Goal: Task Accomplishment & Management: Complete application form

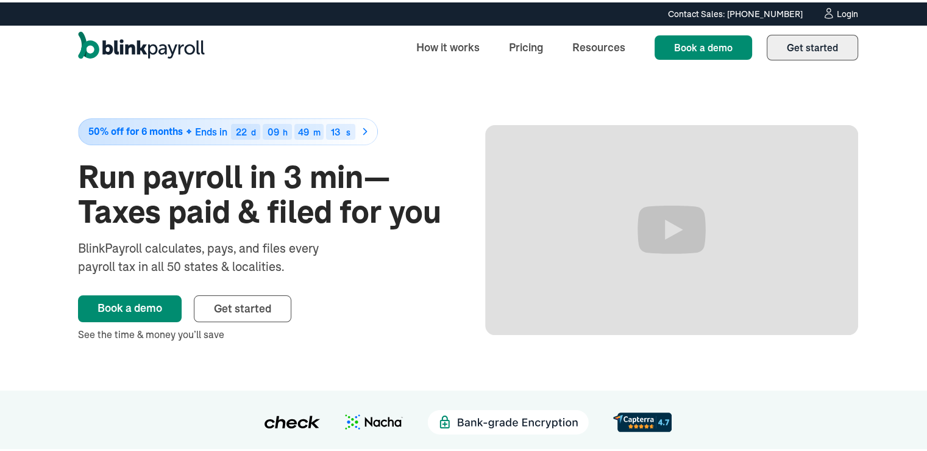
click at [809, 32] on link "Get started Sign up" at bounding box center [812, 45] width 91 height 26
click at [807, 45] on span "Get started" at bounding box center [812, 45] width 51 height 12
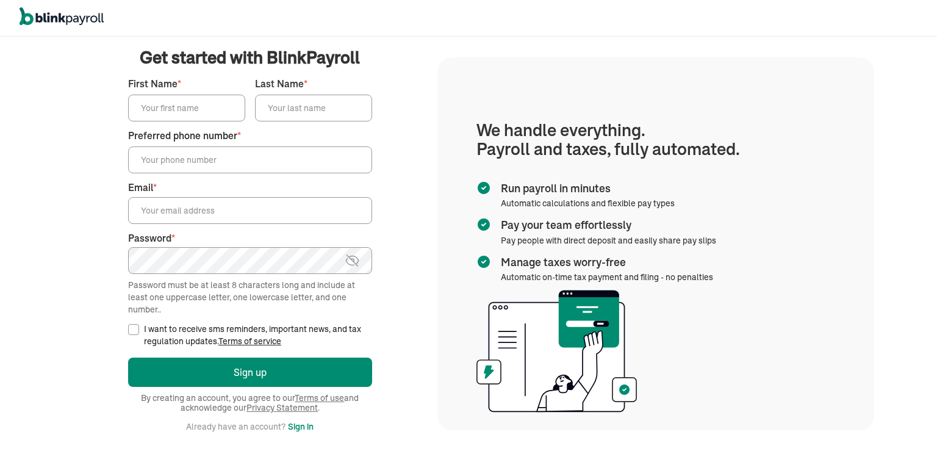
click at [151, 116] on input "First Name *" at bounding box center [186, 108] width 117 height 27
click at [551, 78] on section "We handle everything. Payroll and taxes, fully automated. Run payroll in minute…" at bounding box center [655, 243] width 437 height 373
click at [206, 100] on input "First Name *" at bounding box center [186, 108] width 117 height 27
click at [460, 51] on div "We handle it all. Payroll and taxes, fully automated. Back Forgot your password…" at bounding box center [468, 244] width 937 height 414
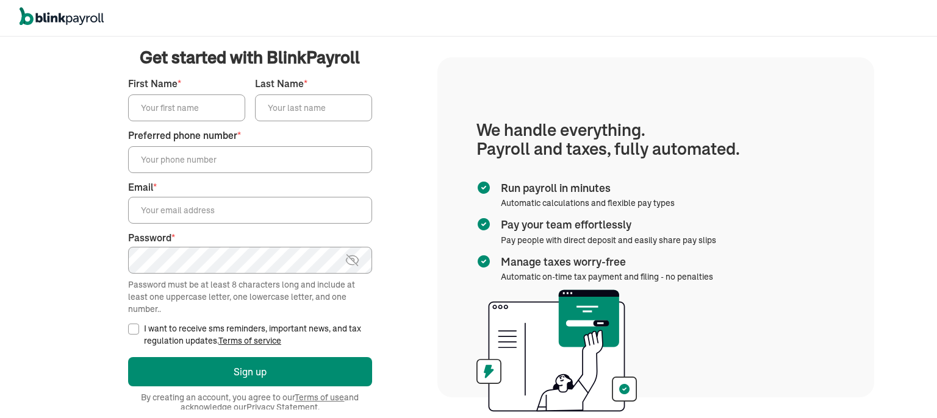
click at [160, 104] on input "First Name *" at bounding box center [186, 108] width 117 height 27
type input "Bianca"
type input "Comeaux"
click at [193, 161] on input "Preferred phone number *" at bounding box center [250, 159] width 244 height 27
type input "(337) 326-1755"
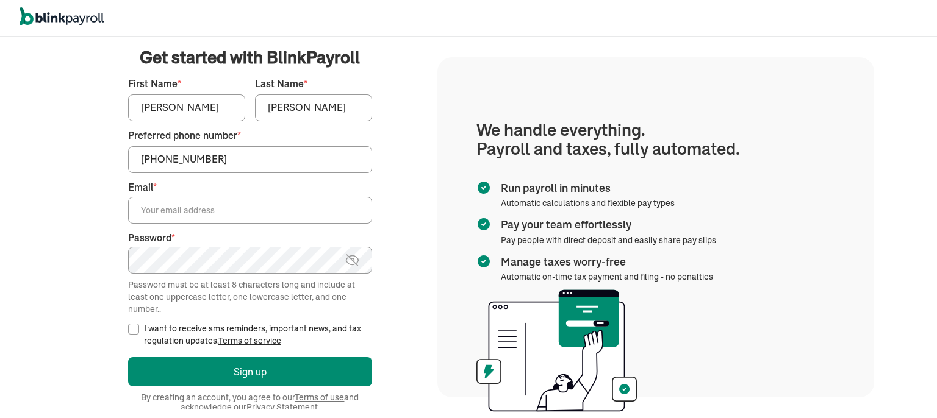
click at [196, 218] on input "Email *" at bounding box center [250, 210] width 244 height 27
drag, startPoint x: 323, startPoint y: 105, endPoint x: 246, endPoint y: 101, distance: 76.9
click at [246, 101] on div "First Name * Bianca Last Name * Comeaux" at bounding box center [250, 99] width 244 height 45
click at [156, 207] on input "Email *" at bounding box center [250, 210] width 244 height 27
paste input "Comeaux"
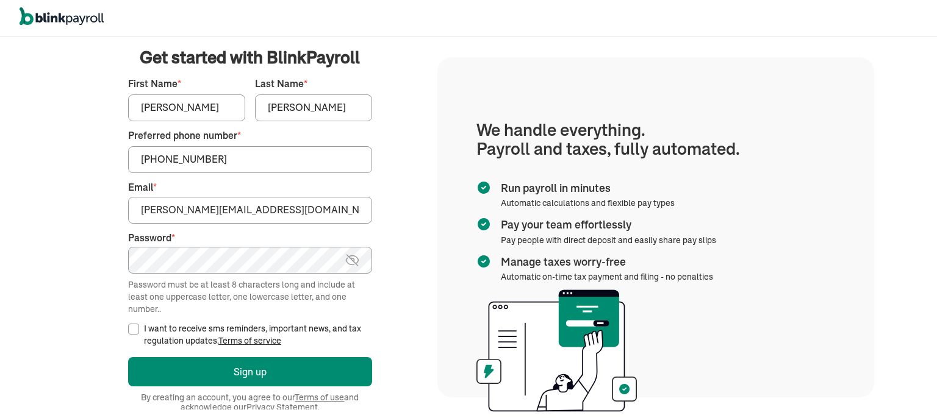
type input "Comeaux@dctreeofscholars.com"
click at [393, 202] on main "Get started with BlinkPayroll Get started with BlinkPayroll 30-day free trial S…" at bounding box center [249, 227] width 345 height 365
click at [410, 202] on main "Get started with BlinkPayroll Get started with BlinkPayroll 30-day free trial S…" at bounding box center [249, 227] width 345 height 365
click at [0, 418] on com-1password-button at bounding box center [0, 418] width 0 height 0
click at [379, 273] on main "Get started with BlinkPayroll Get started with BlinkPayroll 30-day free trial S…" at bounding box center [249, 227] width 345 height 365
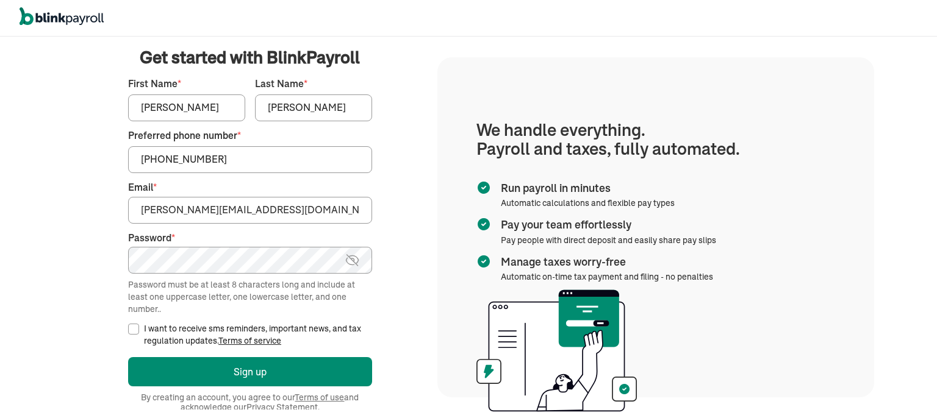
click at [393, 296] on main "Get started with BlinkPayroll Get started with BlinkPayroll 30-day free trial S…" at bounding box center [249, 227] width 345 height 365
click at [354, 254] on img at bounding box center [352, 260] width 15 height 15
click at [134, 329] on input "I want to receive sms reminders, important news, and tax regulation updates. Te…" at bounding box center [133, 329] width 11 height 11
checkbox input "true"
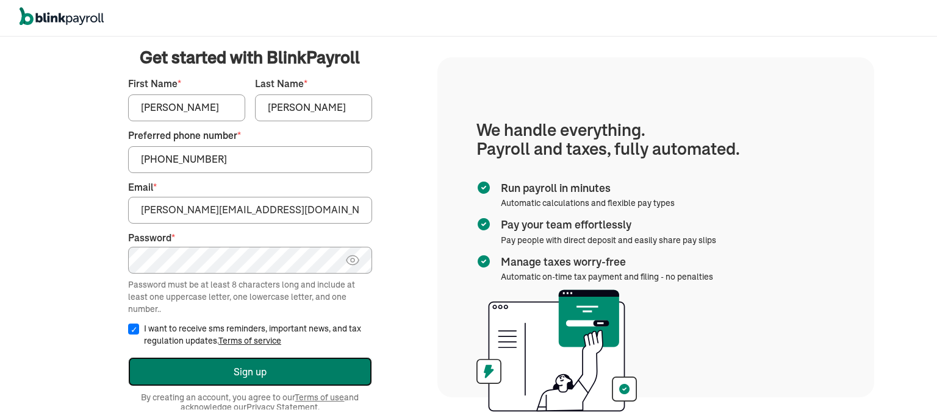
click at [198, 372] on button "Sign up" at bounding box center [250, 371] width 244 height 29
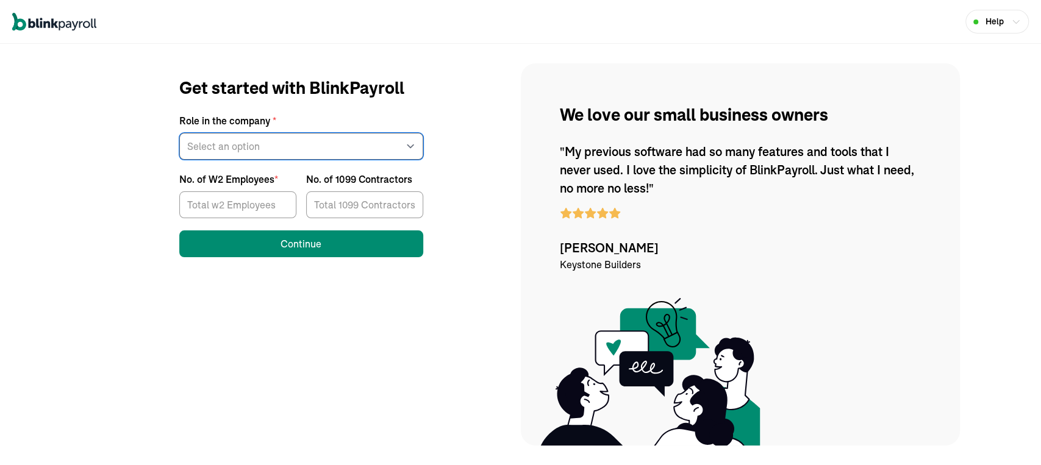
click at [299, 135] on select "Select an option Business owner HR CPA / Accountant Other" at bounding box center [301, 146] width 244 height 27
select select "owner"
click at [179, 133] on select "Select an option Business owner HR CPA / Accountant Other" at bounding box center [301, 146] width 244 height 27
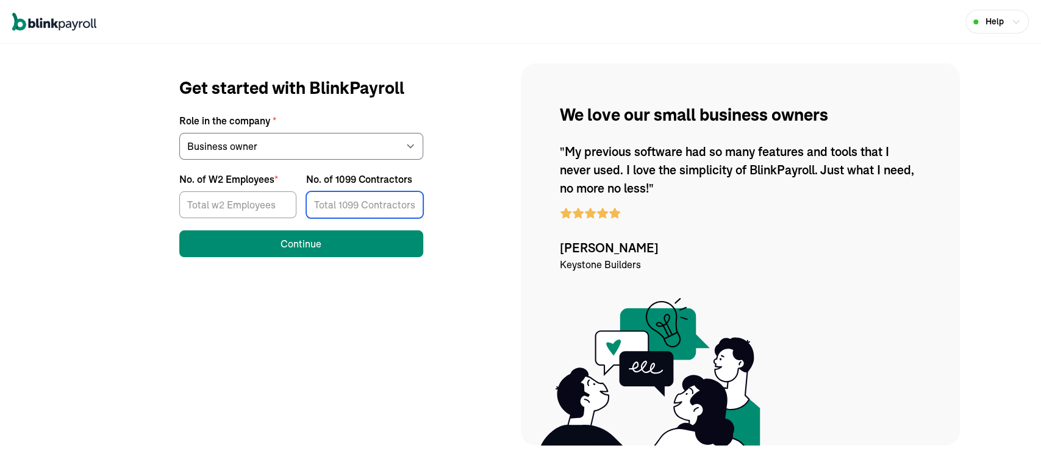
click at [355, 212] on input "No. of 1099 Contractors" at bounding box center [364, 204] width 117 height 27
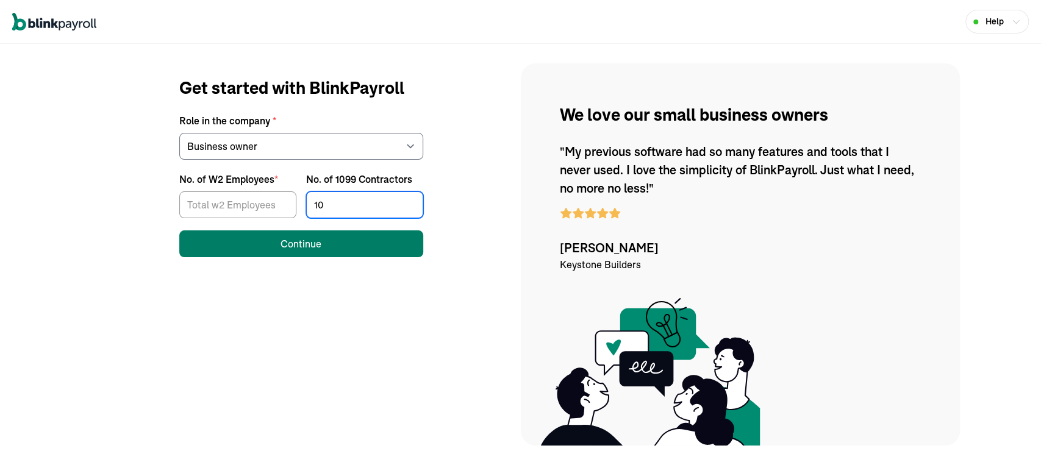
type input "10"
click at [320, 236] on button "Continue" at bounding box center [301, 243] width 244 height 27
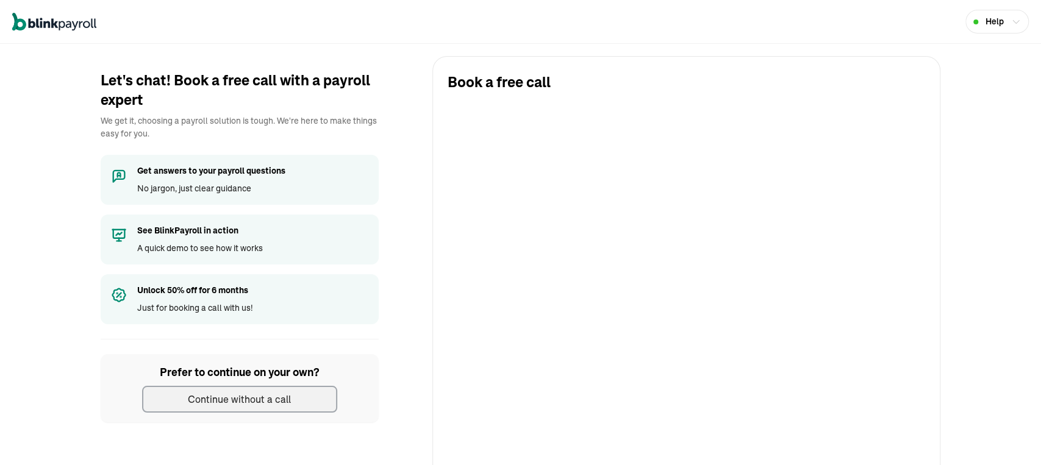
click at [261, 398] on div "Continue without a call" at bounding box center [239, 399] width 103 height 15
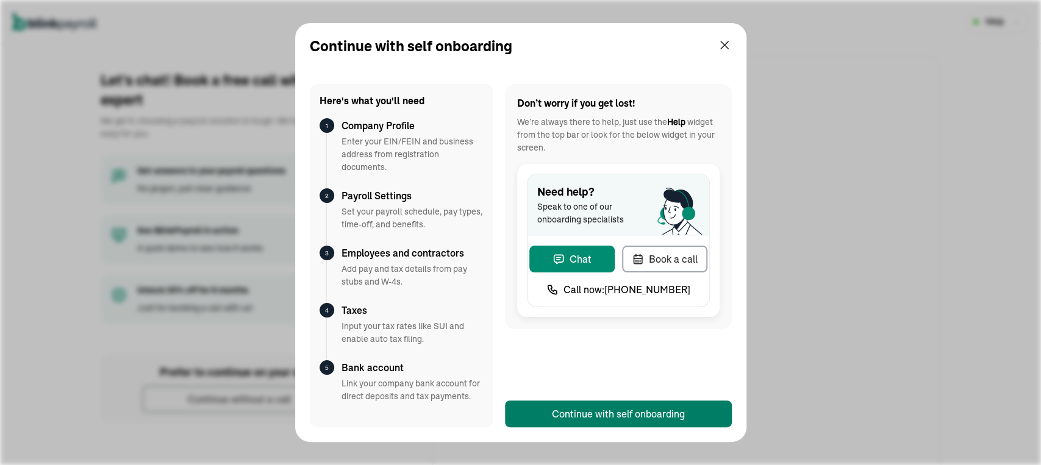
click at [603, 412] on div "Continue with self onboarding" at bounding box center [618, 414] width 133 height 15
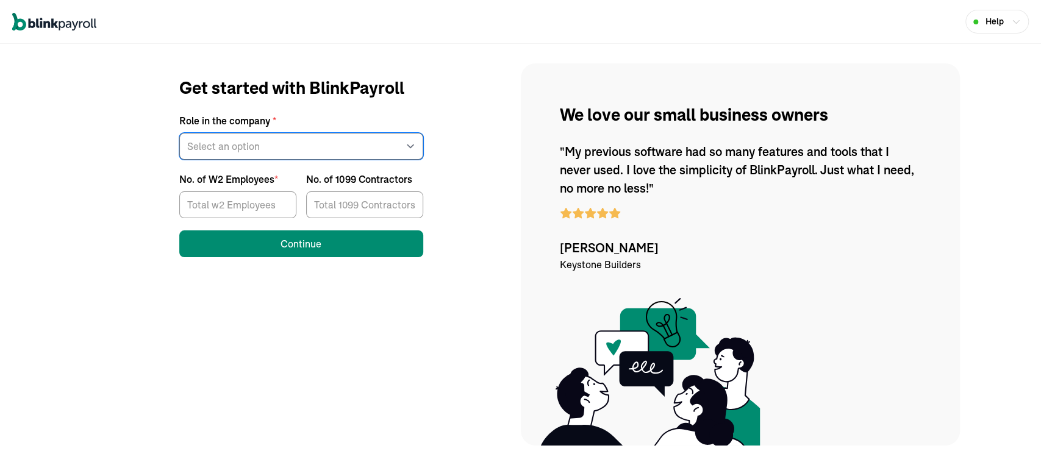
click at [299, 135] on select "Select an option Business owner HR CPA / Accountant Other" at bounding box center [301, 146] width 244 height 27
select select "owner"
click at [179, 133] on select "Select an option Business owner HR CPA / Accountant Other" at bounding box center [301, 146] width 244 height 27
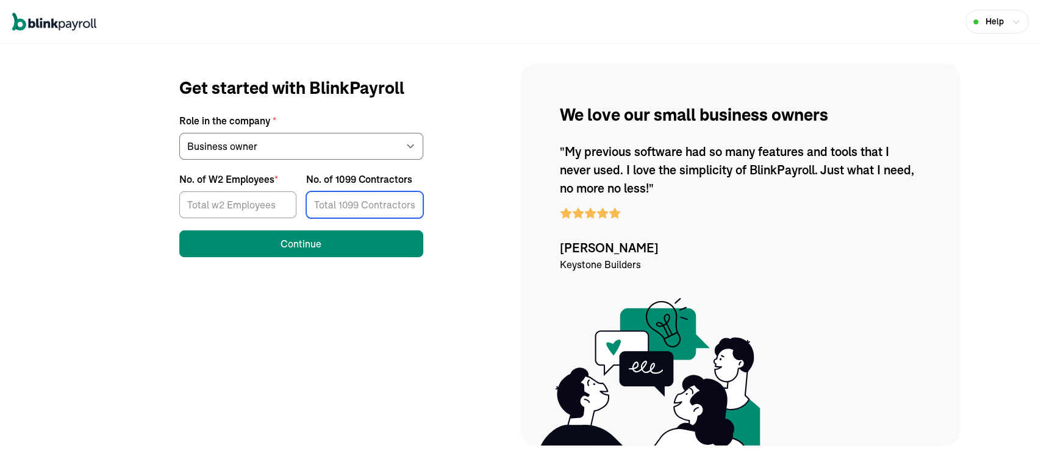
click at [355, 212] on input "No. of 1099 Contractors" at bounding box center [364, 204] width 117 height 27
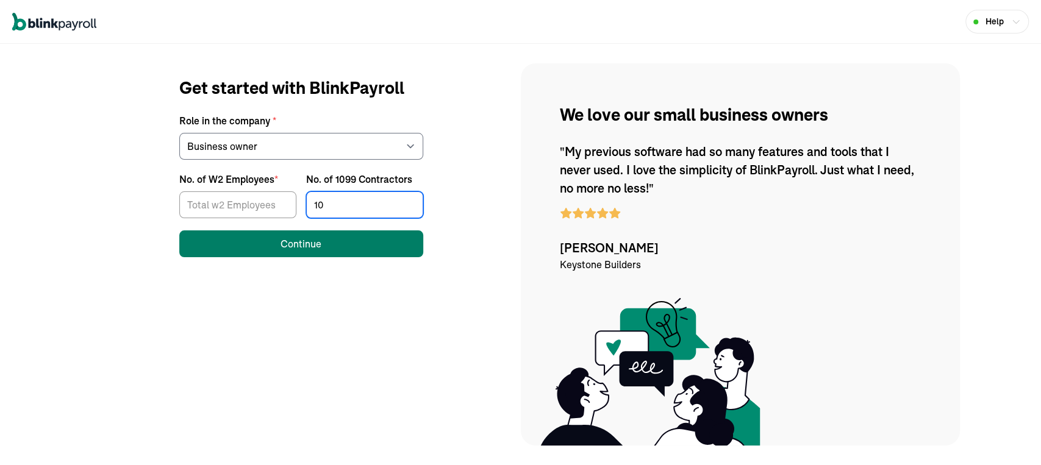
type input "10"
click at [320, 236] on button "Continue" at bounding box center [301, 243] width 244 height 27
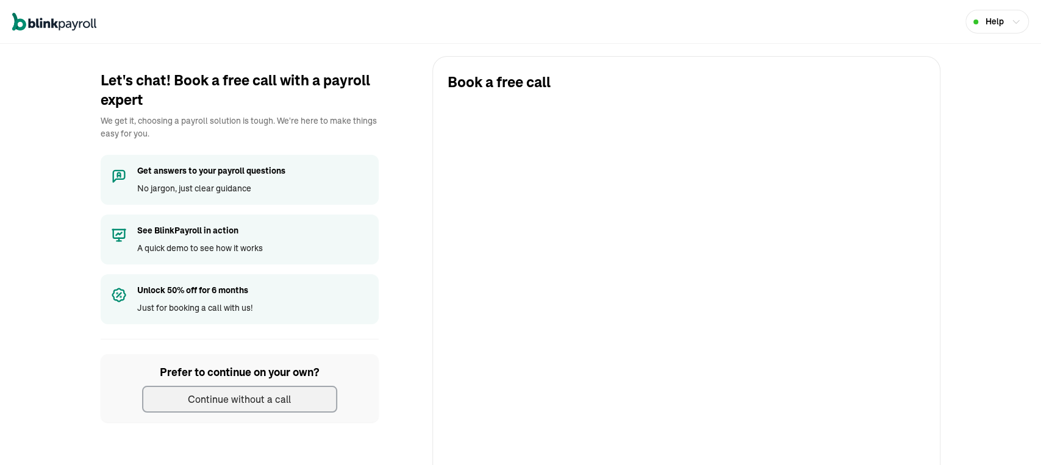
click at [261, 398] on div "Continue without a call" at bounding box center [239, 399] width 103 height 15
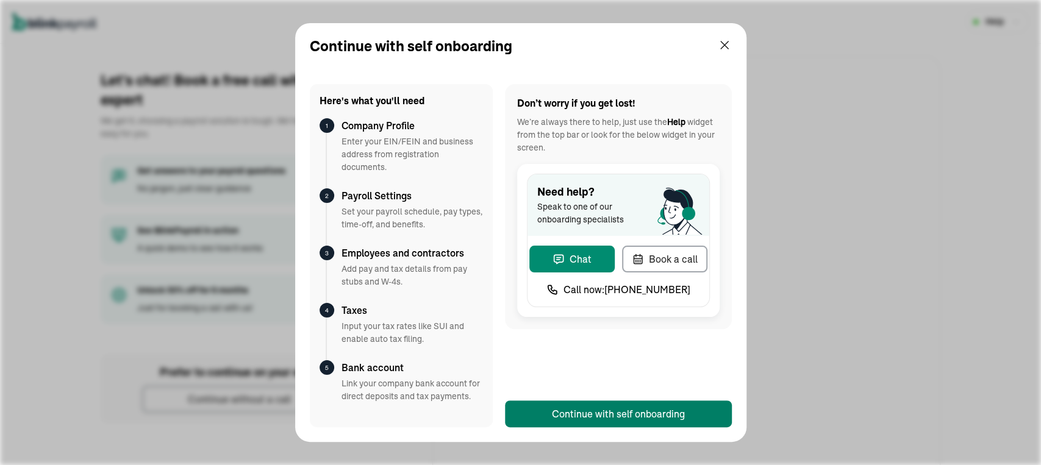
click at [603, 412] on div "Continue with self onboarding" at bounding box center [618, 414] width 133 height 15
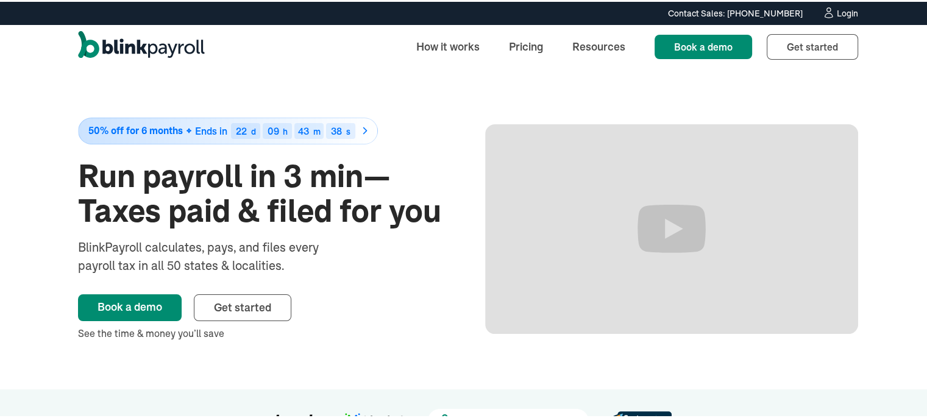
click at [845, 9] on div "Login" at bounding box center [847, 11] width 21 height 9
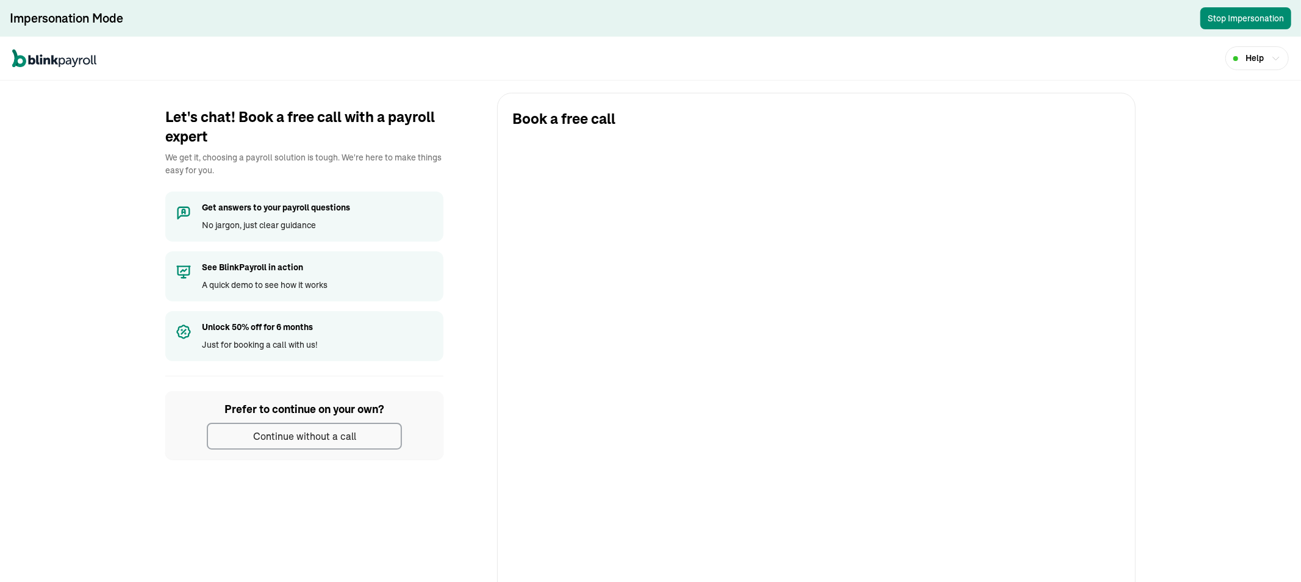
click at [343, 429] on div "Continue without a call" at bounding box center [304, 436] width 103 height 15
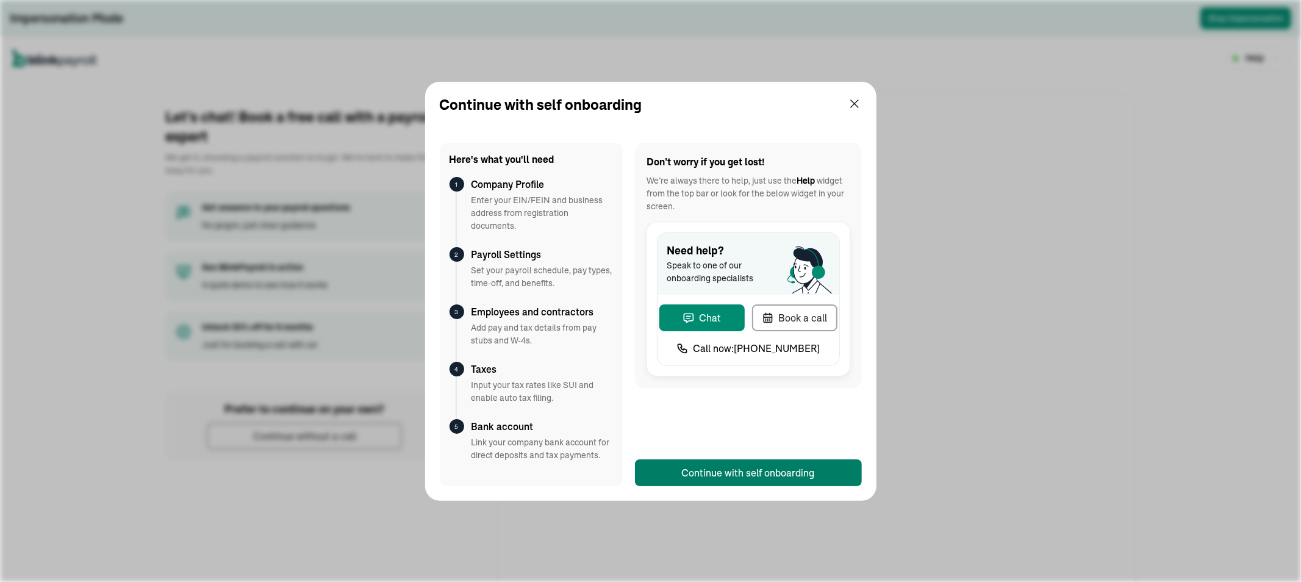
click at [705, 476] on div "Continue with self onboarding" at bounding box center [748, 472] width 133 height 15
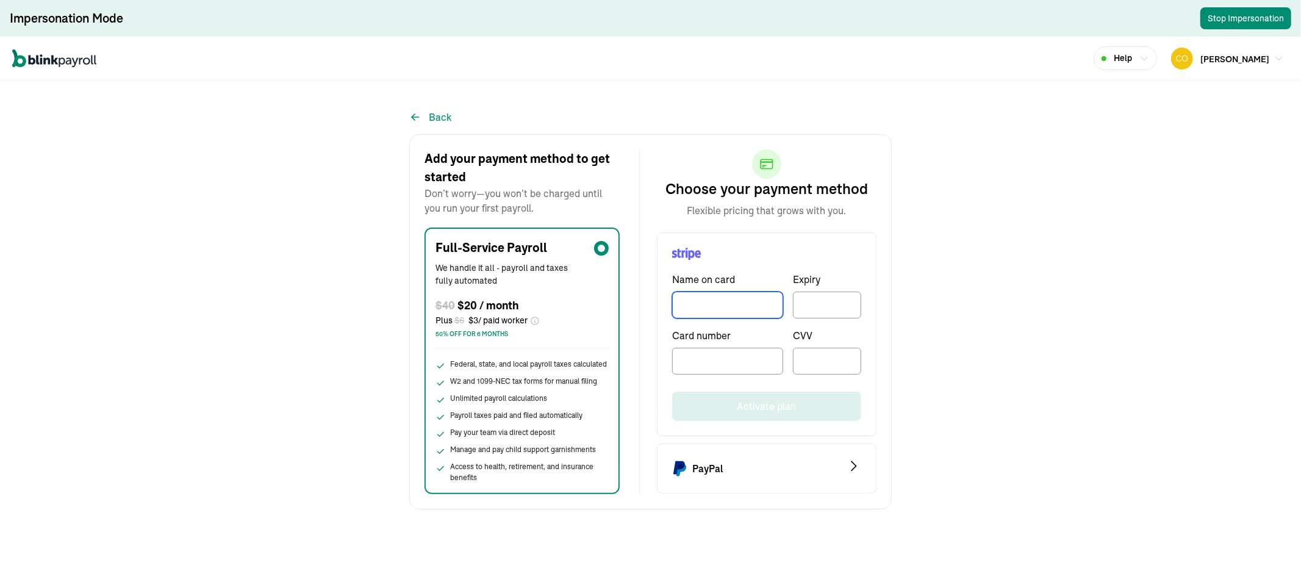
click at [735, 302] on input "TextInput" at bounding box center [727, 304] width 111 height 27
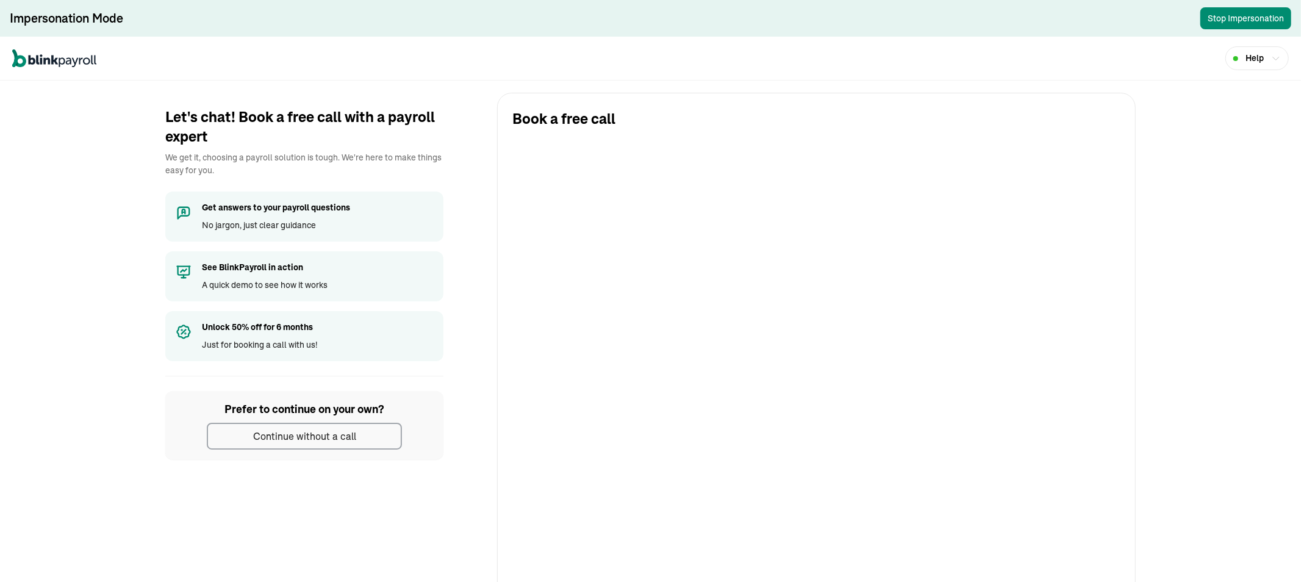
click at [343, 429] on div "Continue without a call" at bounding box center [304, 436] width 103 height 15
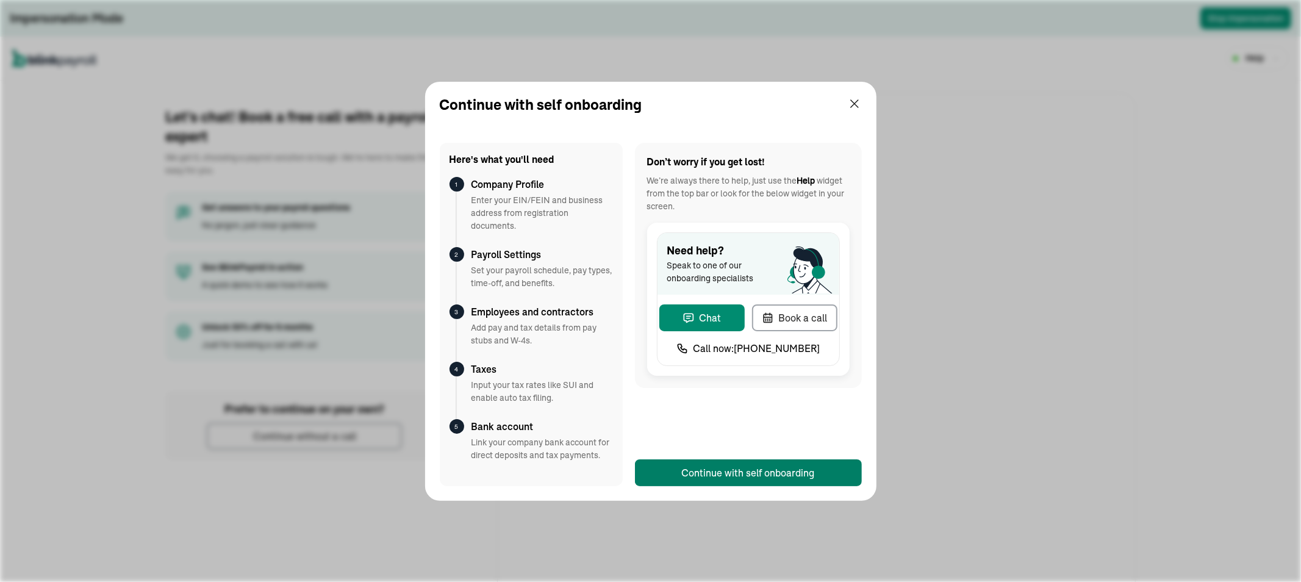
click at [705, 476] on div "Continue with self onboarding" at bounding box center [748, 472] width 133 height 15
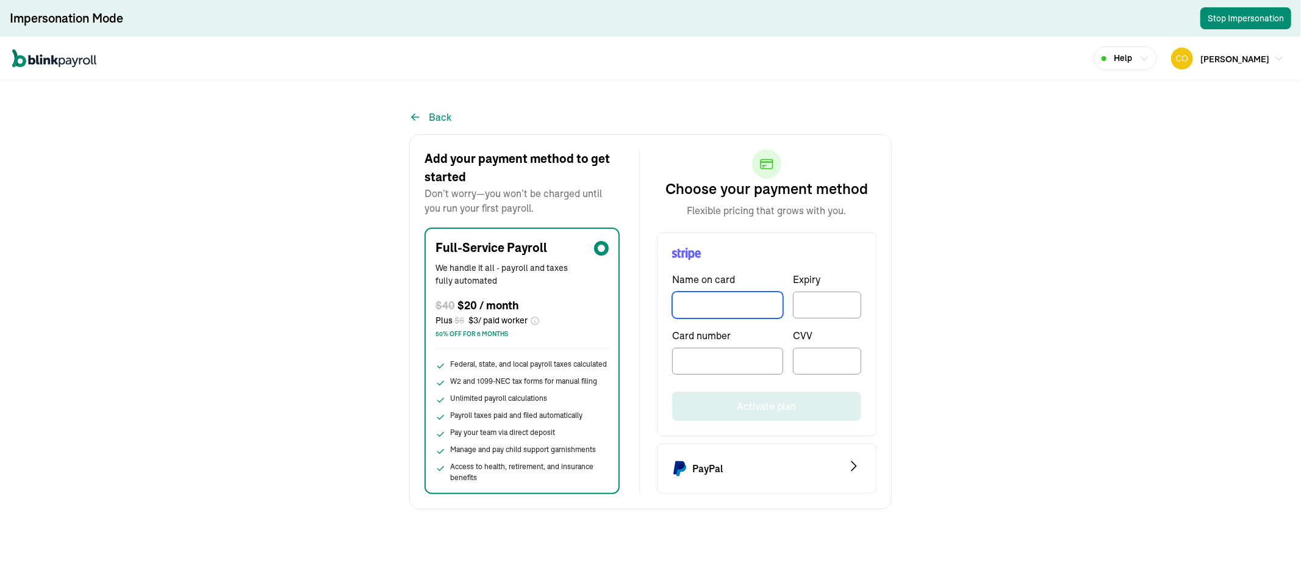
click at [735, 302] on input "TextInput" at bounding box center [727, 304] width 111 height 27
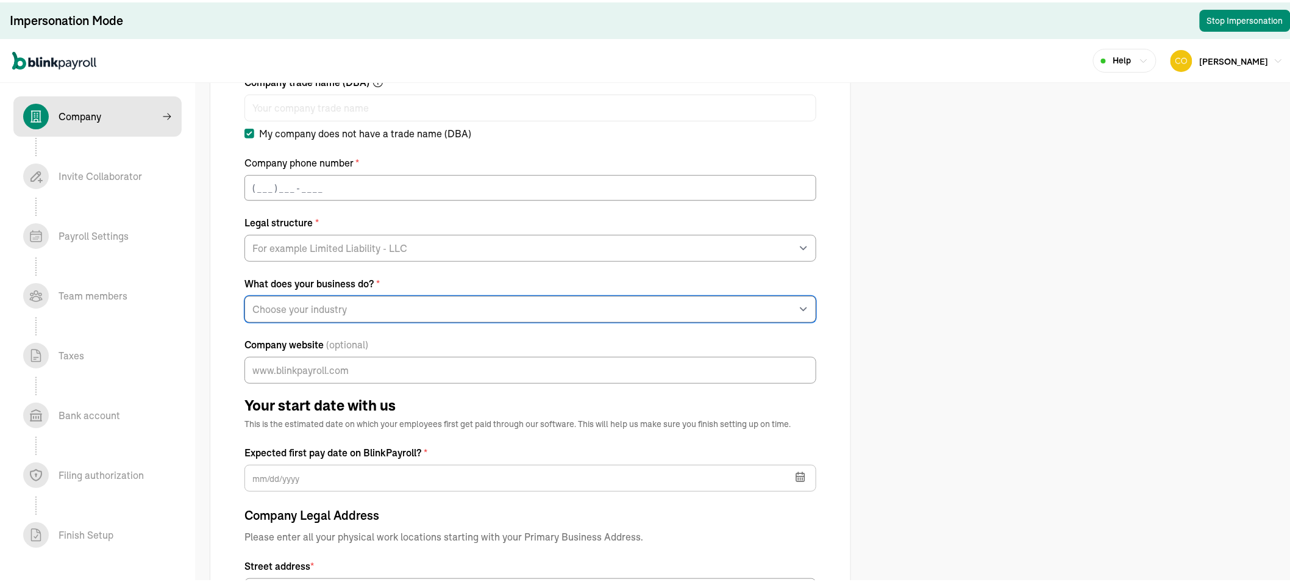
click at [345, 311] on select "Choose your industry Auto or Machine Sales Auto or Machine Repair Arts or Enter…" at bounding box center [531, 306] width 572 height 27
drag, startPoint x: 840, startPoint y: 244, endPoint x: 805, endPoint y: 244, distance: 35.4
click at [840, 244] on div "Tell us about your business Legal company name * Company trade name (DBA) My co…" at bounding box center [530, 480] width 641 height 1057
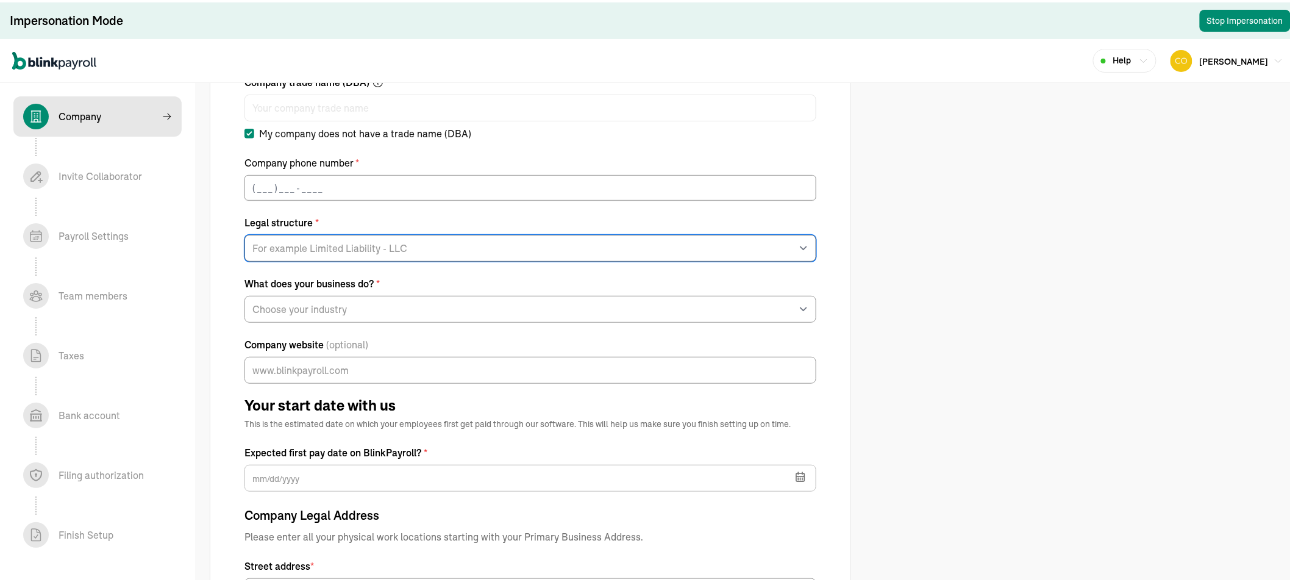
click at [352, 238] on select "For example Limited Liability - LLC Sole proprietorship Limited Partnership Lim…" at bounding box center [531, 245] width 572 height 27
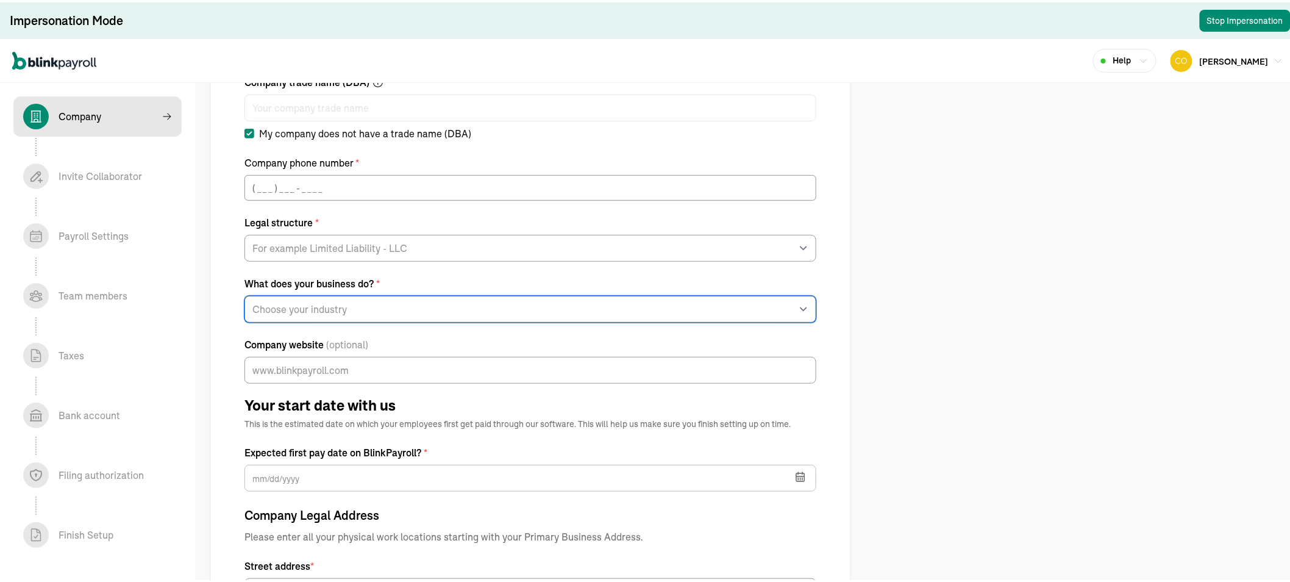
click at [345, 311] on select "Choose your industry Auto or Machine Sales Auto or Machine Repair Arts or Enter…" at bounding box center [531, 306] width 572 height 27
click at [840, 244] on div "Tell us about your business Legal company name * Company trade name (DBA) My co…" at bounding box center [530, 480] width 641 height 1057
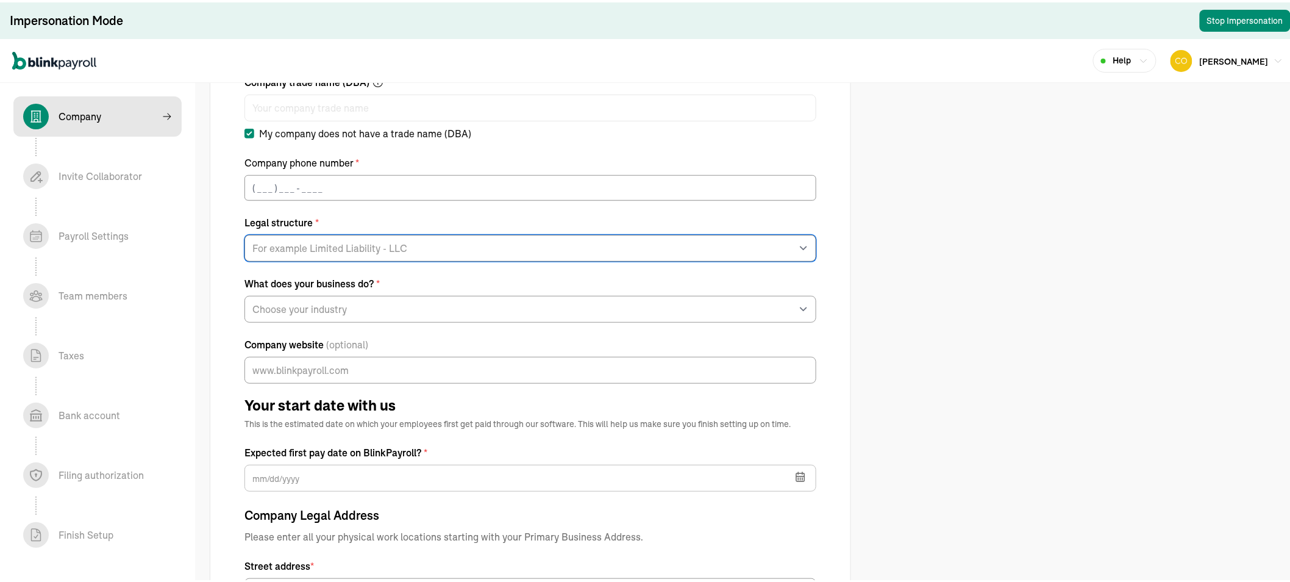
click at [352, 238] on select "For example Limited Liability - LLC Sole proprietorship Limited Partnership Lim…" at bounding box center [531, 245] width 572 height 27
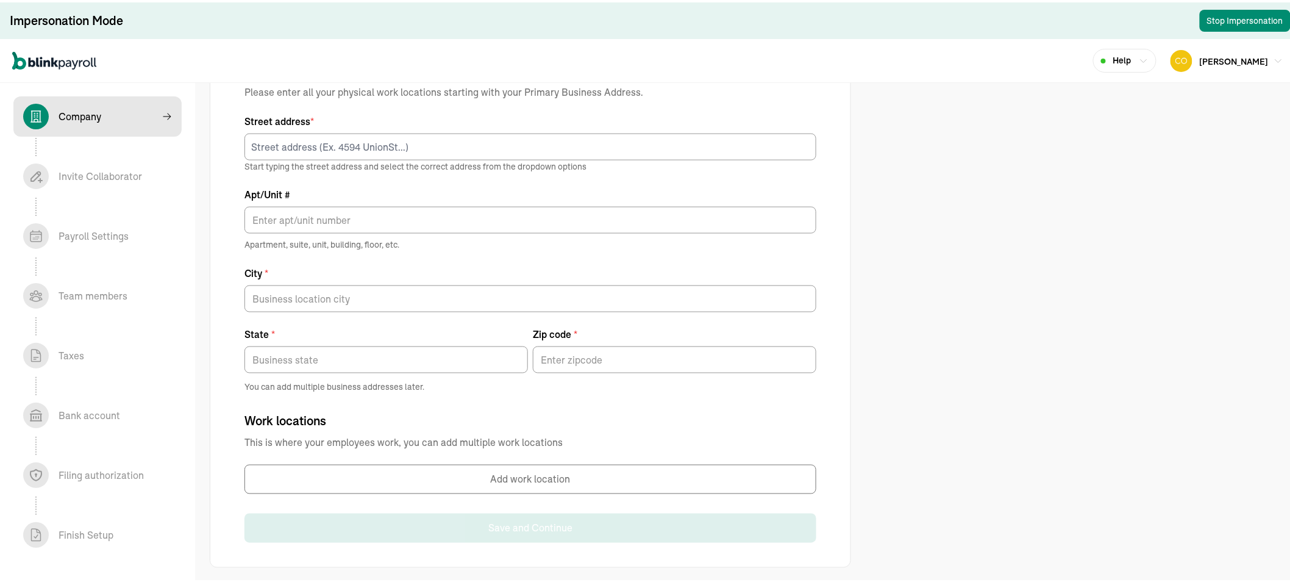
scroll to position [582, 0]
click at [466, 470] on button "Add work location" at bounding box center [531, 474] width 572 height 29
click at [72, 171] on div "Invite Collaborator In progress" at bounding box center [97, 174] width 149 height 26
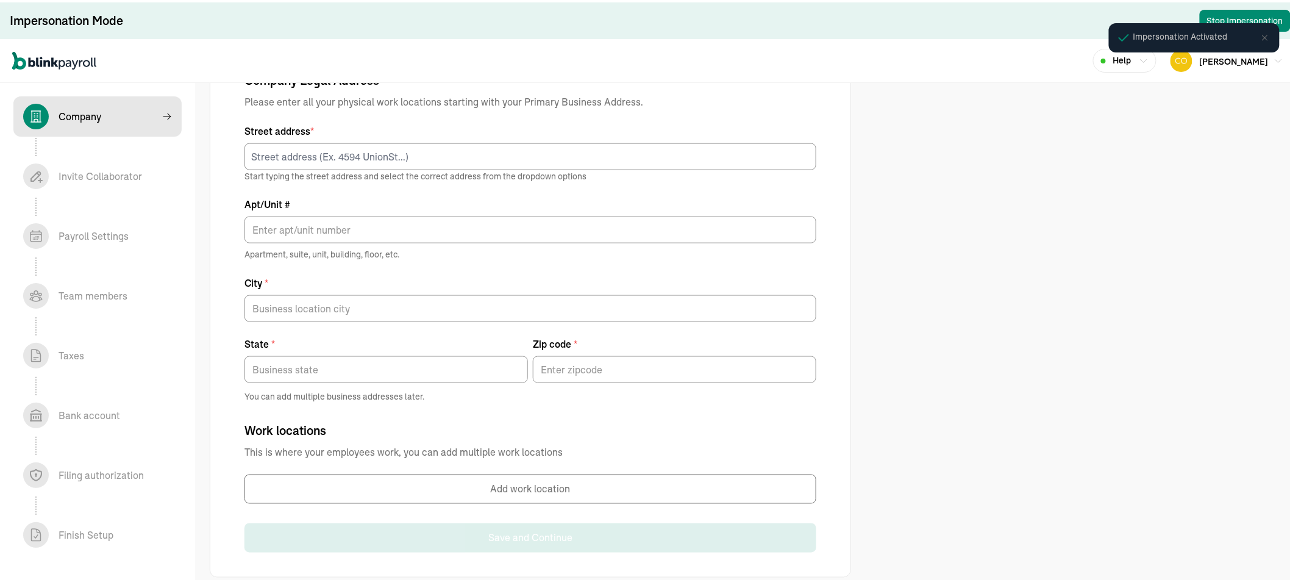
scroll to position [582, 0]
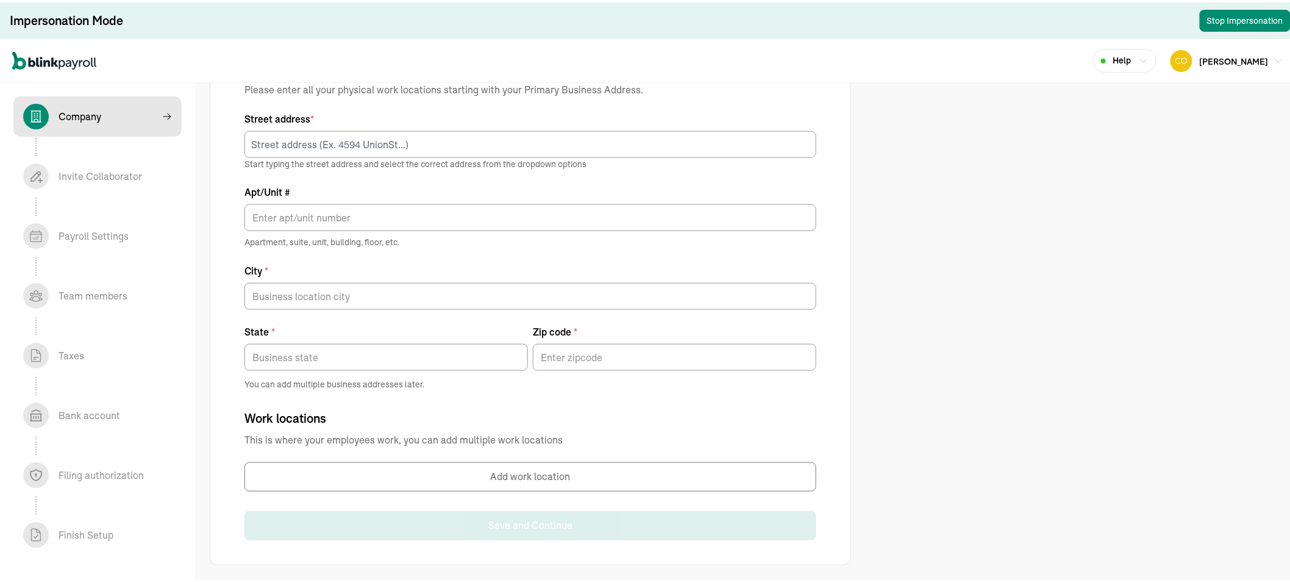
click at [72, 171] on div "Invite Collaborator In progress" at bounding box center [97, 174] width 149 height 26
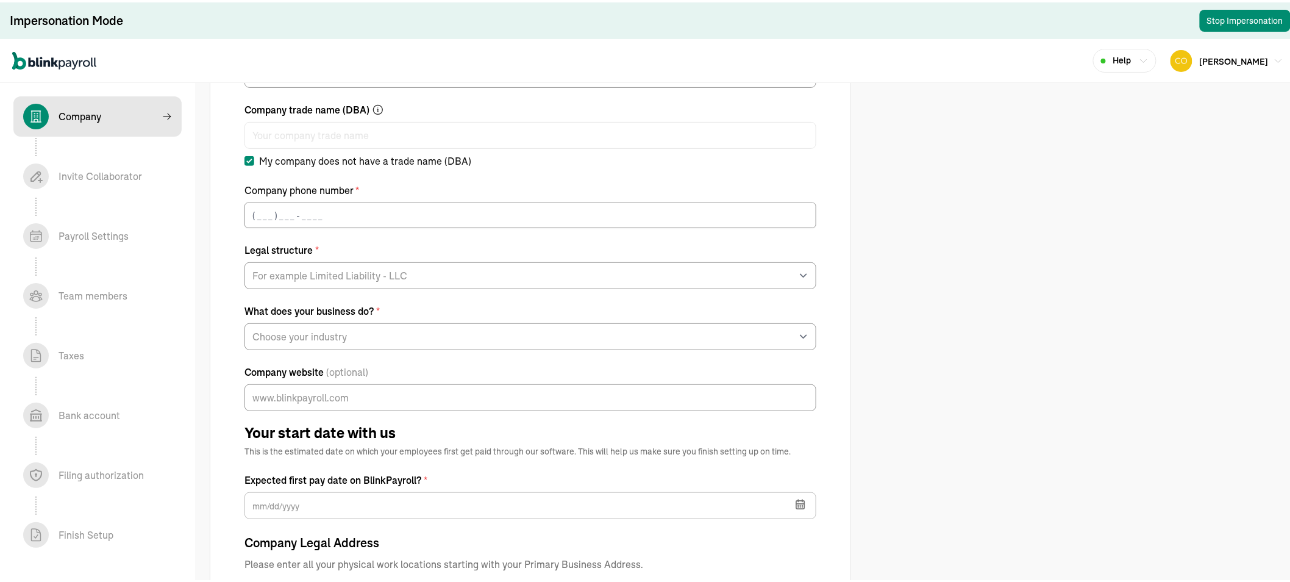
scroll to position [0, 0]
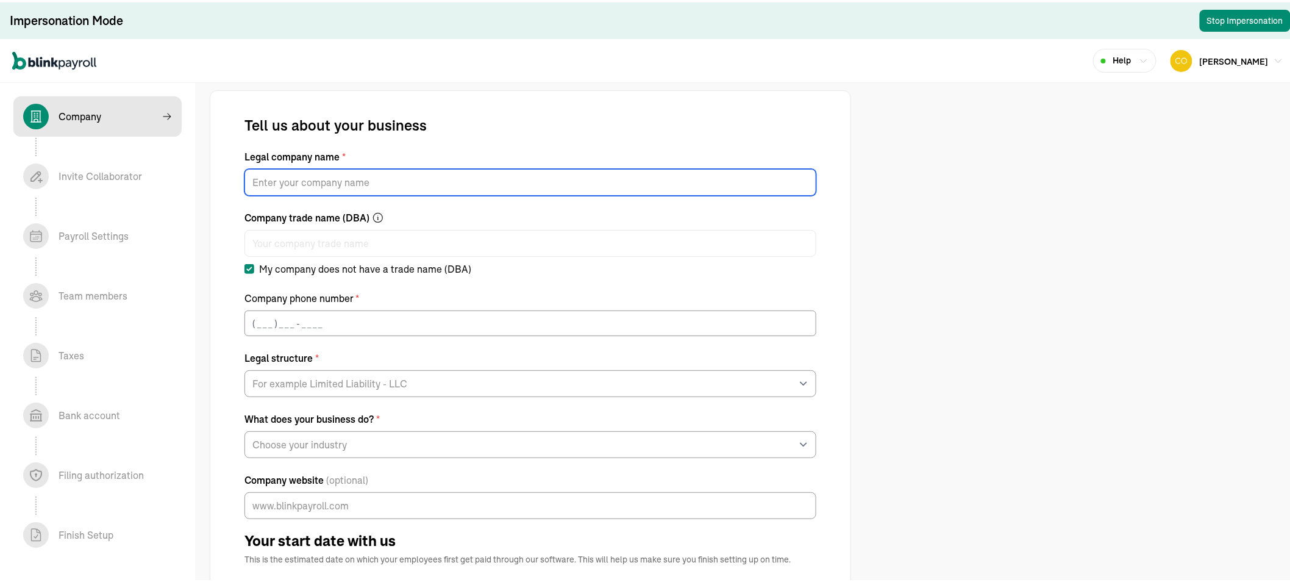
click at [269, 185] on input "Legal company name *" at bounding box center [531, 179] width 572 height 27
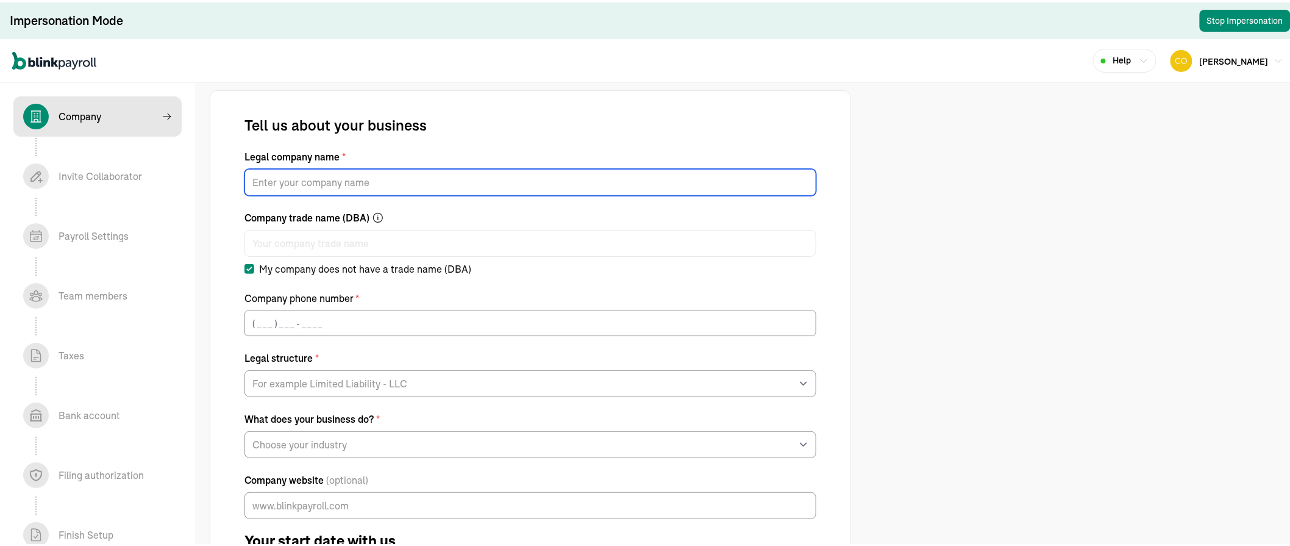
click at [302, 172] on input "Legal company name *" at bounding box center [531, 179] width 572 height 27
type input "Dr. C"
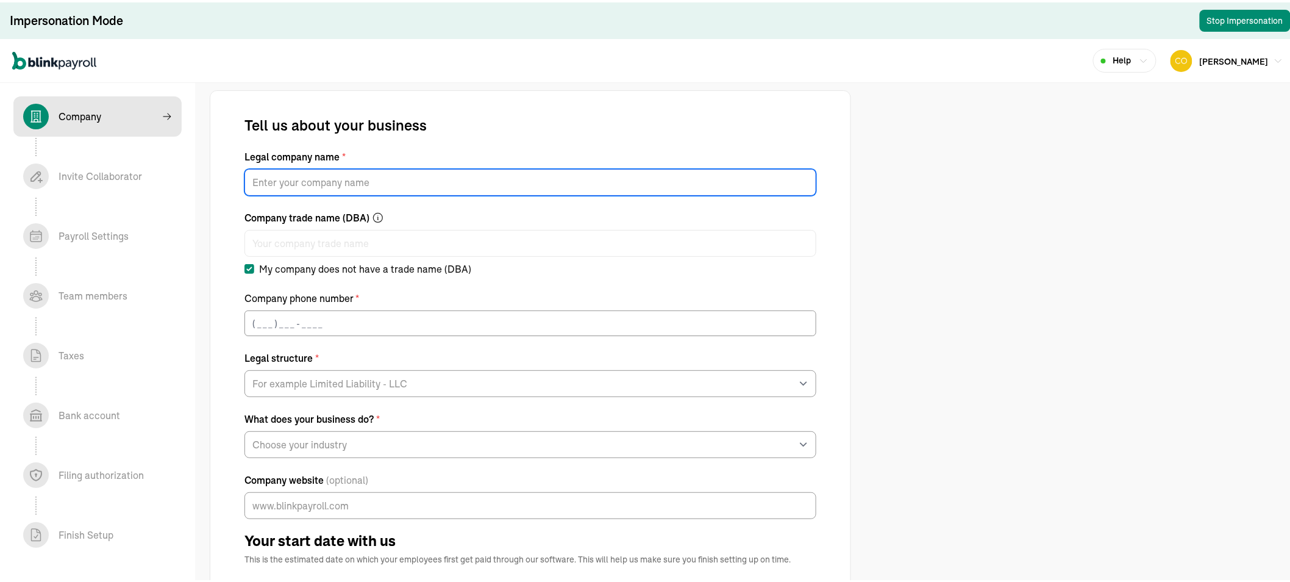
click at [269, 185] on input "Legal company name *" at bounding box center [531, 179] width 572 height 27
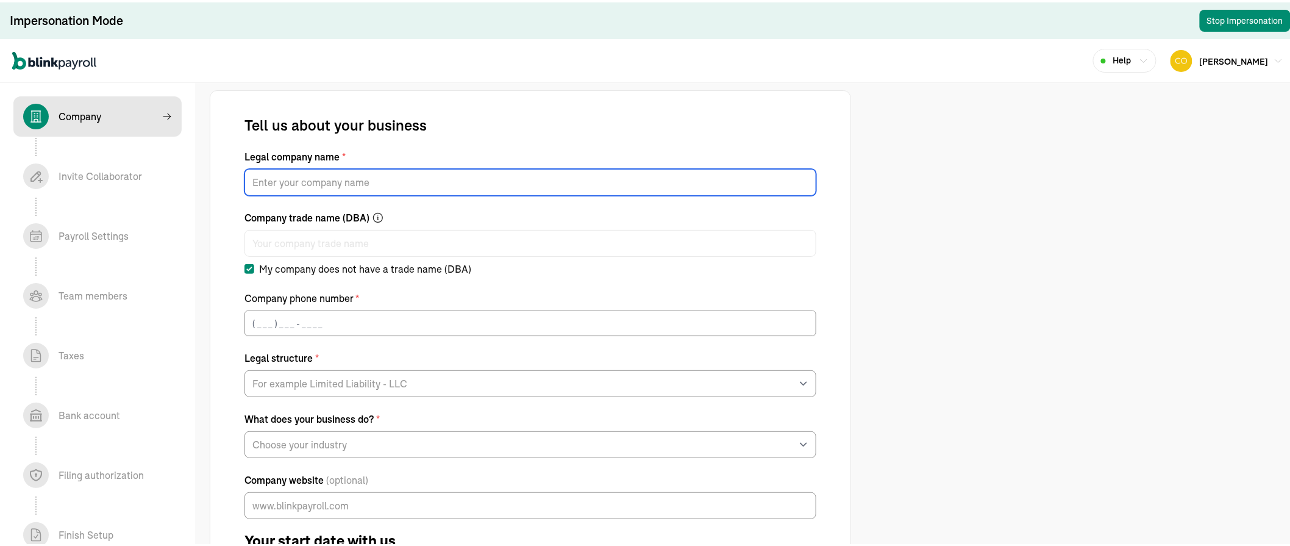
click at [302, 172] on input "Legal company name *" at bounding box center [531, 179] width 572 height 27
type input "Dr. C's Tree of Scholars"
click at [300, 329] on input "(___) ___-____" at bounding box center [531, 321] width 572 height 26
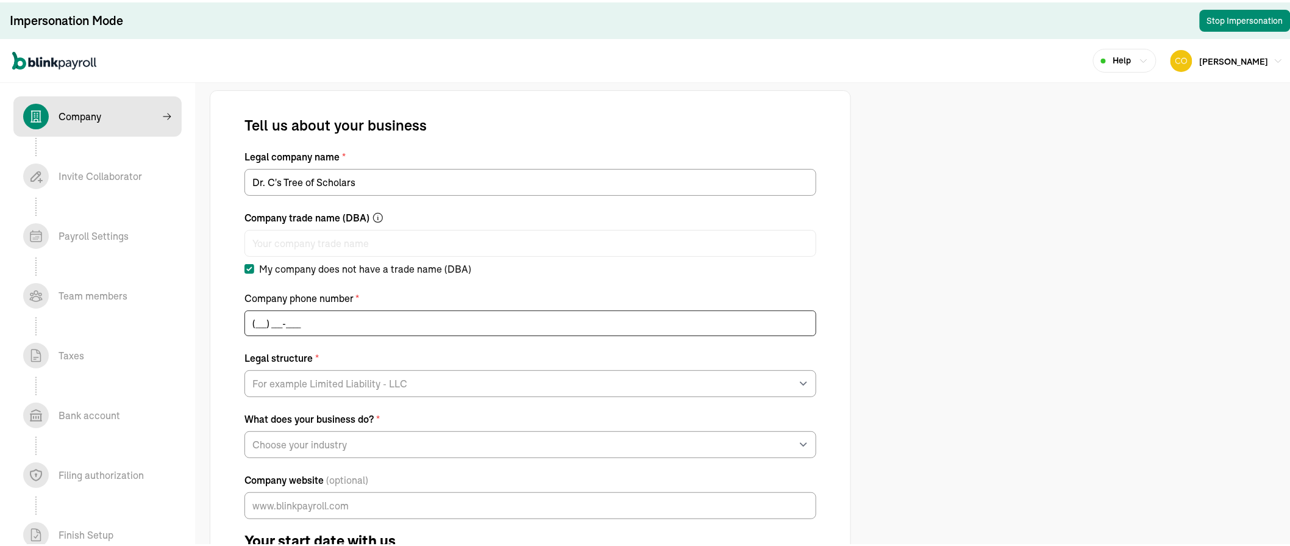
click at [324, 322] on input "(___) ___-____" at bounding box center [531, 321] width 572 height 26
click at [263, 320] on input "(___) ___-____" at bounding box center [531, 321] width 572 height 26
drag, startPoint x: 295, startPoint y: 309, endPoint x: 244, endPoint y: 307, distance: 51.3
click at [245, 307] on div "Company phone number * (__3) [PHONE_NUMBER]" at bounding box center [531, 310] width 572 height 45
click at [326, 327] on input "(3__) ___-2617" at bounding box center [531, 321] width 572 height 26
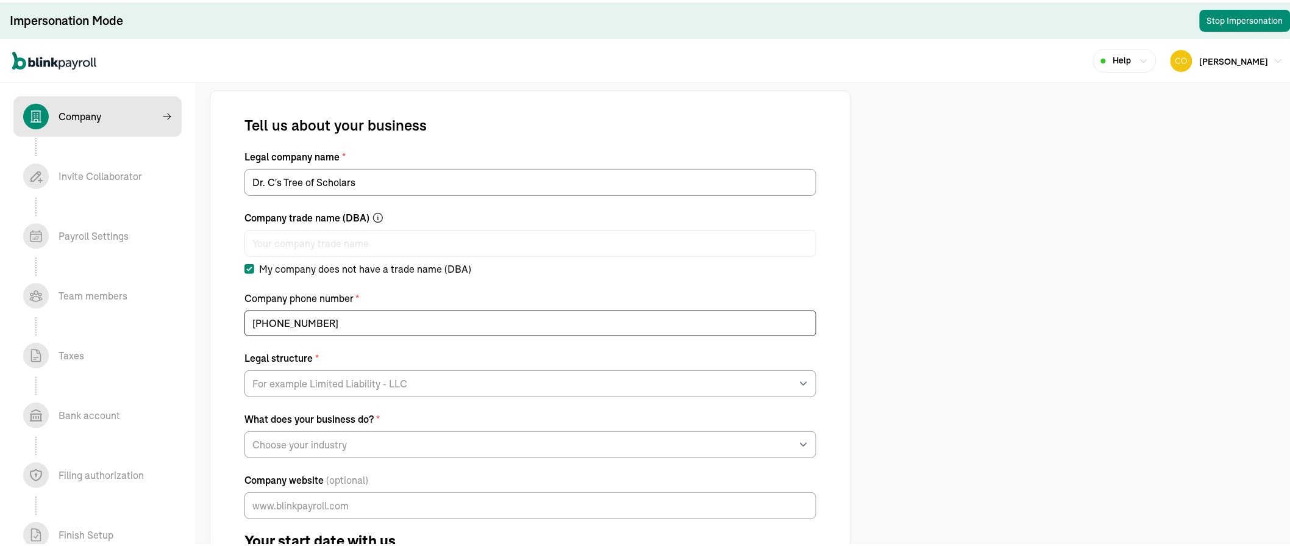
type input "[PHONE_NUMBER]"
click at [321, 384] on select "For example Limited Liability - LLC Sole proprietorship Limited Partnership Lim…" at bounding box center [531, 381] width 572 height 27
select select "C-Corporation"
click at [245, 368] on select "For example Limited Liability - LLC Sole proprietorship Limited Partnership Lim…" at bounding box center [531, 381] width 572 height 27
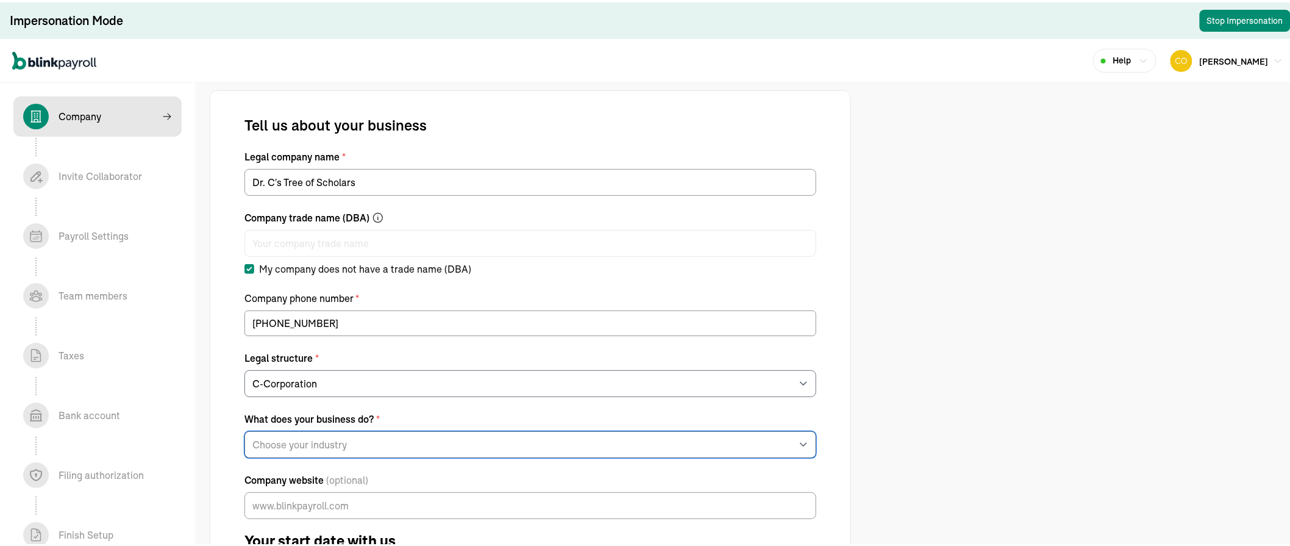
click at [326, 447] on select "Choose your industry Auto or Machine Sales Auto or Machine Repair Arts or Enter…" at bounding box center [531, 442] width 572 height 27
select select "Educational Services"
click at [245, 429] on select "Choose your industry Auto or Machine Sales Auto or Machine Repair Arts or Enter…" at bounding box center [531, 442] width 572 height 27
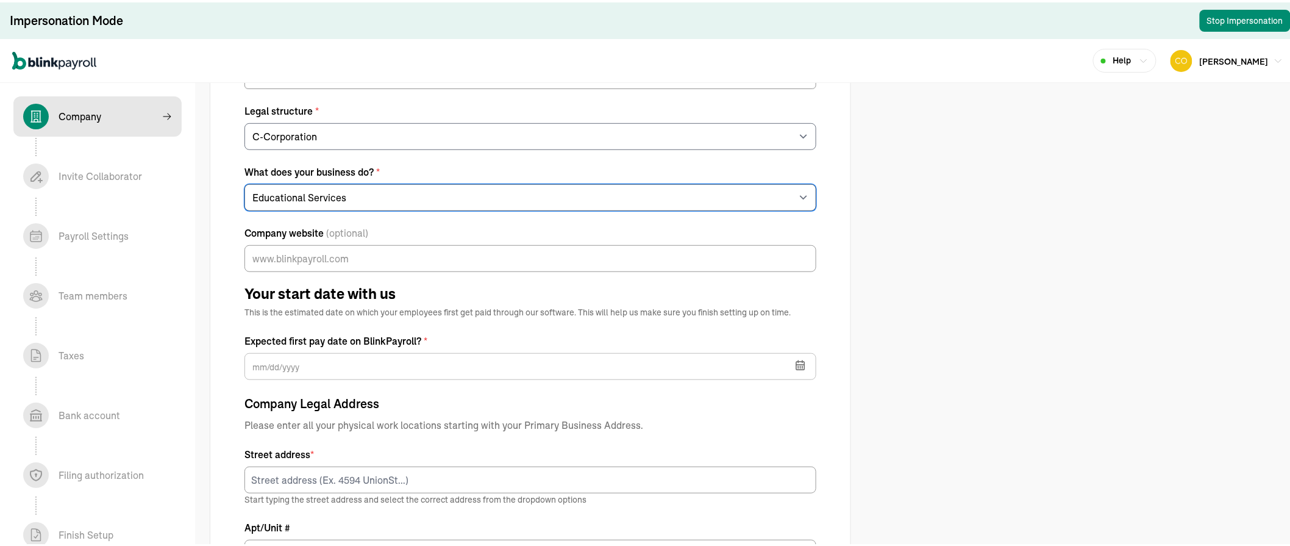
scroll to position [271, 0]
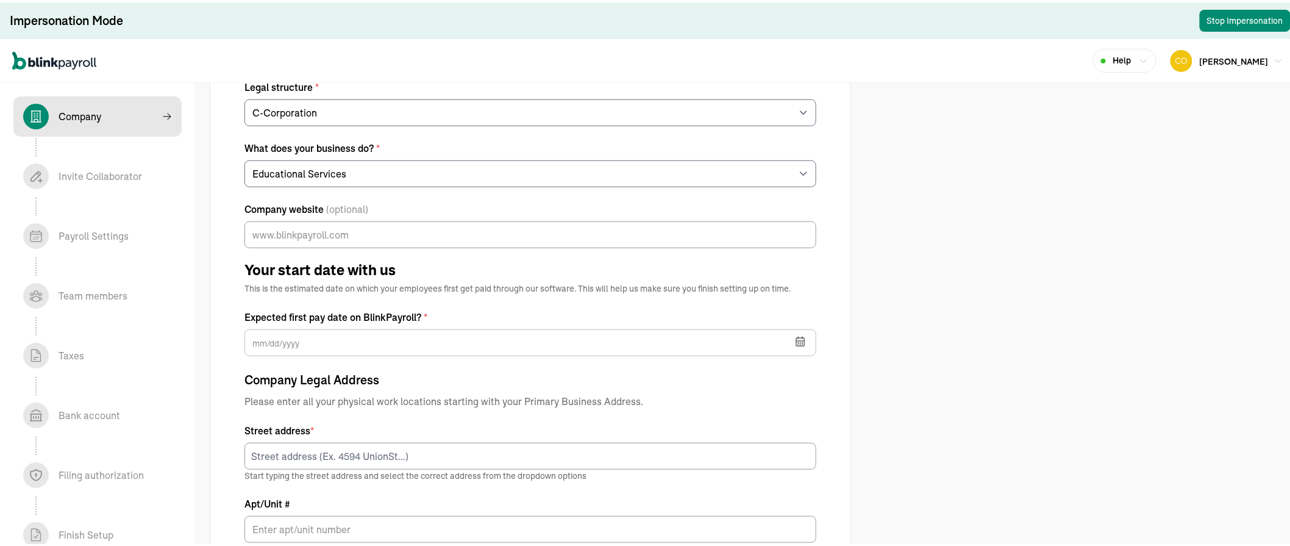
click at [795, 335] on icon "button" at bounding box center [801, 339] width 12 height 12
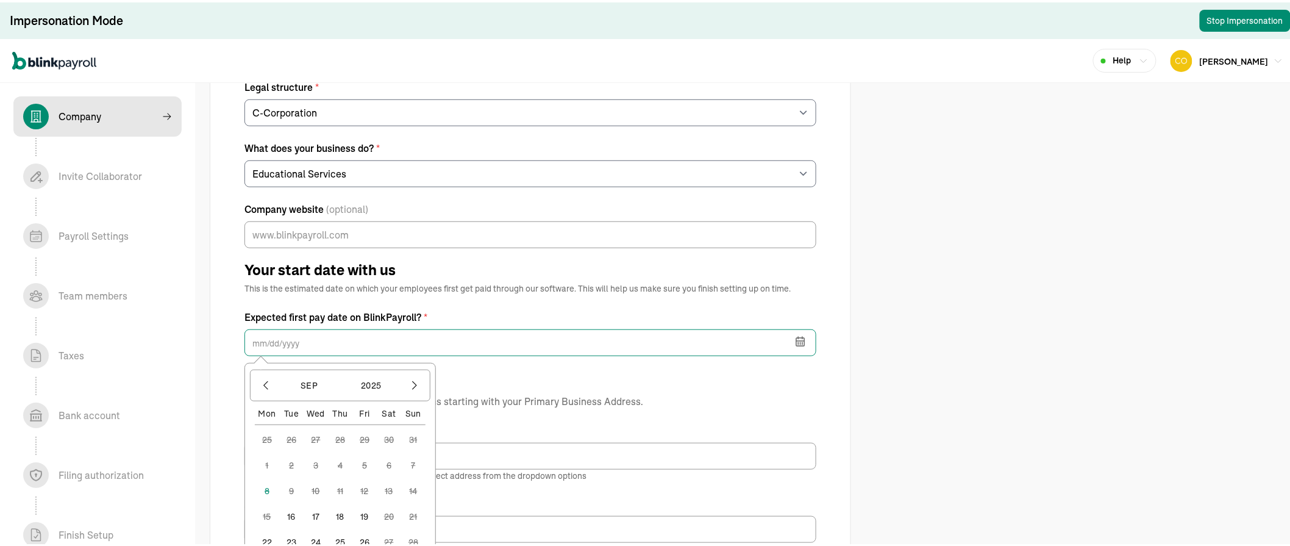
scroll to position [406, 0]
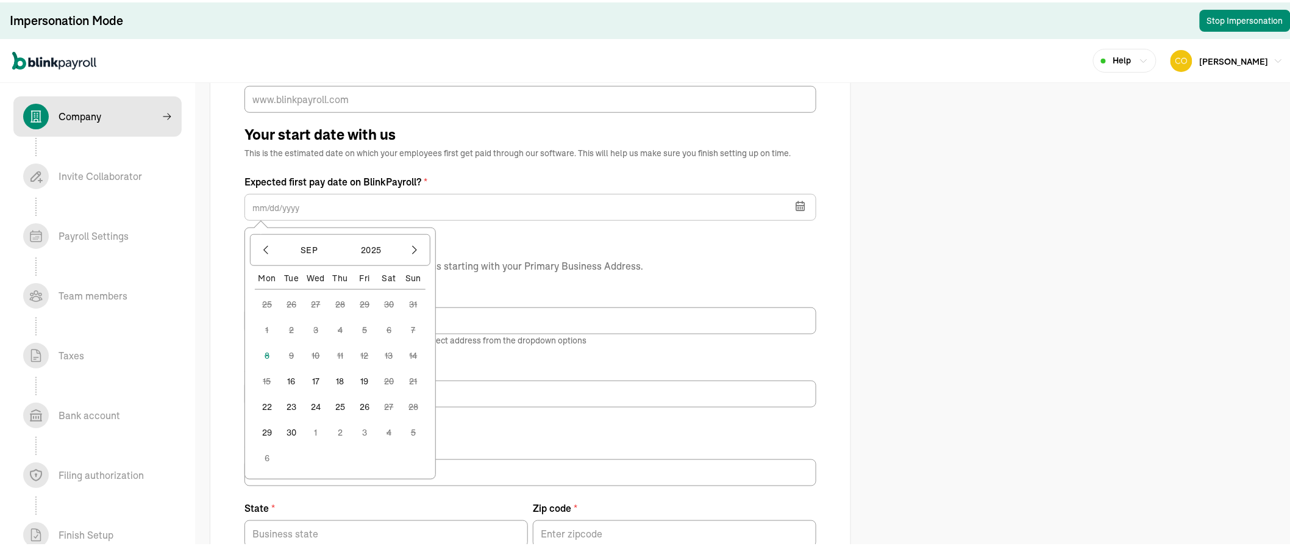
click at [291, 375] on button "16" at bounding box center [291, 378] width 24 height 24
type input "09/16/2025"
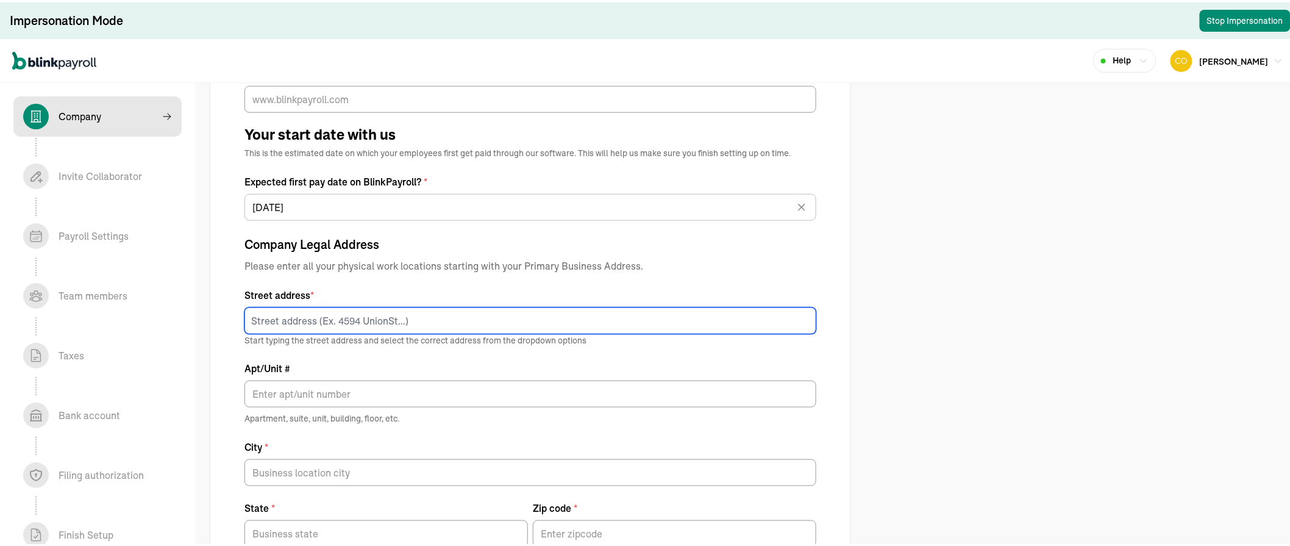
click at [309, 316] on input at bounding box center [531, 318] width 572 height 27
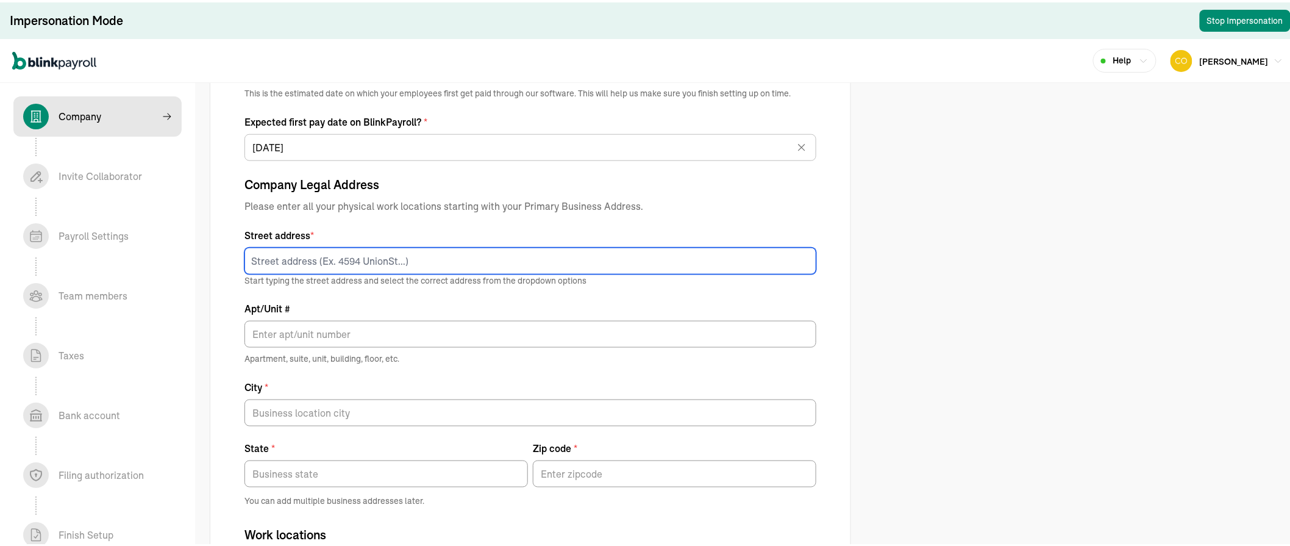
scroll to position [541, 0]
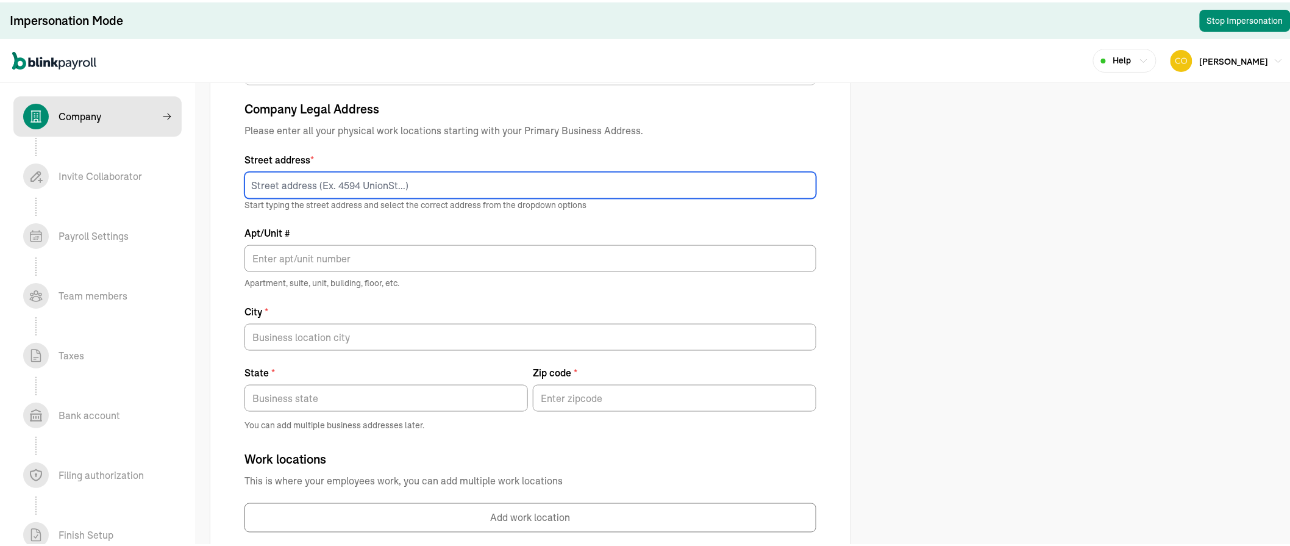
click at [285, 187] on input at bounding box center [531, 183] width 572 height 27
click at [407, 186] on input "243 sauvage" at bounding box center [531, 183] width 572 height 27
type input "243 sauvage avenue"
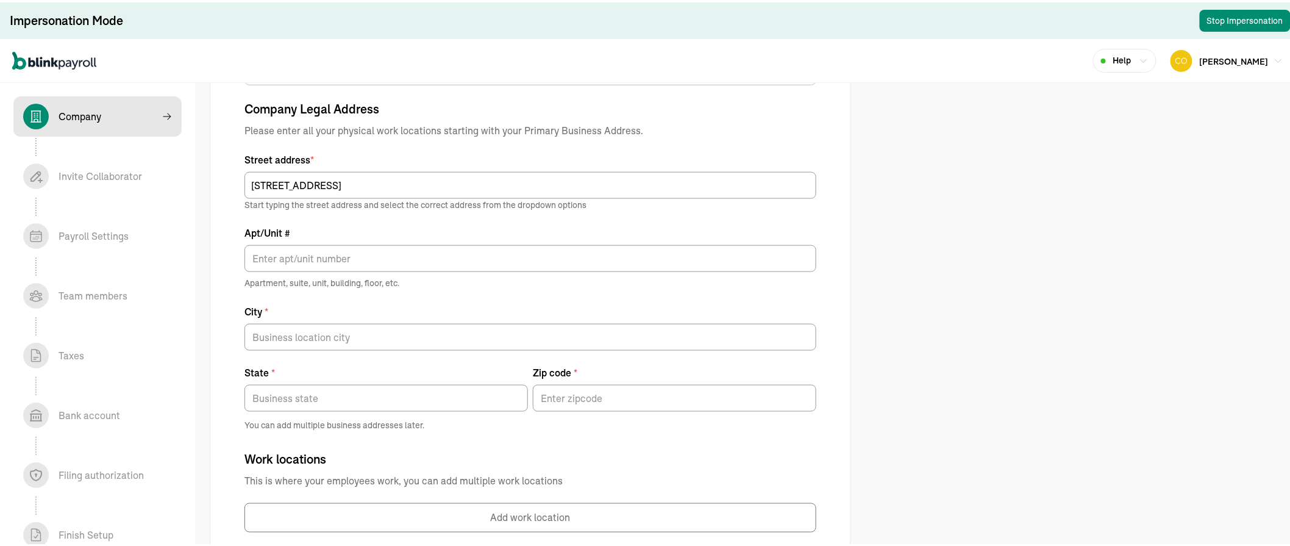
click at [477, 241] on div at bounding box center [531, 254] width 572 height 32
click at [360, 234] on label "Apt/Unit #" at bounding box center [531, 230] width 572 height 15
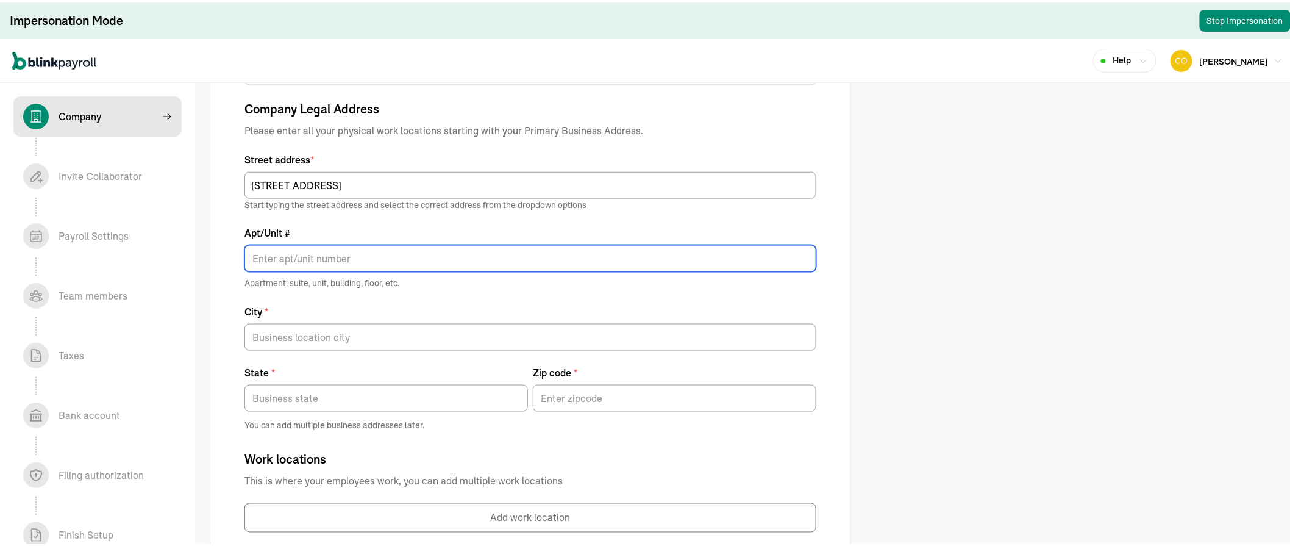
click at [360, 243] on input "Apt/Unit #" at bounding box center [531, 256] width 572 height 27
click at [346, 247] on input "Apt/Unit #" at bounding box center [531, 256] width 572 height 27
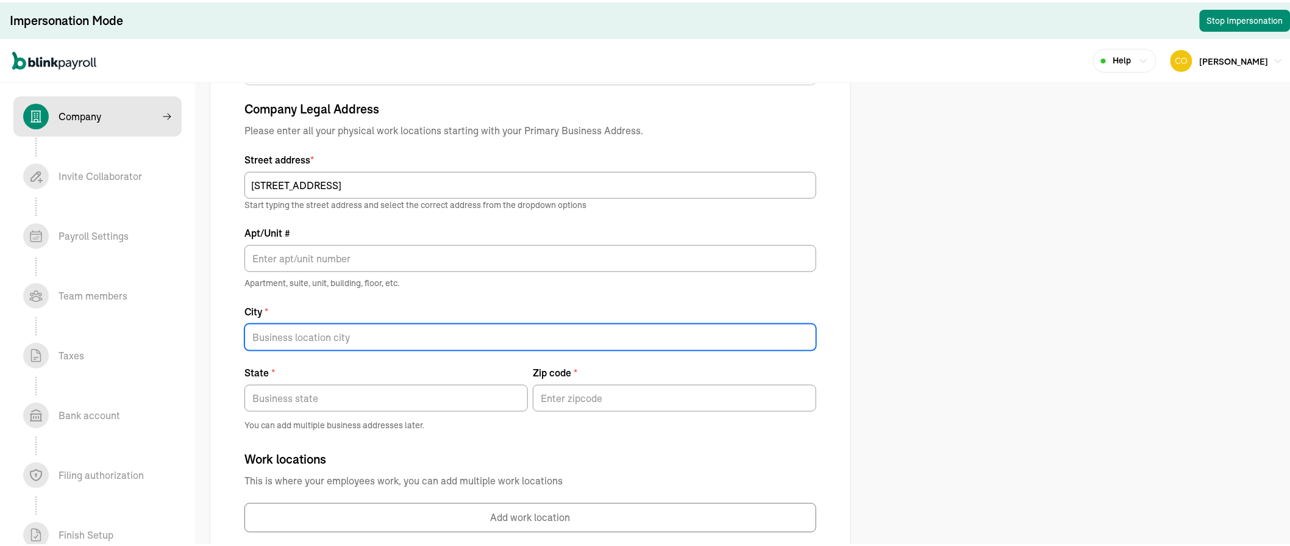
click at [504, 339] on input "City *" at bounding box center [531, 334] width 572 height 27
click at [456, 332] on input "Marrero" at bounding box center [531, 334] width 572 height 27
type input "Marrero"
click at [476, 444] on div "Company Legal Address Please enter all your physical work locations starting wi…" at bounding box center [531, 314] width 572 height 432
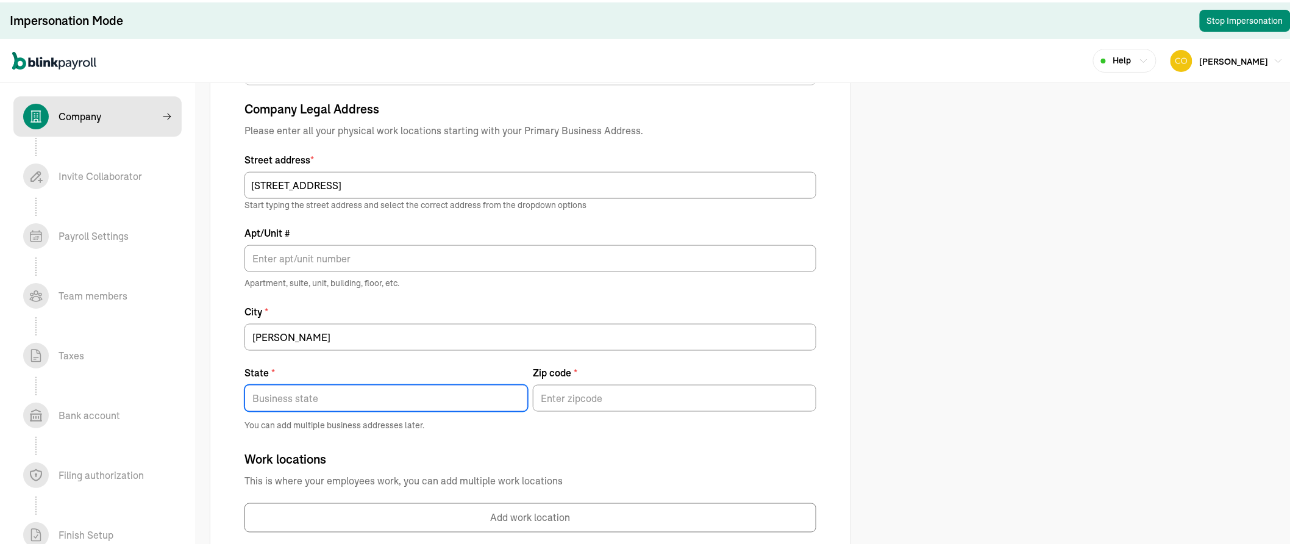
click at [357, 404] on input "State *" at bounding box center [387, 395] width 284 height 27
type input "Lousiana"
click at [556, 395] on input "Zip code *" at bounding box center [675, 395] width 284 height 27
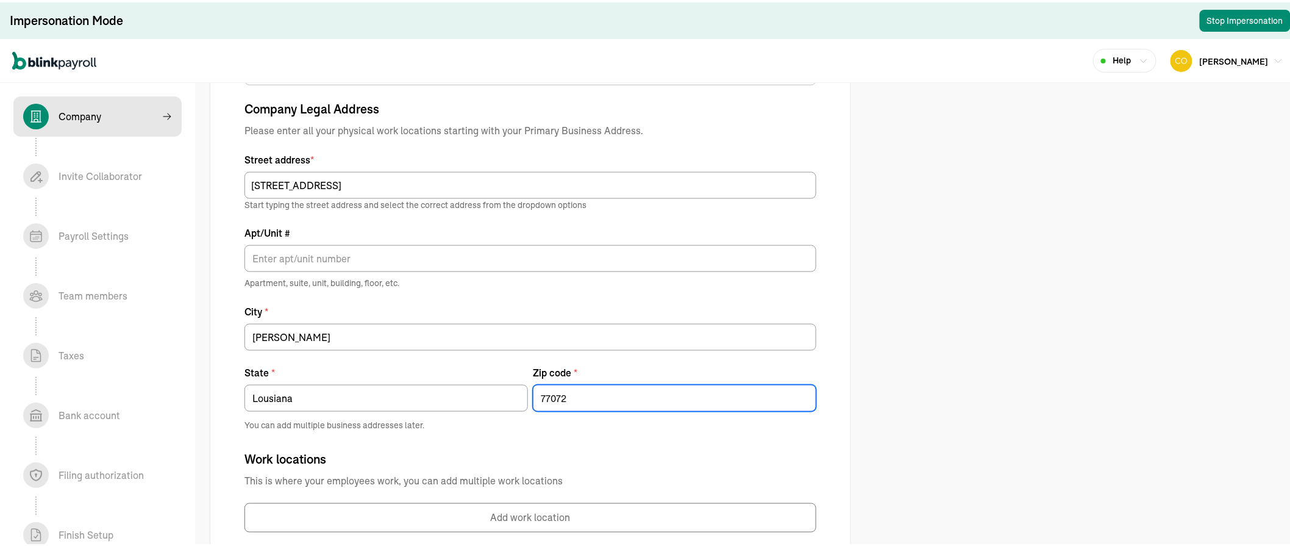
type input "77072"
click at [859, 302] on div "Tell us about your business Legal company name * Dr. C's Tree of Scholars Compa…" at bounding box center [530, 75] width 671 height 1096
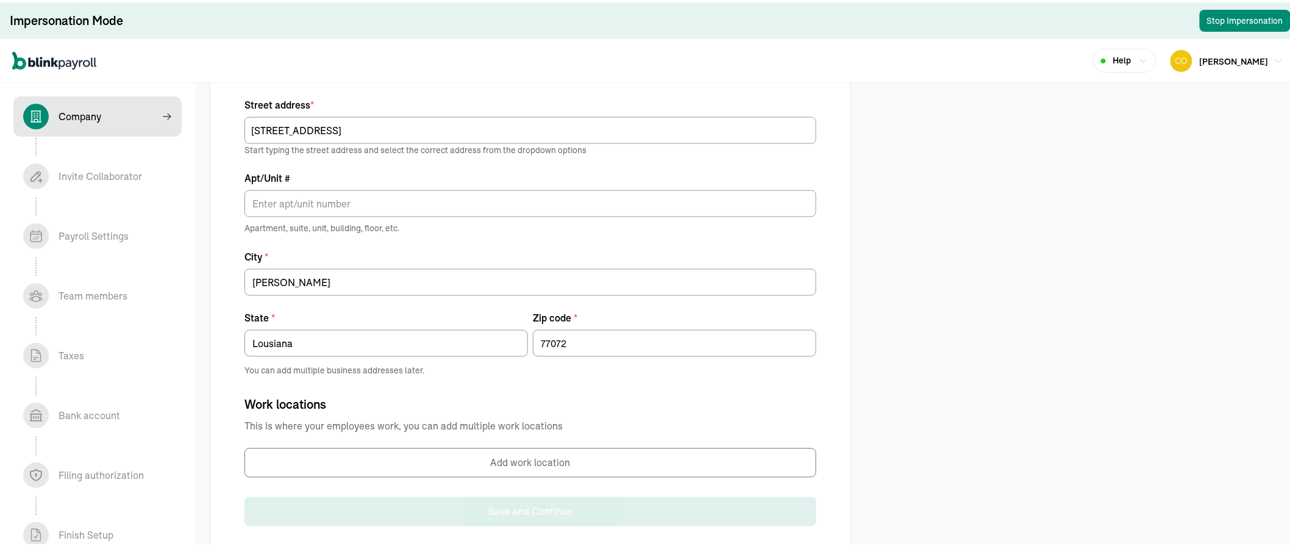
scroll to position [618, 0]
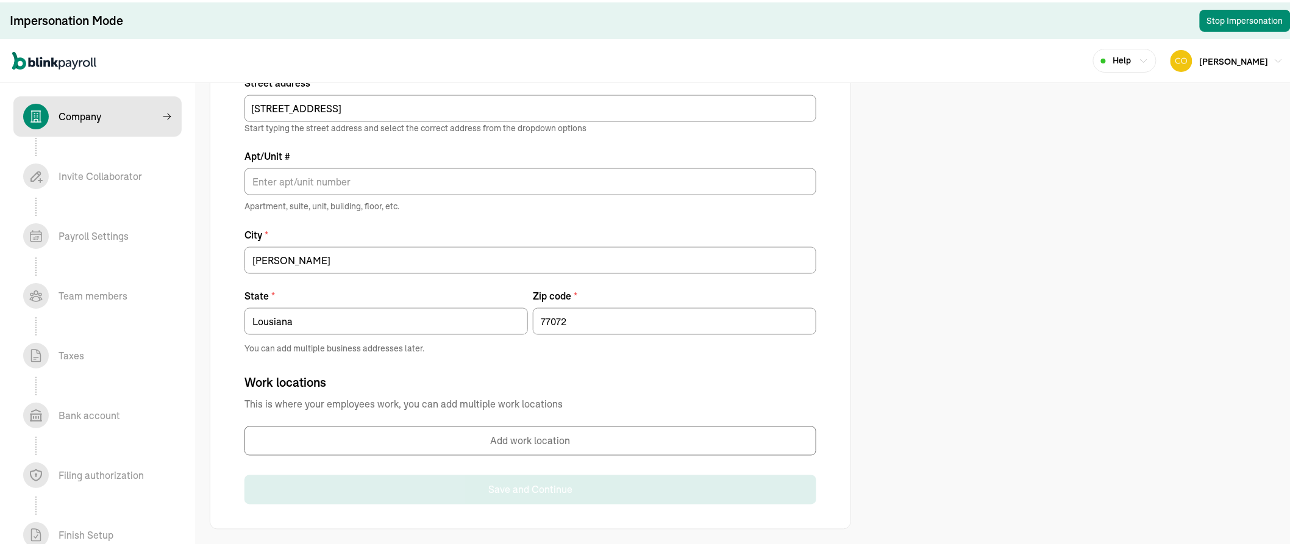
click at [505, 429] on button "Add work location" at bounding box center [531, 438] width 572 height 29
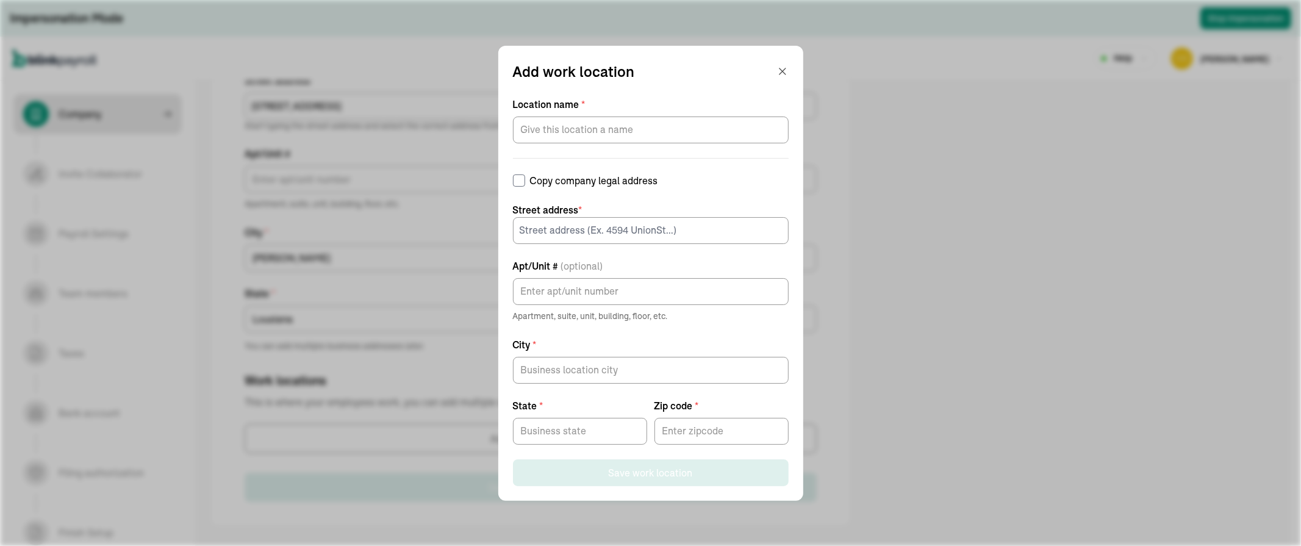
click at [525, 179] on input "Copy company legal address" at bounding box center [519, 180] width 12 height 12
checkbox input "true"
type input "243 sauvage avenue"
type input "Marrero"
type input "Lousiana"
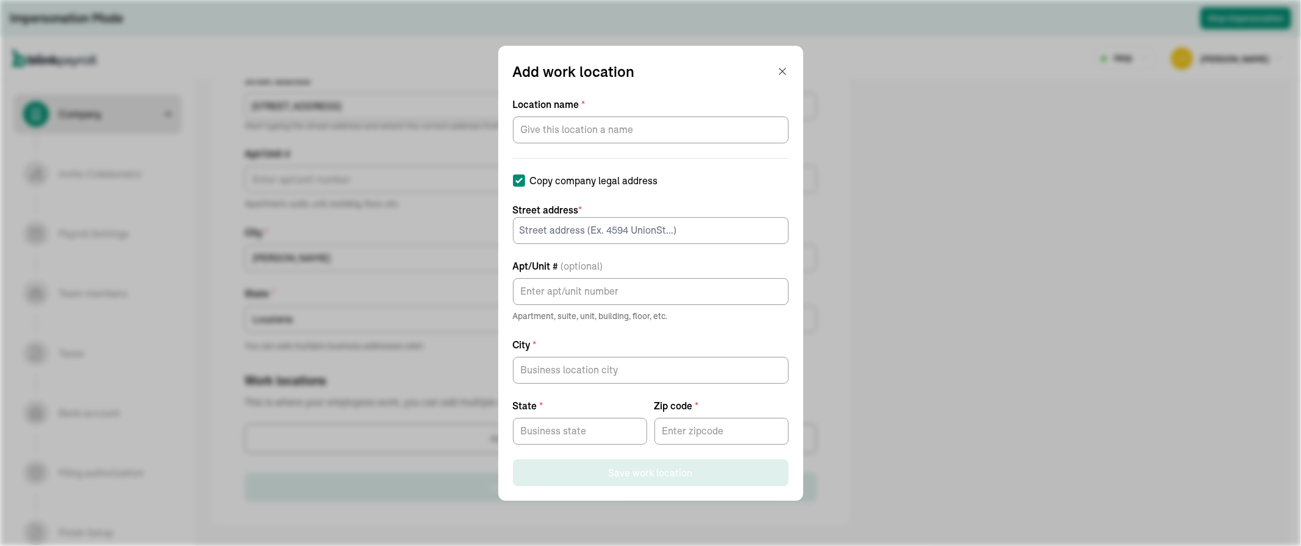
type input "77072"
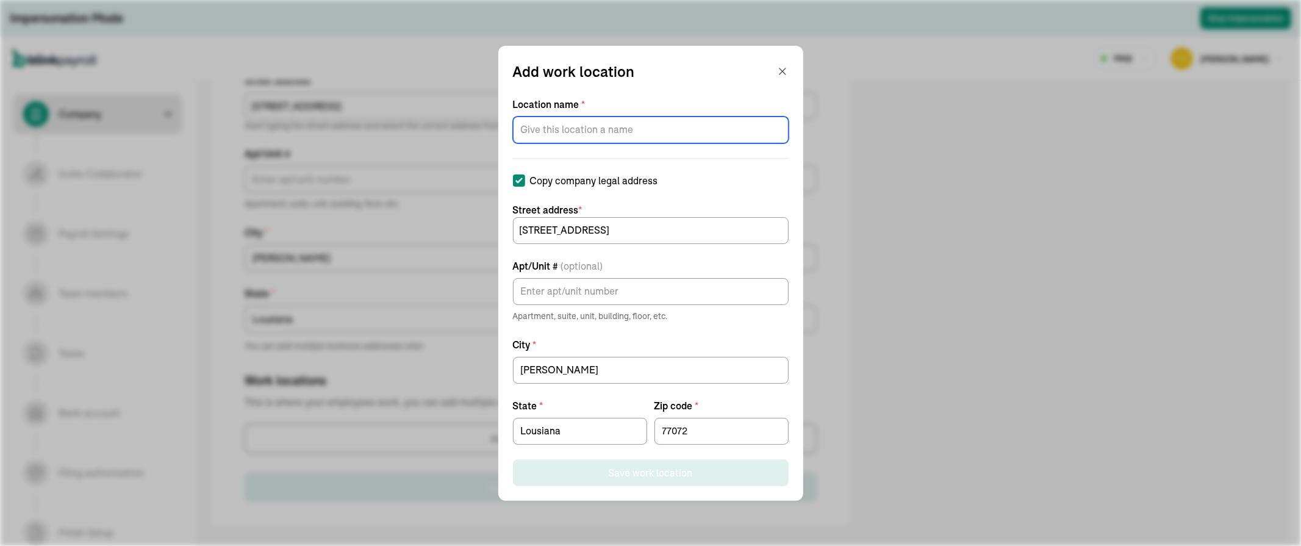
click at [546, 137] on input "Location name *" at bounding box center [651, 129] width 276 height 27
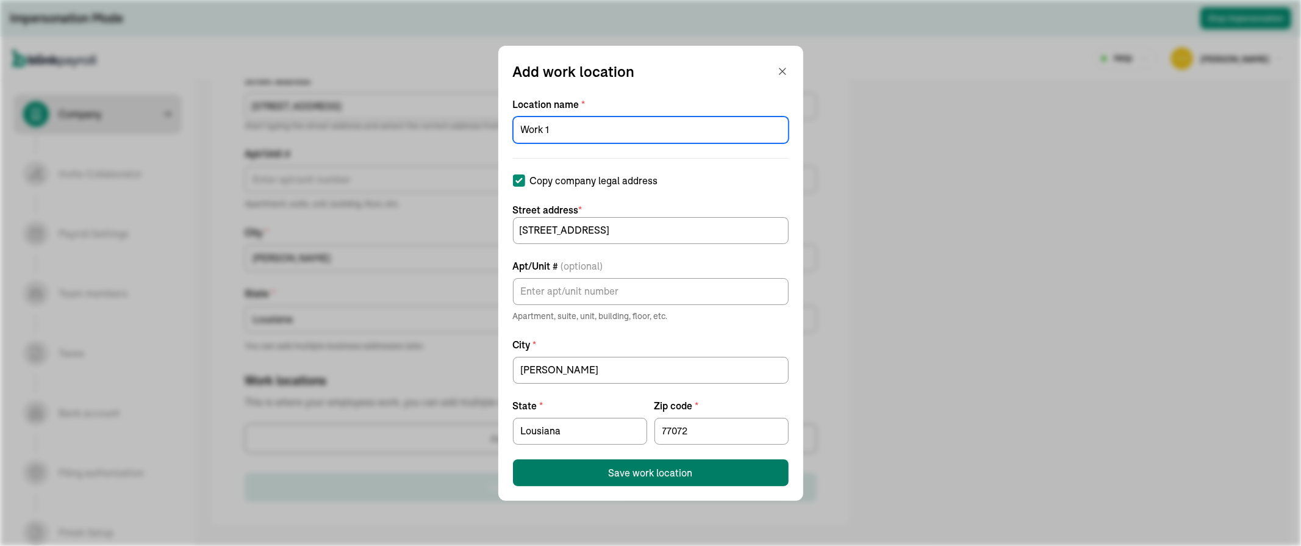
type input "Work 1"
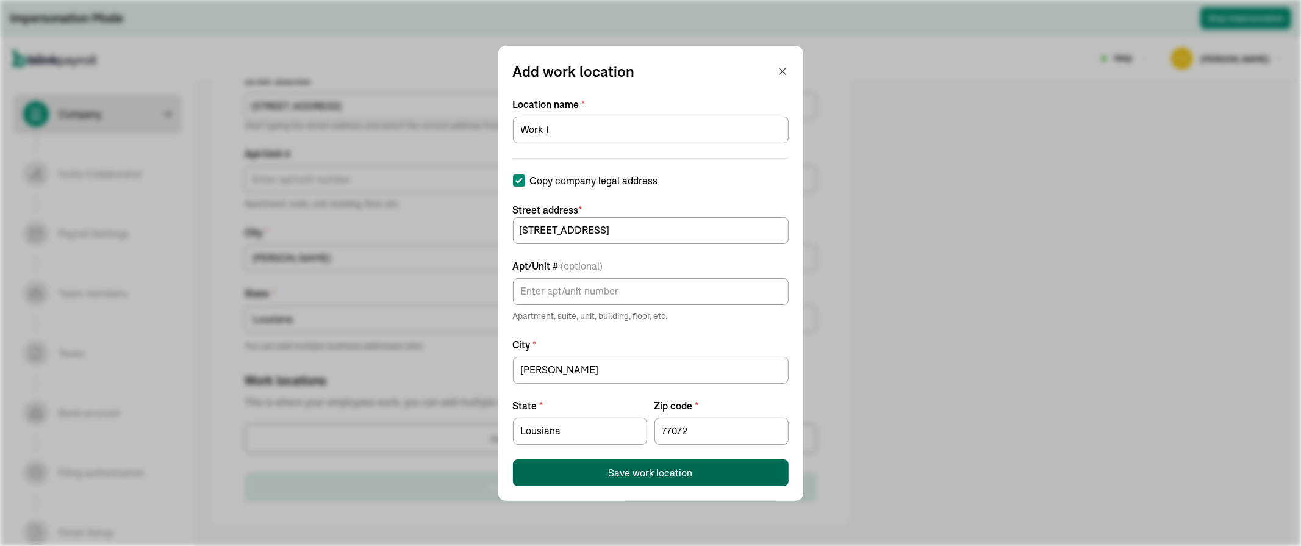
click at [588, 466] on button "Save work location" at bounding box center [651, 472] width 276 height 27
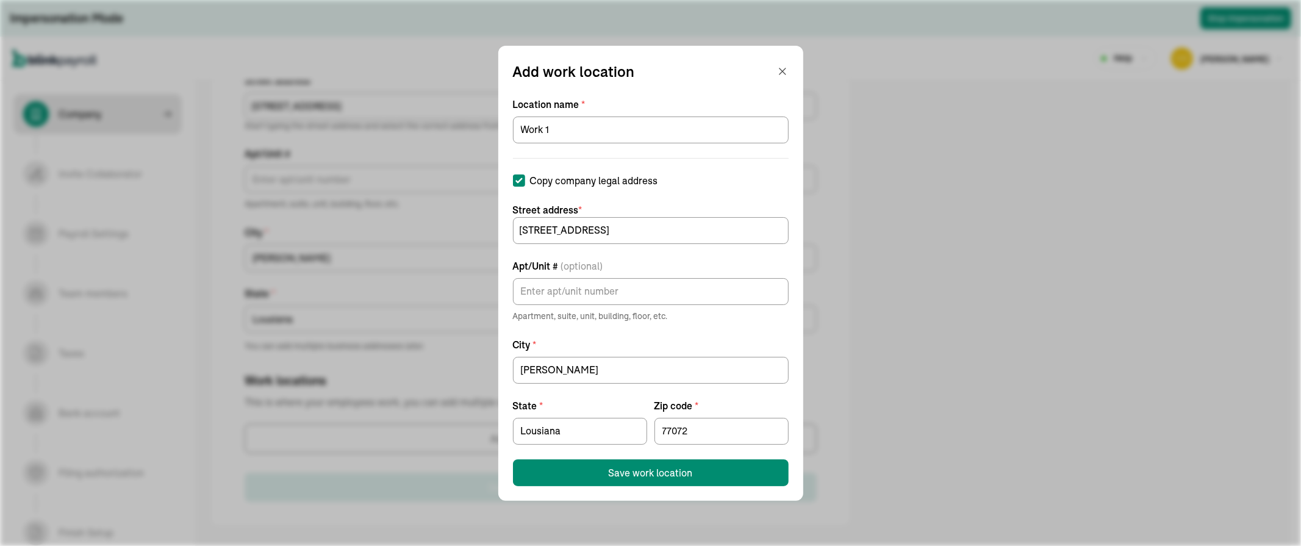
click at [776, 70] on icon "button" at bounding box center [782, 71] width 12 height 12
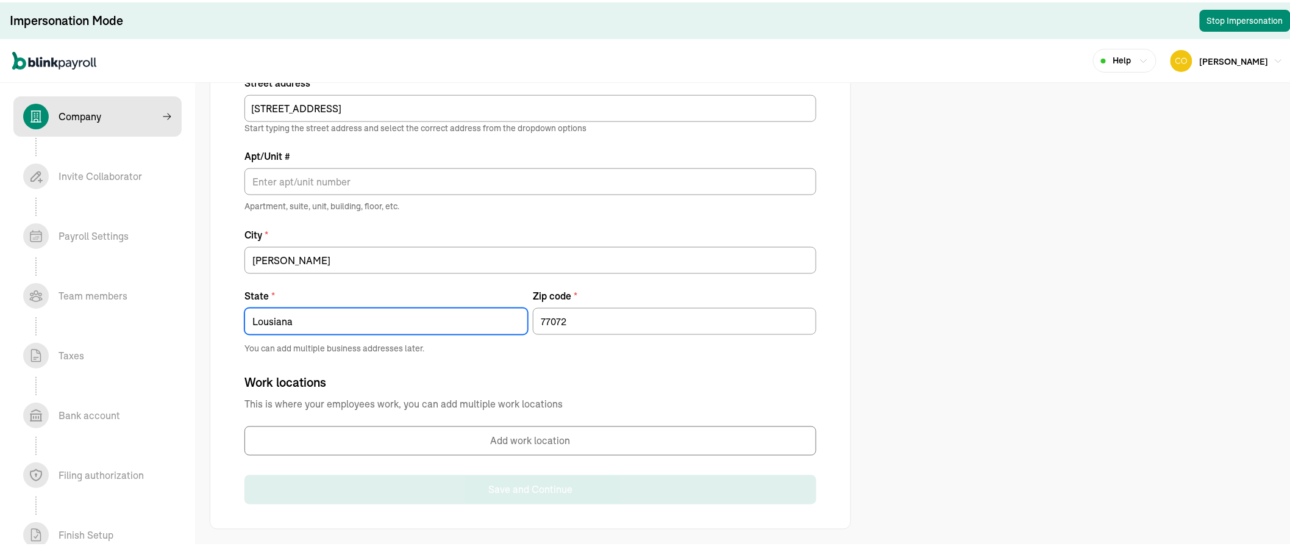
click at [275, 318] on input "Lousiana" at bounding box center [387, 318] width 284 height 27
type input "[US_STATE]"
click at [580, 313] on input "77072" at bounding box center [675, 318] width 284 height 27
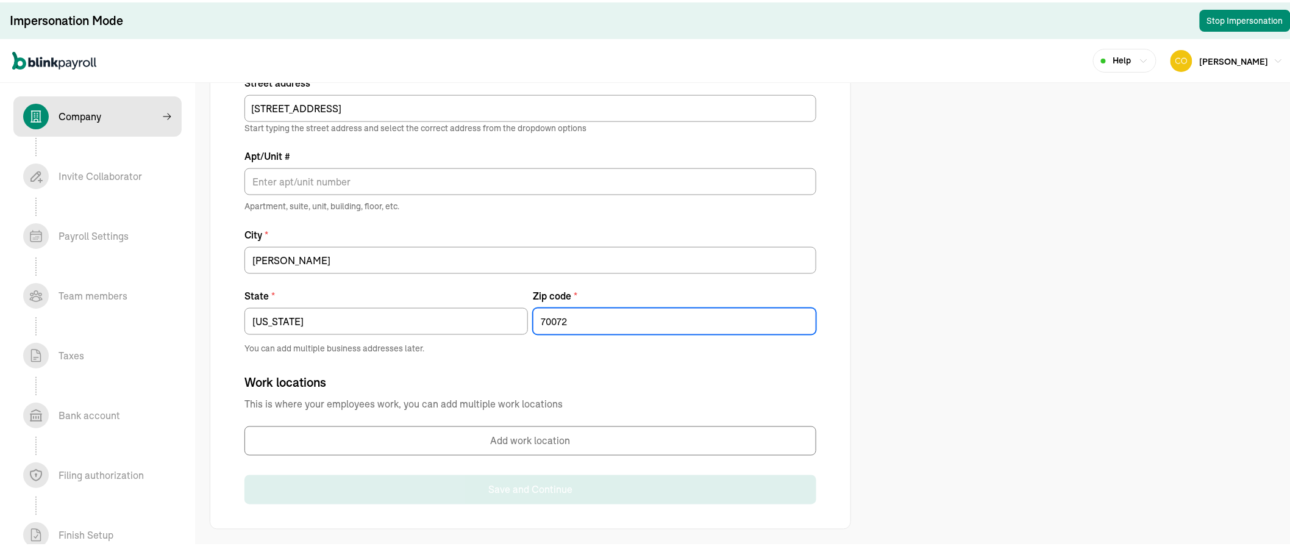
type input "70072"
click at [431, 321] on input "[US_STATE]" at bounding box center [387, 318] width 284 height 27
click at [497, 437] on button "Add work location" at bounding box center [531, 438] width 572 height 29
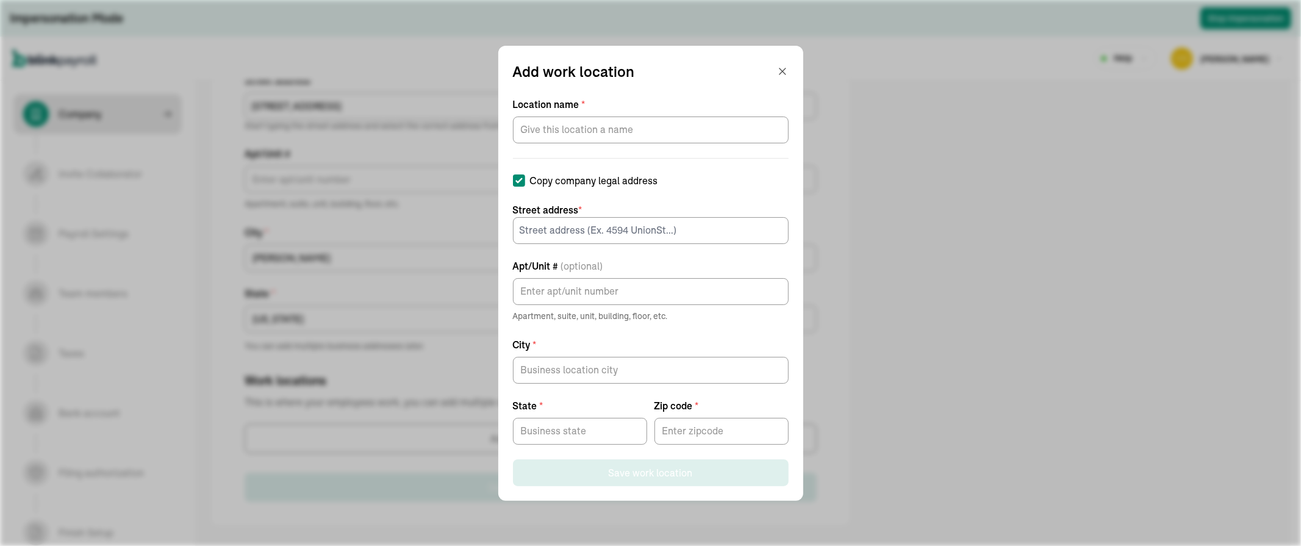
click at [525, 179] on input "Copy company legal address" at bounding box center [519, 180] width 12 height 12
checkbox input "true"
type input "Marrero"
type input "[US_STATE]"
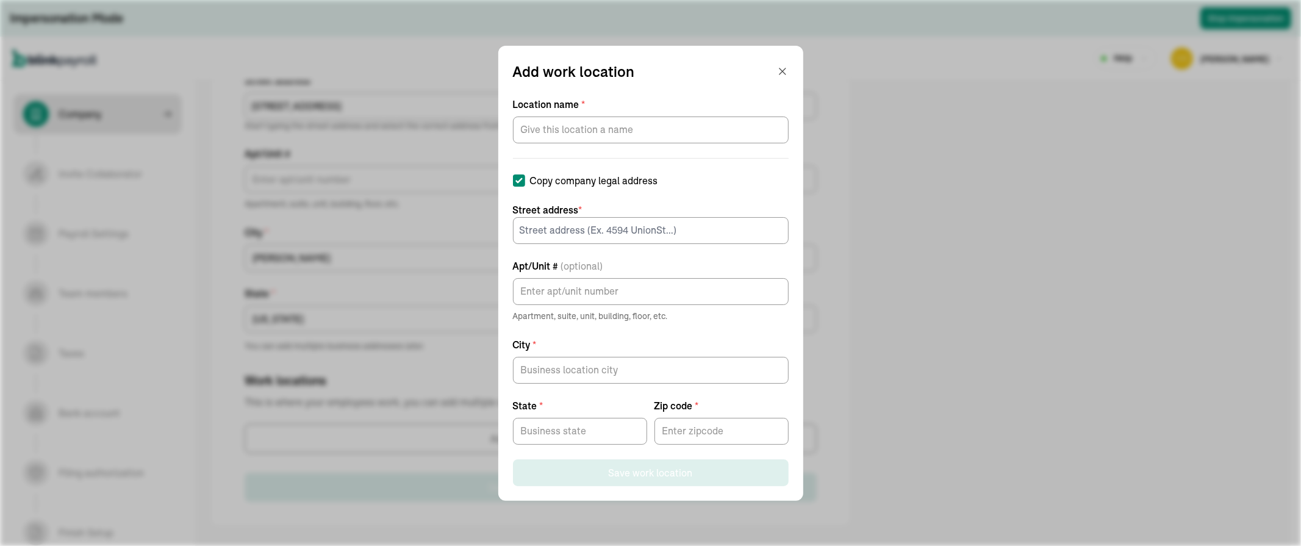
type input "70072"
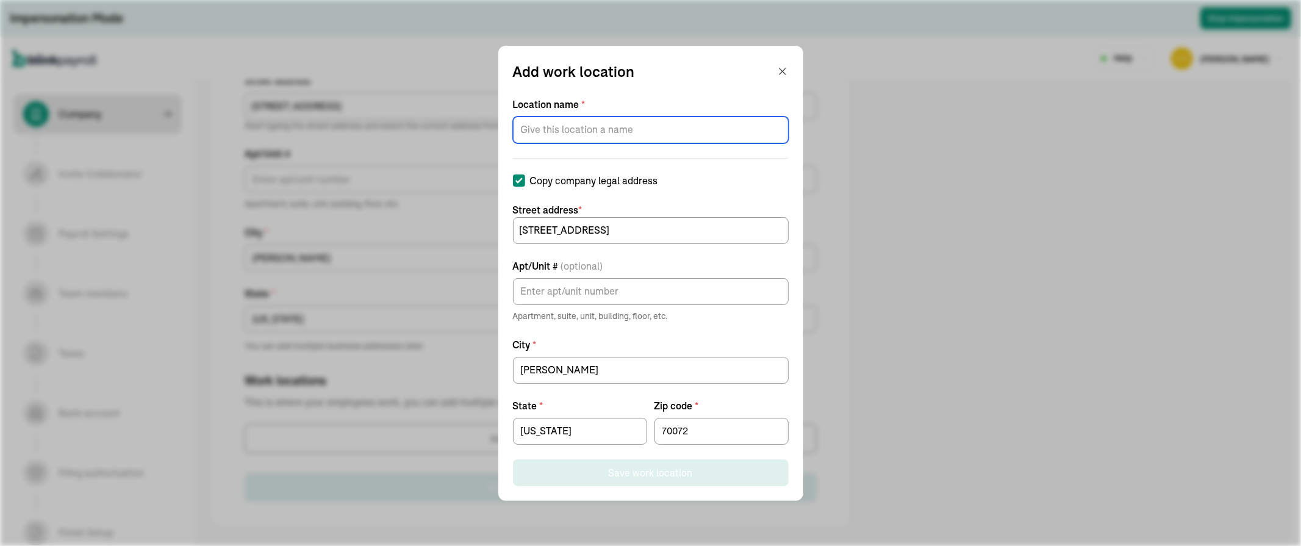
click at [600, 129] on input "Location name *" at bounding box center [651, 129] width 276 height 27
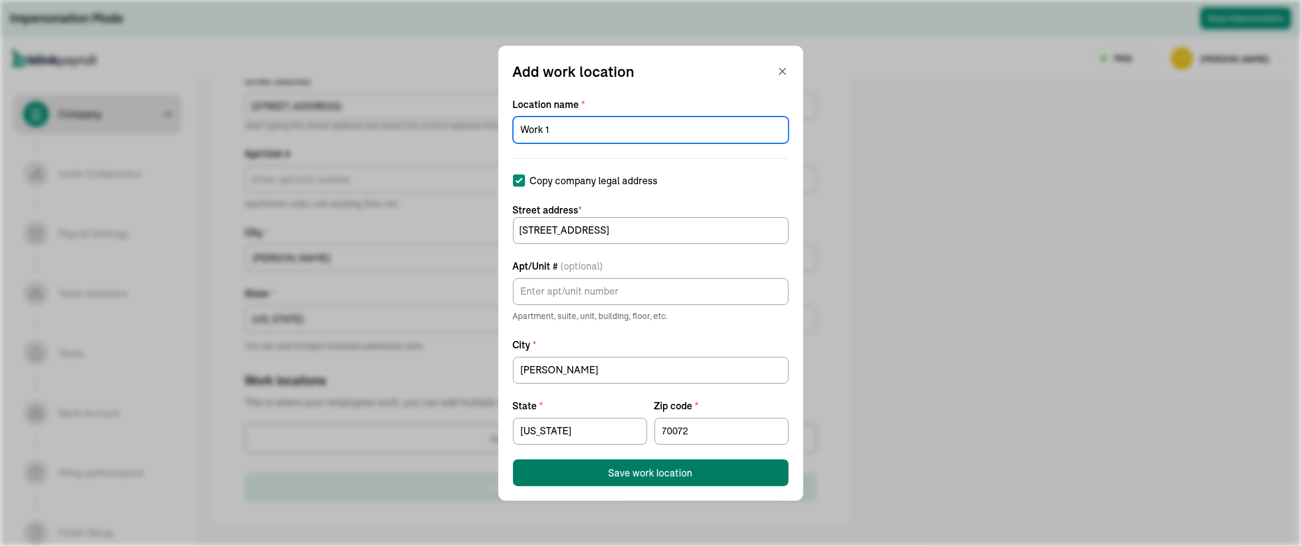
type input "Work 1"
click at [601, 468] on button "Save work location" at bounding box center [651, 472] width 276 height 27
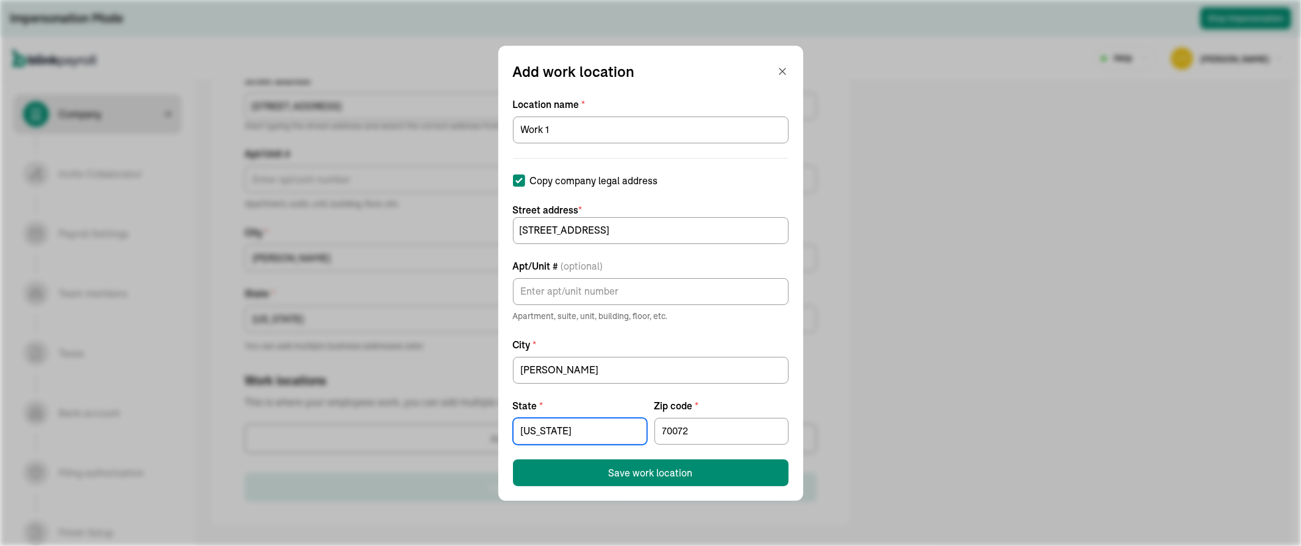
click at [589, 436] on input "[US_STATE]" at bounding box center [580, 431] width 134 height 27
click at [776, 70] on icon "button" at bounding box center [782, 71] width 12 height 12
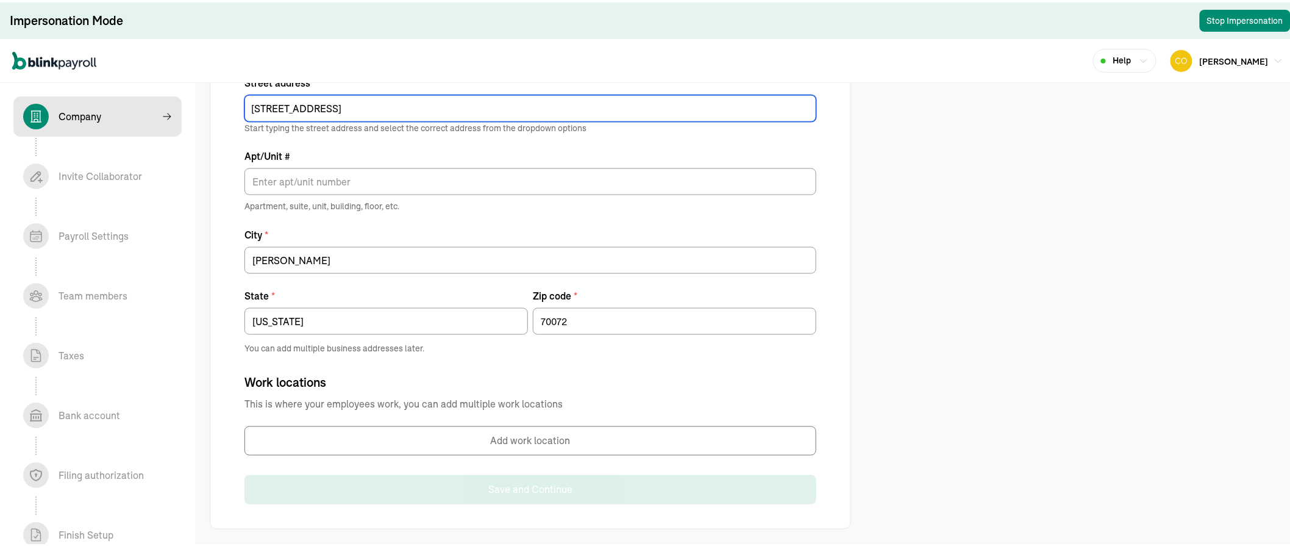
click at [256, 99] on input "243 sauvage avenue" at bounding box center [531, 106] width 572 height 27
click at [406, 102] on input "2043 sauvage avenue" at bounding box center [531, 106] width 572 height 27
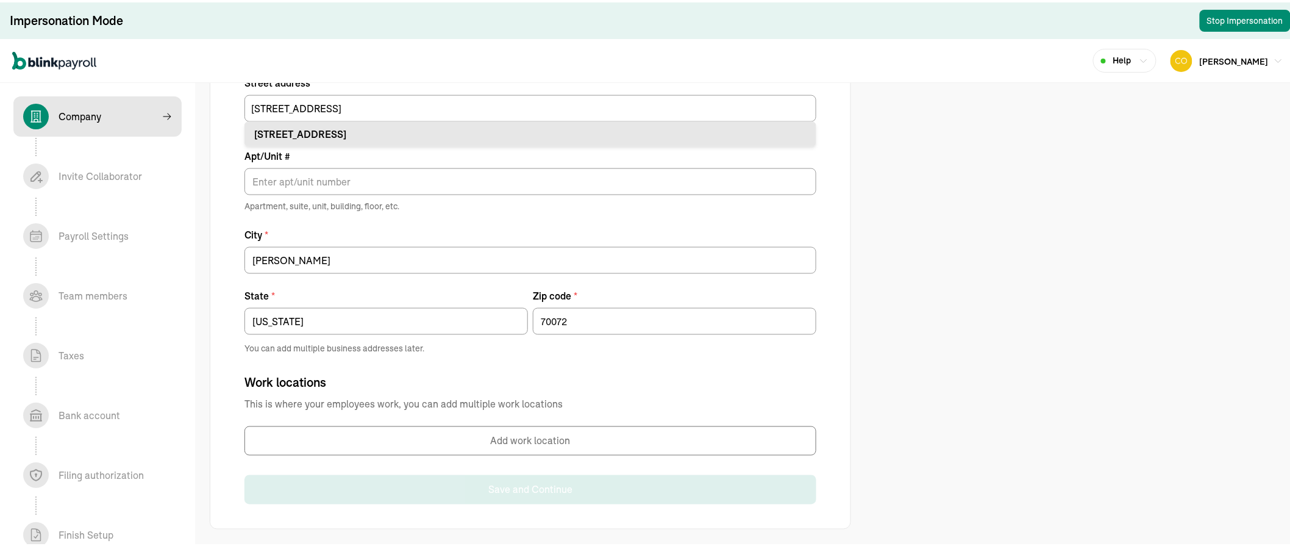
click at [564, 136] on div "2043 Sauvage Ave Marrero, LA 70072" at bounding box center [530, 131] width 552 height 15
type input "2043 Sauvage Ave"
type input "LA"
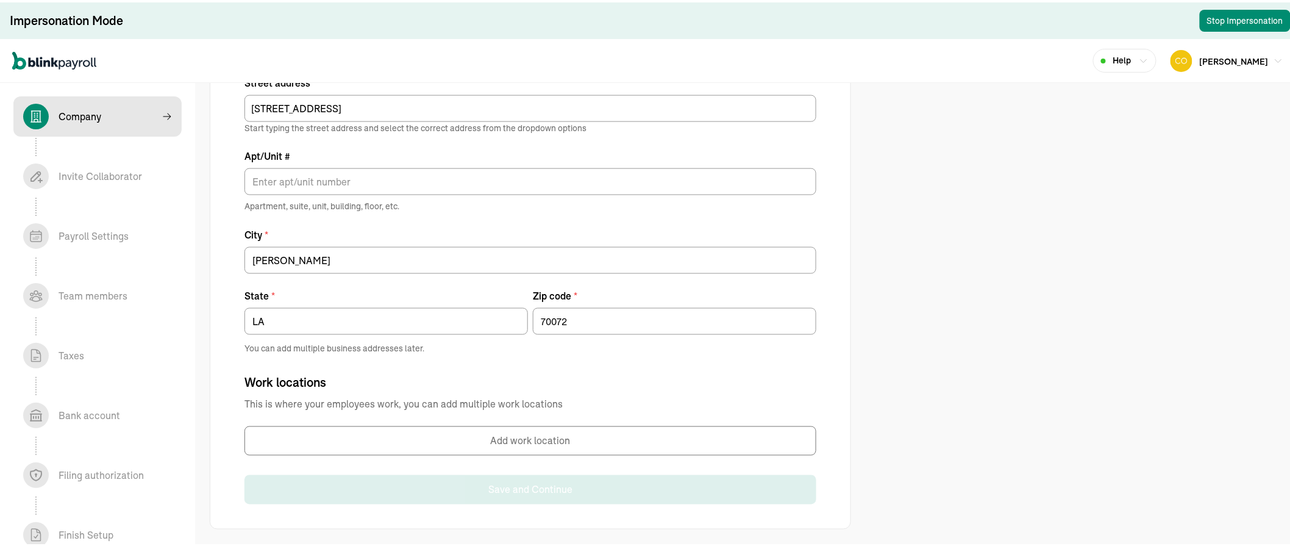
click at [464, 439] on button "Add work location" at bounding box center [531, 438] width 572 height 29
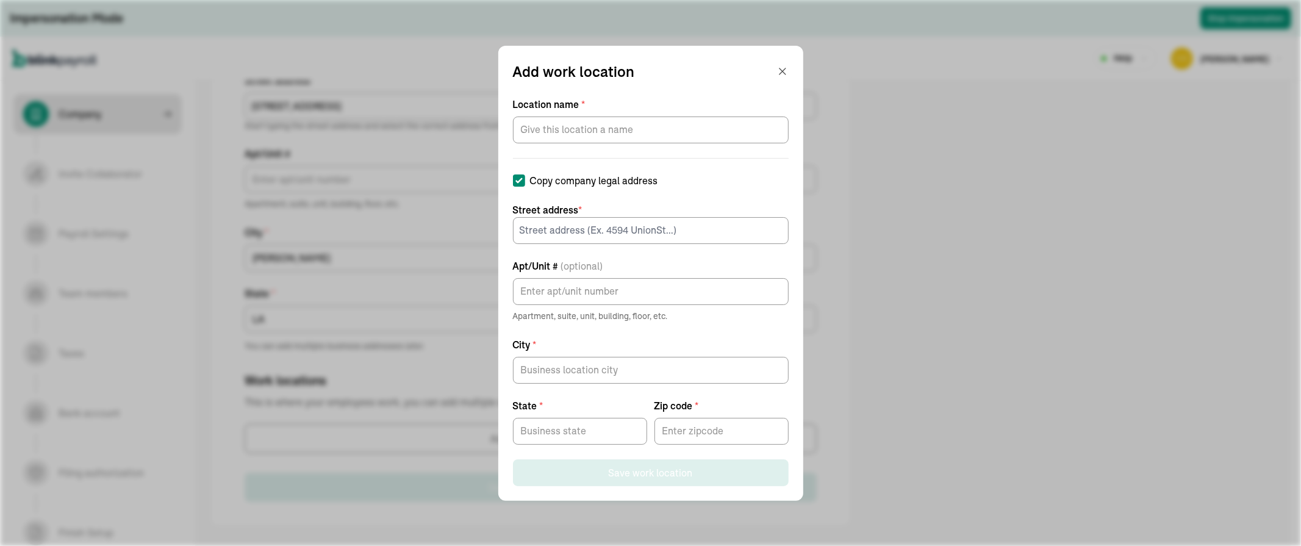
click at [525, 183] on input "Copy company legal address" at bounding box center [519, 180] width 12 height 12
click at [525, 180] on input "Copy company legal address" at bounding box center [519, 180] width 12 height 12
checkbox input "true"
type input "Marrero"
type input "LA"
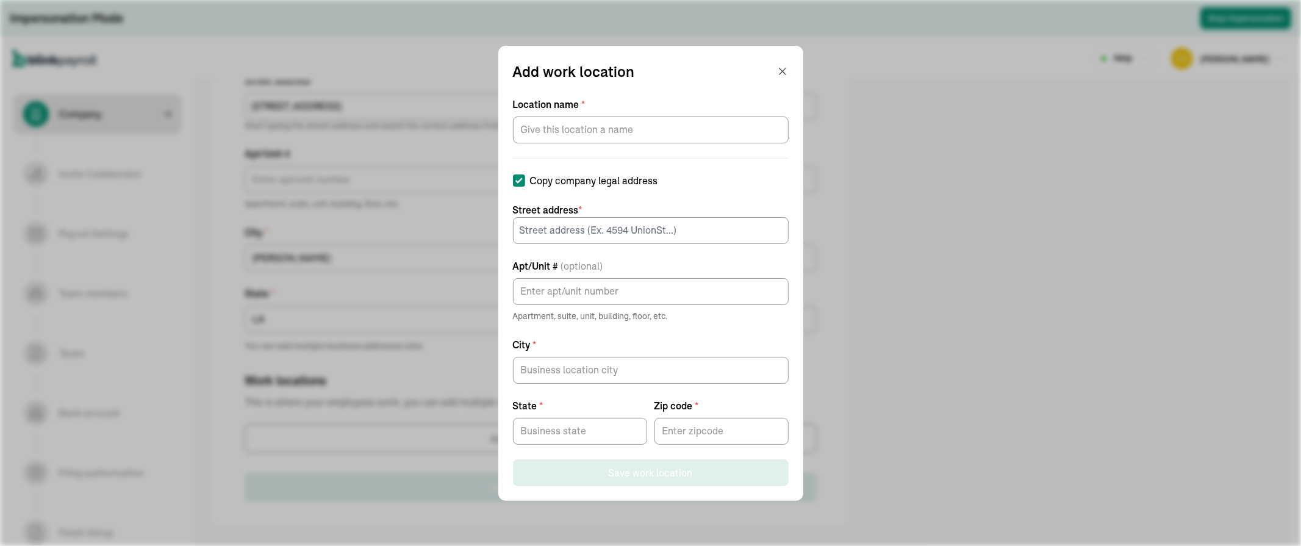
type input "70072"
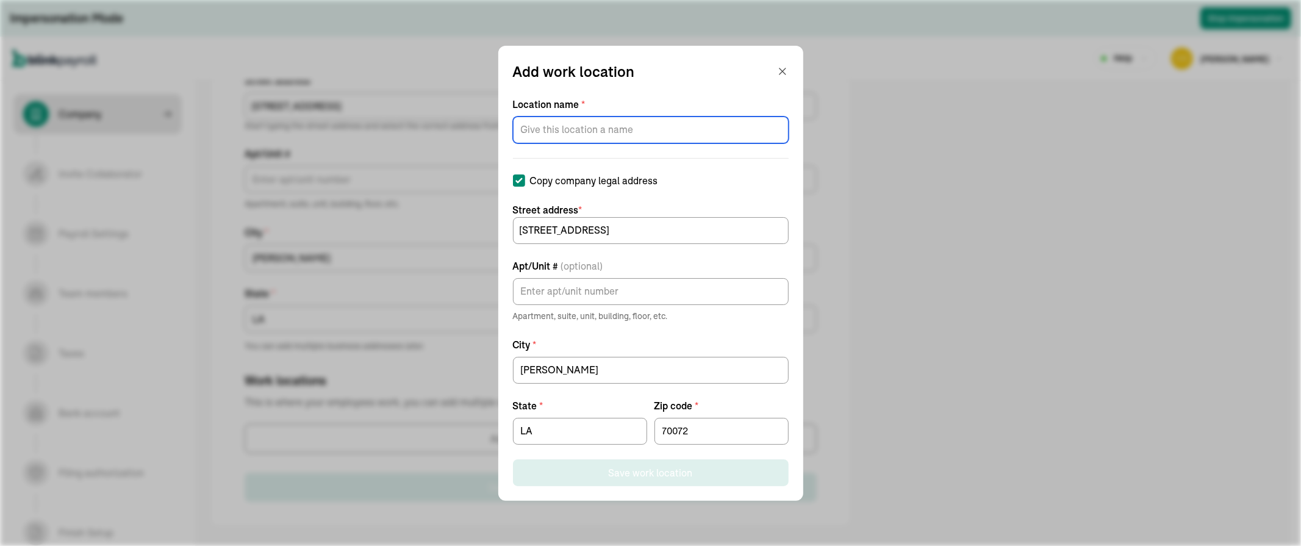
click at [563, 135] on input "Location name *" at bounding box center [651, 129] width 276 height 27
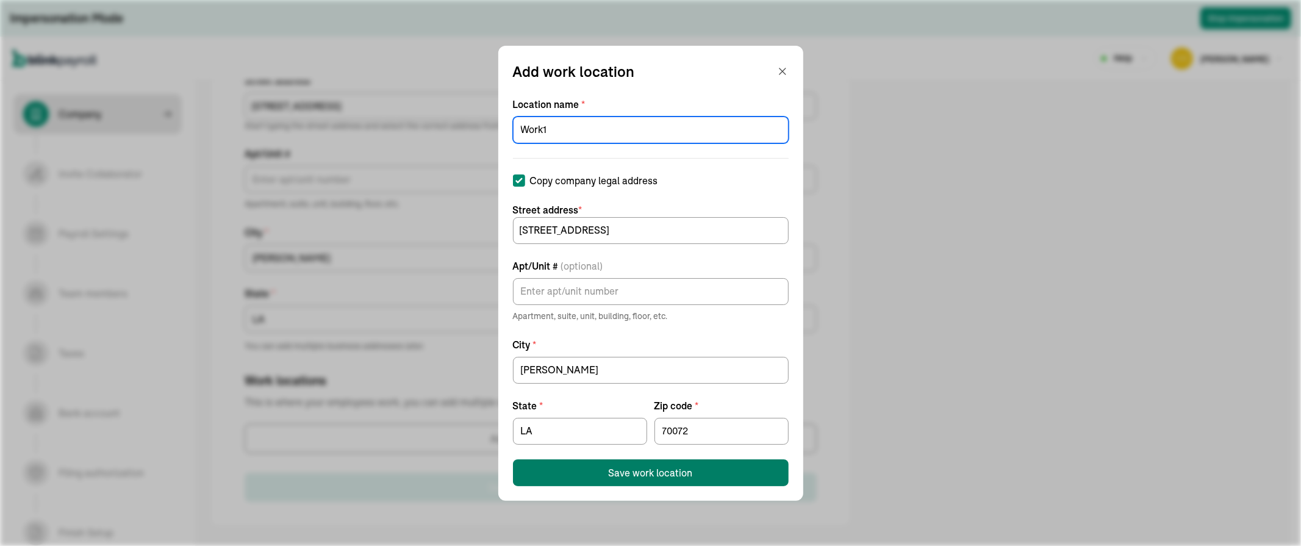
type input "Work1"
click at [618, 474] on div "Save work location" at bounding box center [651, 472] width 84 height 15
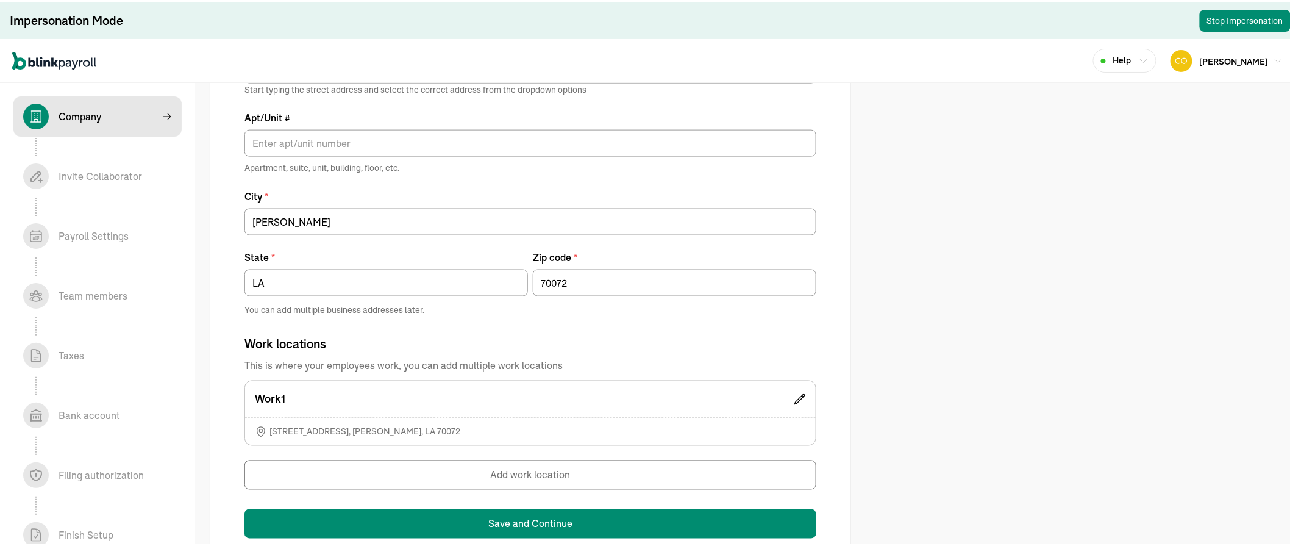
scroll to position [691, 0]
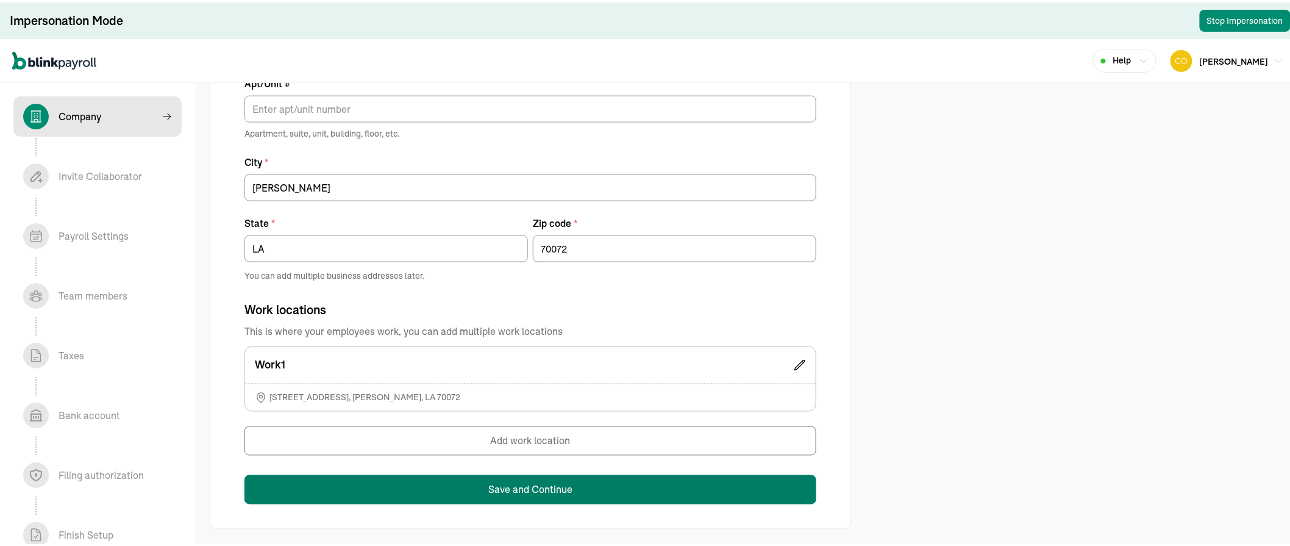
click at [479, 478] on button "Save and Continue" at bounding box center [531, 487] width 572 height 29
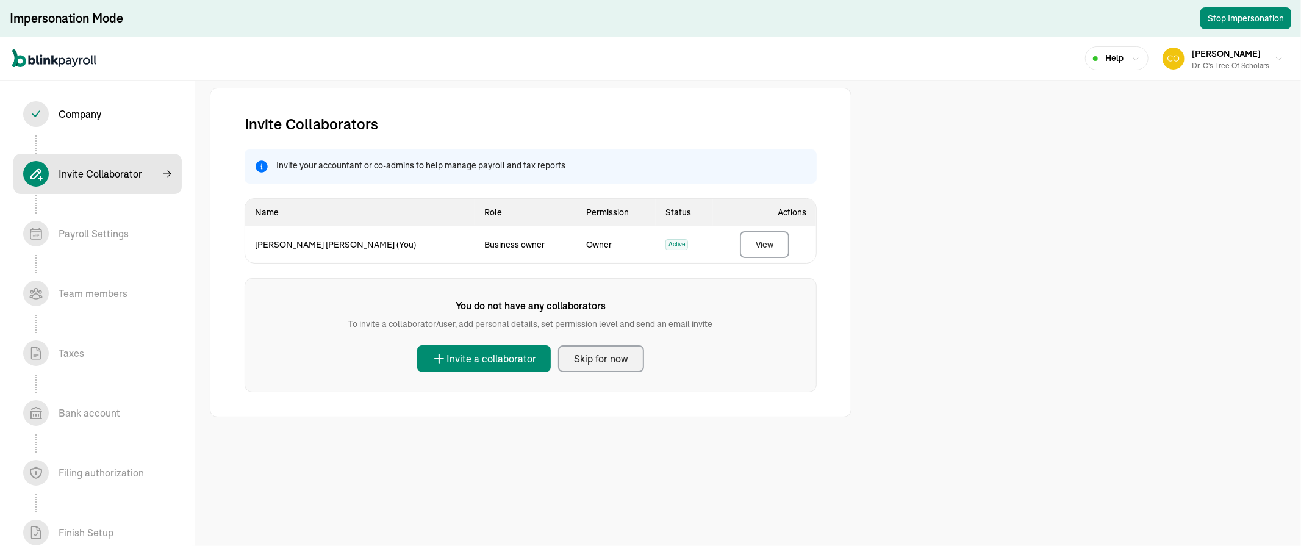
click at [605, 356] on div "Skip for now" at bounding box center [601, 358] width 54 height 15
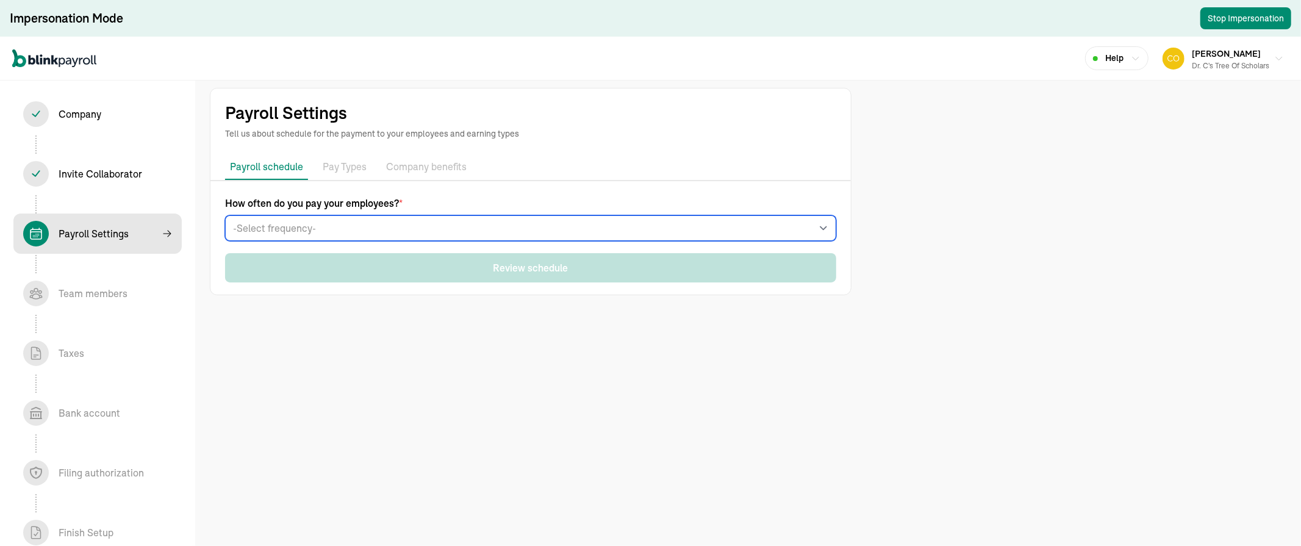
click at [351, 226] on select "-Select frequency- Weekly Bi-weekly Semi-monthly Monthly" at bounding box center [530, 228] width 611 height 26
select select "weekly"
click at [225, 215] on select "-Select frequency- Weekly Bi-weekly Semi-monthly Monthly" at bounding box center [530, 228] width 611 height 26
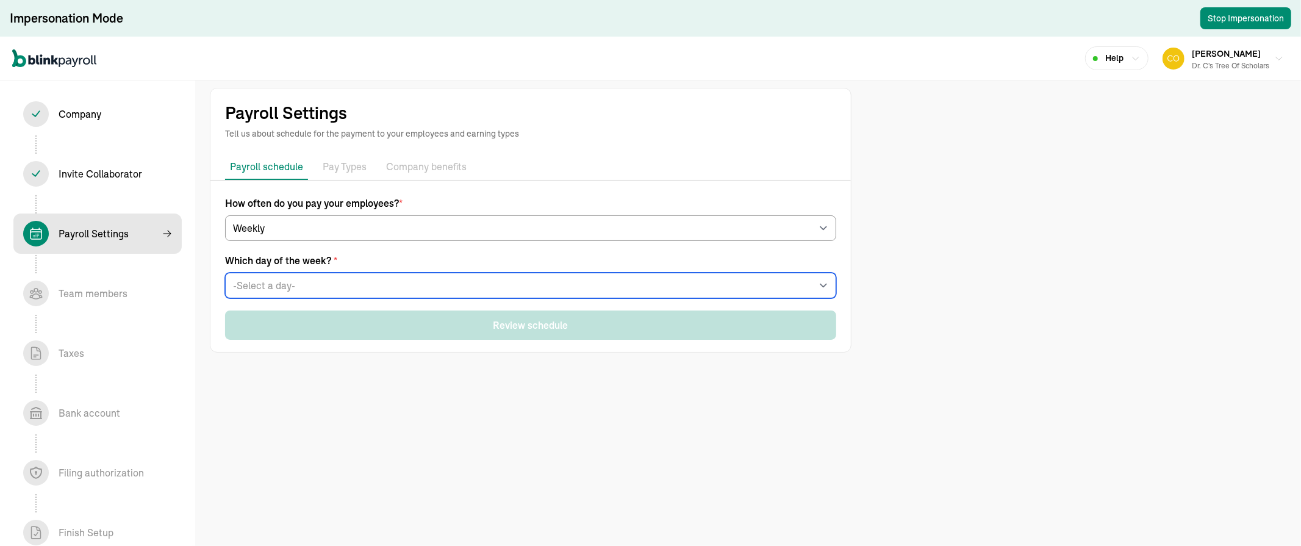
click at [290, 282] on select "-Select a day- Every Monday Every Tuesday Every Wednesday Every Thursday Every …" at bounding box center [530, 286] width 611 height 26
select select "Friday"
click at [225, 273] on select "-Select a day- Every Monday Every Tuesday Every Wednesday Every Thursday Every …" at bounding box center [530, 286] width 611 height 26
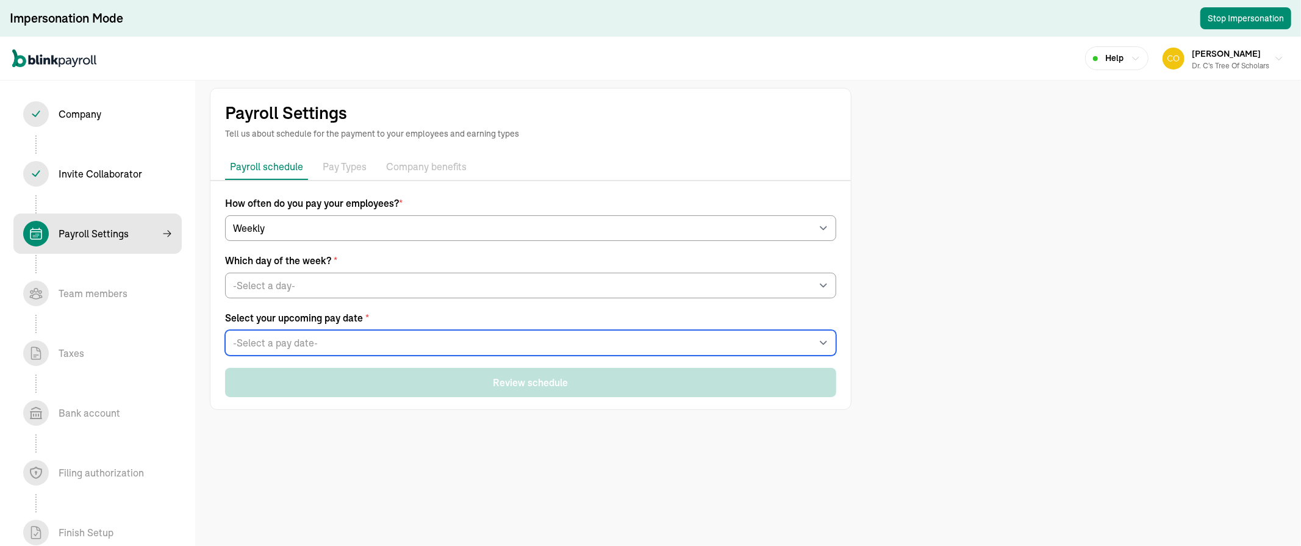
click at [309, 341] on select "-Select a pay date- Fri, Sep 19, 2025 Fri, Sep 26, 2025 Fri, Oct 03, 2025 Fri, …" at bounding box center [530, 343] width 611 height 26
select select "09/19/2025"
click at [225, 330] on select "-Select a pay date- Fri, Sep 19, 2025 Fri, Sep 26, 2025 Fri, Oct 03, 2025 Fri, …" at bounding box center [530, 343] width 611 height 26
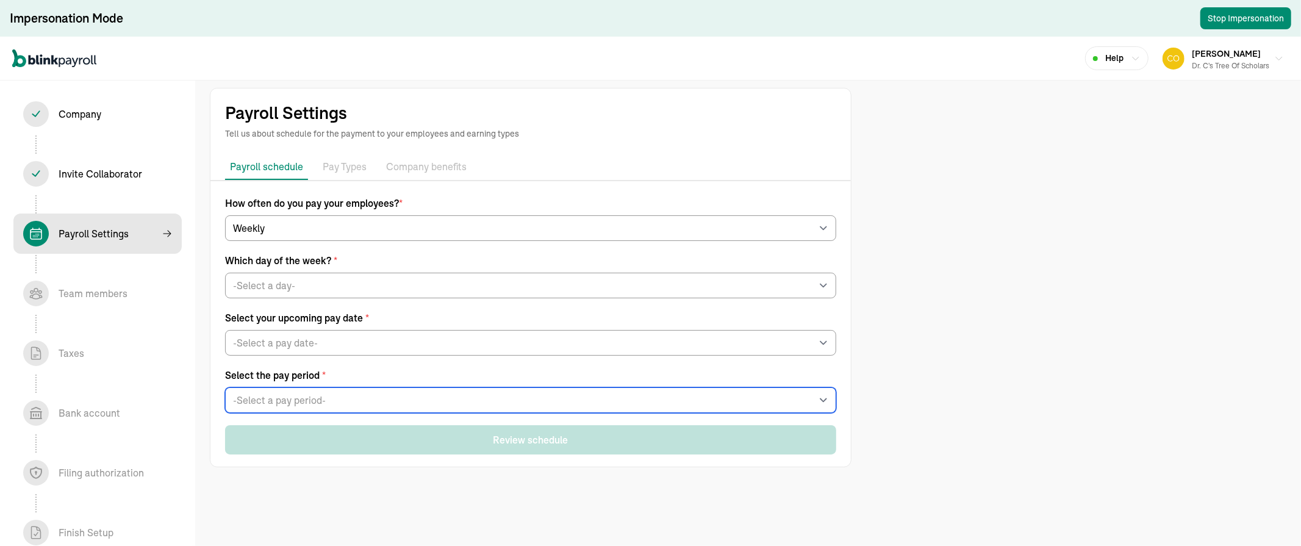
click at [295, 399] on select "-Select a pay period- Sat, Sep 06 - Fri, Sep 12 Sat, Sep 13 - Fri, Sep 19 Custo…" at bounding box center [530, 400] width 611 height 26
select select "Sat, Sep 06 - Fri, Sep 12"
click at [225, 387] on select "-Select a pay period- Sat, Sep 06 - Fri, Sep 12 Sat, Sep 13 - Fri, Sep 19 Custo…" at bounding box center [530, 400] width 611 height 26
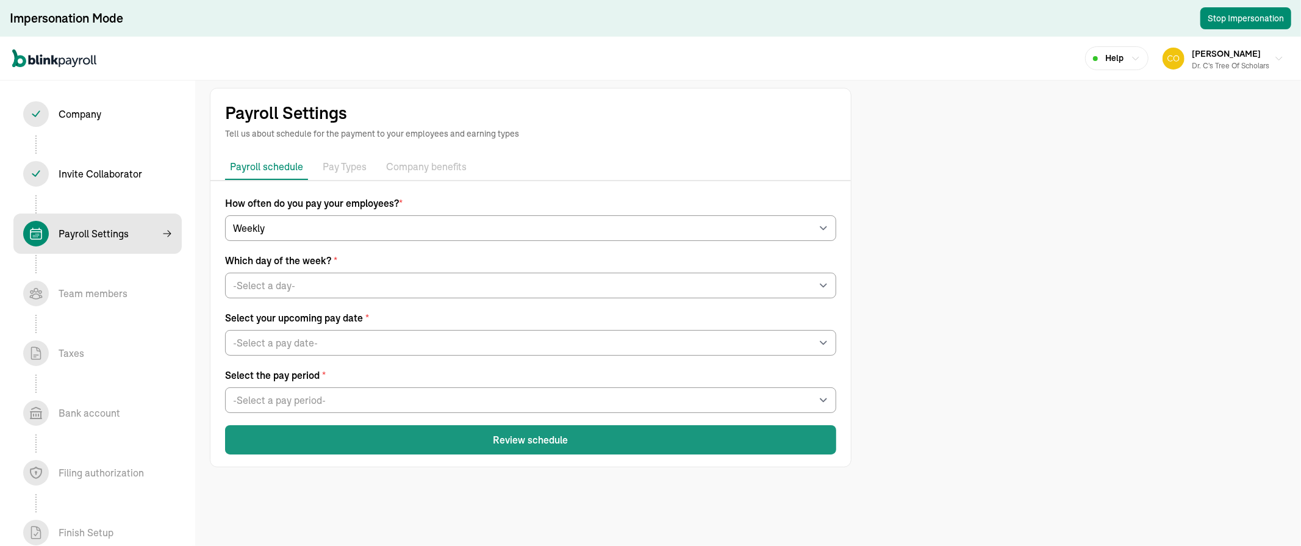
click at [409, 437] on button "Review schedule" at bounding box center [530, 439] width 611 height 29
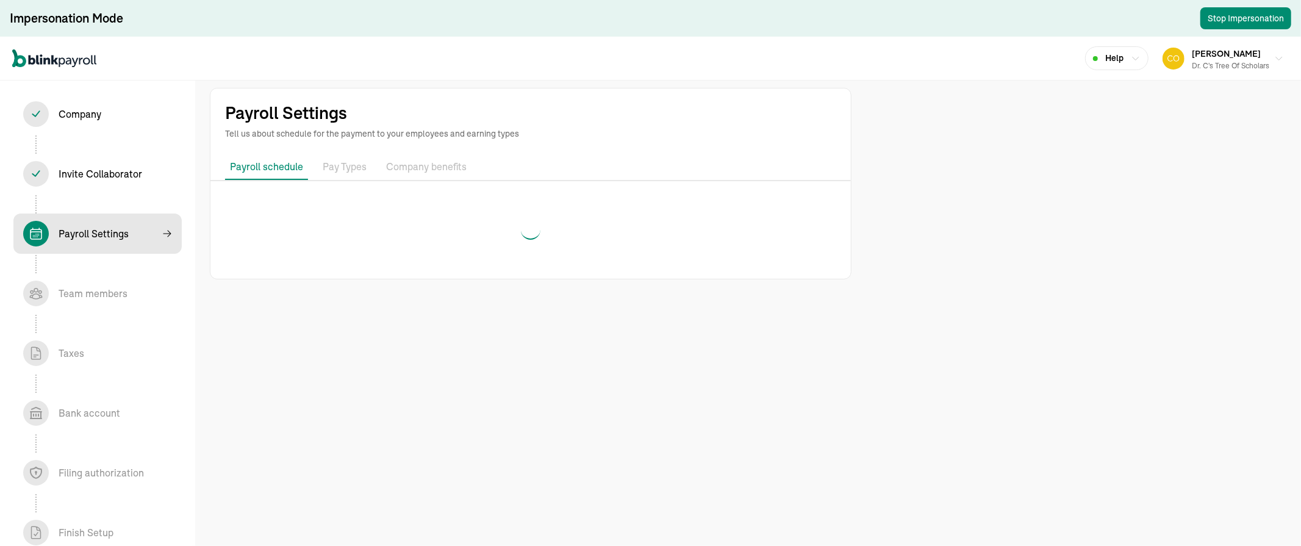
select select "weekly"
select select "Friday"
select select "09/19/2025"
select select "Sat, Sep 06 - Fri, Sep 12"
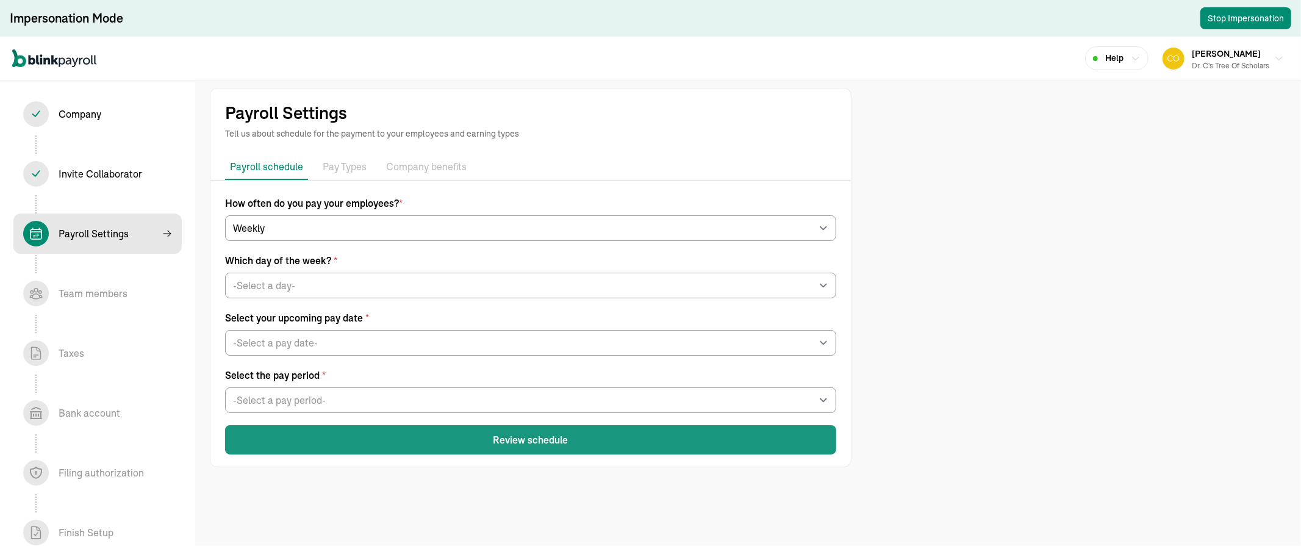
click at [439, 440] on button "Review schedule" at bounding box center [530, 439] width 611 height 29
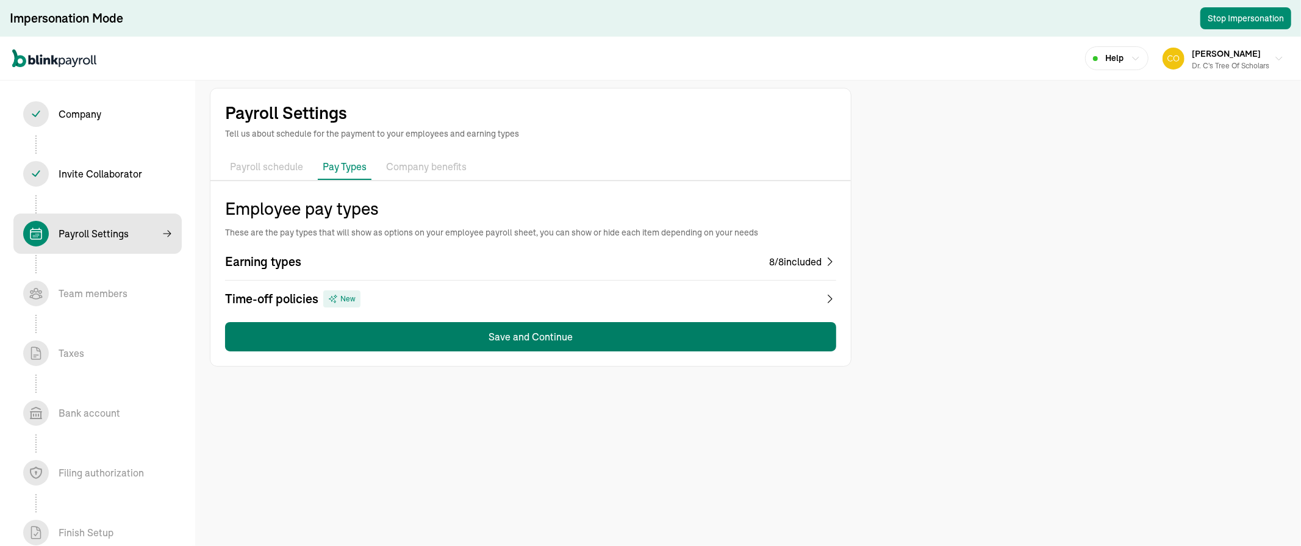
click at [447, 327] on button "Save and Continue" at bounding box center [530, 336] width 611 height 29
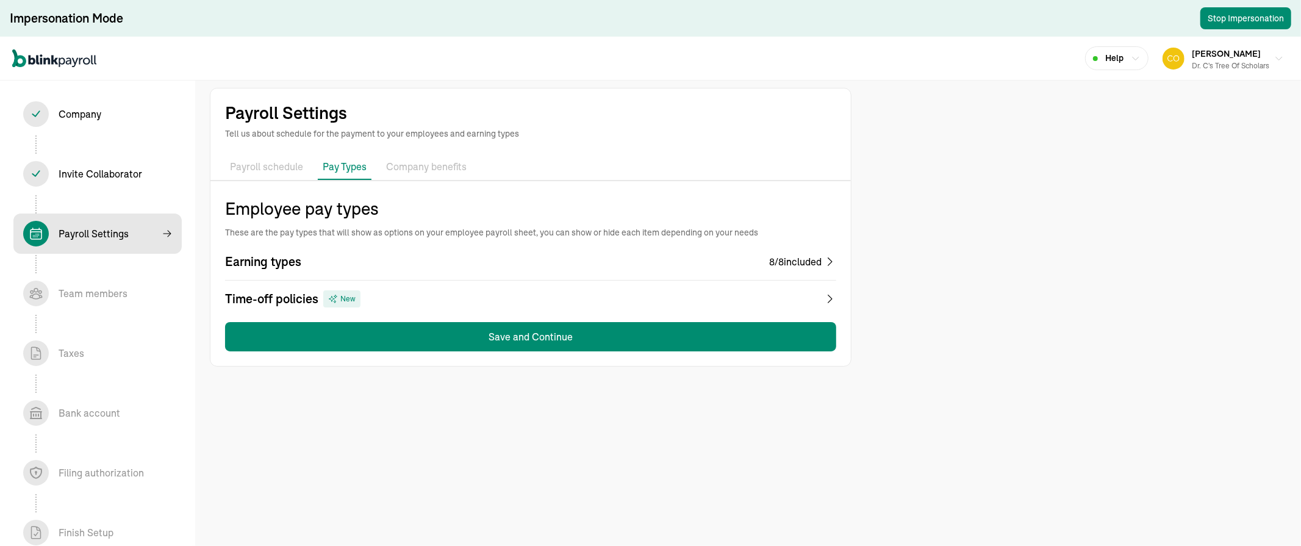
click at [538, 334] on button "Save and Continue" at bounding box center [530, 336] width 611 height 29
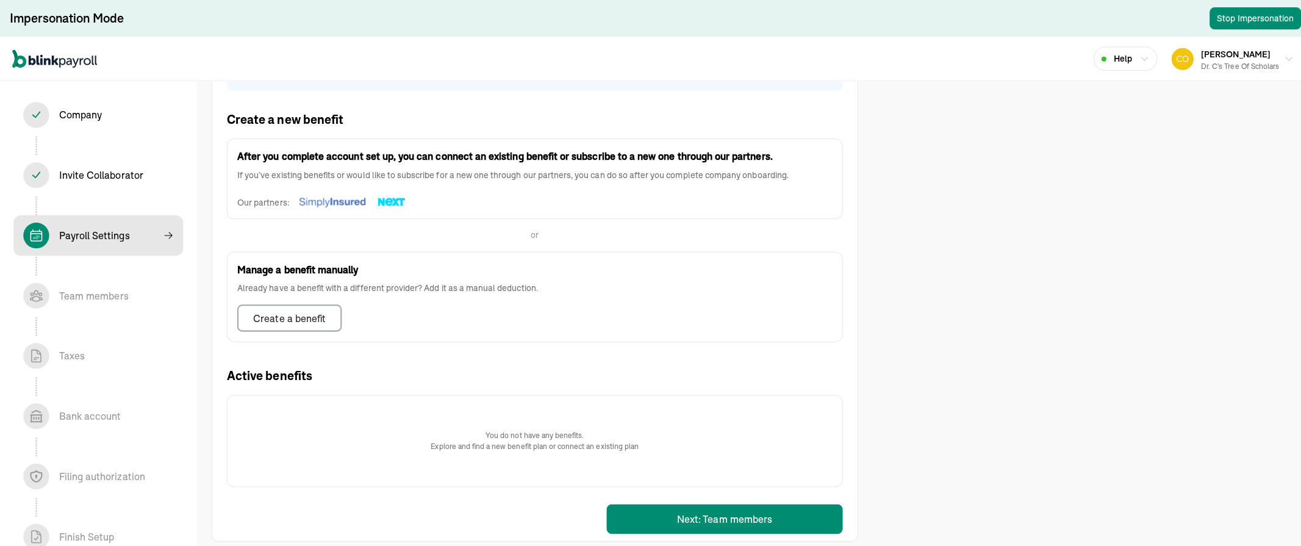
scroll to position [204, 0]
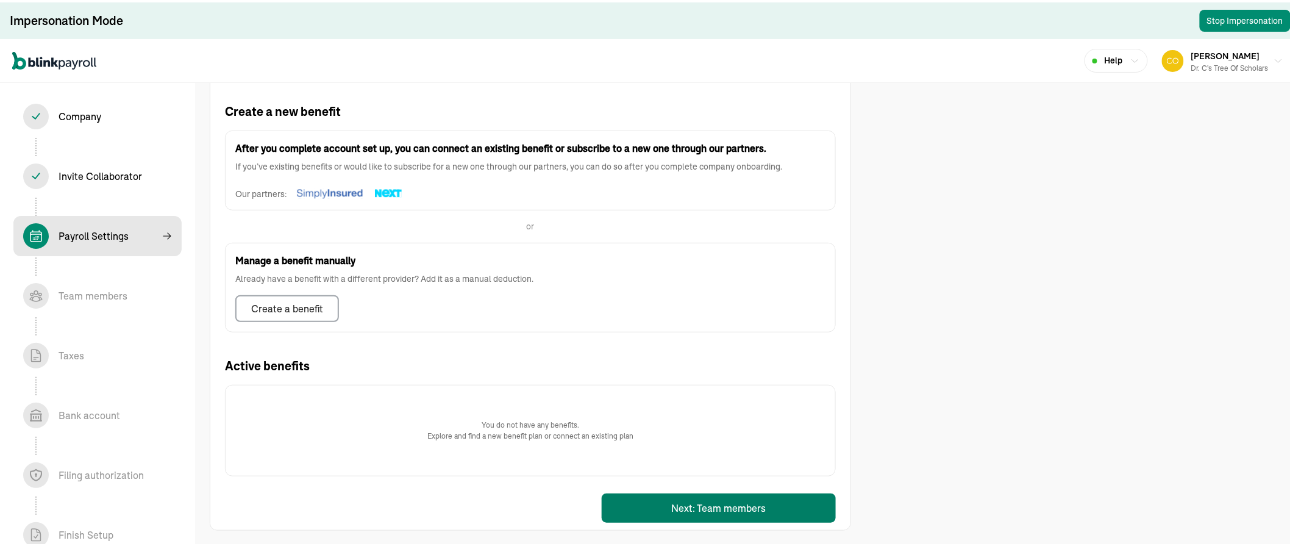
click at [671, 497] on button "Next: Team members" at bounding box center [719, 505] width 234 height 29
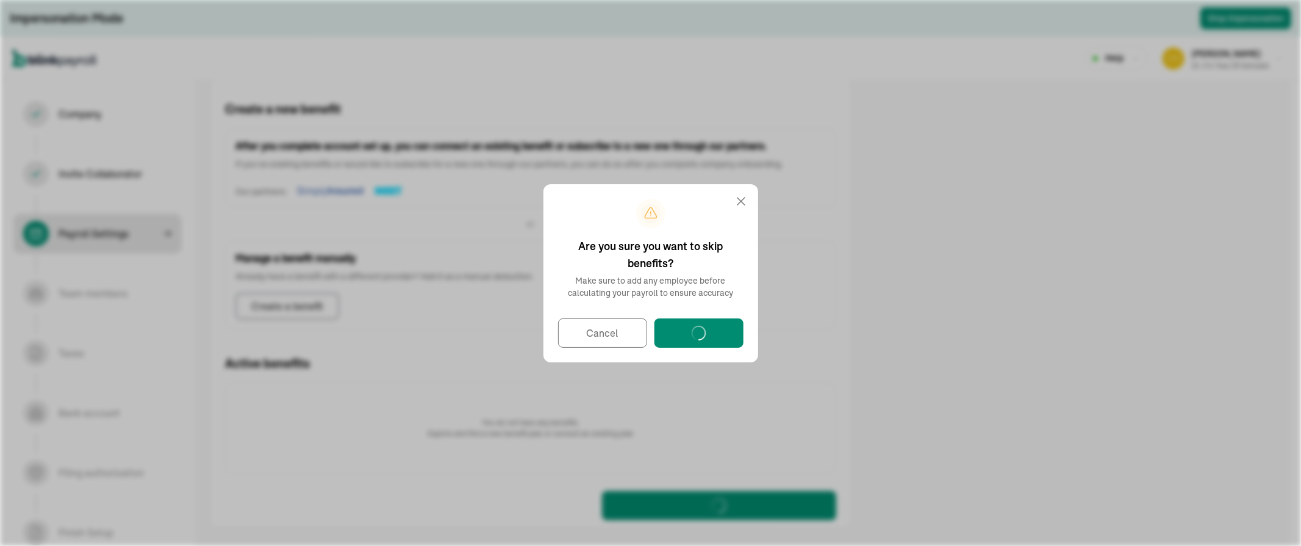
select select "contractor"
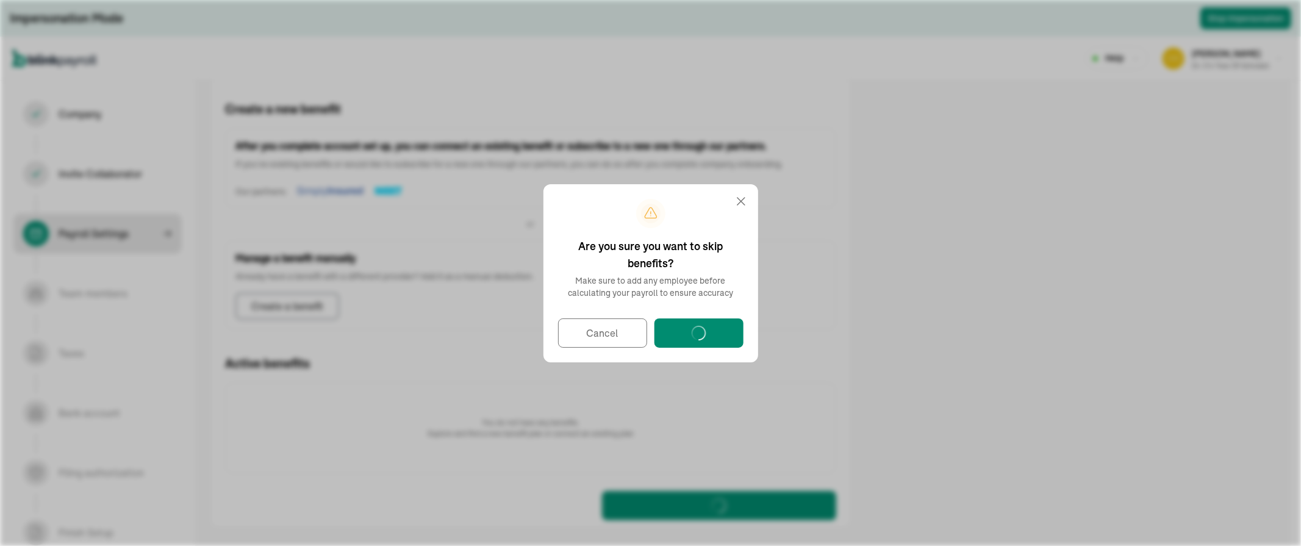
select select "contractor"
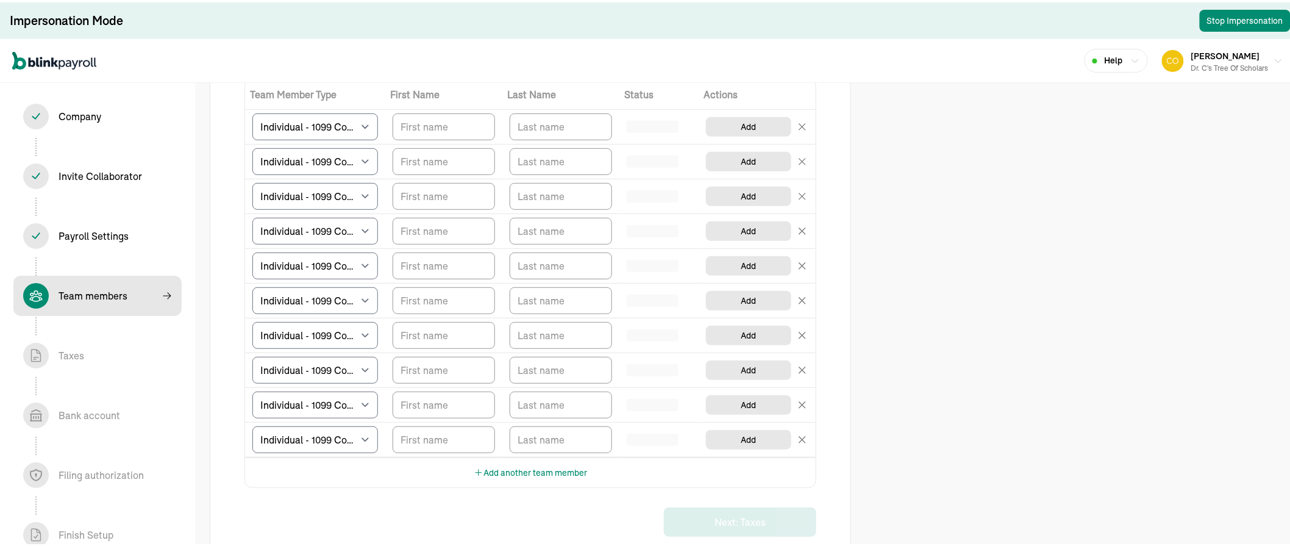
scroll to position [135, 0]
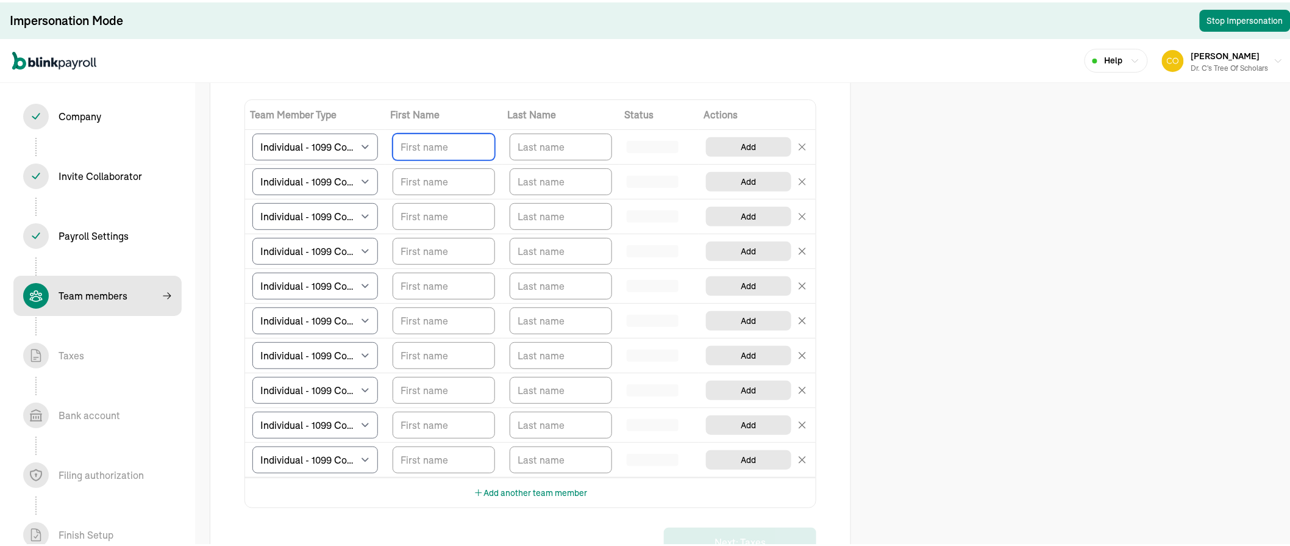
click at [438, 149] on input "TextInput" at bounding box center [444, 144] width 102 height 27
type input "Sicely"
click at [547, 142] on input "TextInput" at bounding box center [561, 144] width 102 height 27
type input "Brailey"
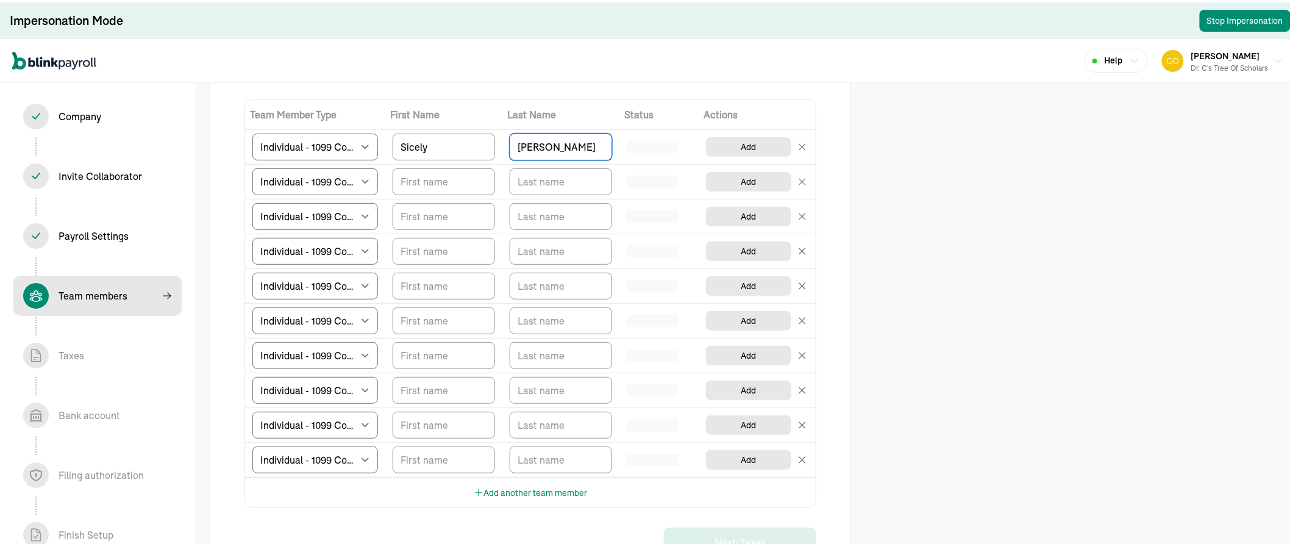
click at [633, 68] on div "Help Bianca Comeaux Dr. C's Tree of Scholars" at bounding box center [650, 59] width 1301 height 44
click at [557, 143] on input "Brailey" at bounding box center [561, 144] width 102 height 27
click at [457, 145] on input "Sicely" at bounding box center [444, 144] width 102 height 27
click at [558, 144] on input "Brailey" at bounding box center [561, 144] width 102 height 27
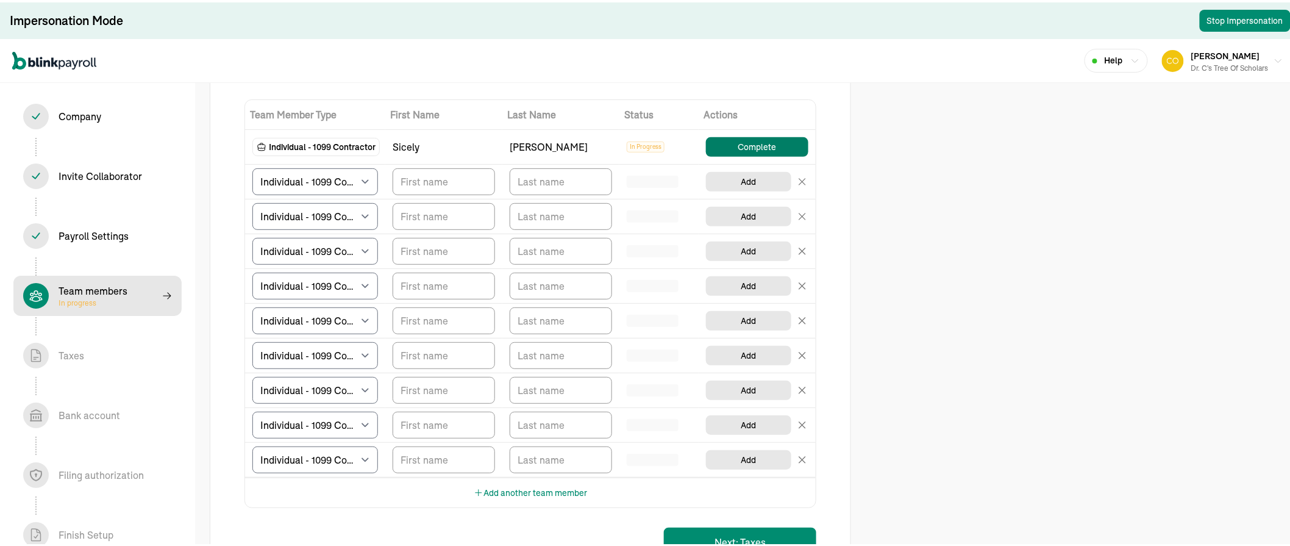
click at [744, 146] on button "Complete" at bounding box center [757, 145] width 102 height 20
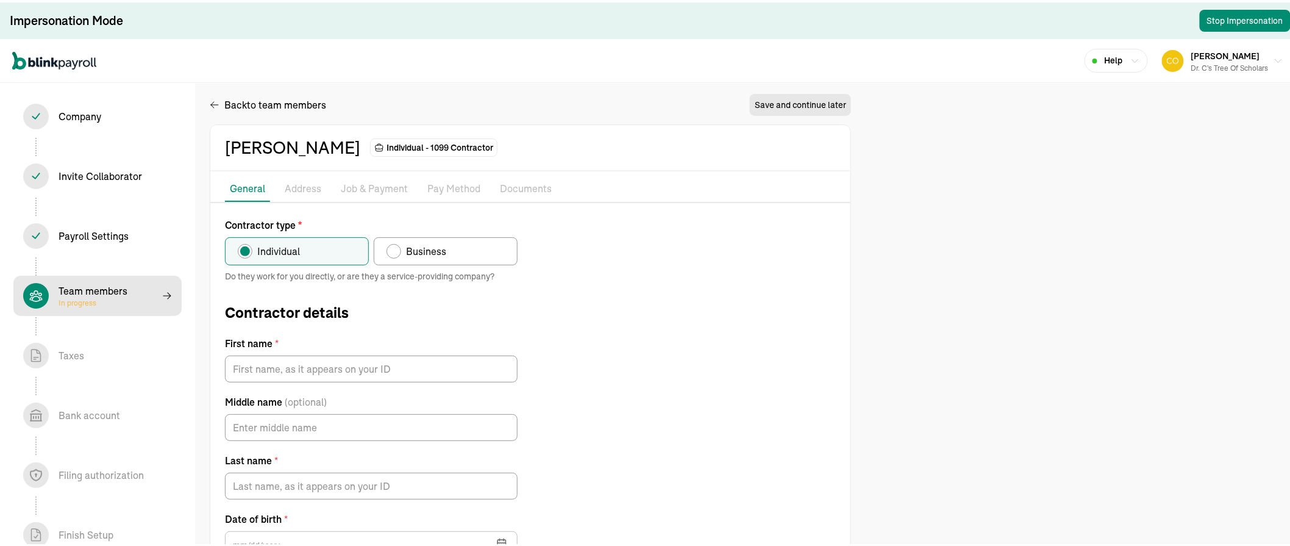
type input "Sicely"
type input "Brailey"
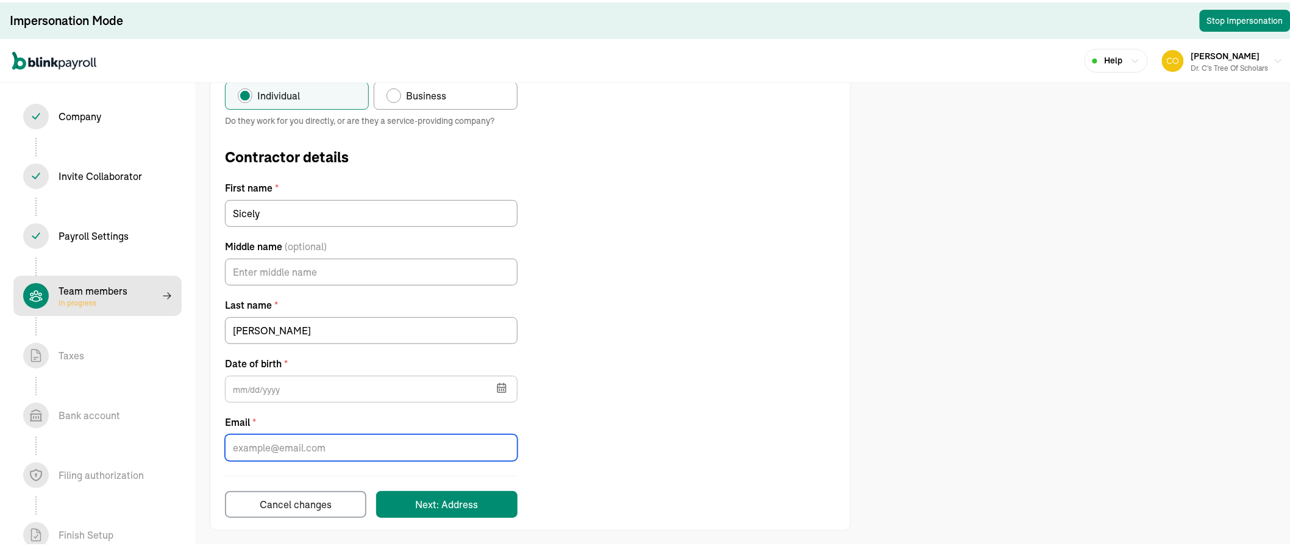
click at [277, 441] on input "Email *" at bounding box center [371, 445] width 293 height 27
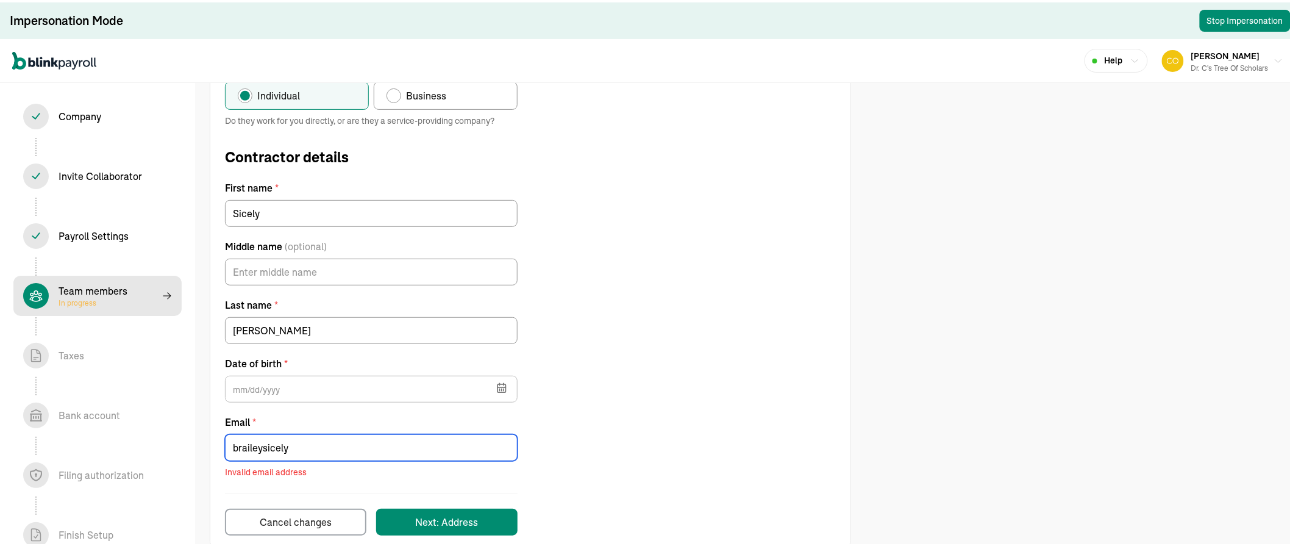
click at [267, 444] on input "braileysicely" at bounding box center [371, 445] width 293 height 27
type input "braileycicely"
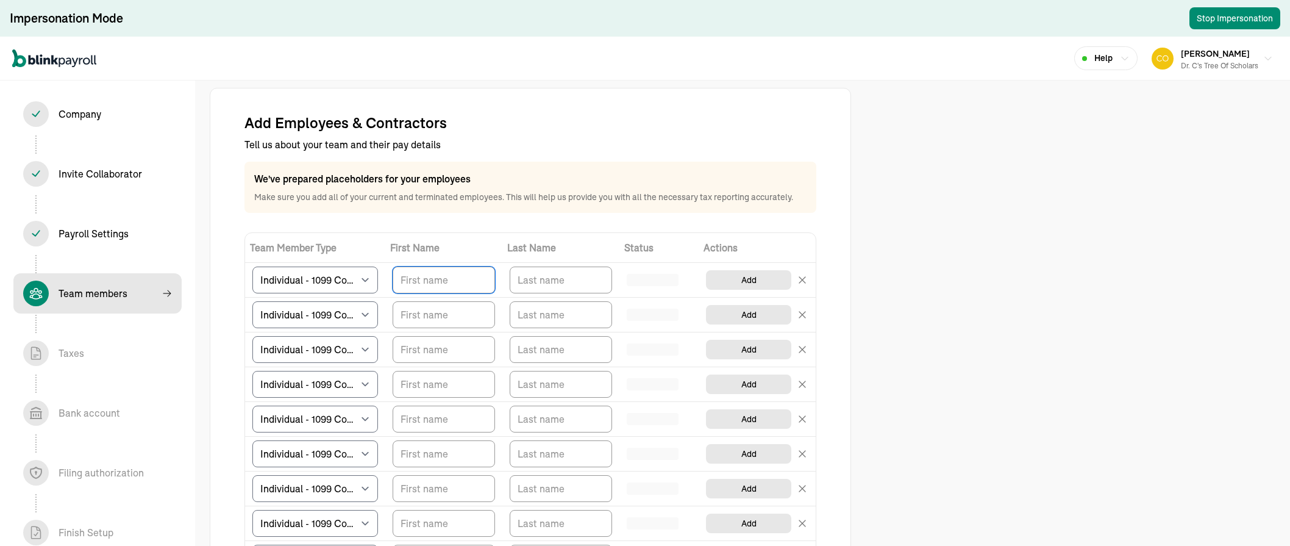
select select "contractor"
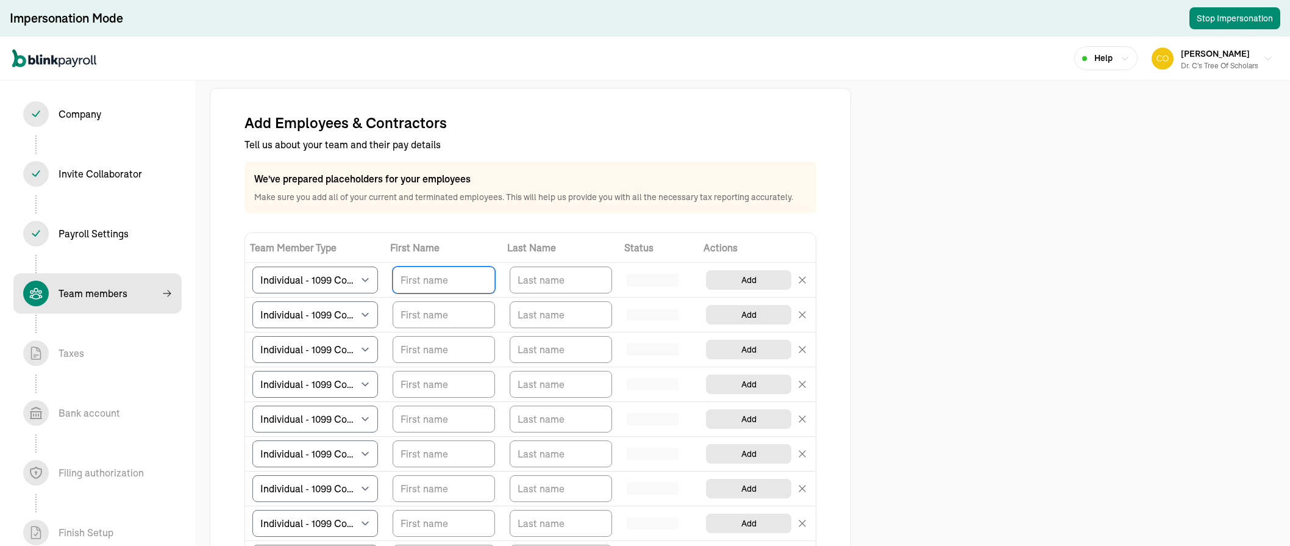
select select "contractor"
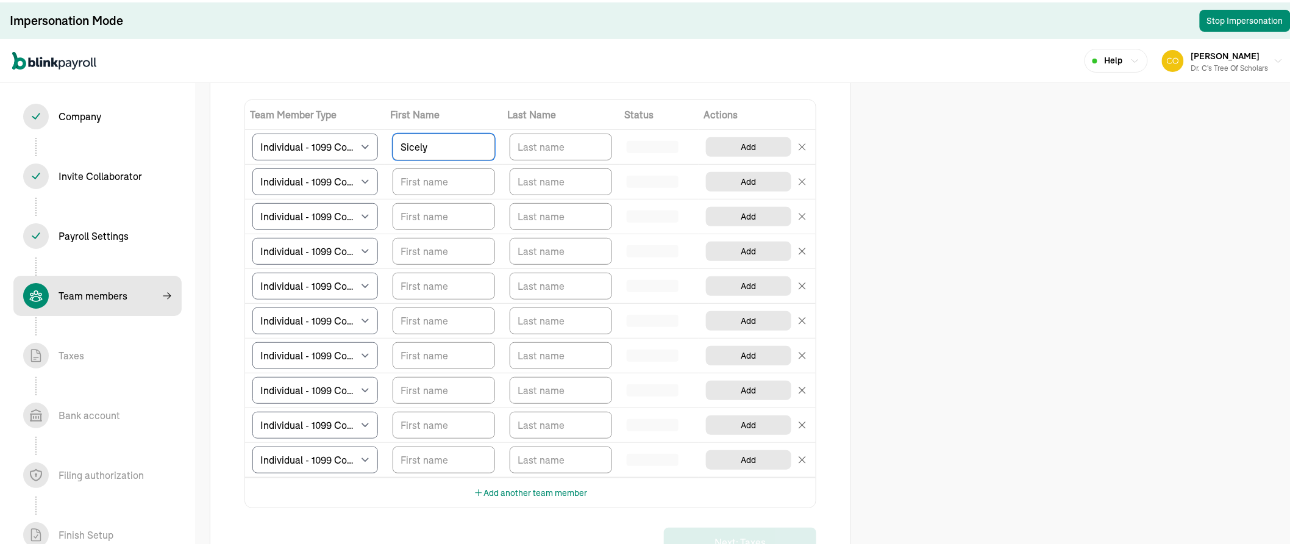
type input "Sicely"
click at [547, 142] on input "TextInput" at bounding box center [561, 144] width 102 height 27
type input "[PERSON_NAME]"
click at [633, 68] on div "Help Bianca Comeaux Dr. C's Tree of Scholars" at bounding box center [650, 59] width 1301 height 44
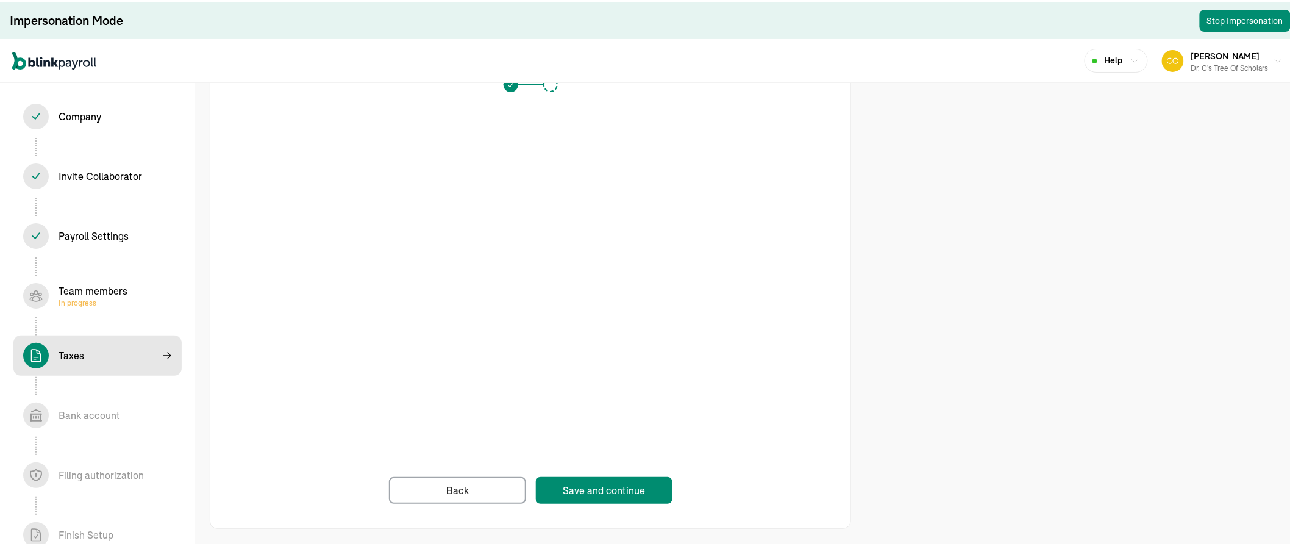
click at [595, 491] on div "Save and continue" at bounding box center [604, 487] width 82 height 15
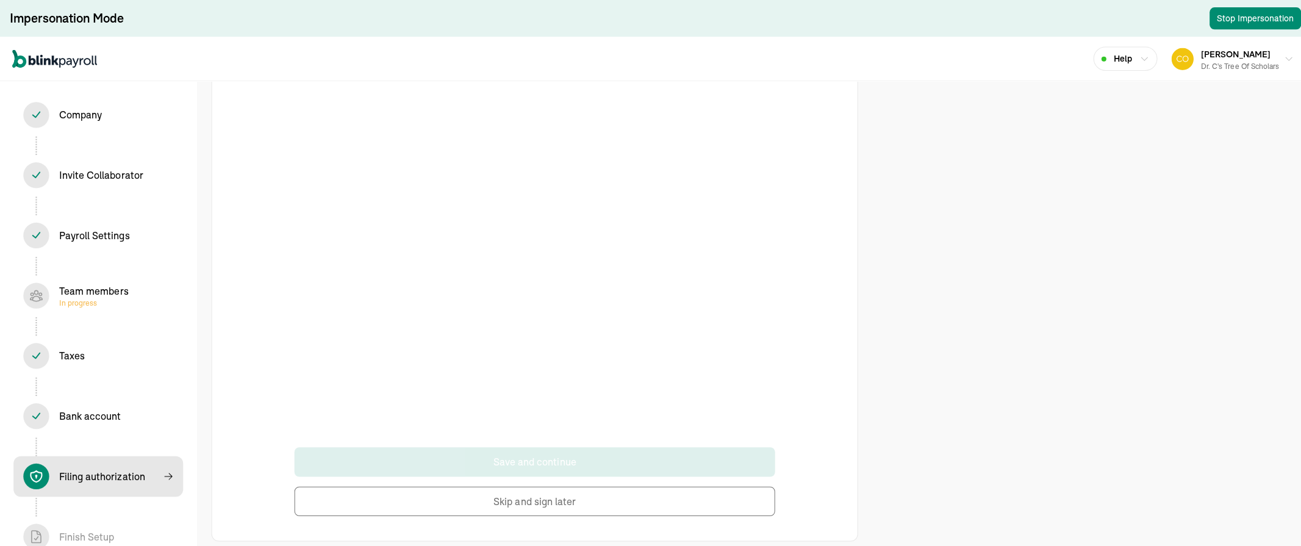
scroll to position [61, 0]
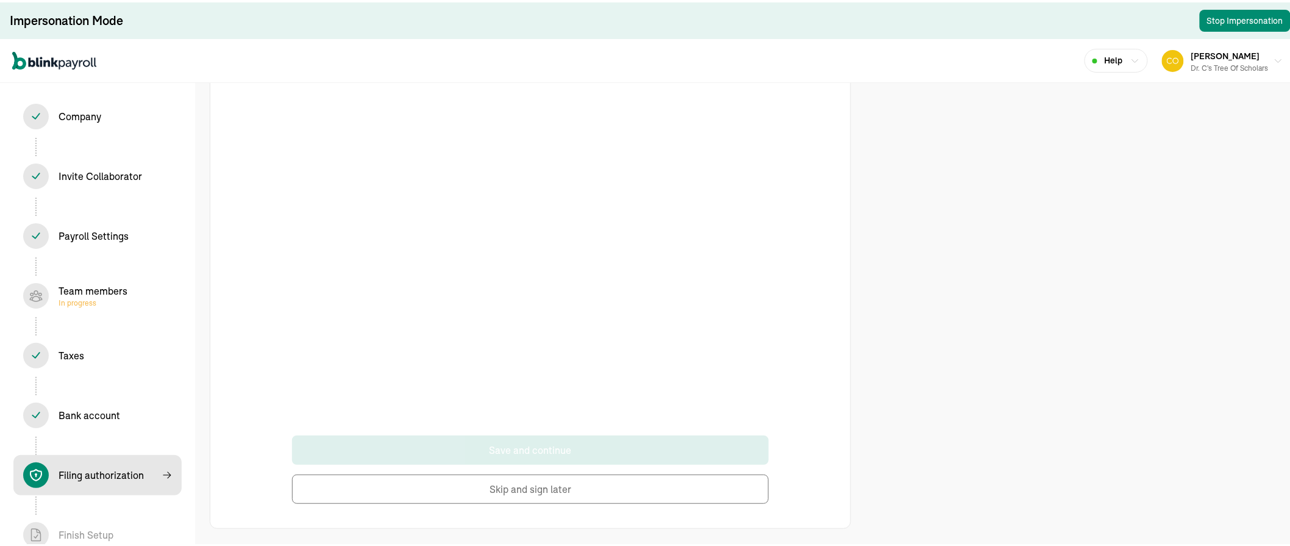
click at [545, 488] on button "Skip and sign later" at bounding box center [530, 486] width 477 height 29
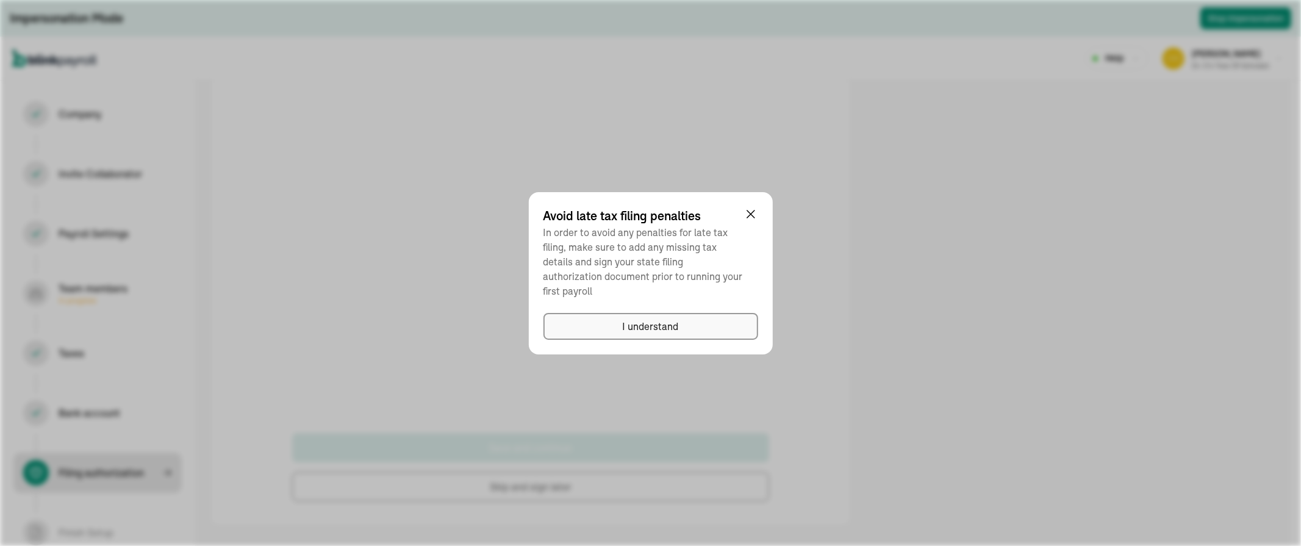
click at [633, 319] on div "I understand" at bounding box center [651, 326] width 56 height 15
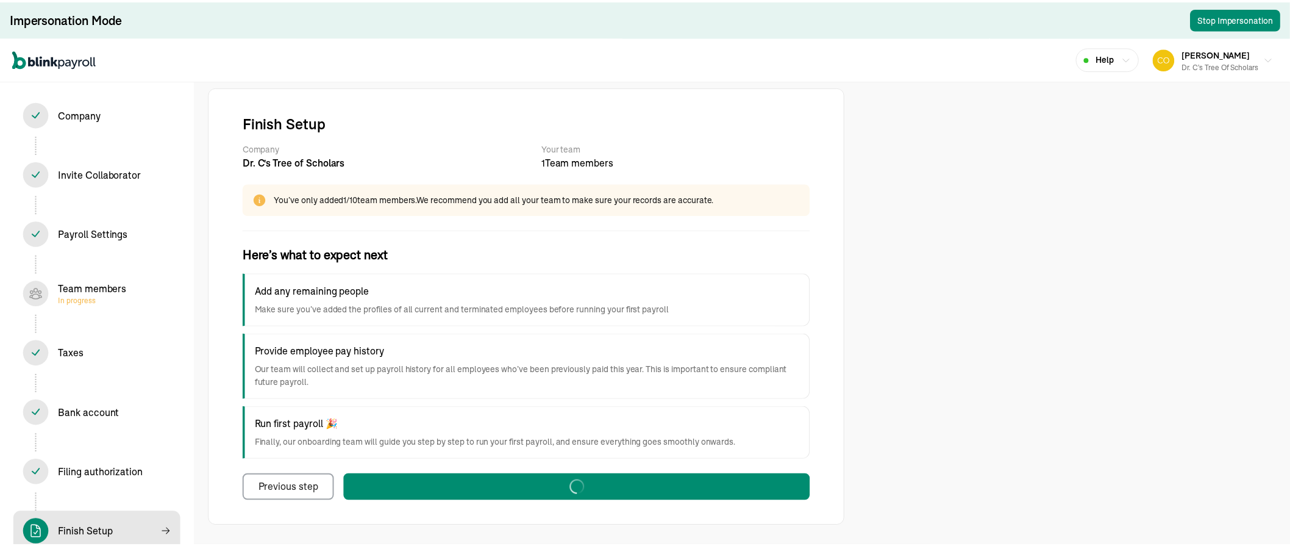
scroll to position [1, 0]
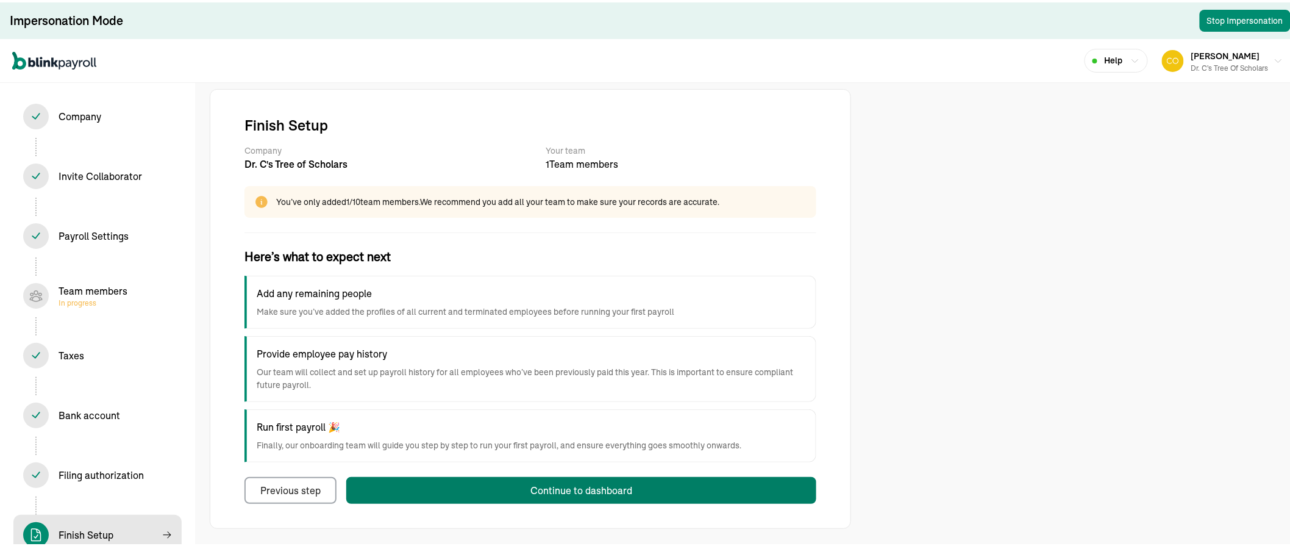
click at [460, 485] on button "Continue to dashboard" at bounding box center [581, 487] width 470 height 27
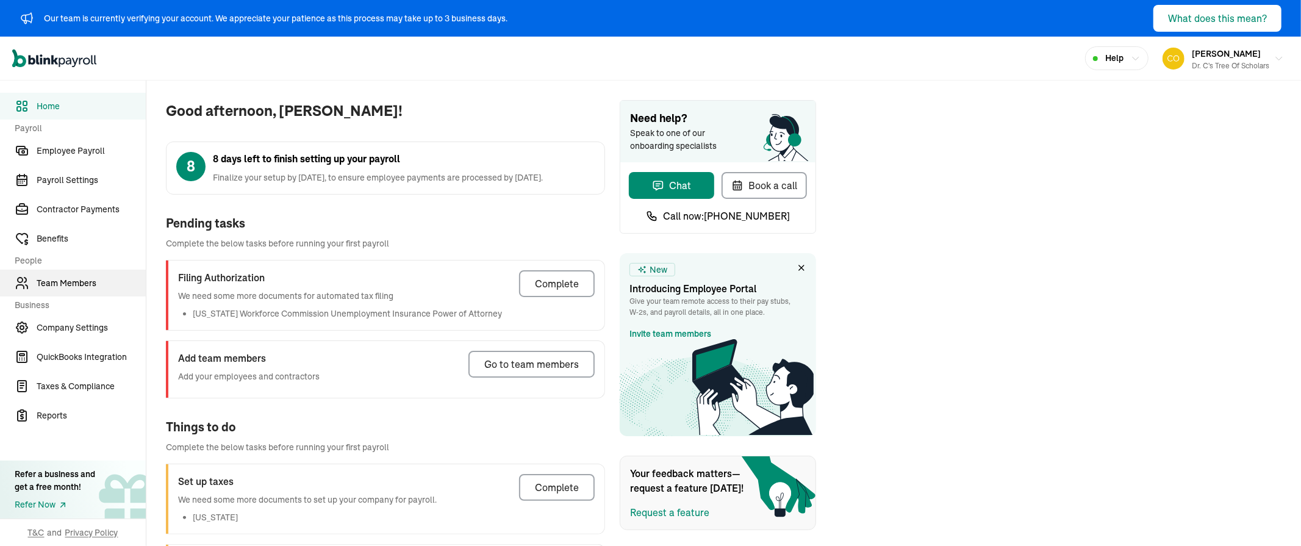
click at [66, 281] on span "Team Members" at bounding box center [91, 283] width 109 height 13
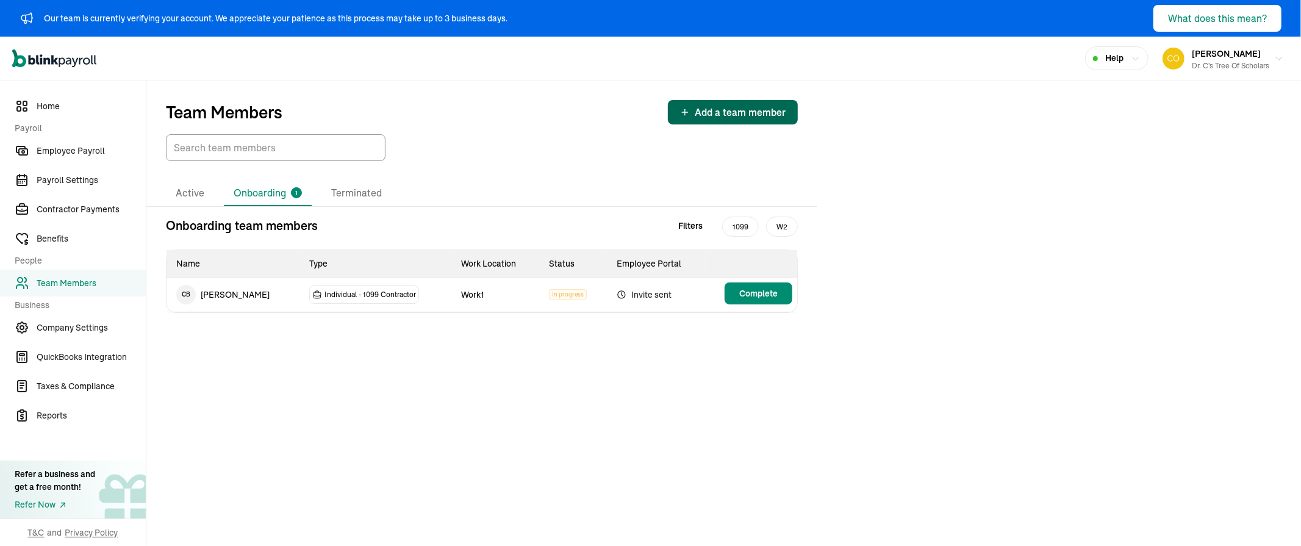
click at [702, 114] on span "Add a team member" at bounding box center [740, 112] width 91 height 15
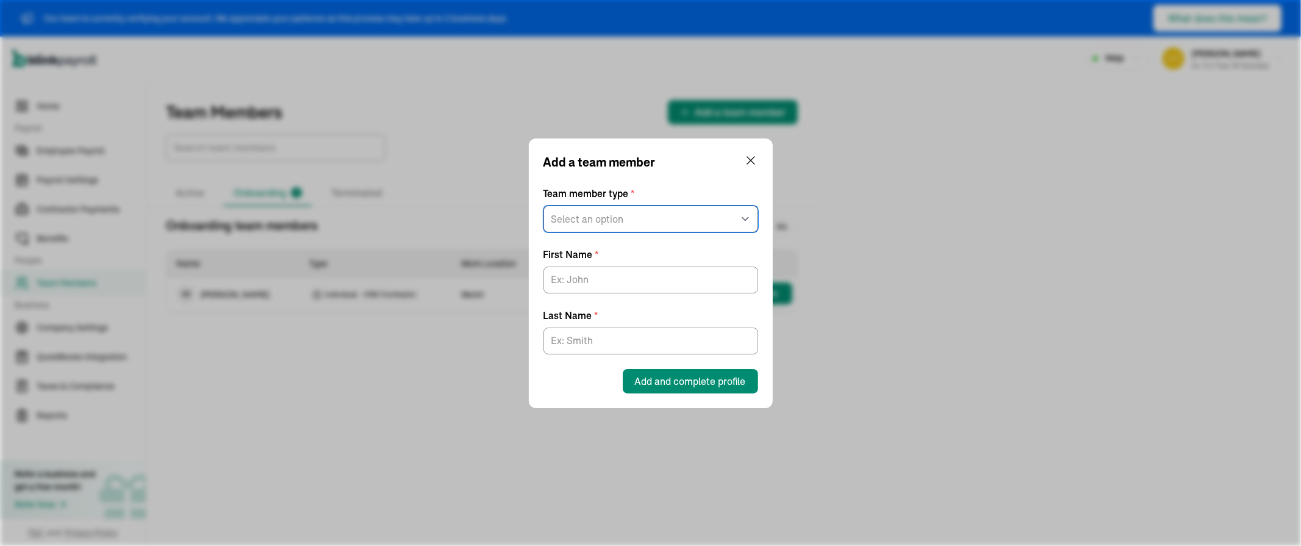
click at [680, 211] on select "Select an option W2 Employee Individual - 1099 Contractor Business - 1099 Contr…" at bounding box center [650, 218] width 215 height 27
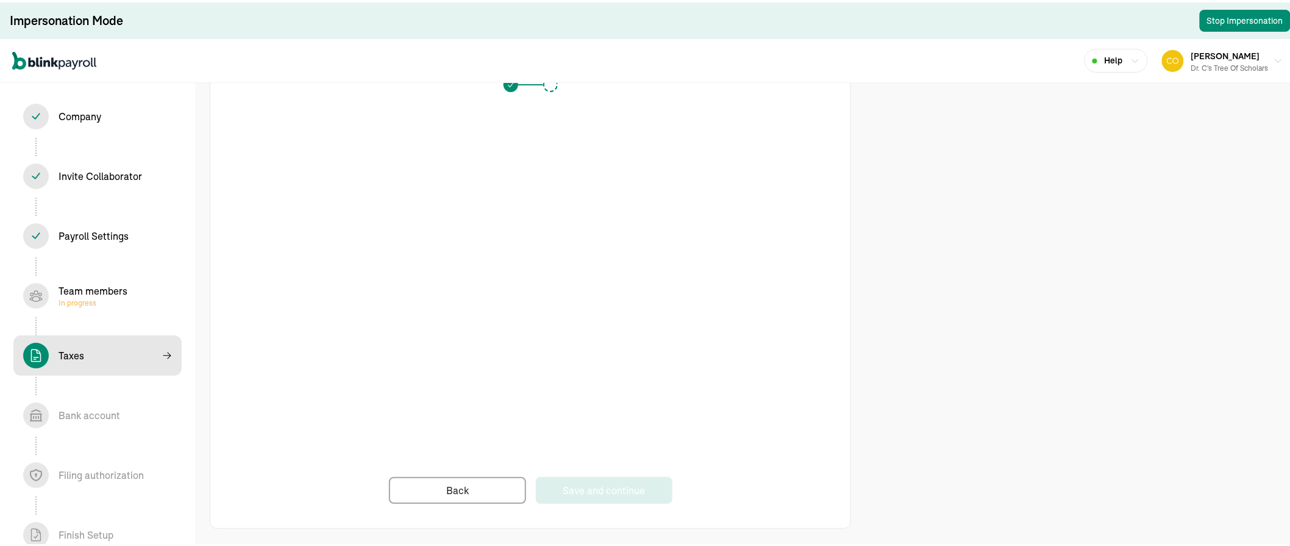
scroll to position [38, 0]
click at [595, 491] on div "Save and continue" at bounding box center [604, 487] width 82 height 15
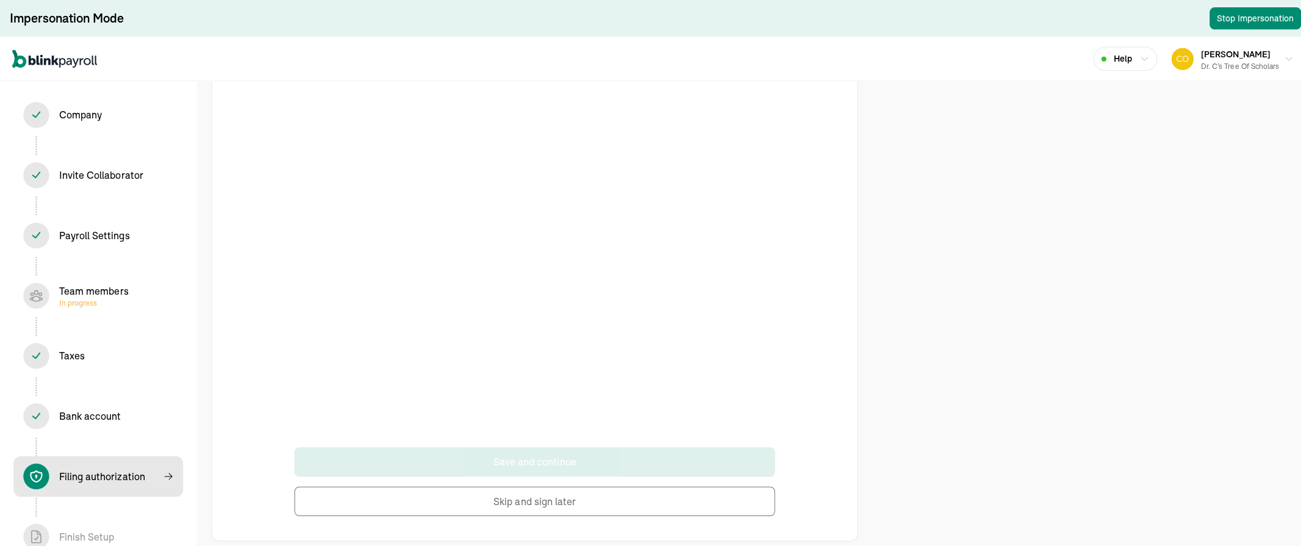
scroll to position [61, 0]
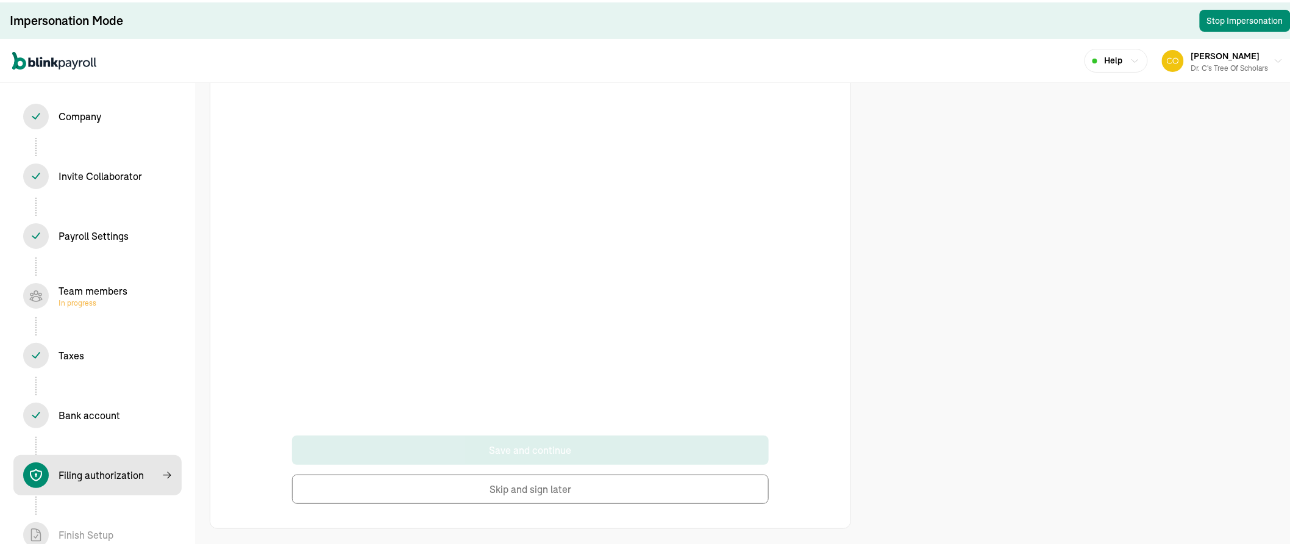
click at [545, 488] on button "Skip and sign later" at bounding box center [530, 486] width 477 height 29
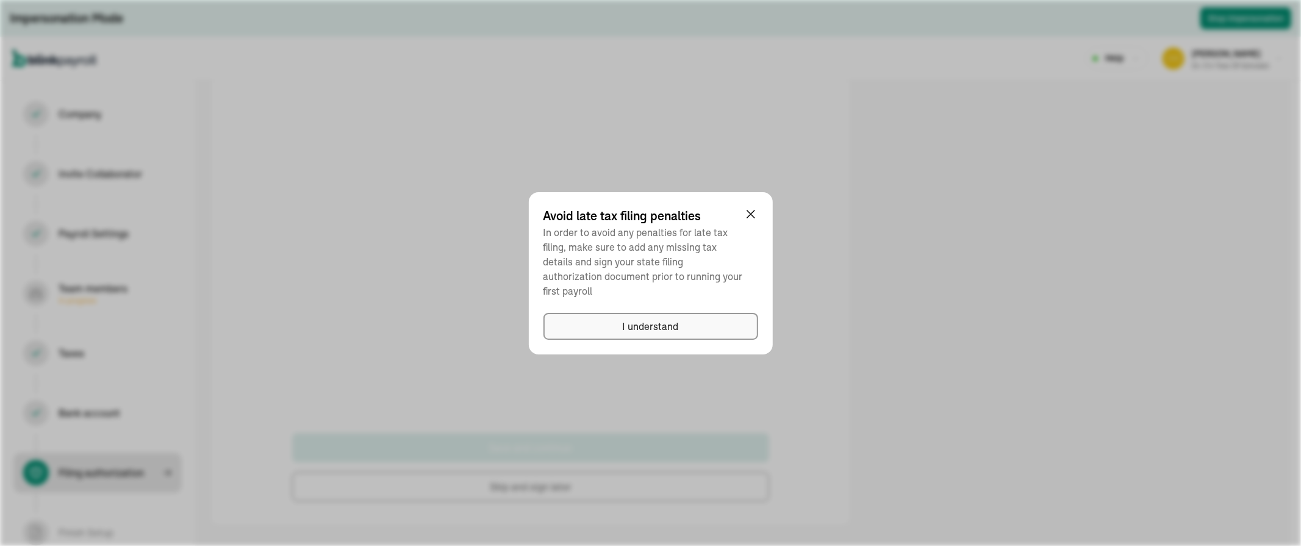
click at [633, 319] on div "I understand" at bounding box center [651, 326] width 56 height 15
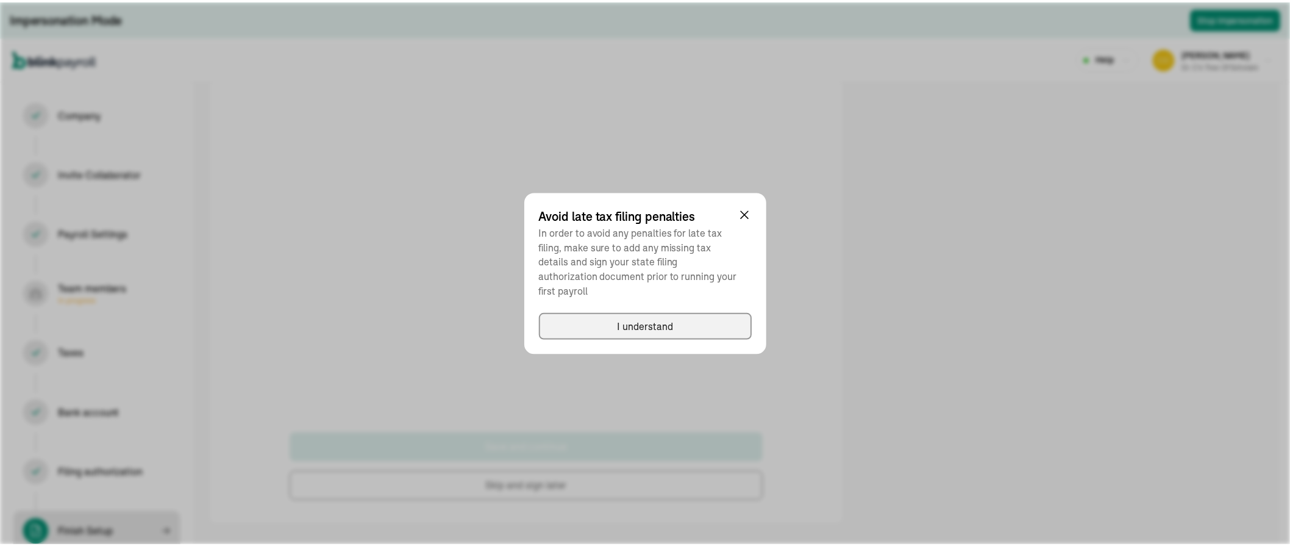
scroll to position [1, 0]
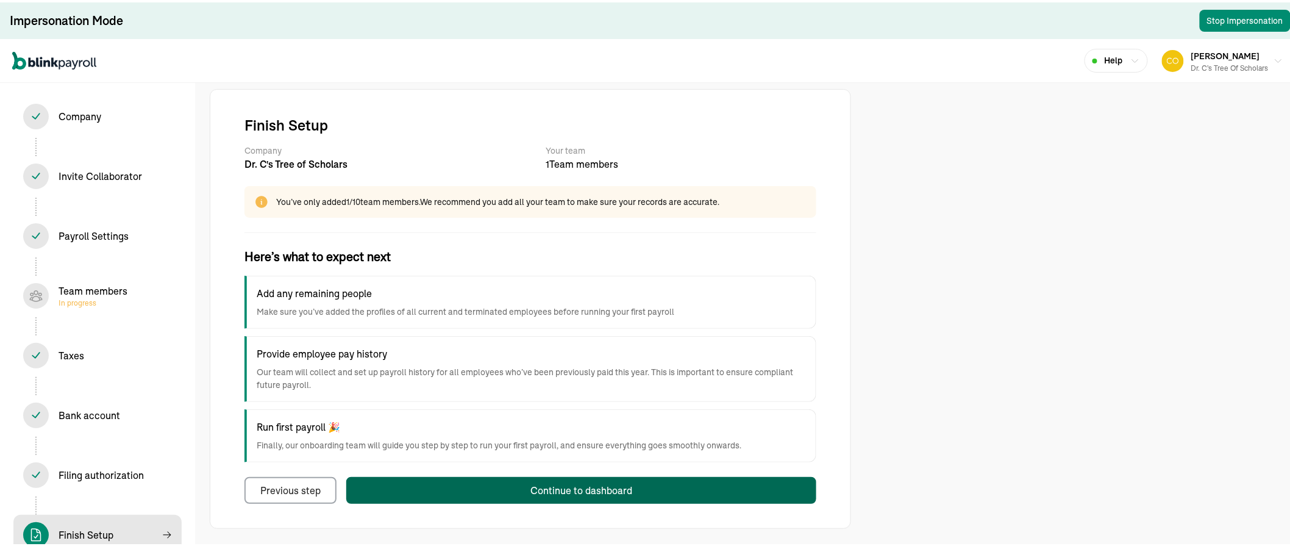
click at [460, 485] on button "Continue to dashboard" at bounding box center [581, 487] width 470 height 27
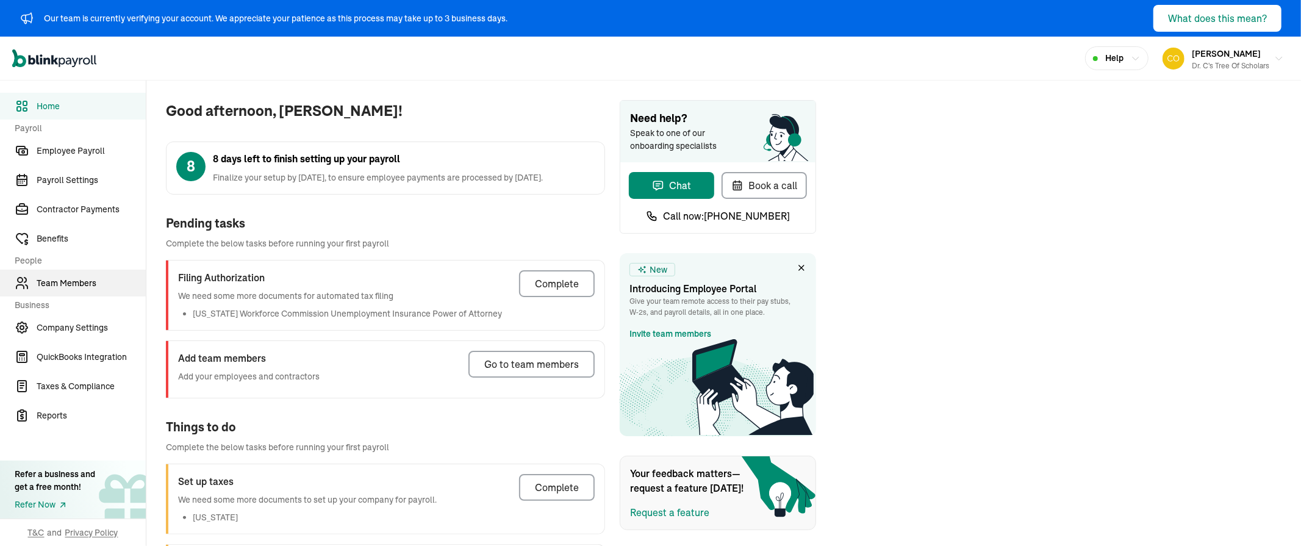
click at [66, 281] on span "Team Members" at bounding box center [91, 283] width 109 height 13
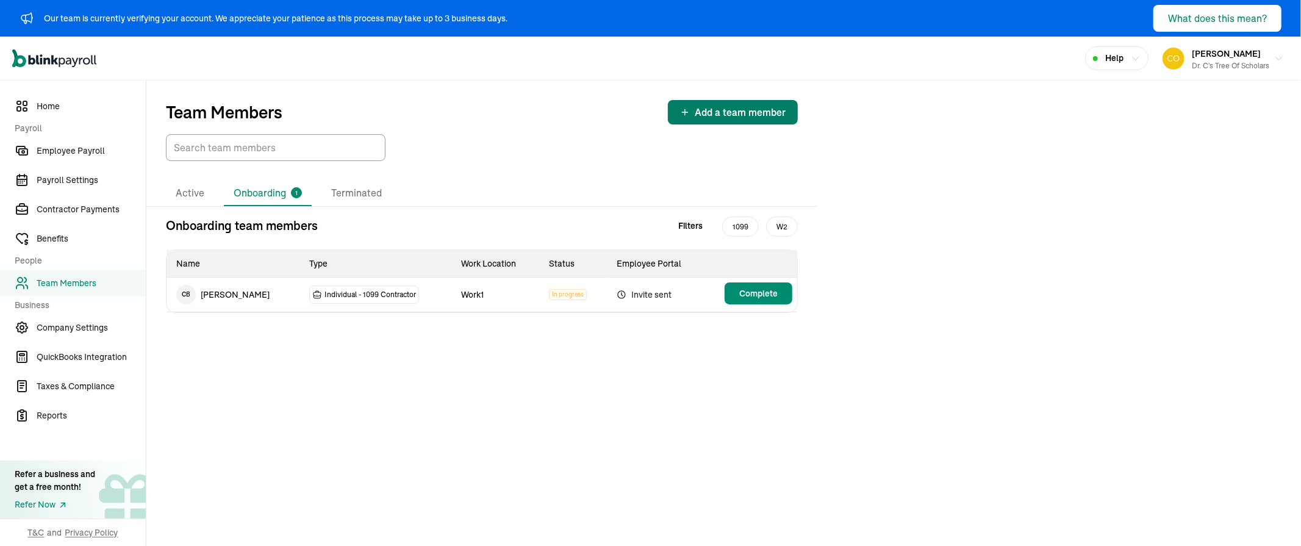
click at [702, 114] on span "Add a team member" at bounding box center [740, 112] width 91 height 15
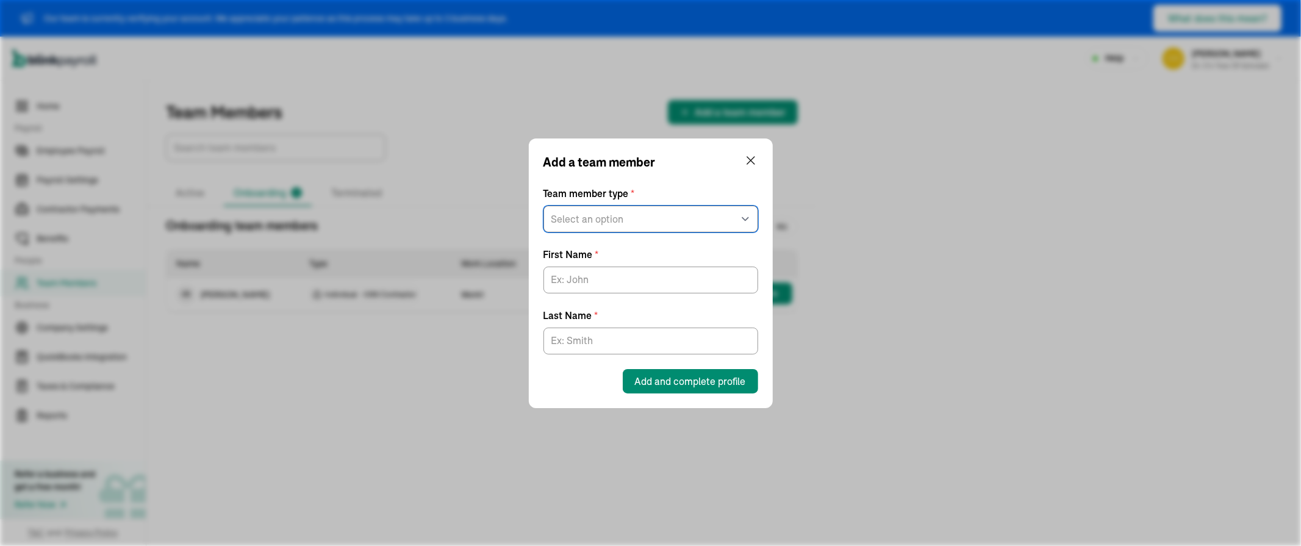
click at [680, 211] on select "Select an option W2 Employee Individual - 1099 Contractor Business - 1099 Contr…" at bounding box center [650, 218] width 215 height 27
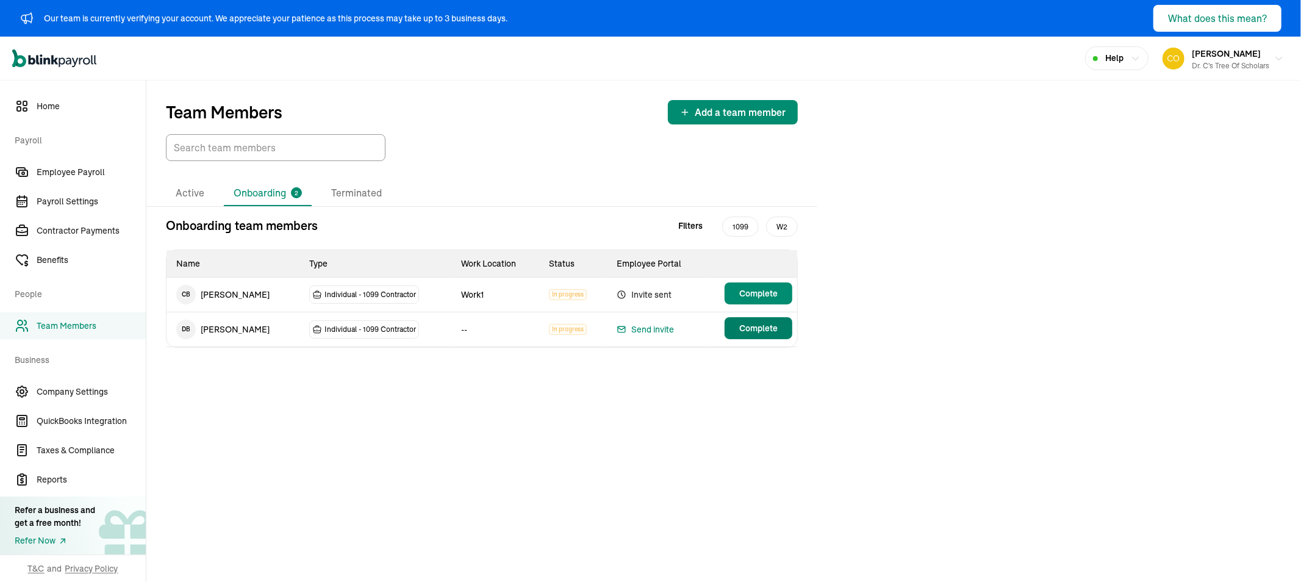
click at [760, 329] on span "Complete" at bounding box center [758, 328] width 38 height 12
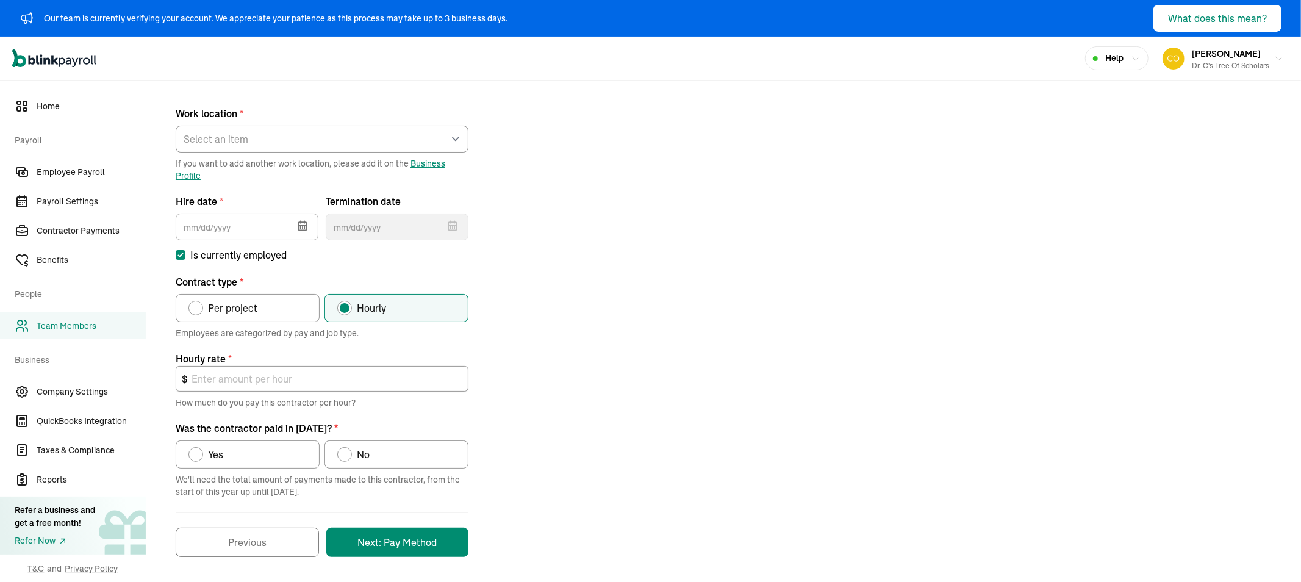
click at [357, 456] on span "No" at bounding box center [363, 454] width 13 height 15
click at [346, 456] on input "No" at bounding box center [342, 451] width 10 height 10
radio input "true"
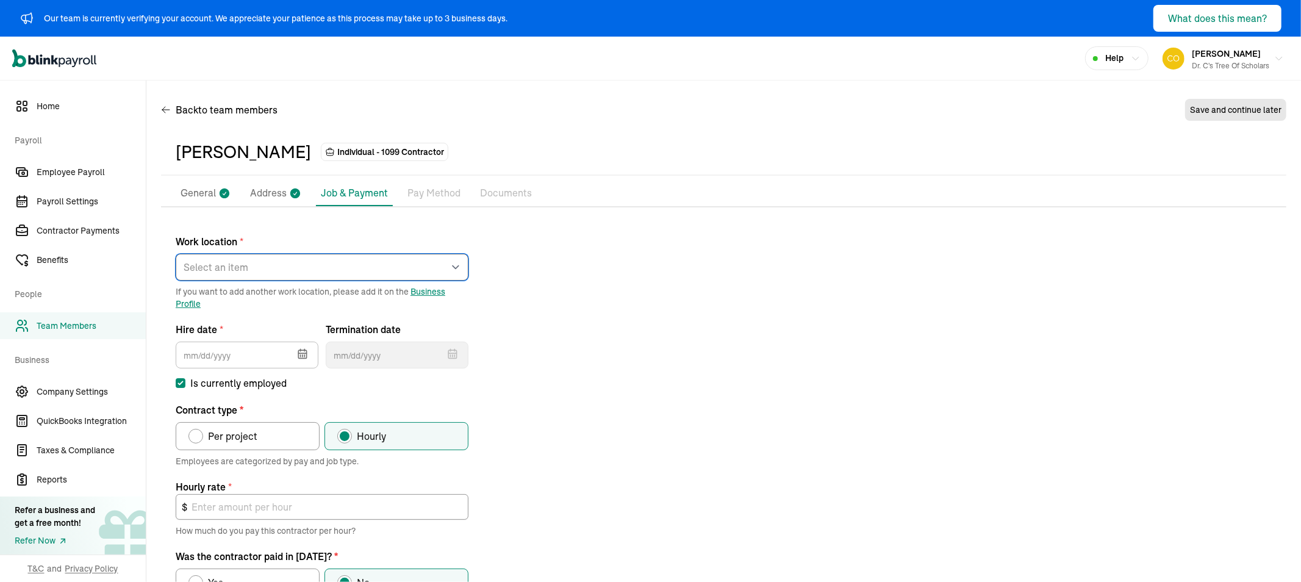
click at [427, 265] on select "Select an item Work1 Works from home" at bounding box center [322, 267] width 293 height 27
select select "[STREET_ADDRESS]"
click at [176, 254] on select "Select an item Work1 Works from home" at bounding box center [322, 267] width 293 height 27
click at [299, 350] on icon "button" at bounding box center [302, 354] width 8 height 8
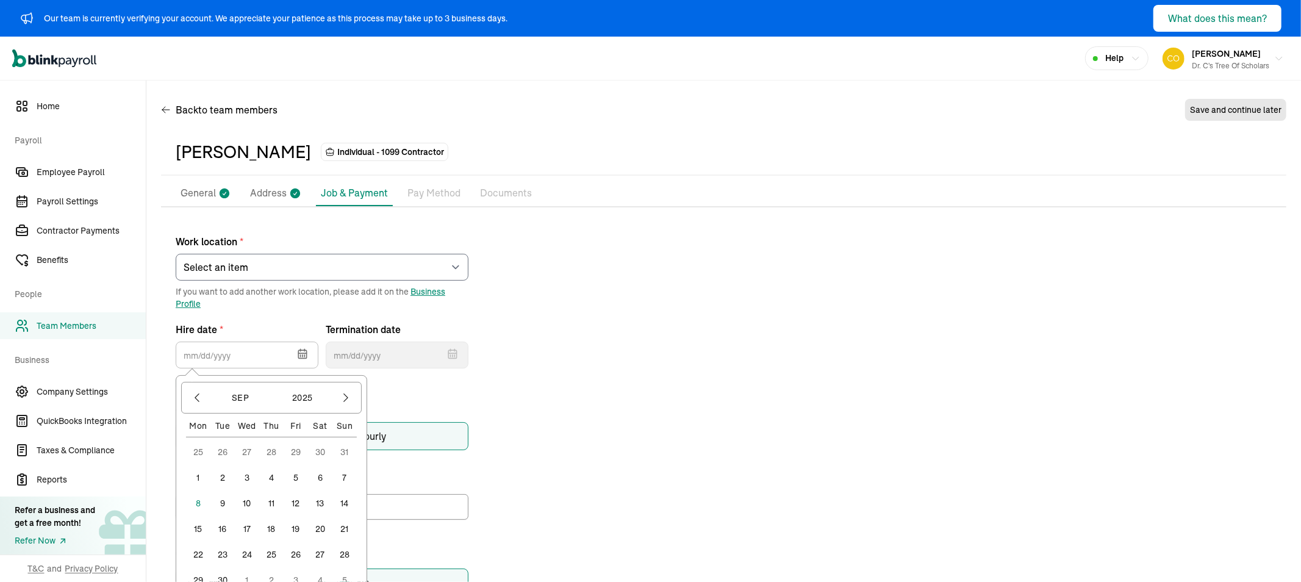
click at [195, 474] on button "1" at bounding box center [198, 477] width 24 height 24
type input "[DATE]"
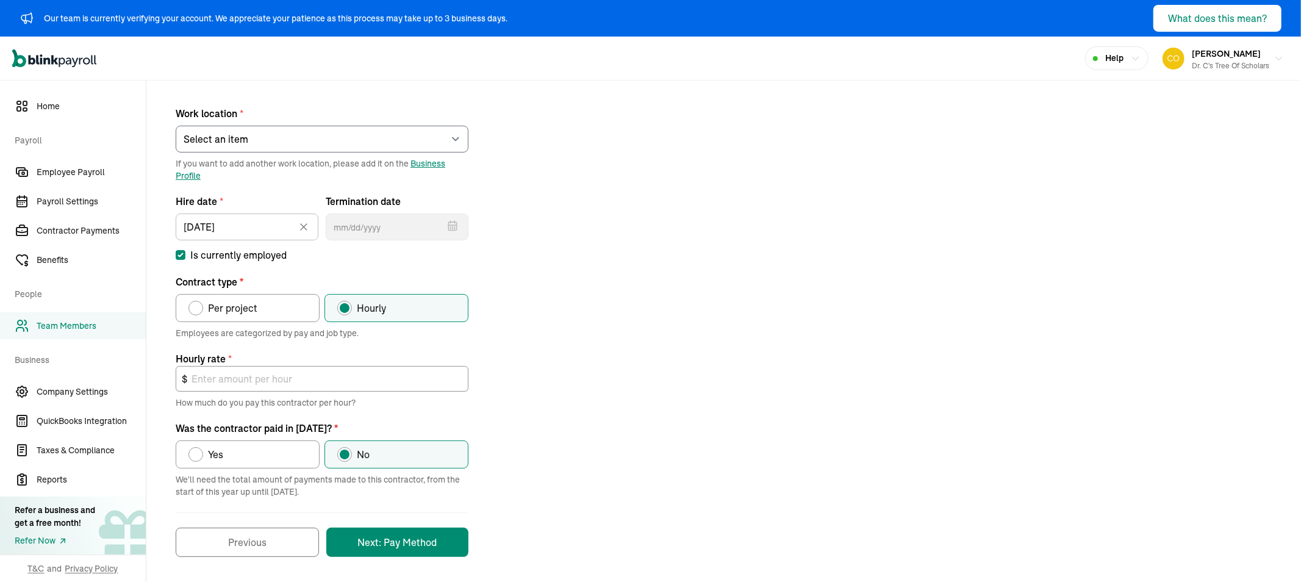
click at [196, 310] on div "Contract type" at bounding box center [196, 308] width 10 height 10
click at [196, 310] on input "Per project" at bounding box center [193, 305] width 10 height 10
radio input "true"
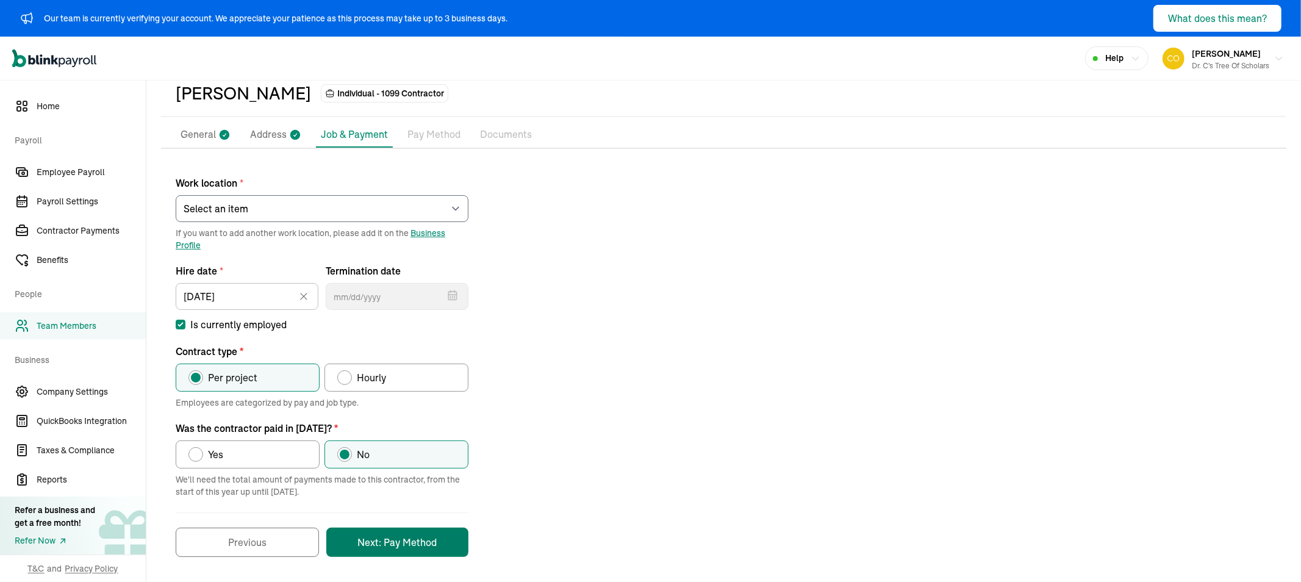
click at [372, 546] on button "Next: Pay Method" at bounding box center [397, 541] width 142 height 29
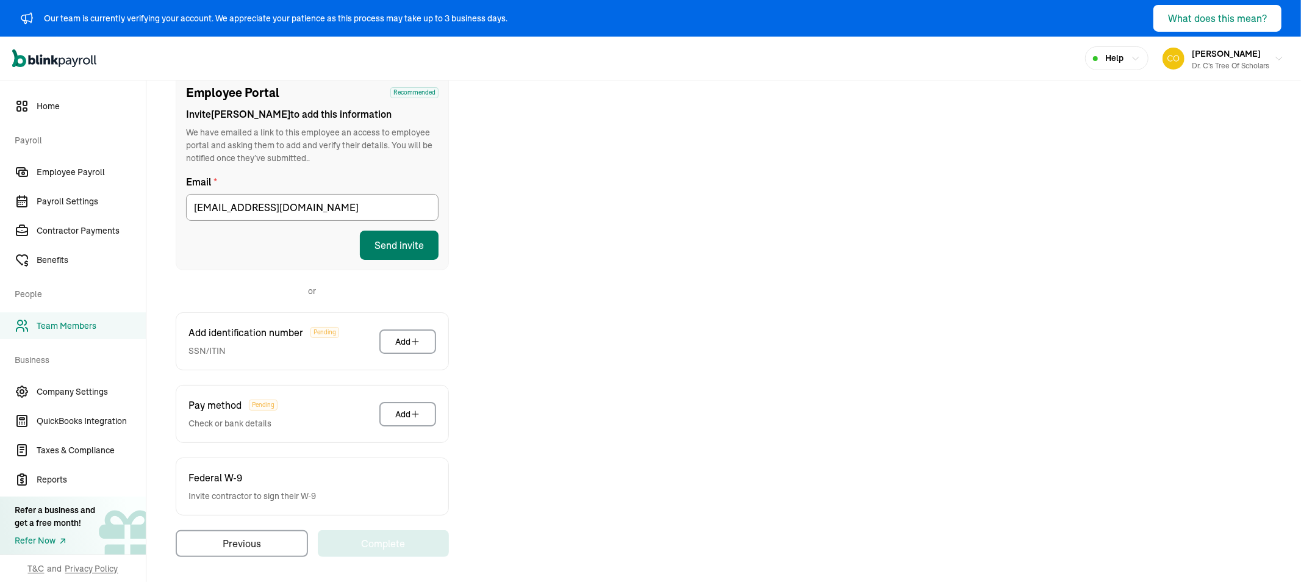
click at [392, 242] on button "Send invite" at bounding box center [399, 244] width 79 height 29
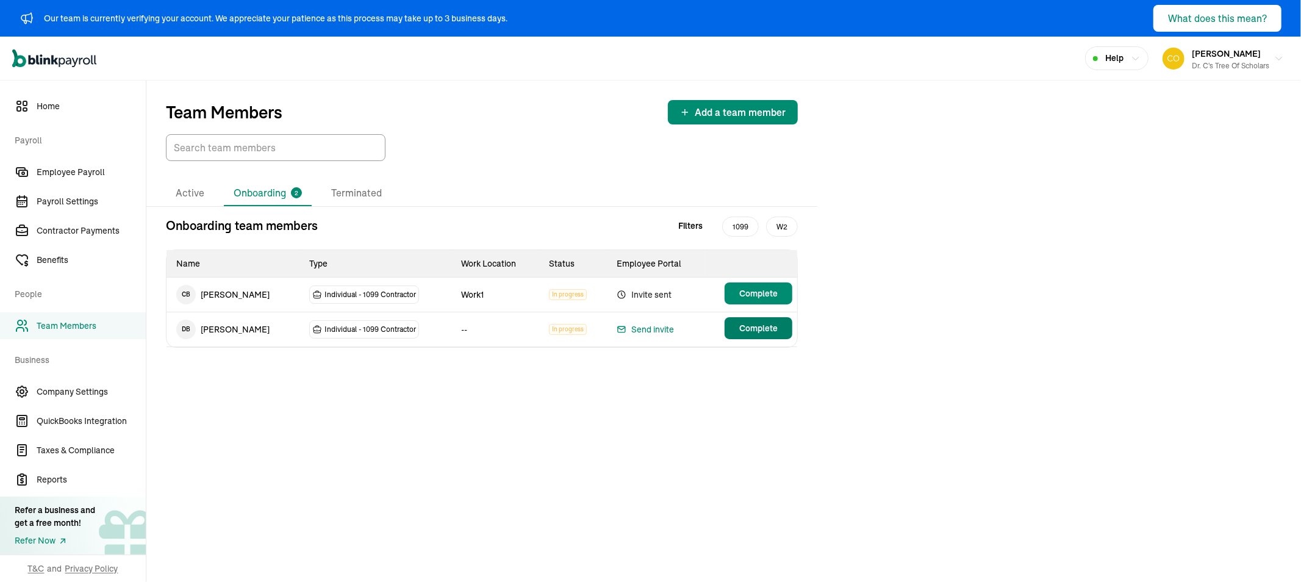
click at [760, 329] on span "Complete" at bounding box center [758, 328] width 38 height 12
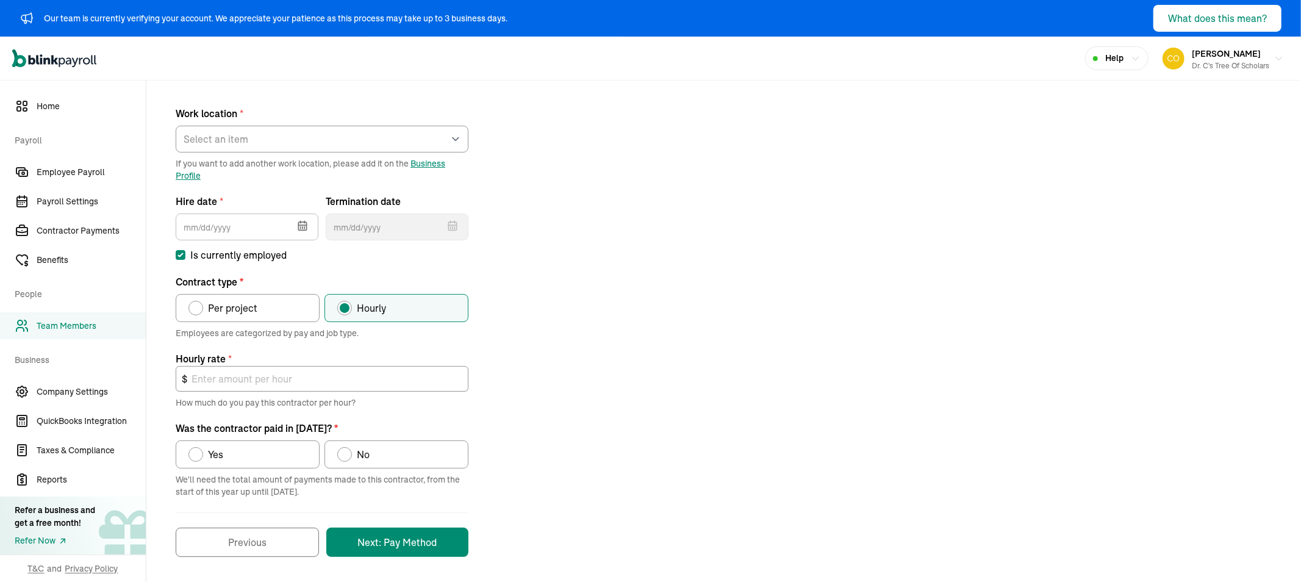
click at [357, 456] on span "No" at bounding box center [363, 454] width 13 height 15
click at [346, 456] on input "No" at bounding box center [342, 451] width 10 height 10
radio input "true"
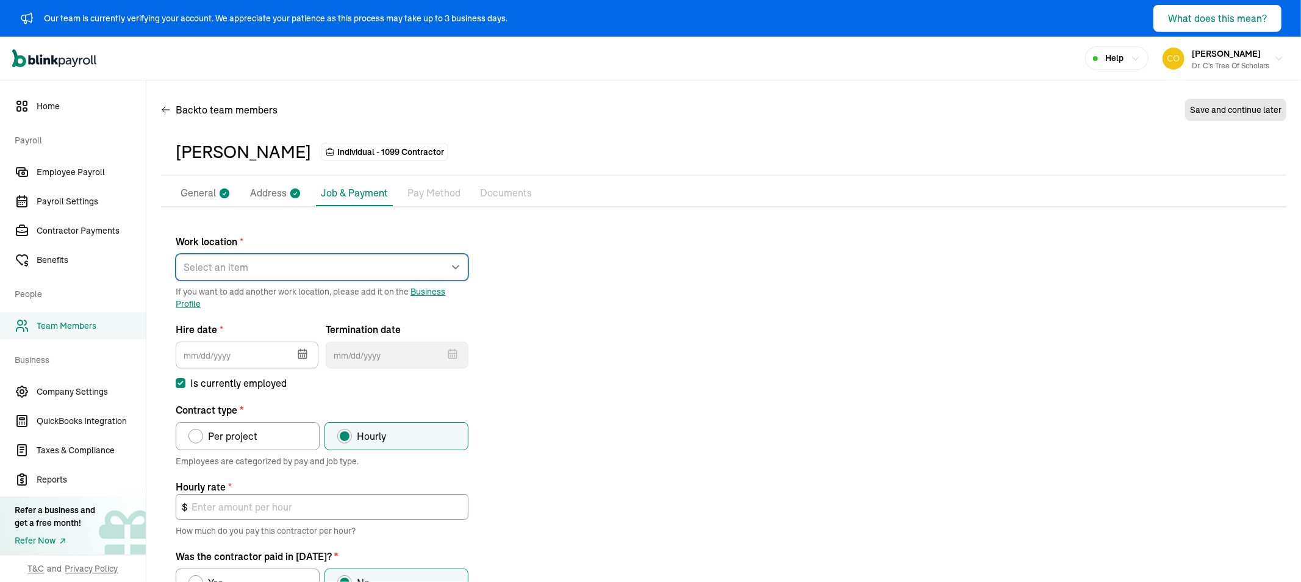
click at [427, 265] on select "Select an item Work1 Works from home" at bounding box center [322, 267] width 293 height 27
select select "2043 Sauvage Ave"
click at [176, 254] on select "Select an item Work1 Works from home" at bounding box center [322, 267] width 293 height 27
click at [299, 350] on icon "button" at bounding box center [302, 354] width 8 height 8
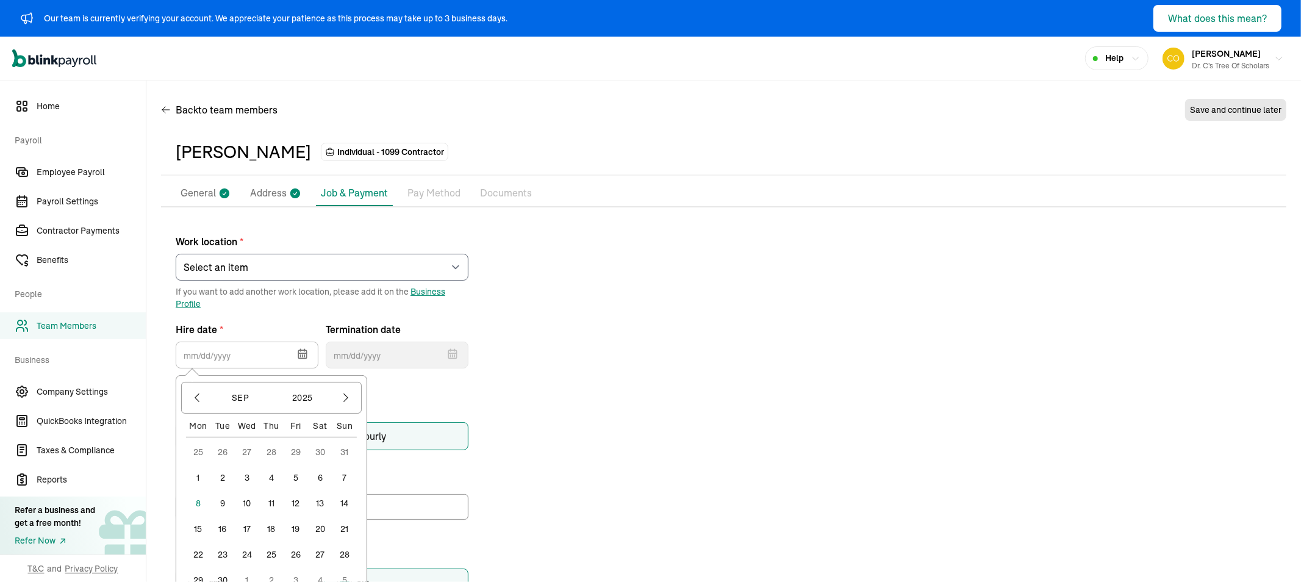
click at [195, 474] on button "1" at bounding box center [198, 477] width 24 height 24
type input "09/01/2025"
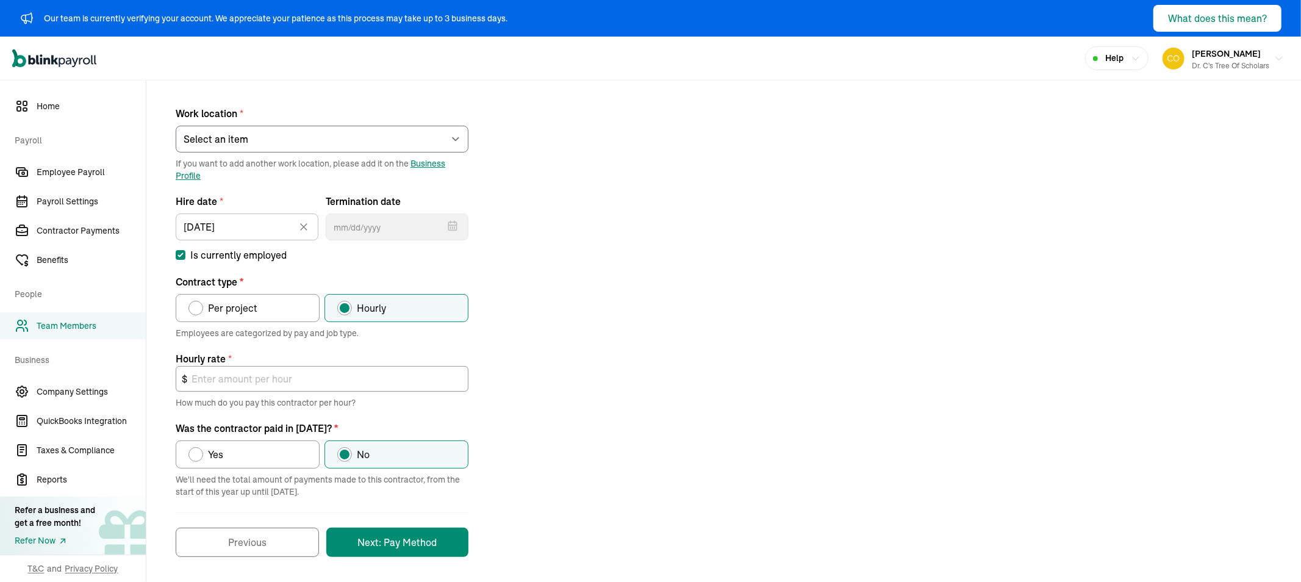
click at [196, 310] on div "Contract type" at bounding box center [196, 308] width 10 height 10
click at [196, 310] on input "Per project" at bounding box center [193, 305] width 10 height 10
radio input "true"
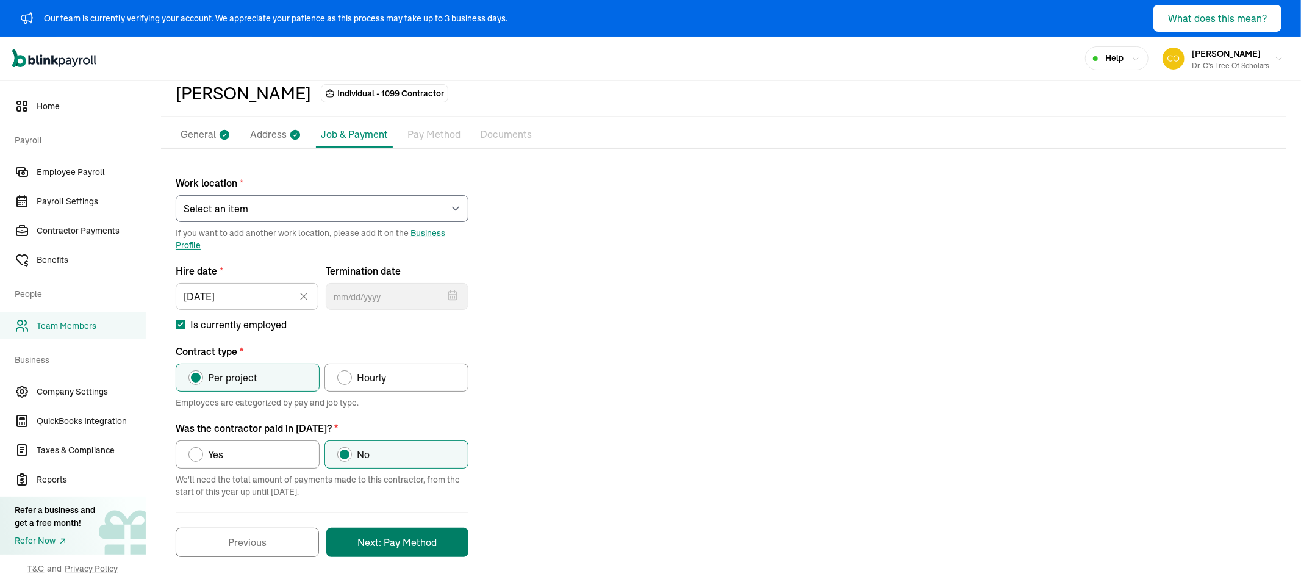
click at [372, 546] on button "Next: Pay Method" at bounding box center [397, 541] width 142 height 29
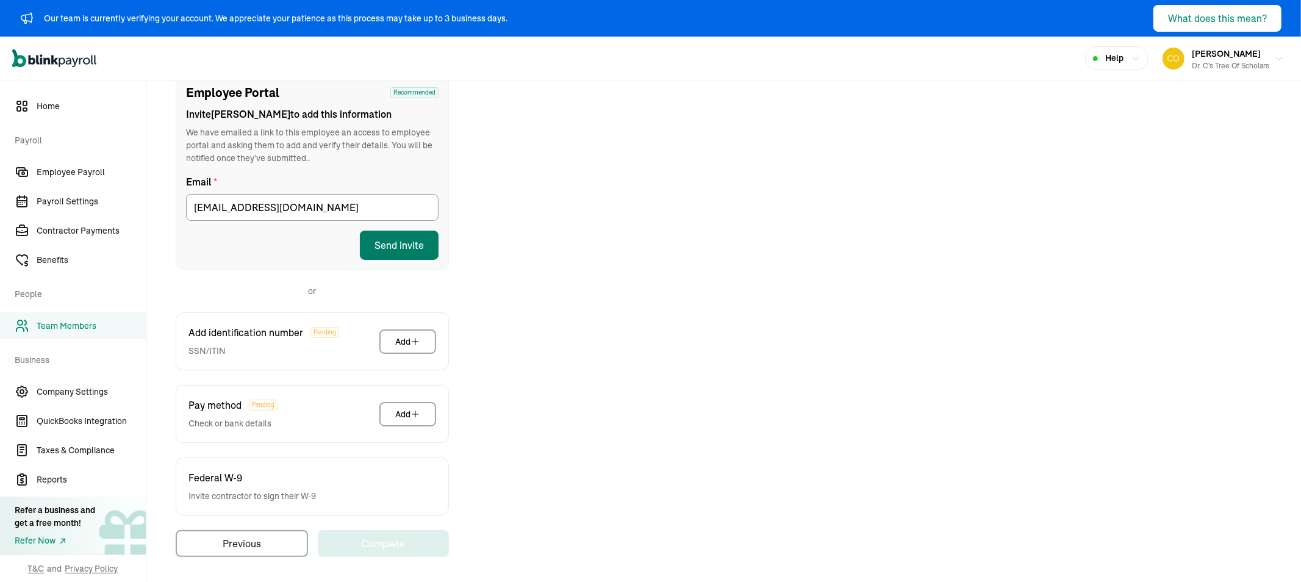
click at [392, 242] on button "Send invite" at bounding box center [399, 244] width 79 height 29
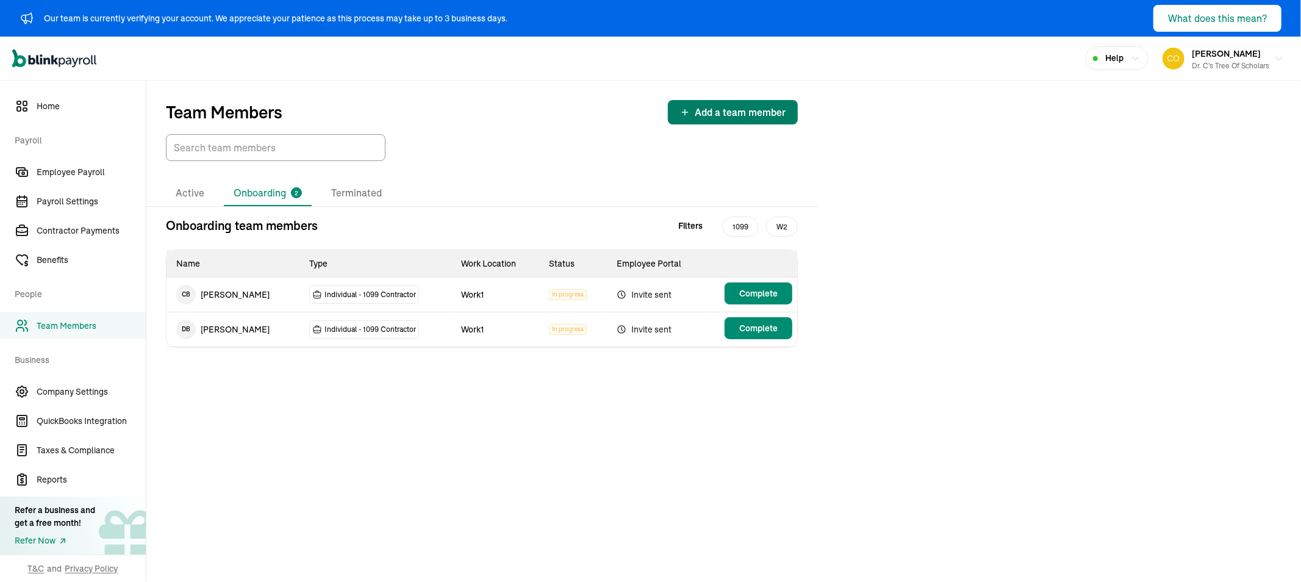
click at [715, 105] on span "Add a team member" at bounding box center [740, 112] width 91 height 15
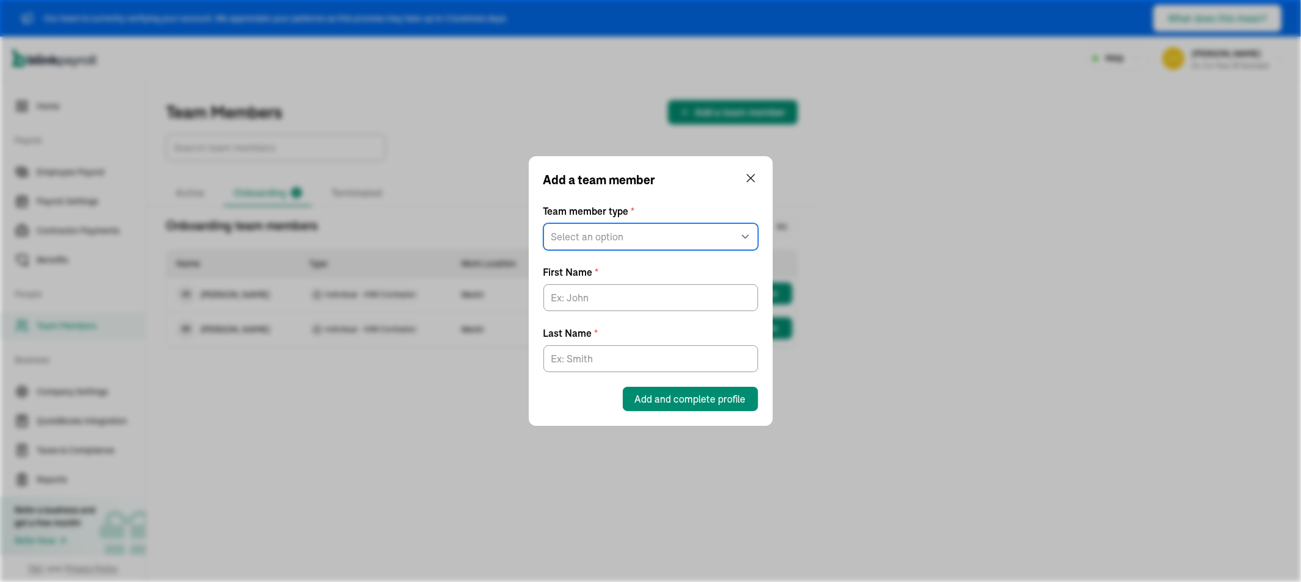
click at [632, 227] on select "Select an option W2 Employee Individual - 1099 Contractor Business - 1099 Contr…" at bounding box center [650, 236] width 215 height 27
click at [627, 241] on select "Select an option W2 Employee Individual - 1099 Contractor Business - 1099 Contr…" at bounding box center [650, 236] width 215 height 27
click at [959, 220] on div "Add a team member Team member type * Select an option W2 Employee Individual - …" at bounding box center [650, 291] width 1301 height 582
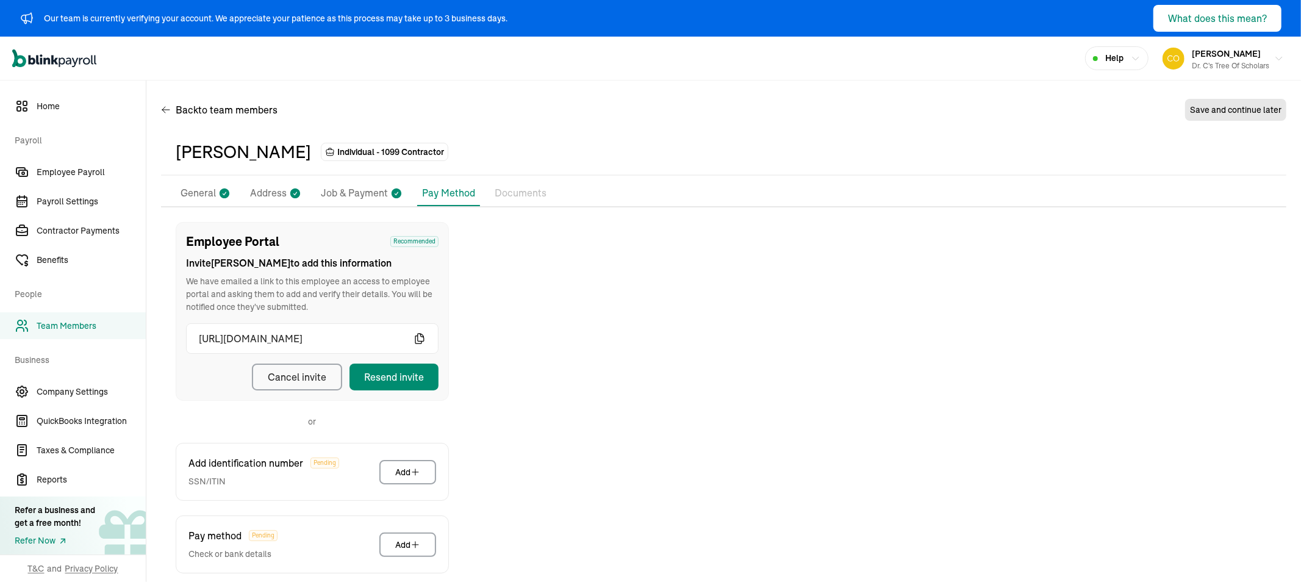
click at [204, 198] on p "General" at bounding box center [197, 193] width 35 height 16
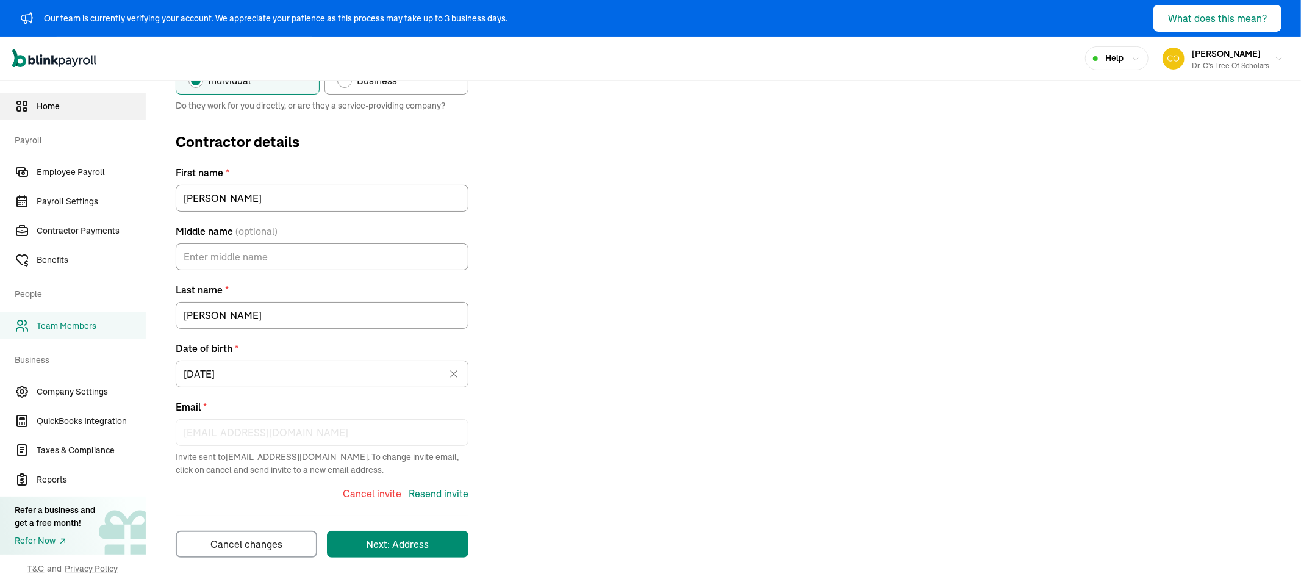
click at [63, 107] on span "Home" at bounding box center [91, 106] width 109 height 13
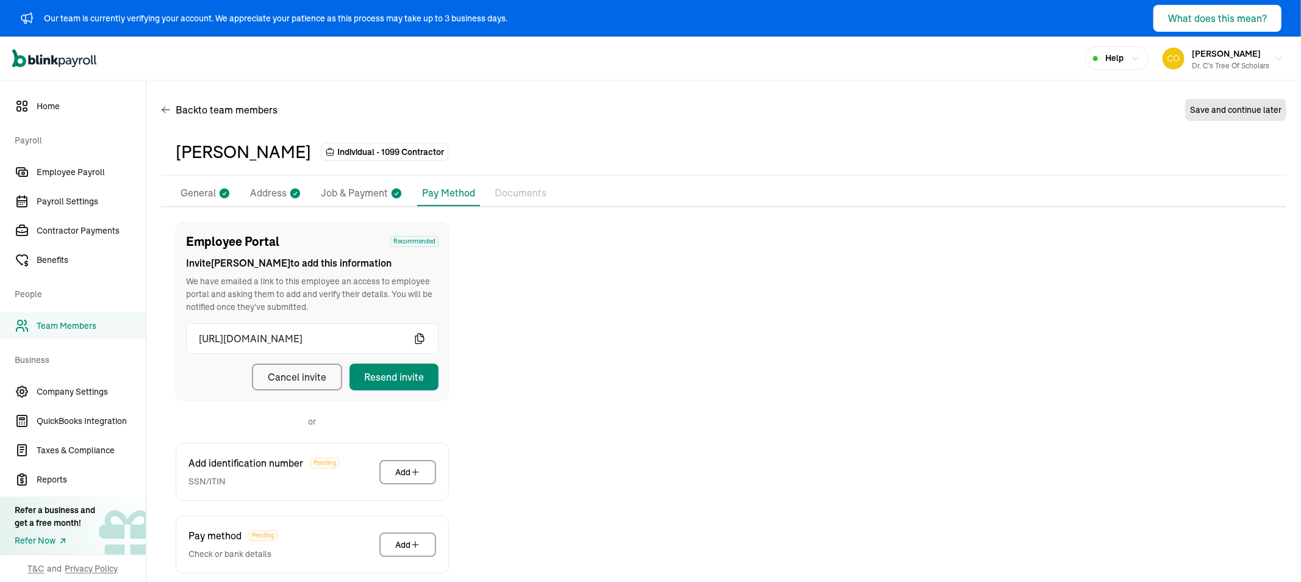
click at [204, 198] on p "General" at bounding box center [197, 193] width 35 height 16
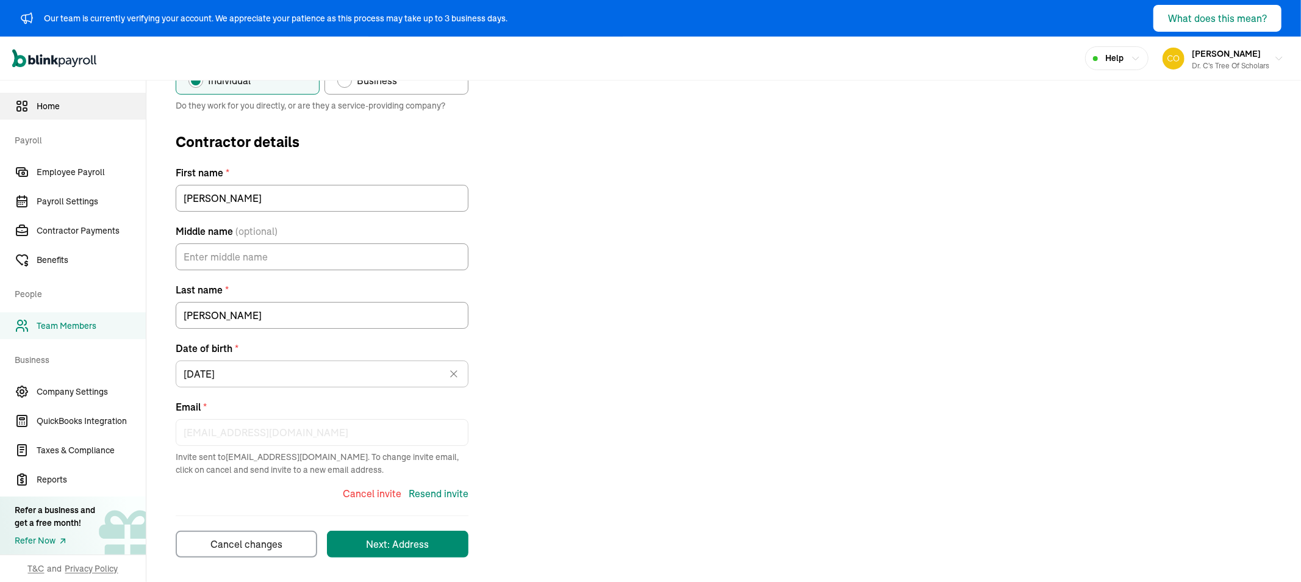
click at [63, 107] on span "Home" at bounding box center [91, 106] width 109 height 13
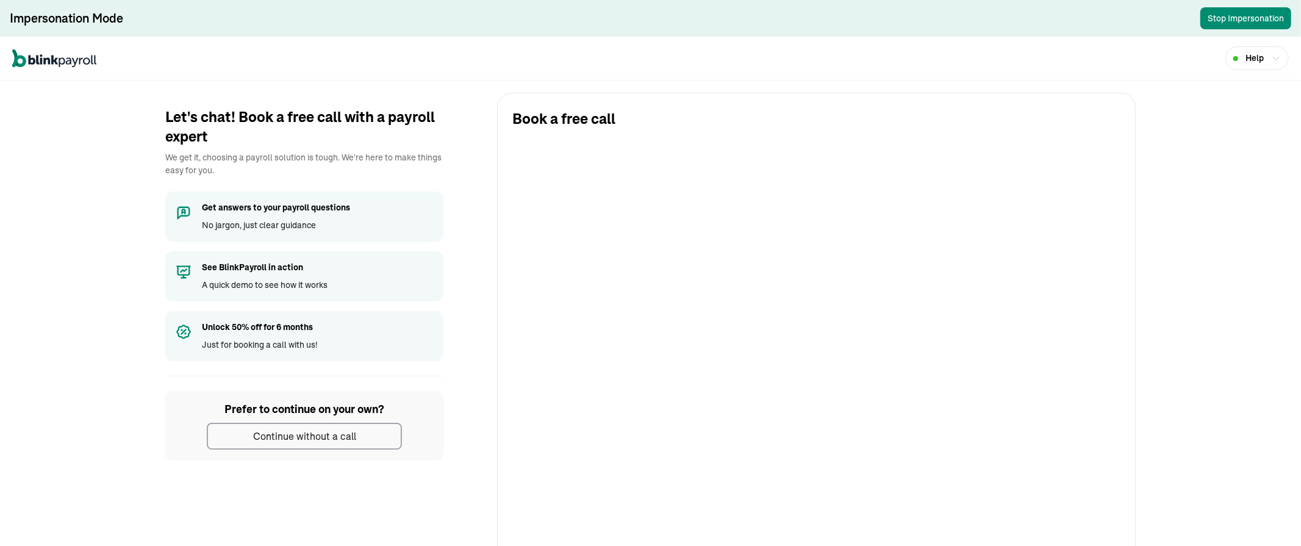
click at [330, 435] on div "Continue without a call" at bounding box center [304, 436] width 103 height 15
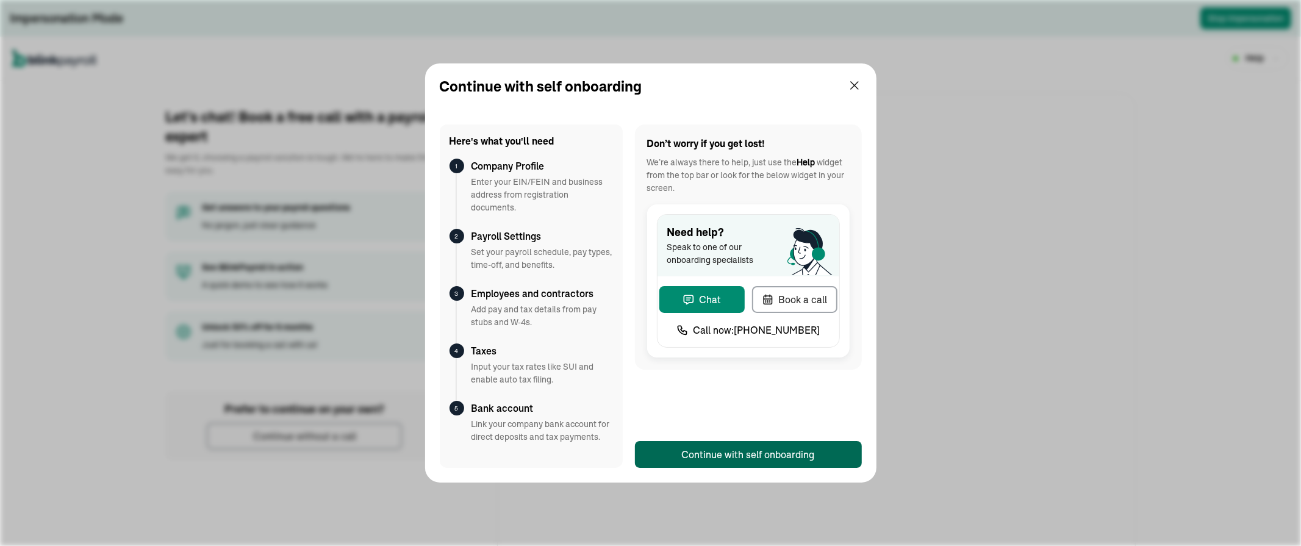
click at [687, 455] on div "Continue with self onboarding" at bounding box center [748, 454] width 133 height 15
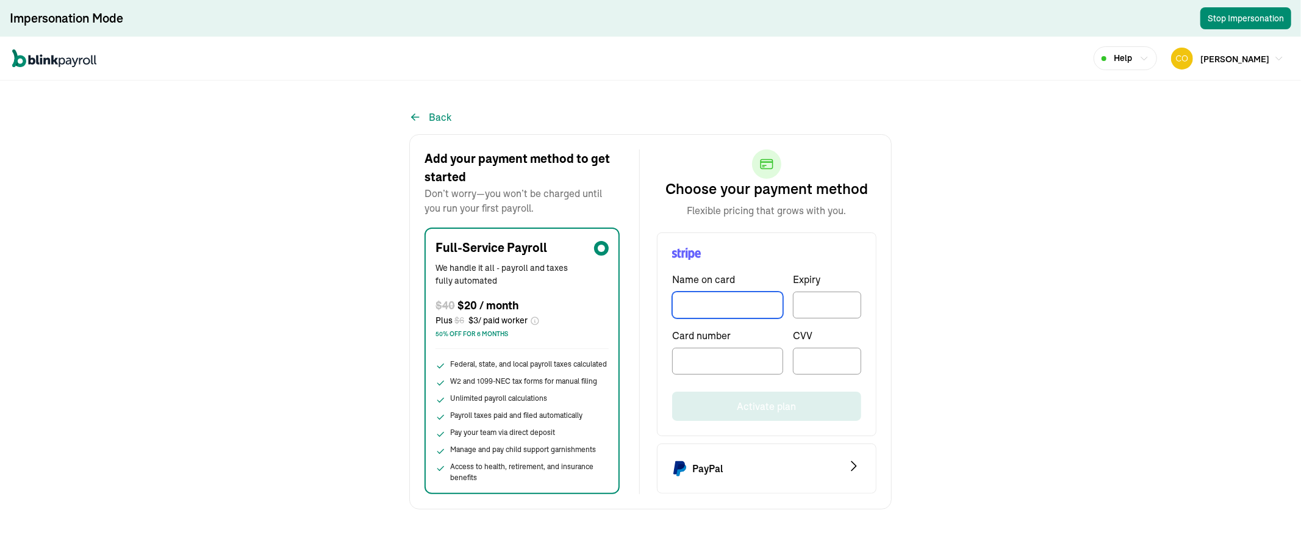
click at [688, 295] on input "TextInput" at bounding box center [727, 304] width 111 height 27
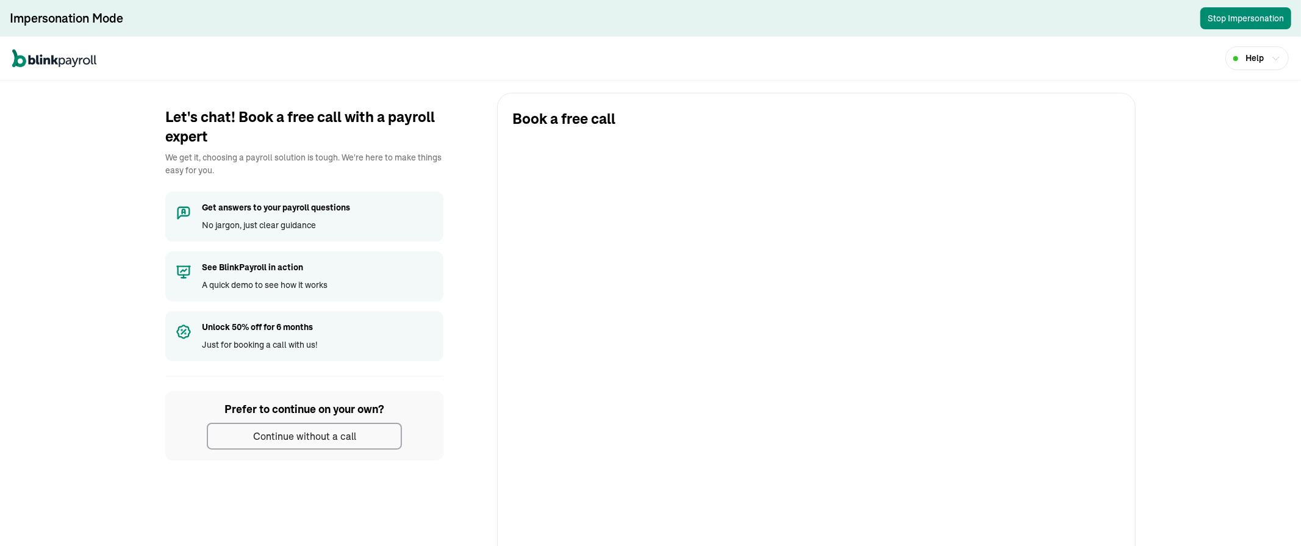
click at [330, 435] on div "Continue without a call" at bounding box center [304, 436] width 103 height 15
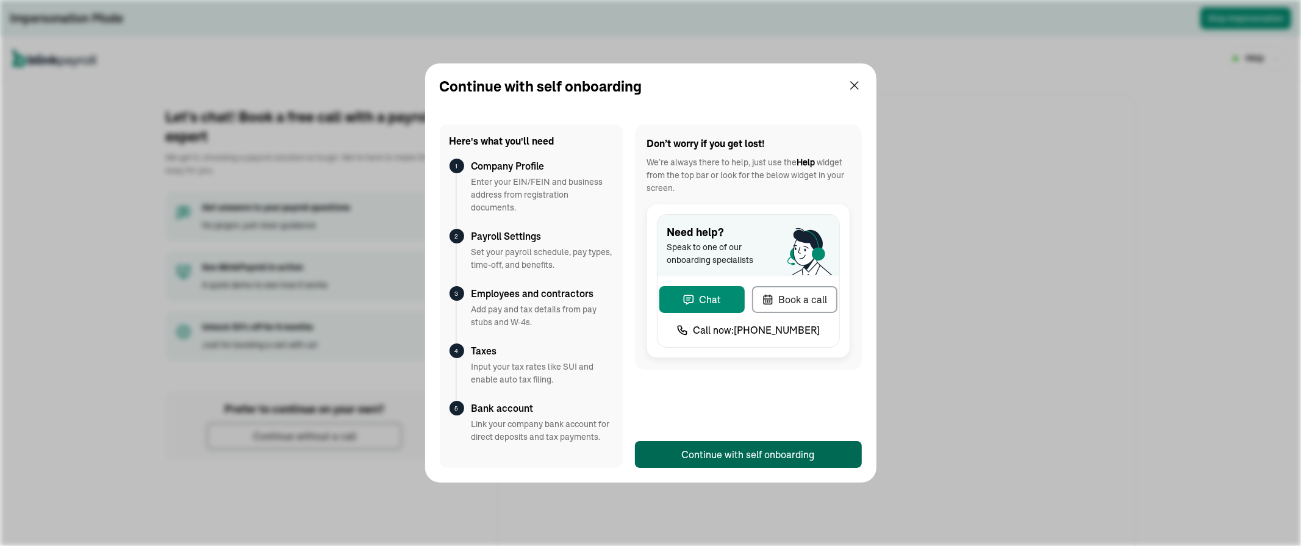
click at [687, 455] on div "Continue with self onboarding" at bounding box center [748, 454] width 133 height 15
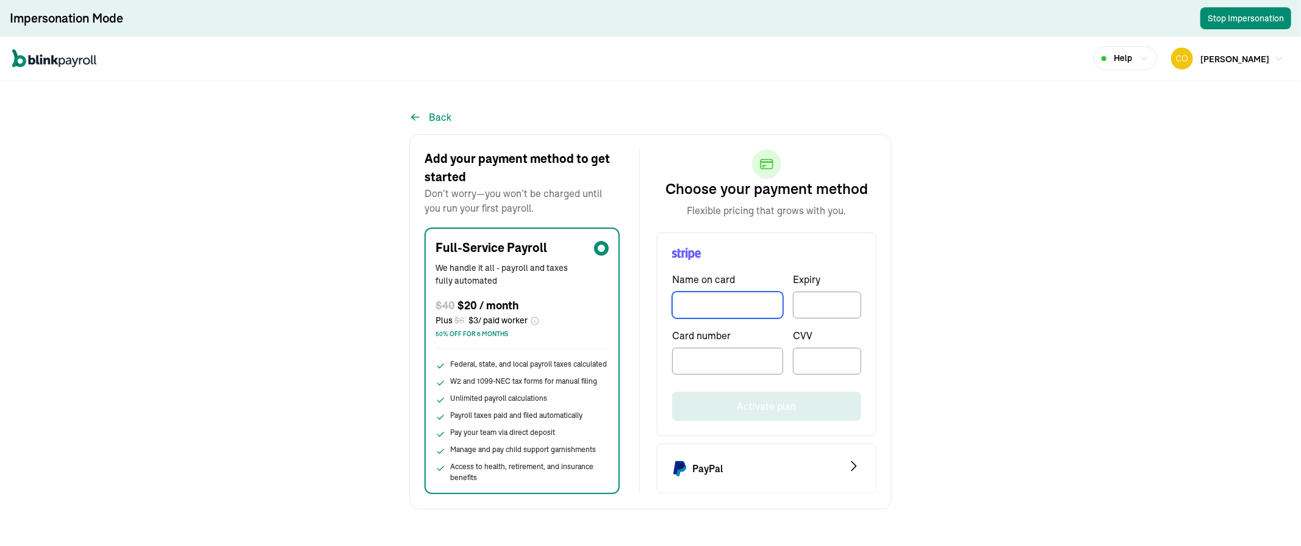
click at [688, 295] on input "TextInput" at bounding box center [727, 304] width 111 height 27
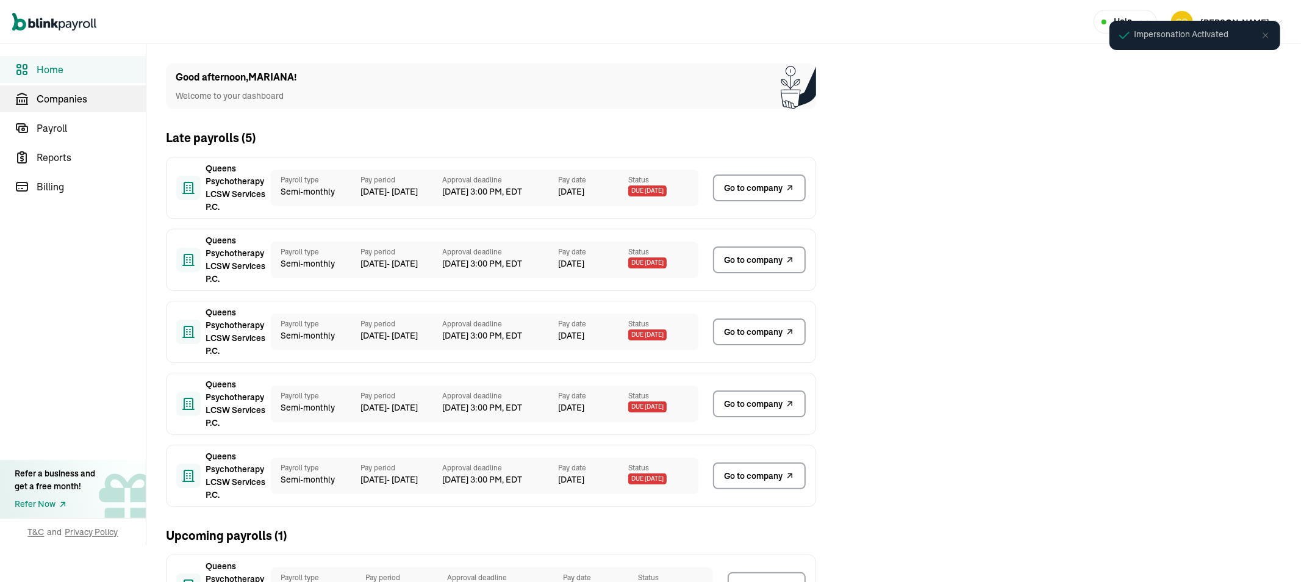
click at [85, 95] on span "Companies" at bounding box center [91, 98] width 109 height 15
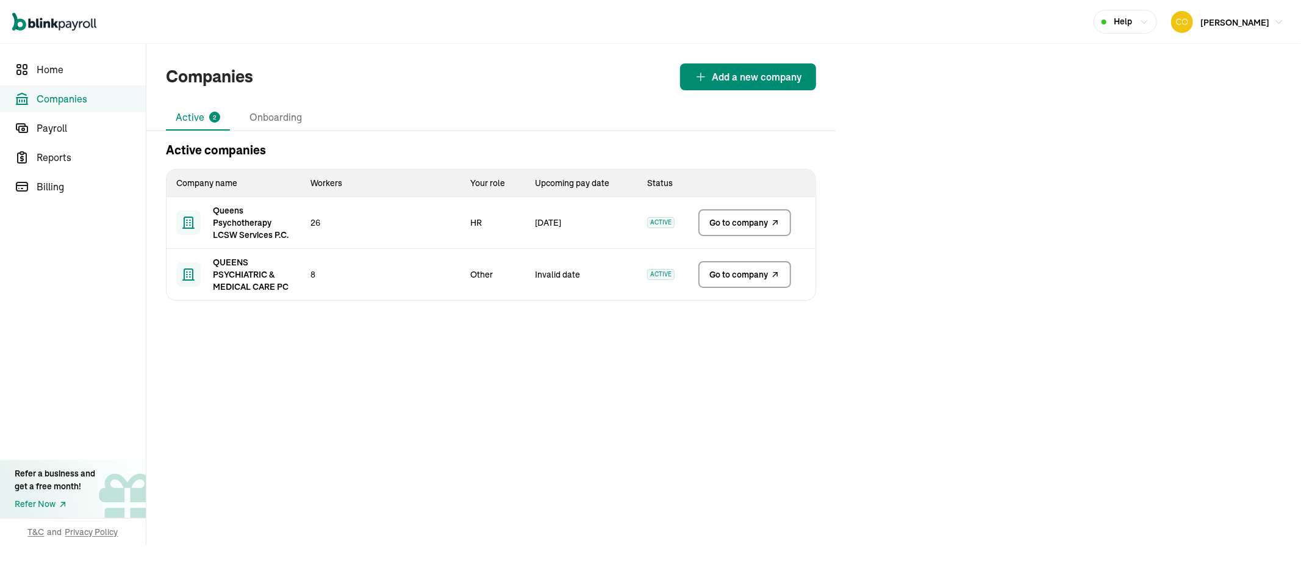
click at [730, 218] on span "Go to company" at bounding box center [738, 222] width 59 height 12
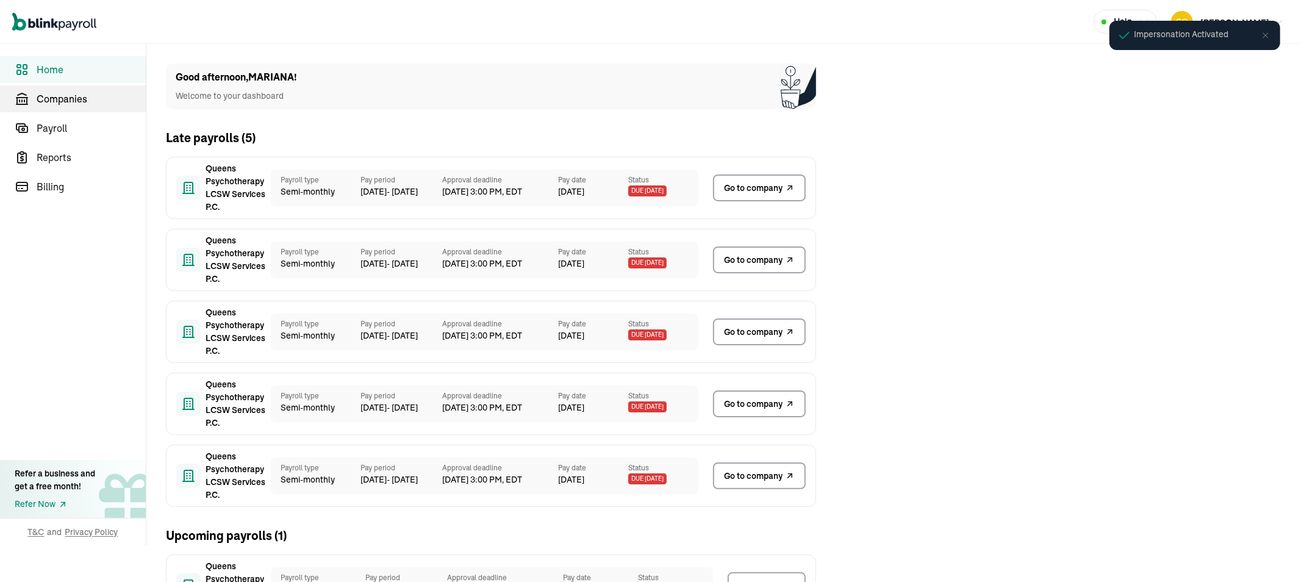
click at [85, 95] on span "Companies" at bounding box center [91, 98] width 109 height 15
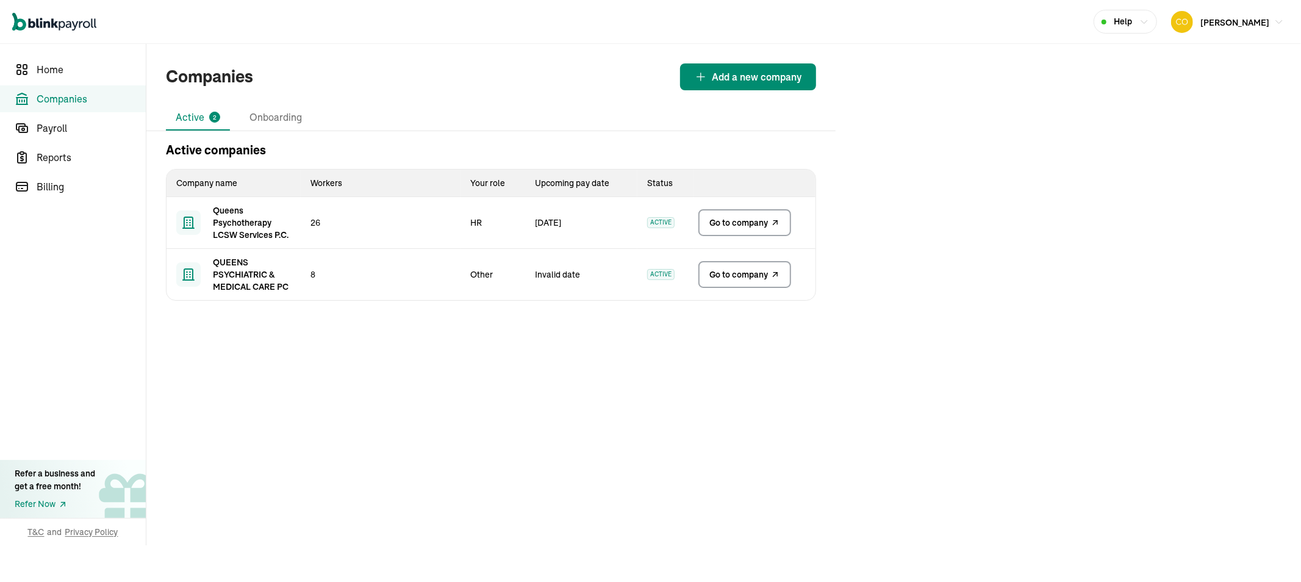
click at [730, 218] on span "Go to company" at bounding box center [738, 222] width 59 height 12
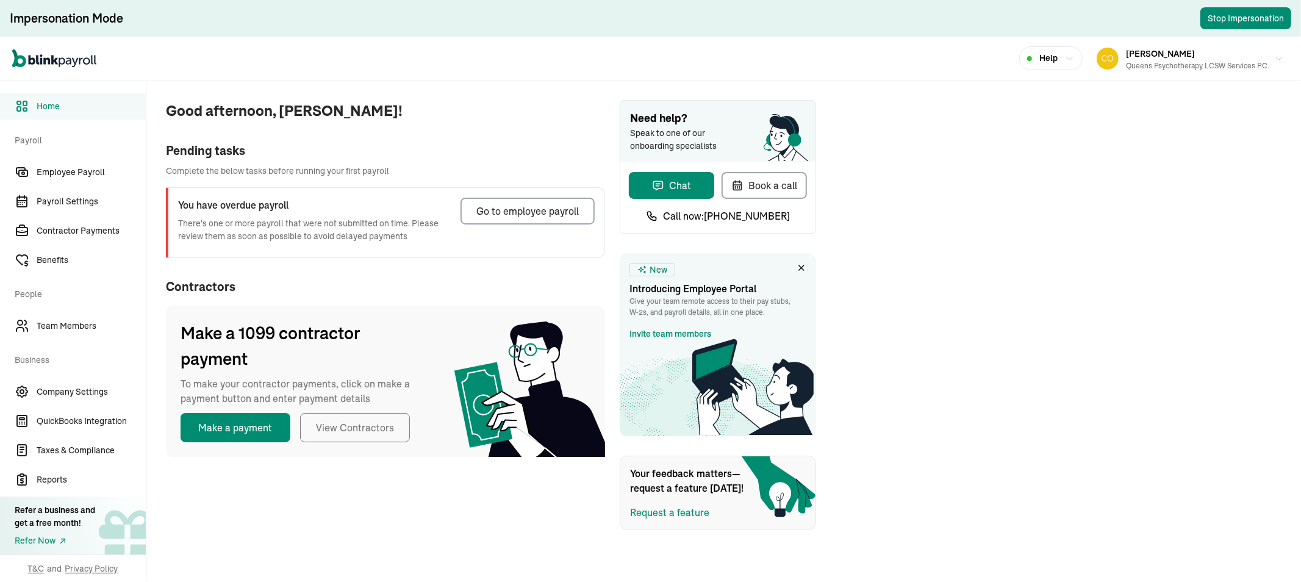
click at [69, 330] on span "Team Members" at bounding box center [91, 326] width 109 height 13
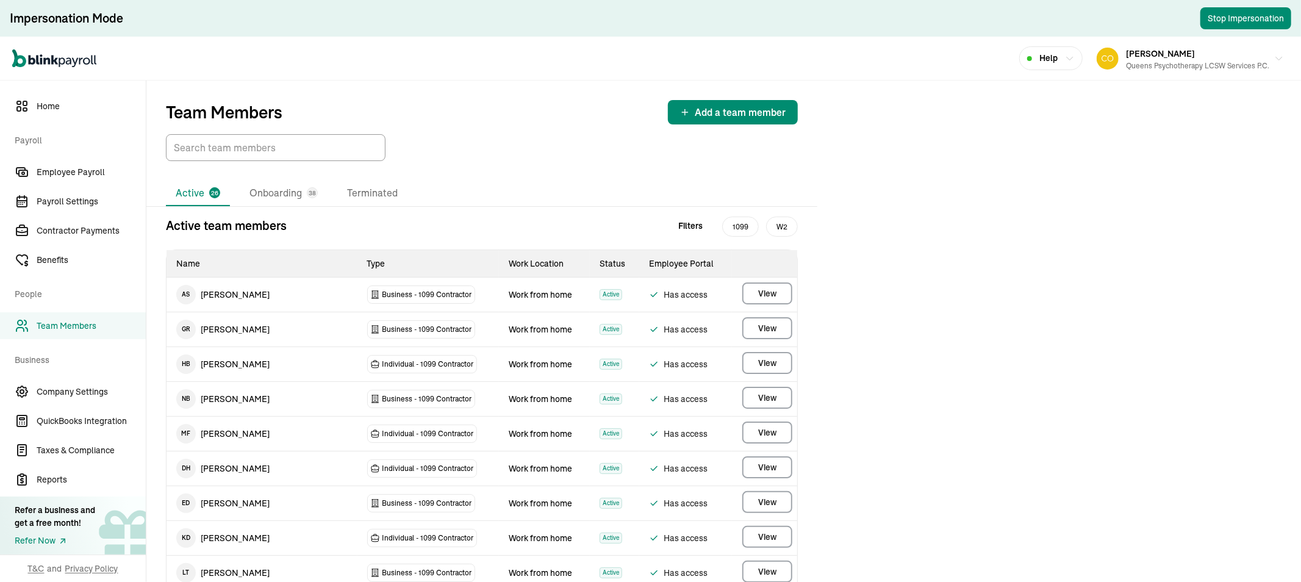
drag, startPoint x: 276, startPoint y: 195, endPoint x: 283, endPoint y: 159, distance: 37.2
click at [277, 195] on li "Onboarding 38" at bounding box center [284, 193] width 88 height 26
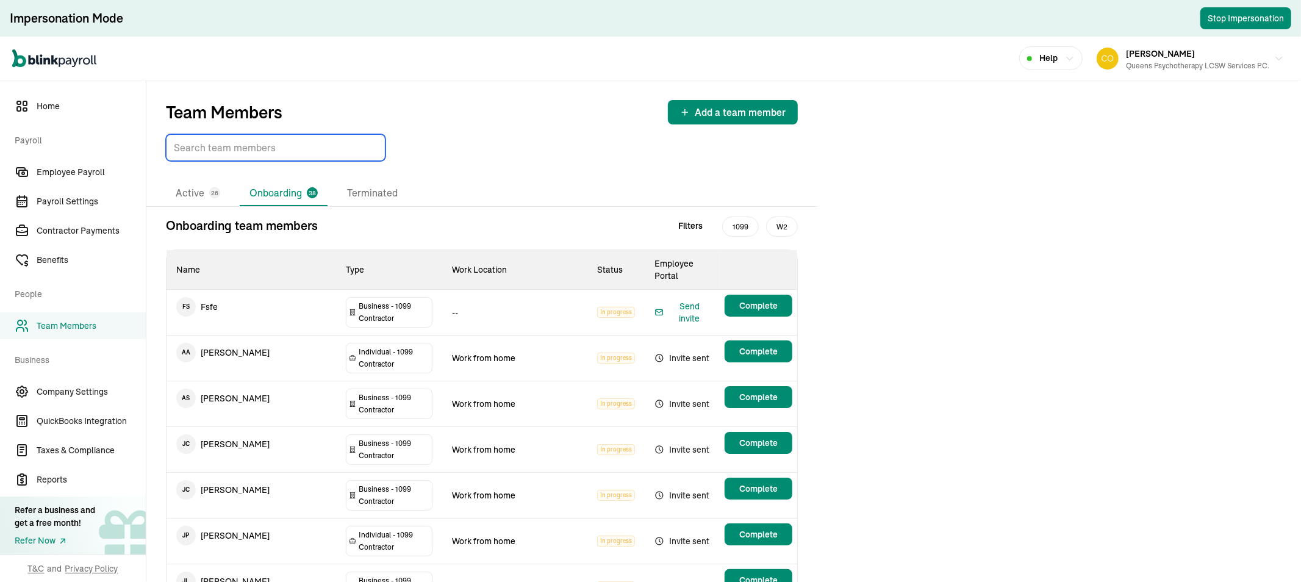
click at [283, 159] on input "TextInput" at bounding box center [276, 147] width 220 height 27
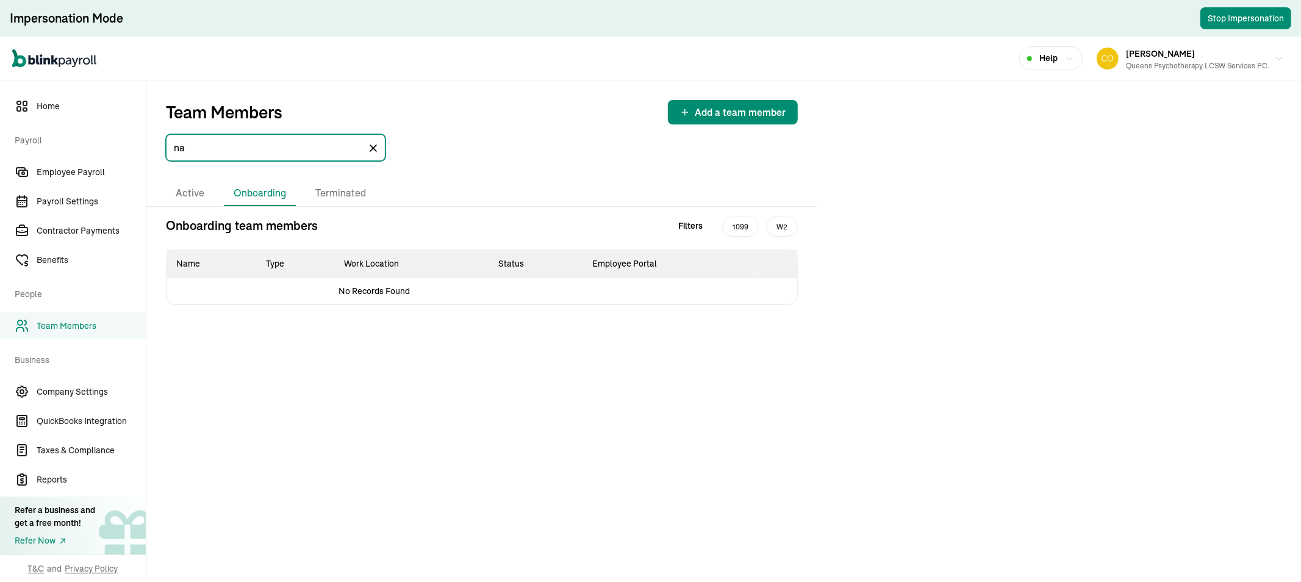
type input "n"
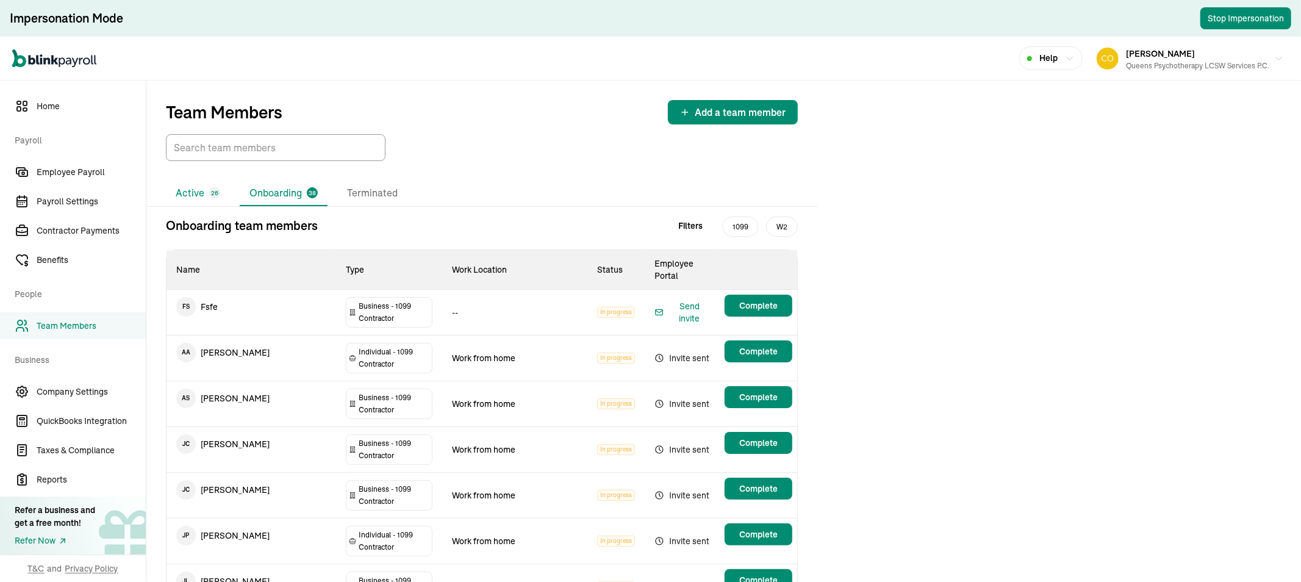
click at [188, 188] on li "Active 26" at bounding box center [198, 193] width 64 height 26
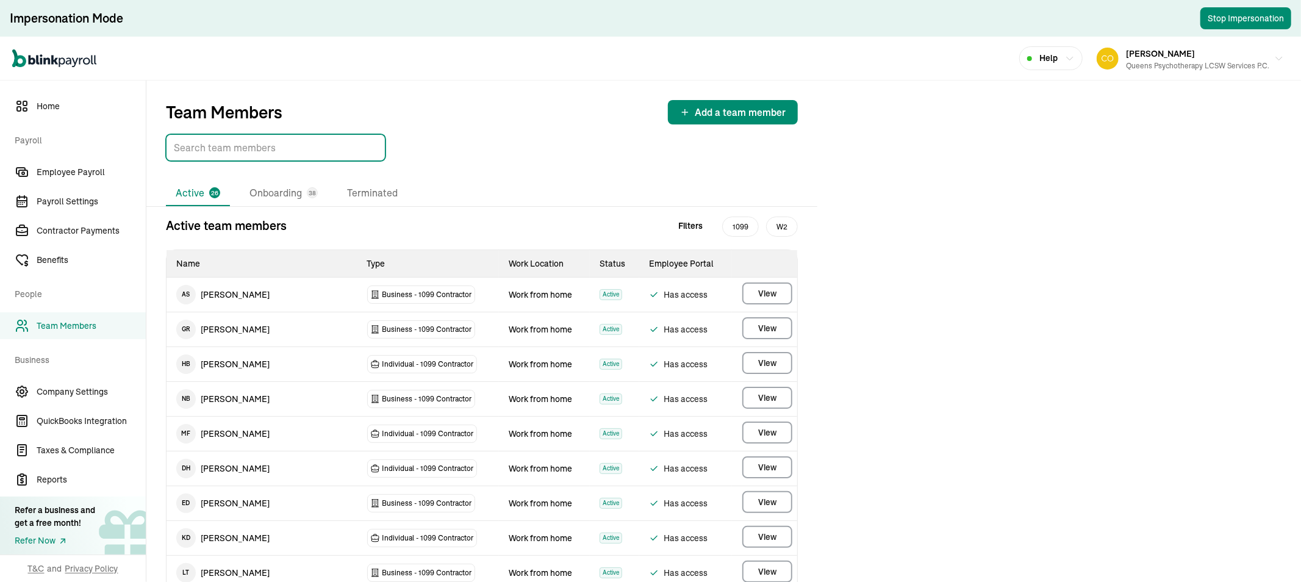
click at [228, 156] on input "TextInput" at bounding box center [276, 147] width 220 height 27
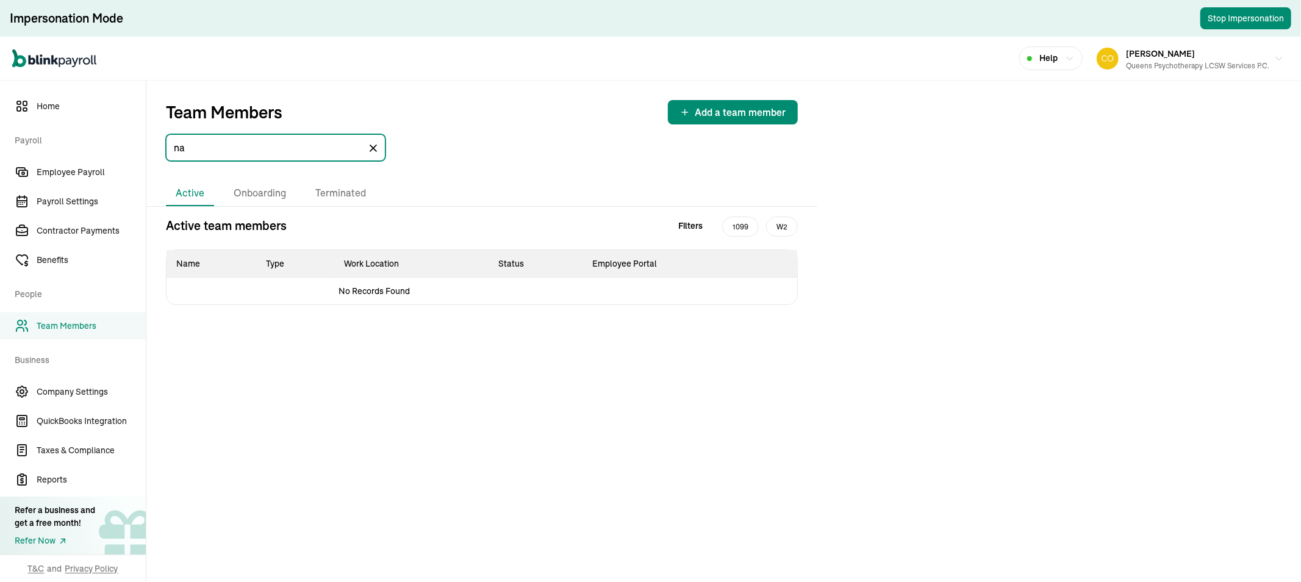
type input "n"
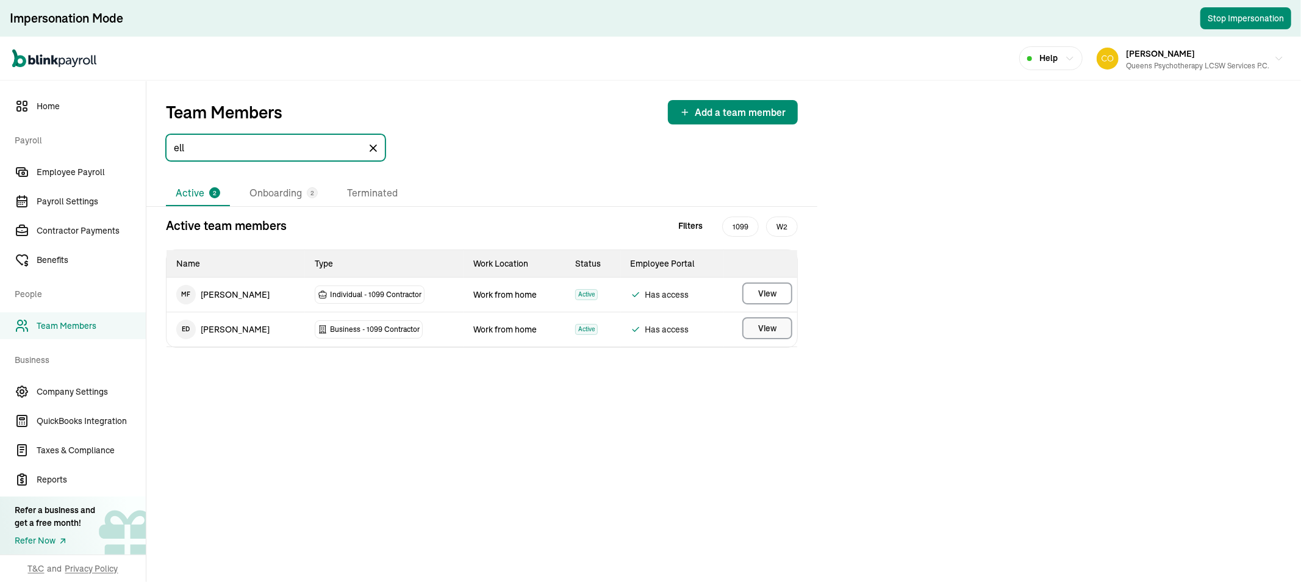
type input "ell"
click at [754, 328] on button "View" at bounding box center [767, 328] width 50 height 22
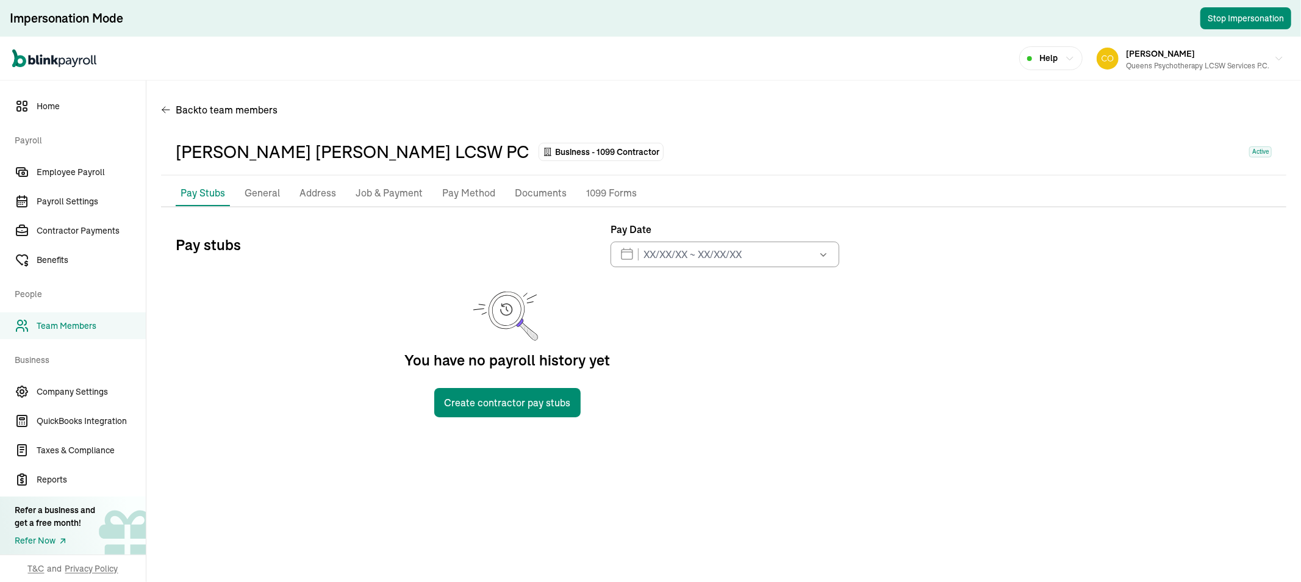
click at [474, 196] on p "Pay Method" at bounding box center [468, 193] width 53 height 16
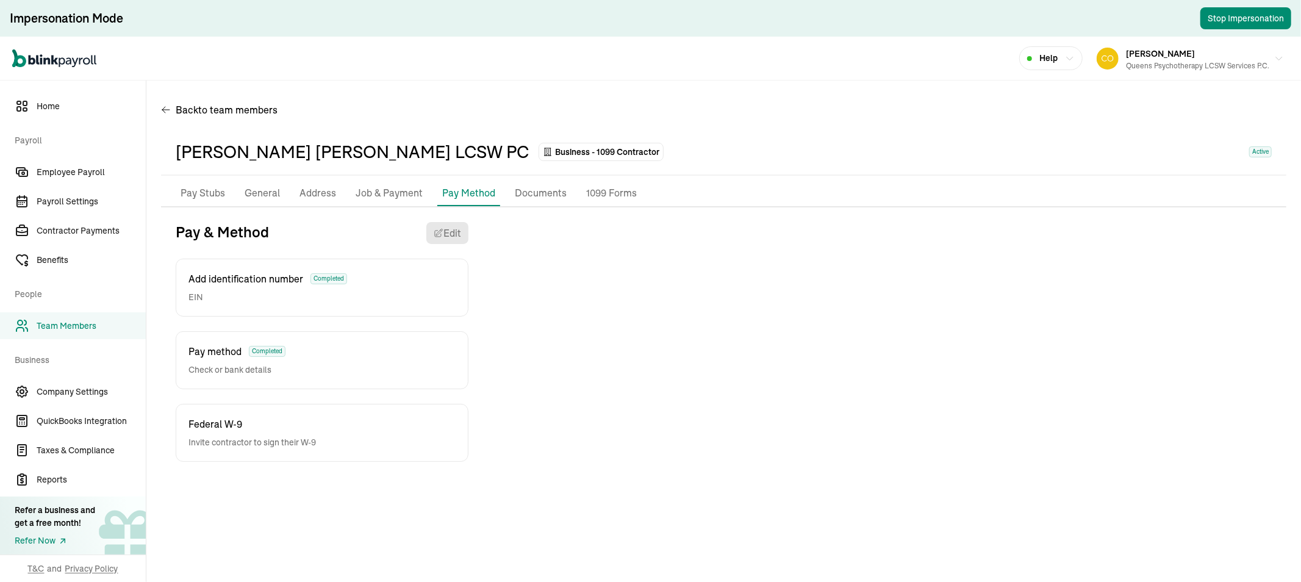
click at [296, 416] on p "Federal W-9" at bounding box center [251, 423] width 127 height 15
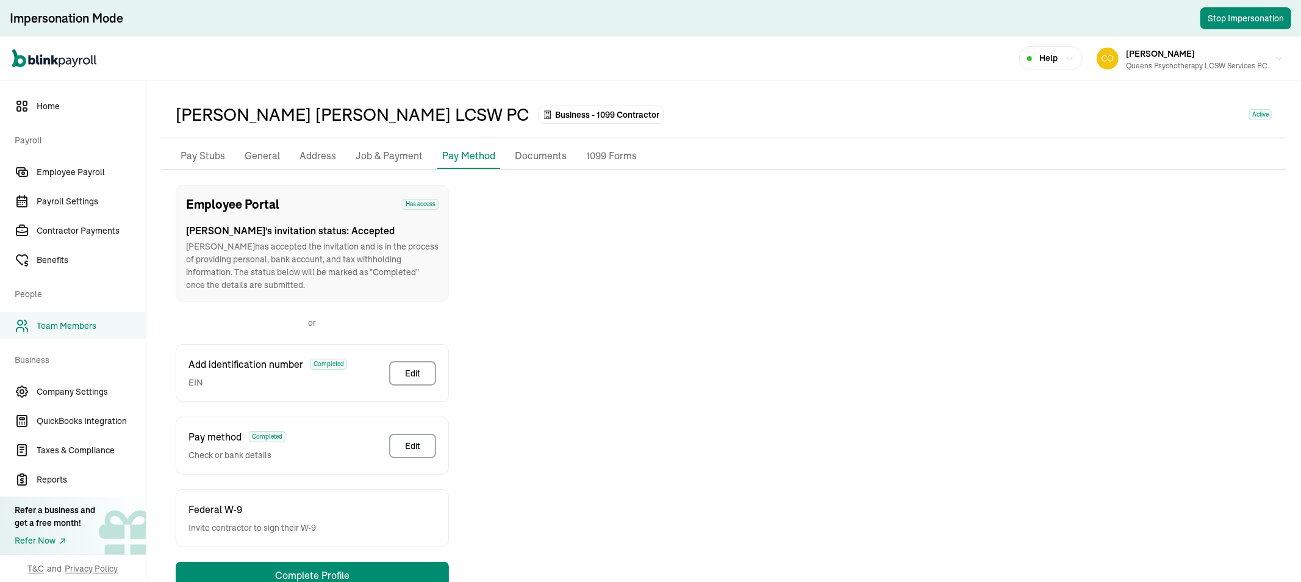
scroll to position [69, 0]
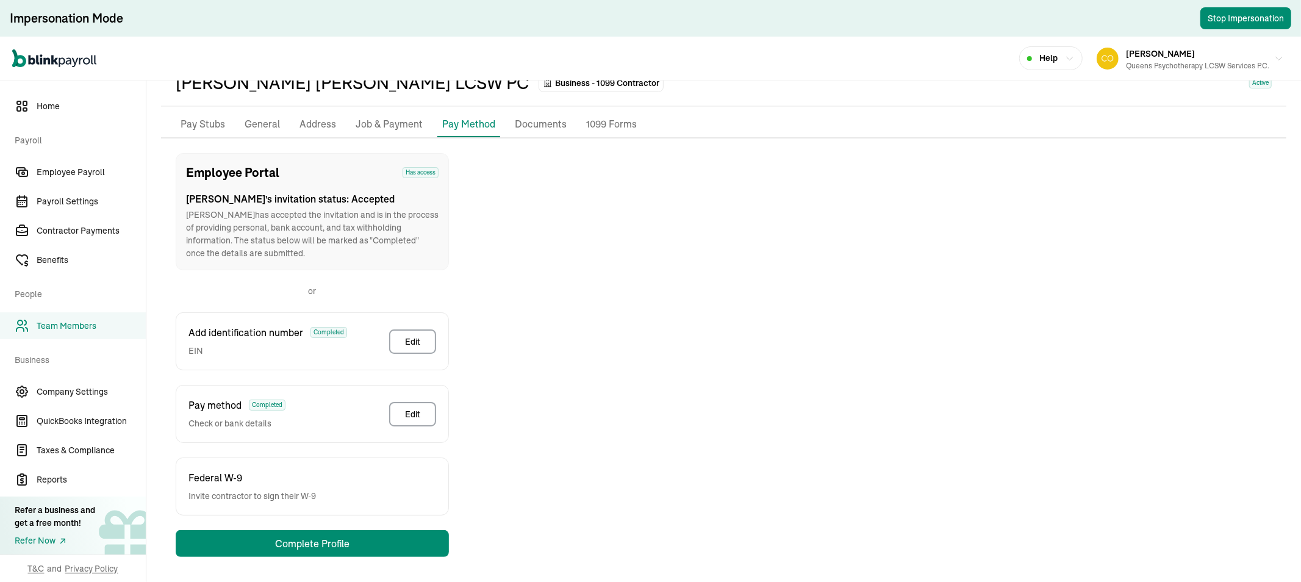
click at [322, 510] on div "Federal W-9 Invite contractor to sign their W-9" at bounding box center [312, 486] width 273 height 58
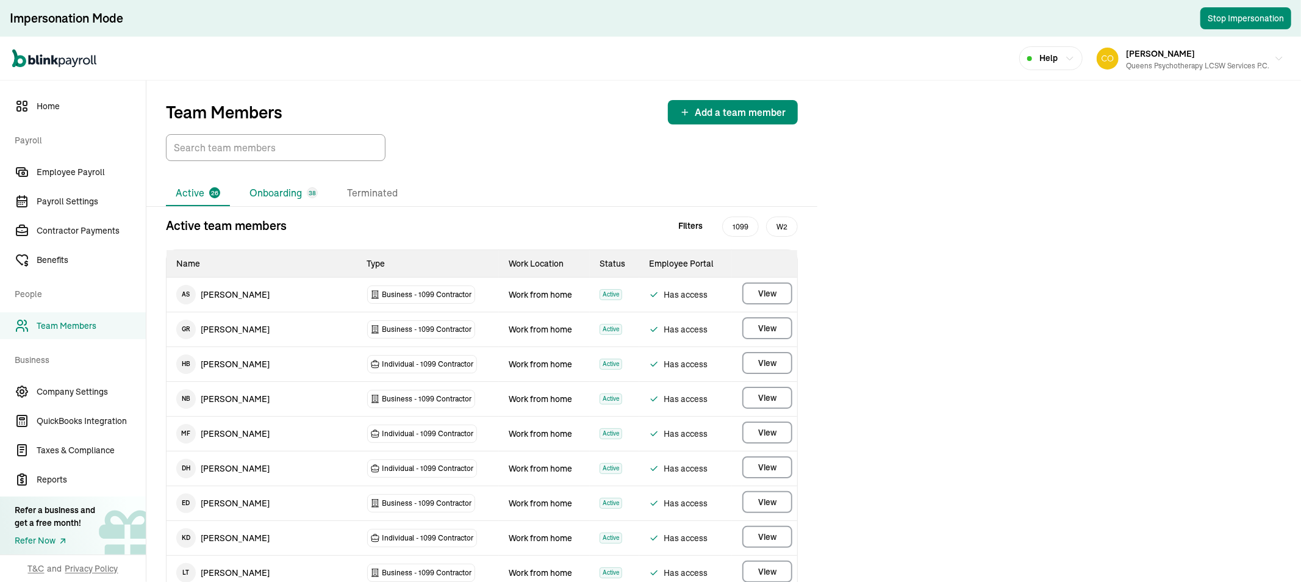
click at [269, 198] on li "Onboarding 38" at bounding box center [284, 193] width 88 height 26
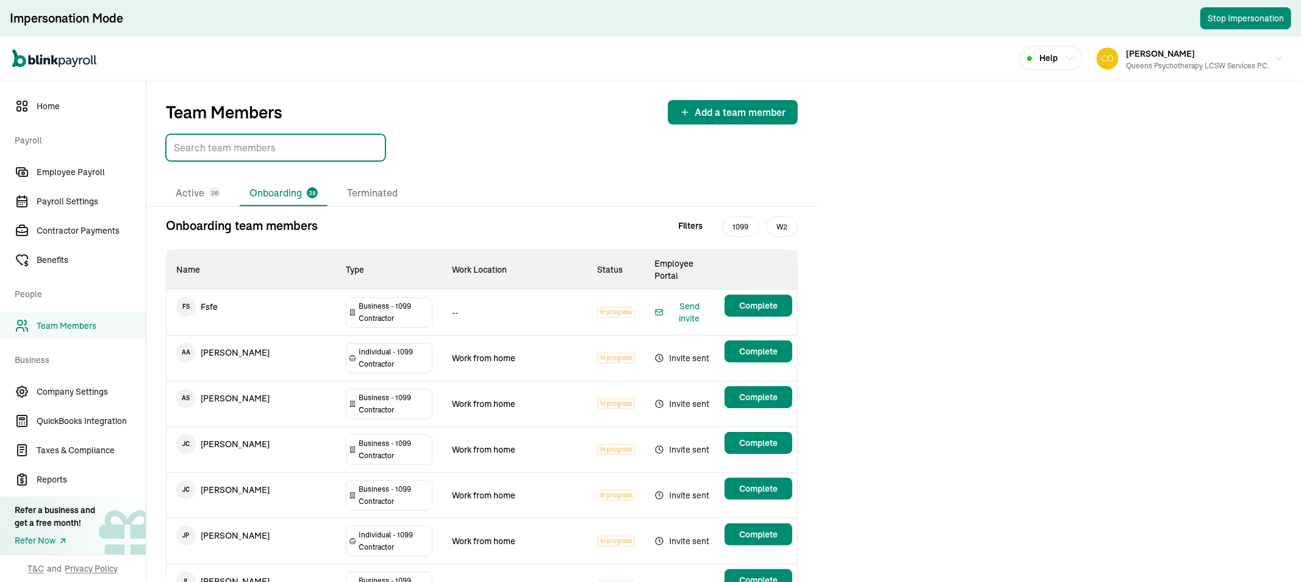
click at [267, 154] on input "TextInput" at bounding box center [276, 147] width 220 height 27
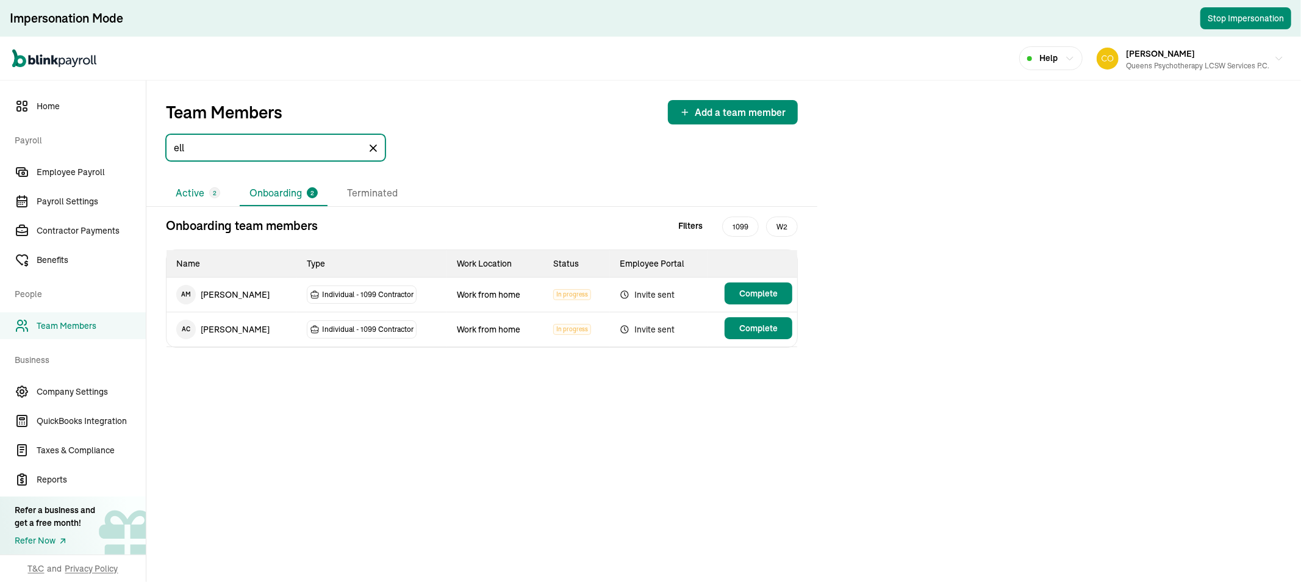
type input "ell"
click at [198, 189] on li "Active 2" at bounding box center [198, 193] width 64 height 26
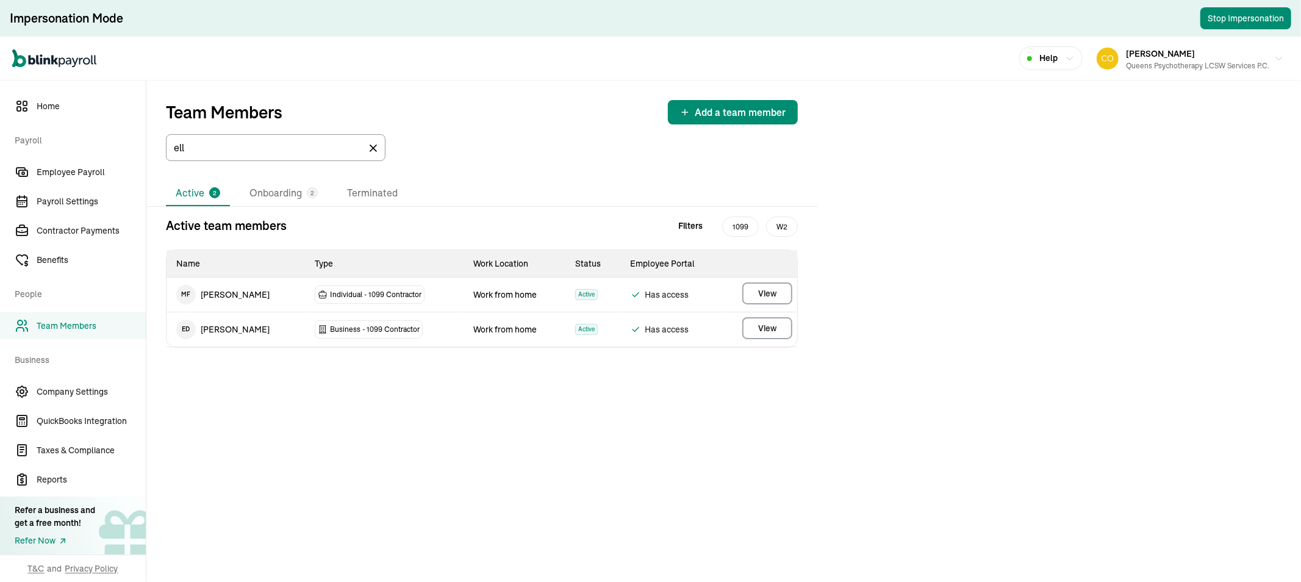
click at [376, 153] on icon at bounding box center [373, 148] width 12 height 12
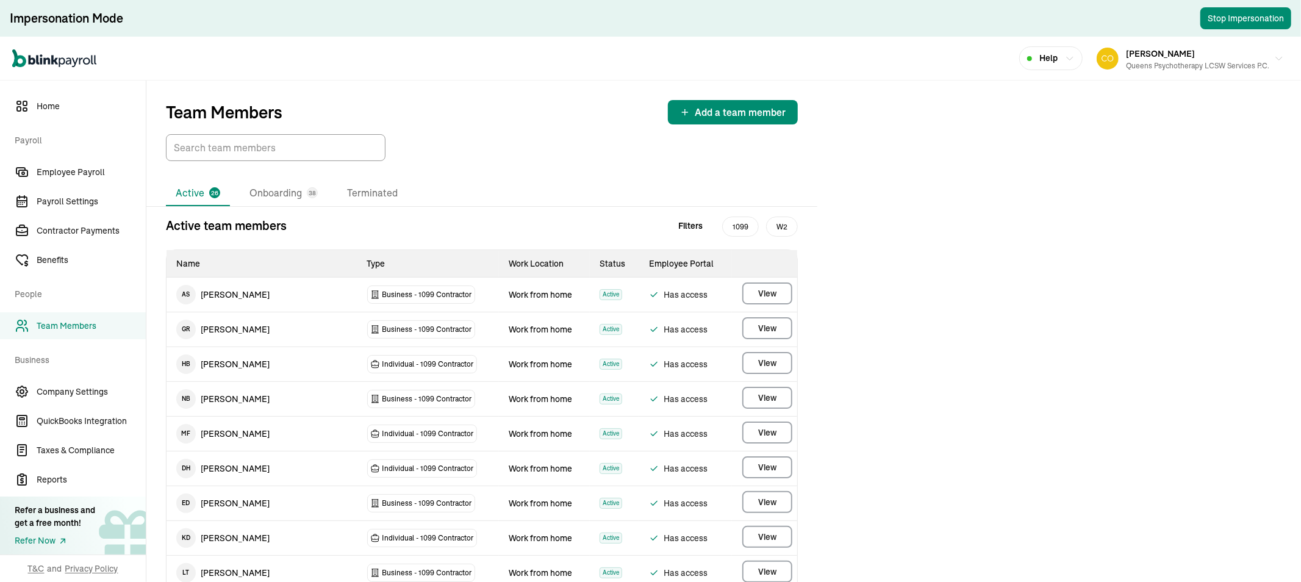
click at [198, 194] on li "Active 26" at bounding box center [198, 193] width 64 height 26
click at [254, 144] on input "TextInput" at bounding box center [276, 147] width 220 height 27
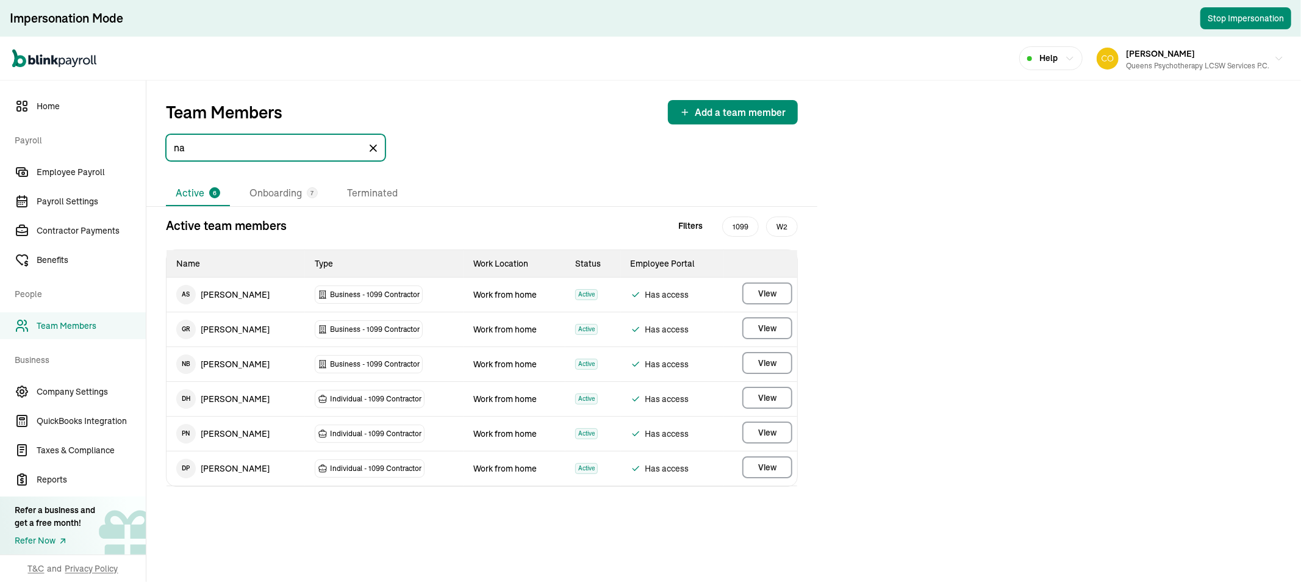
type input "n"
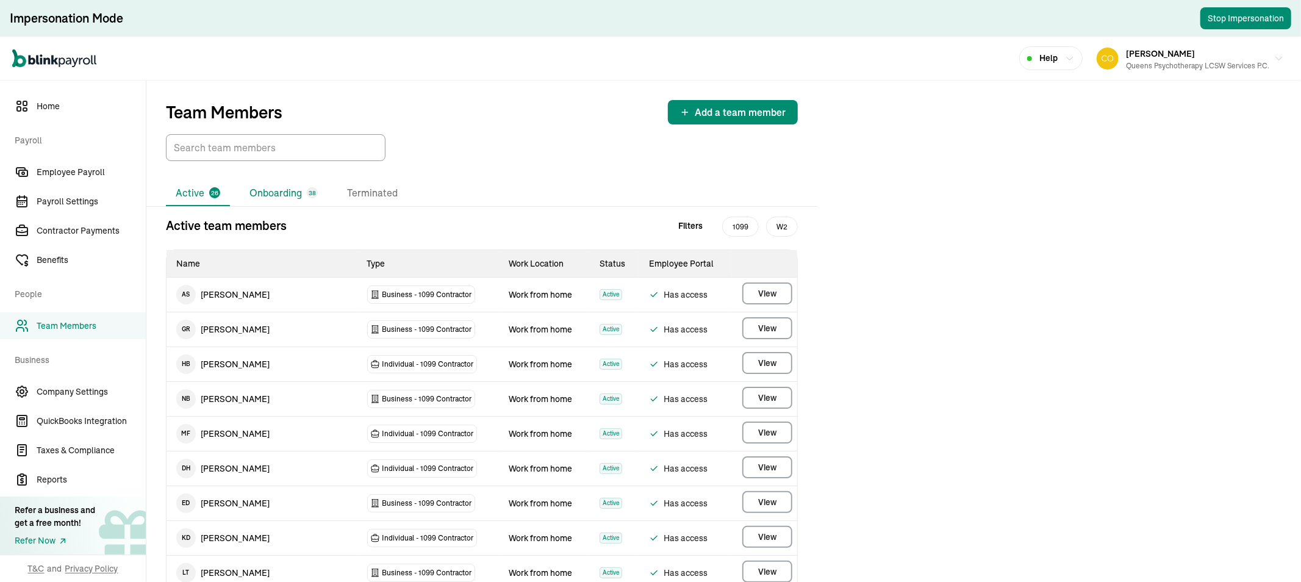
click at [249, 188] on li "Onboarding 38" at bounding box center [284, 193] width 88 height 26
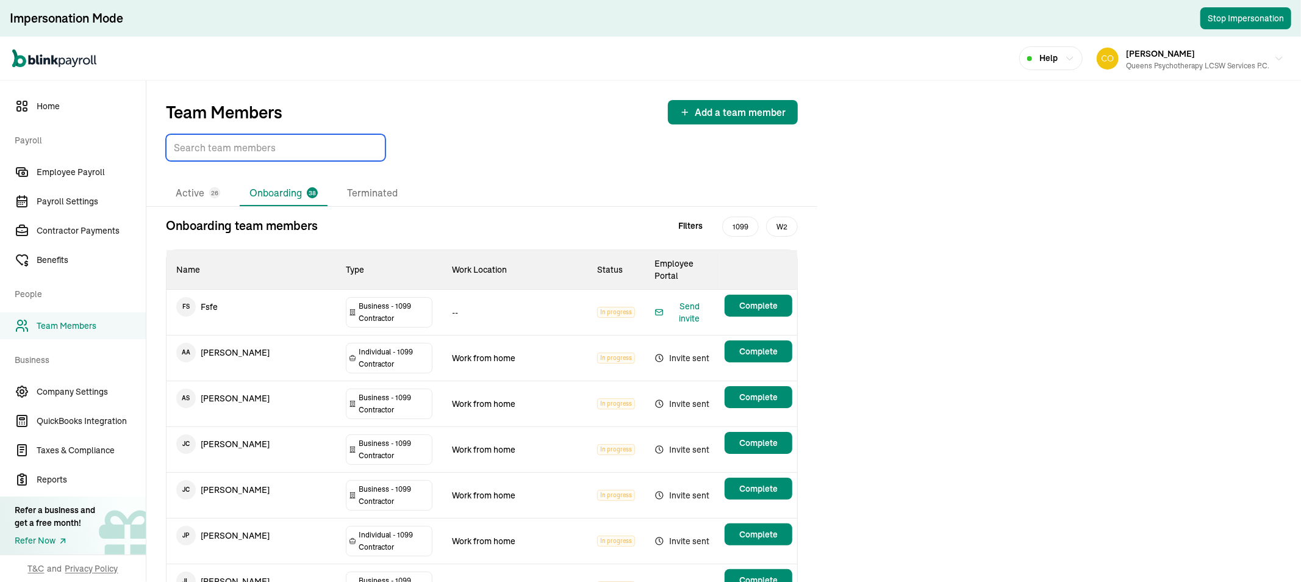
click at [229, 146] on input "TextInput" at bounding box center [276, 147] width 220 height 27
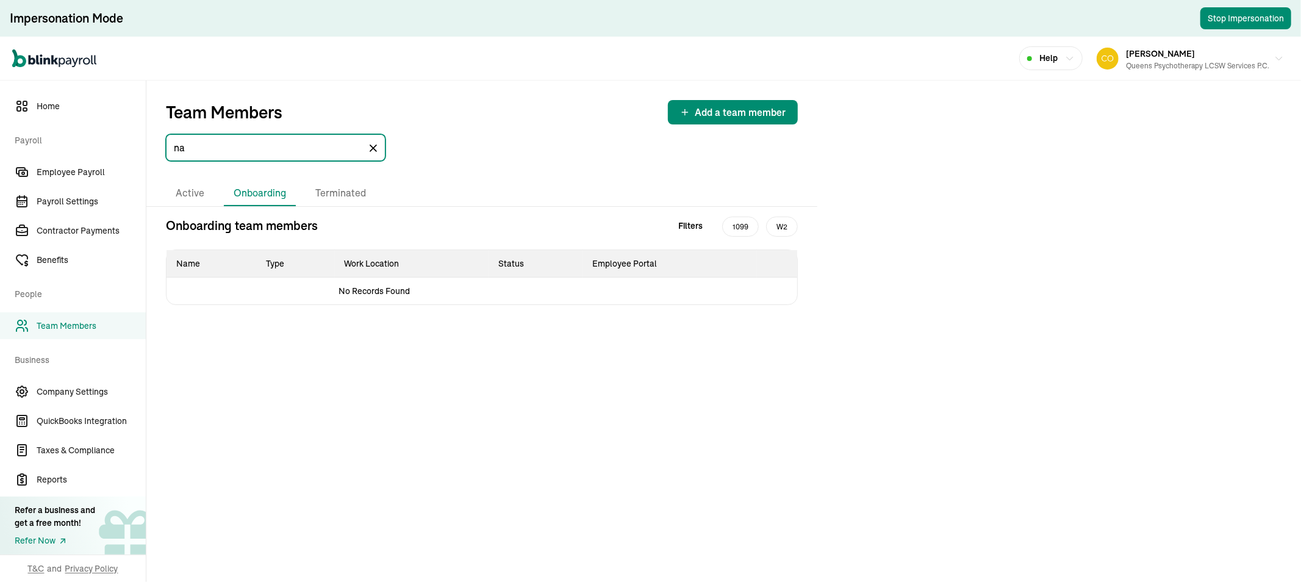
type input "n"
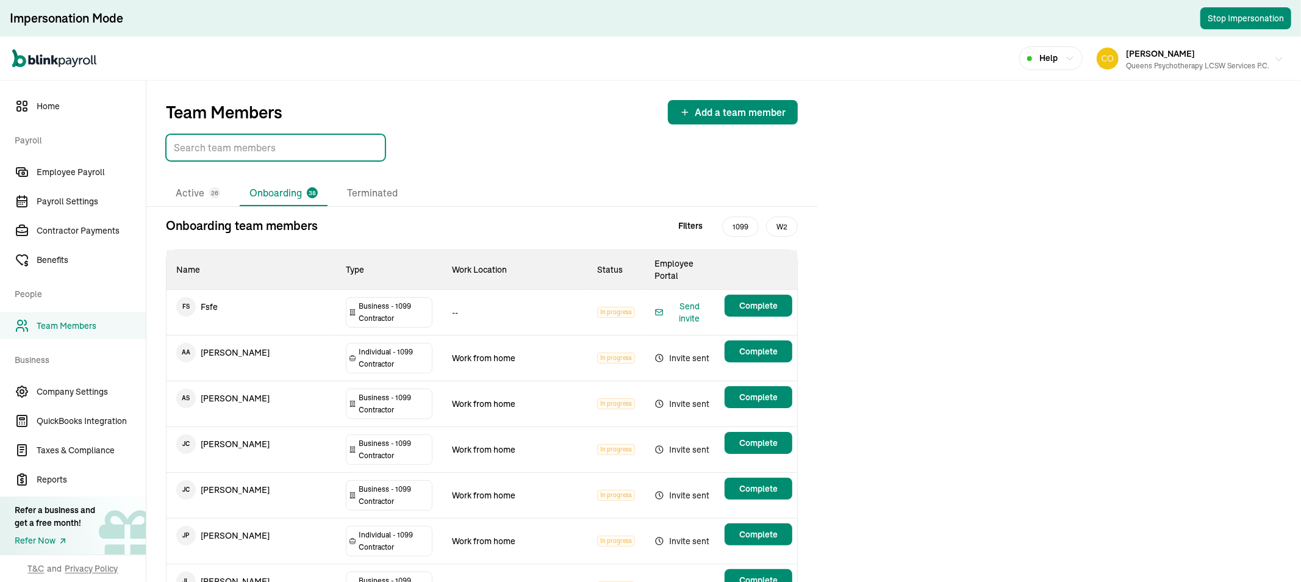
click at [1240, 54] on div "MARIANA SANTIAGO Queens Psychotherapy LCSW Services P.C." at bounding box center [1197, 59] width 143 height 26
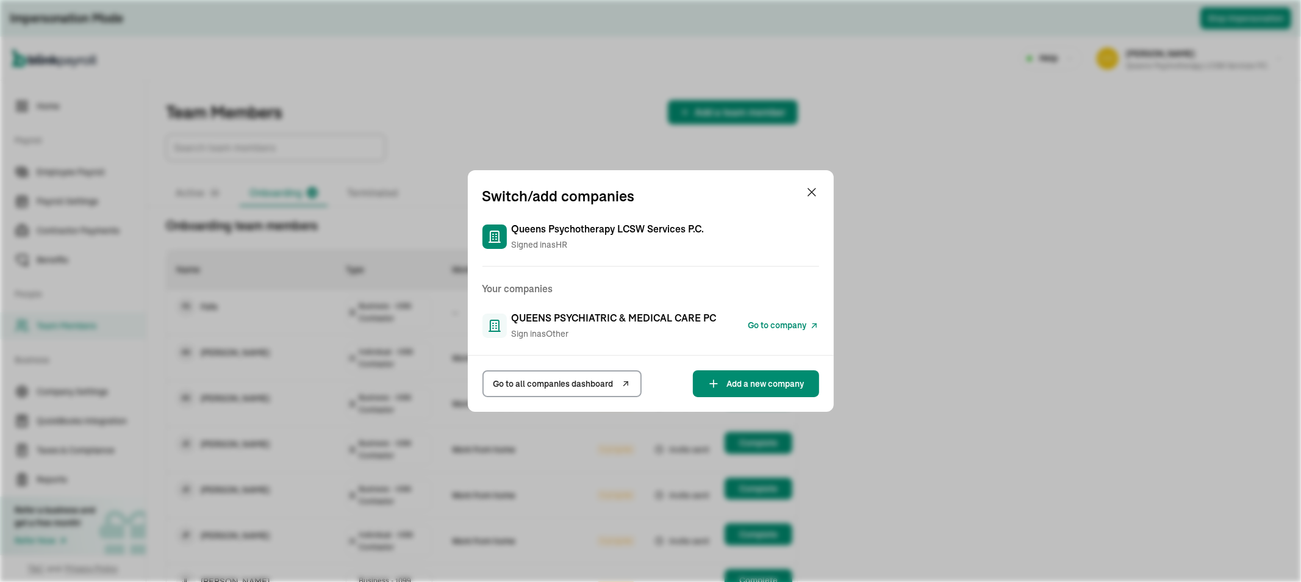
click at [751, 323] on span "Go to company" at bounding box center [777, 325] width 59 height 13
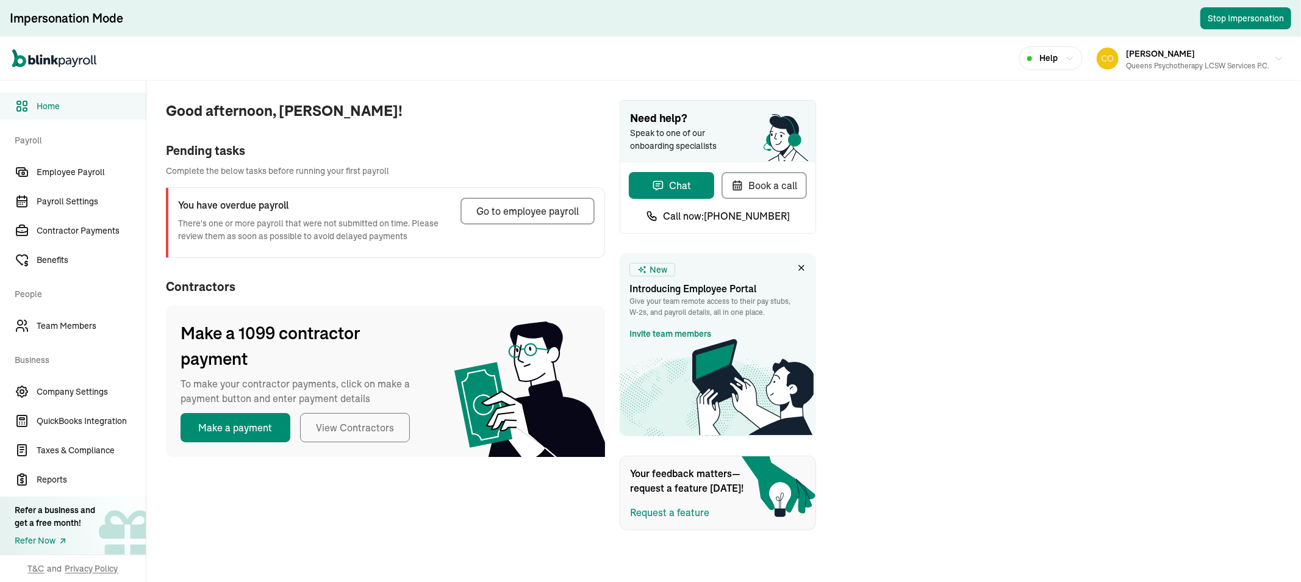
click at [69, 330] on span "Team Members" at bounding box center [91, 326] width 109 height 13
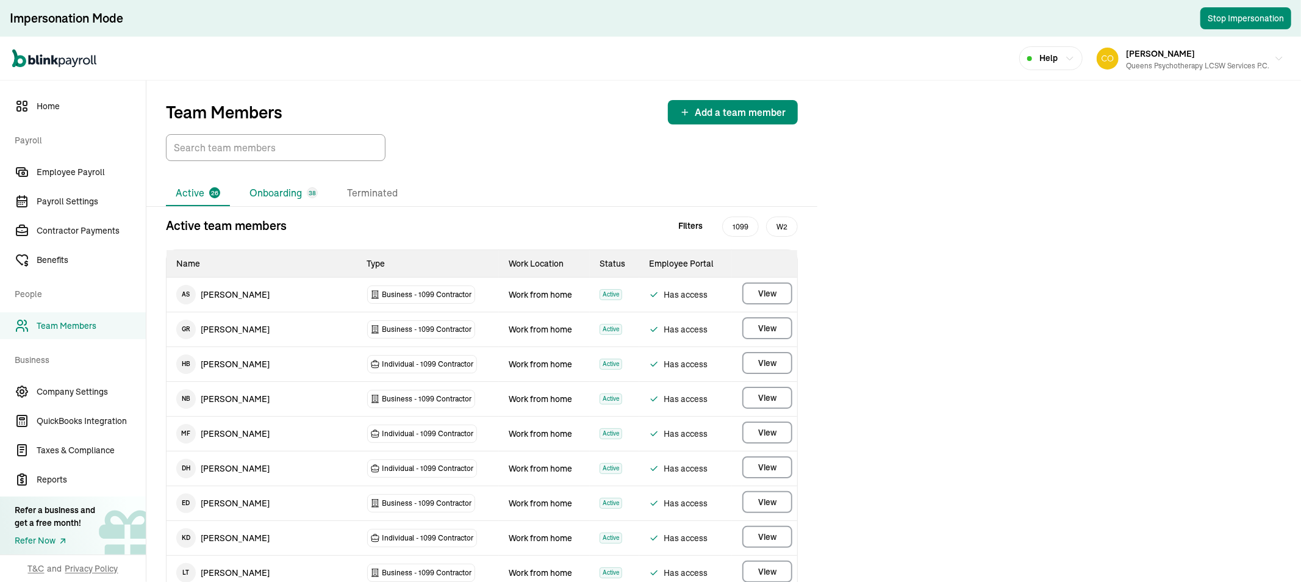
drag, startPoint x: 276, startPoint y: 195, endPoint x: 283, endPoint y: 159, distance: 37.2
click at [277, 195] on li "Onboarding 38" at bounding box center [284, 193] width 88 height 26
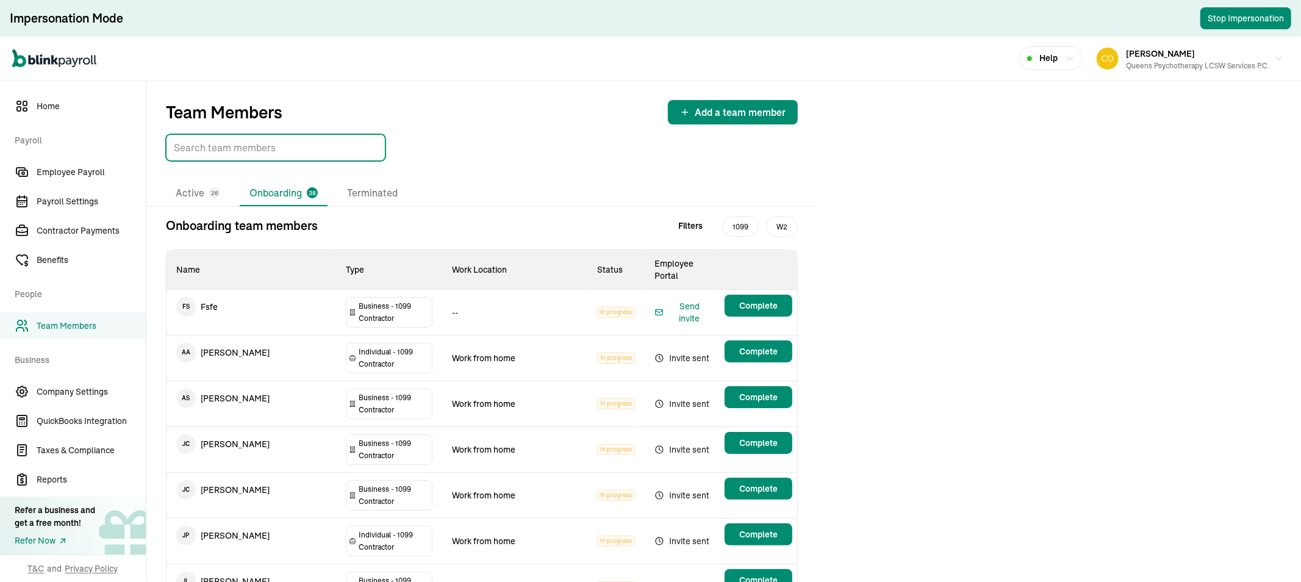
click at [283, 159] on input "TextInput" at bounding box center [276, 147] width 220 height 27
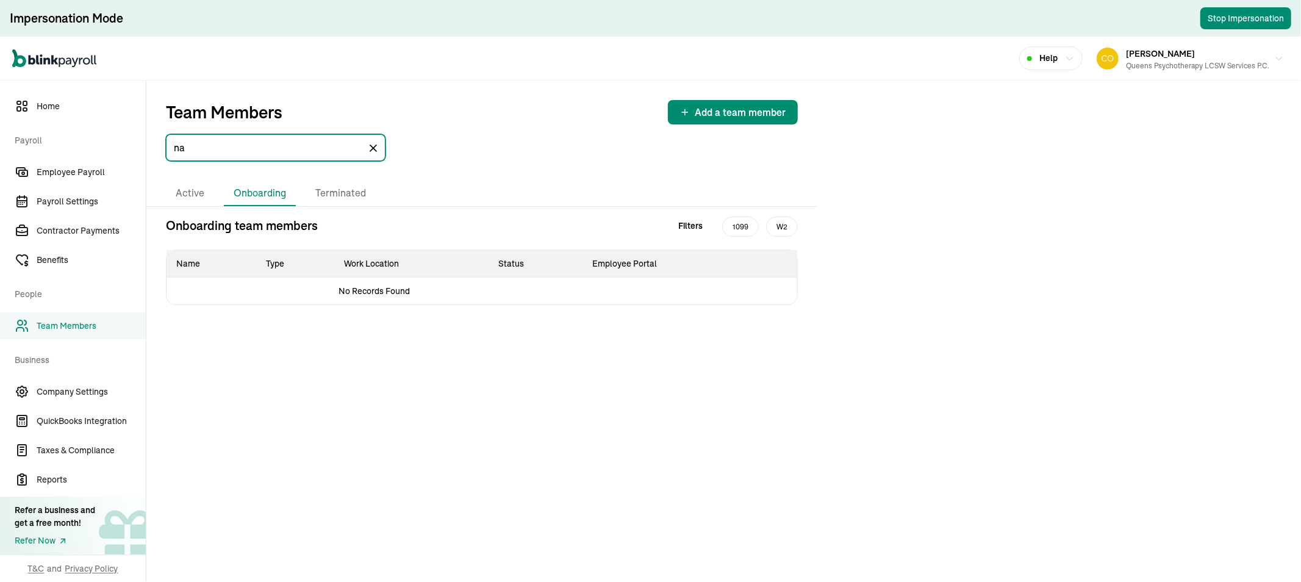
type input "n"
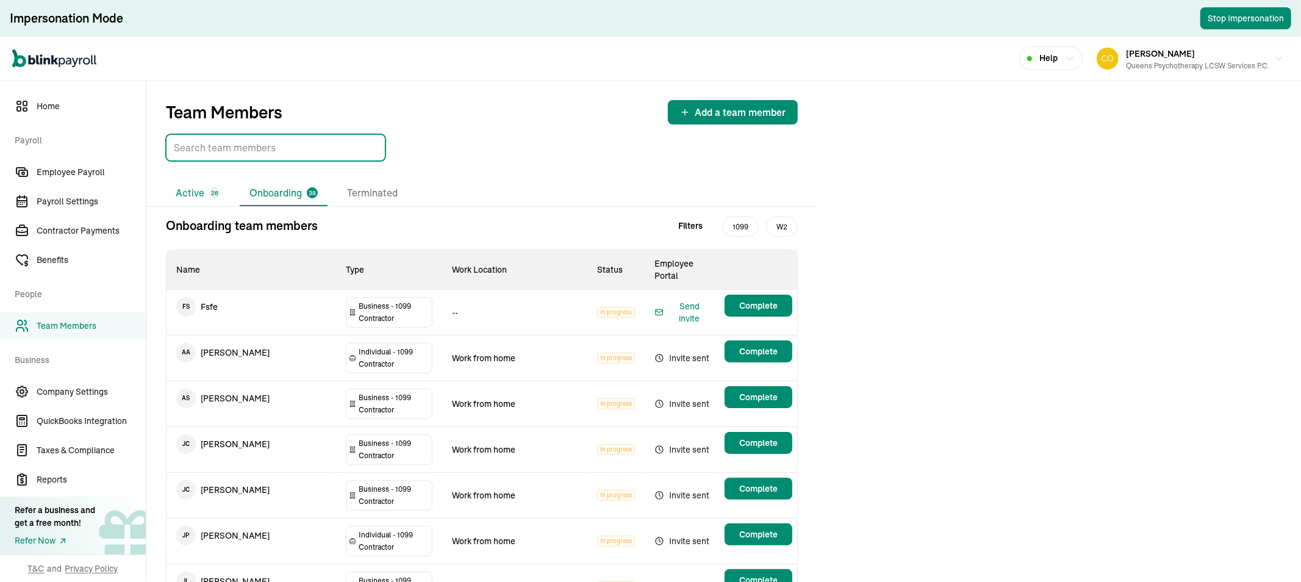
click at [188, 188] on li "Active 26" at bounding box center [198, 193] width 64 height 26
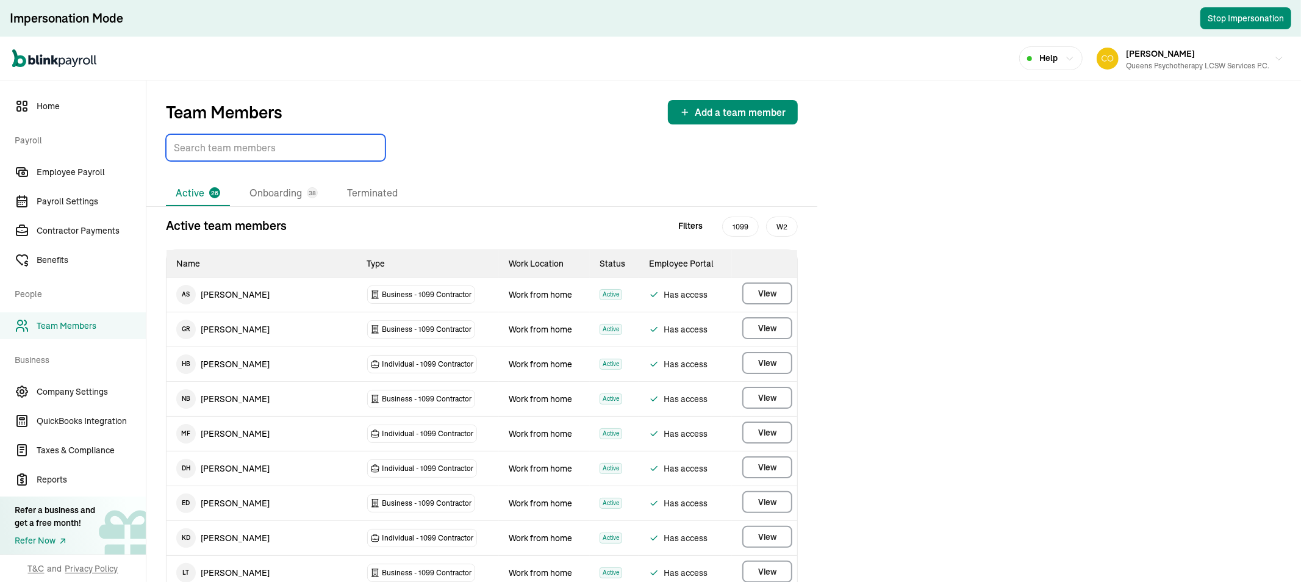
click at [228, 156] on input "TextInput" at bounding box center [276, 147] width 220 height 27
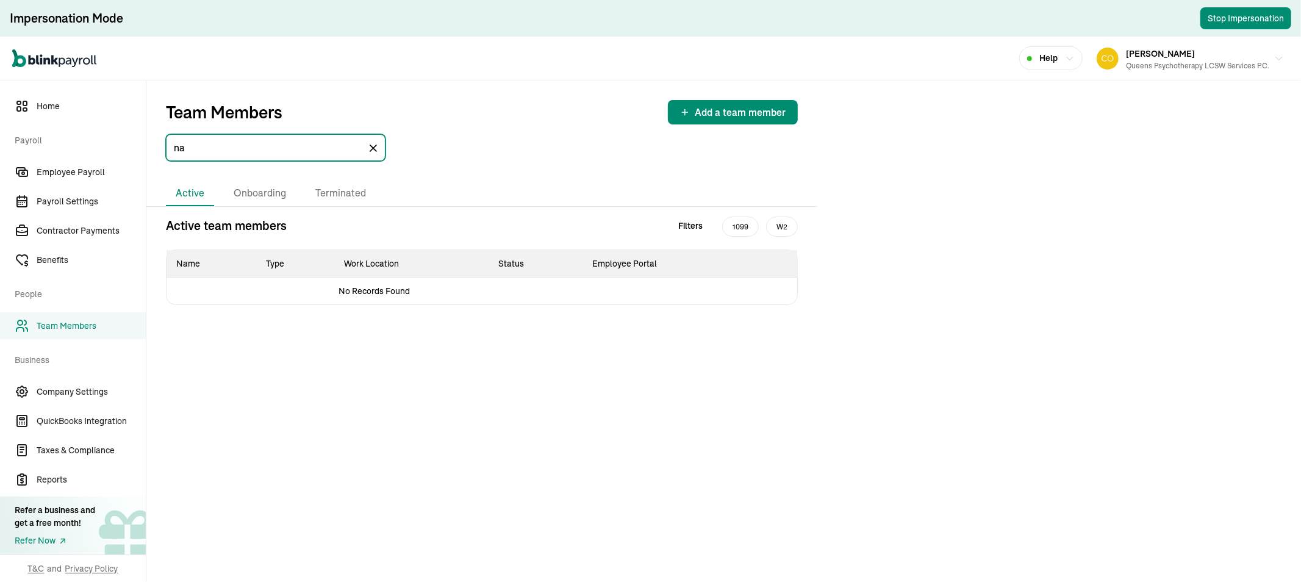
type input "n"
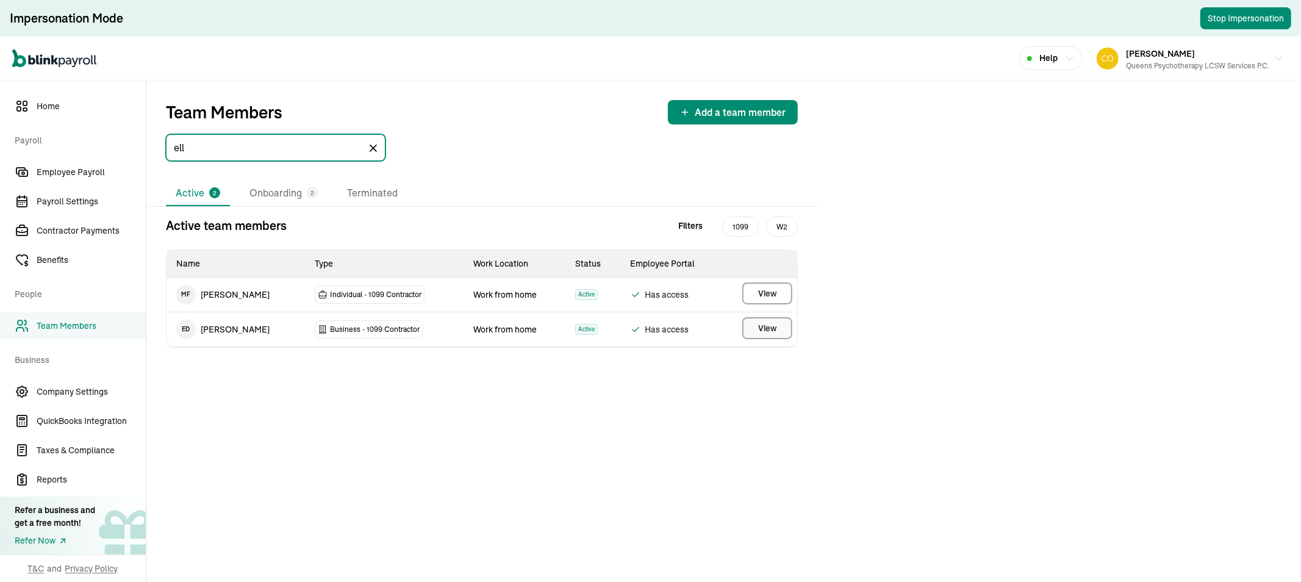
type input "ell"
click at [754, 328] on button "View" at bounding box center [767, 328] width 50 height 22
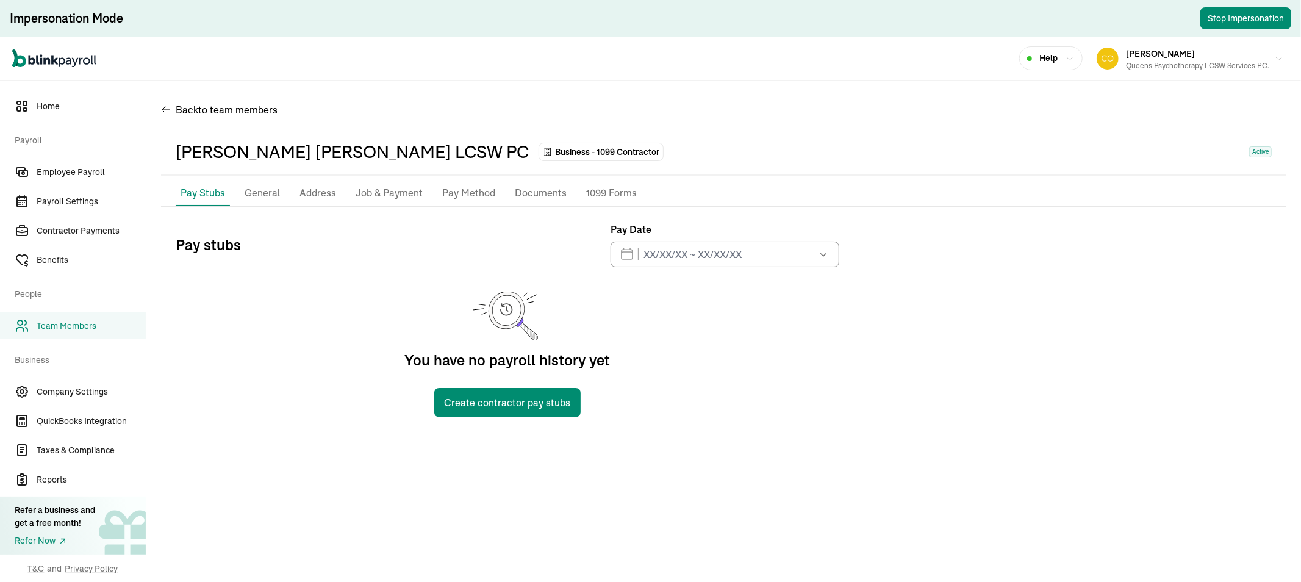
click at [474, 196] on p "Pay Method" at bounding box center [468, 193] width 53 height 16
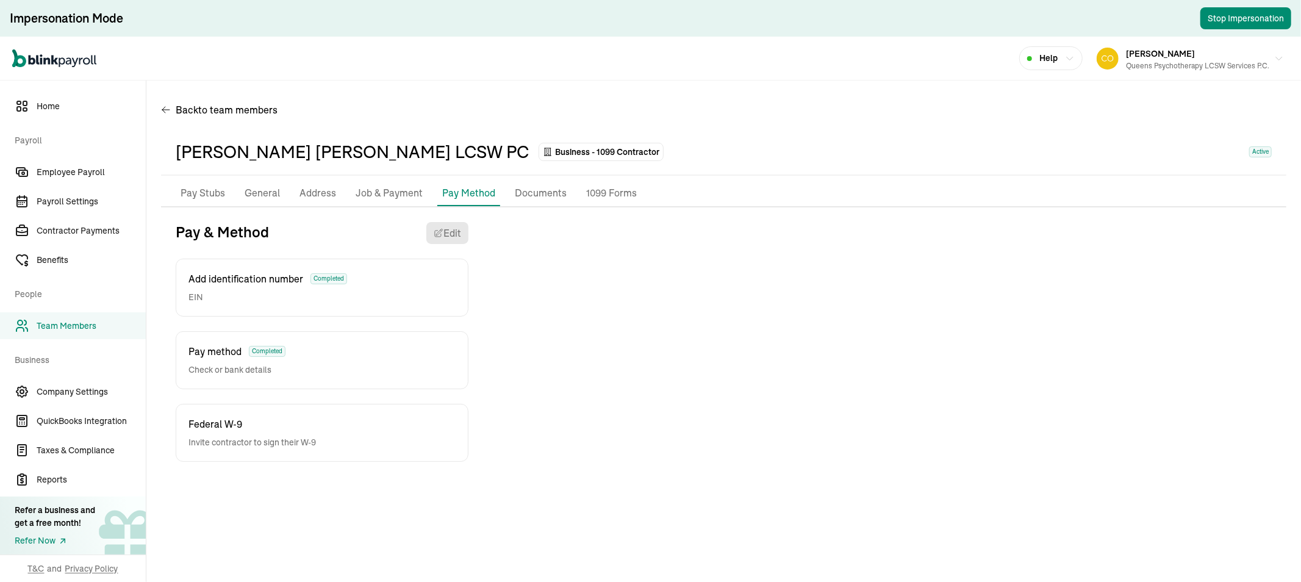
click at [296, 416] on p "Federal W-9" at bounding box center [251, 423] width 127 height 15
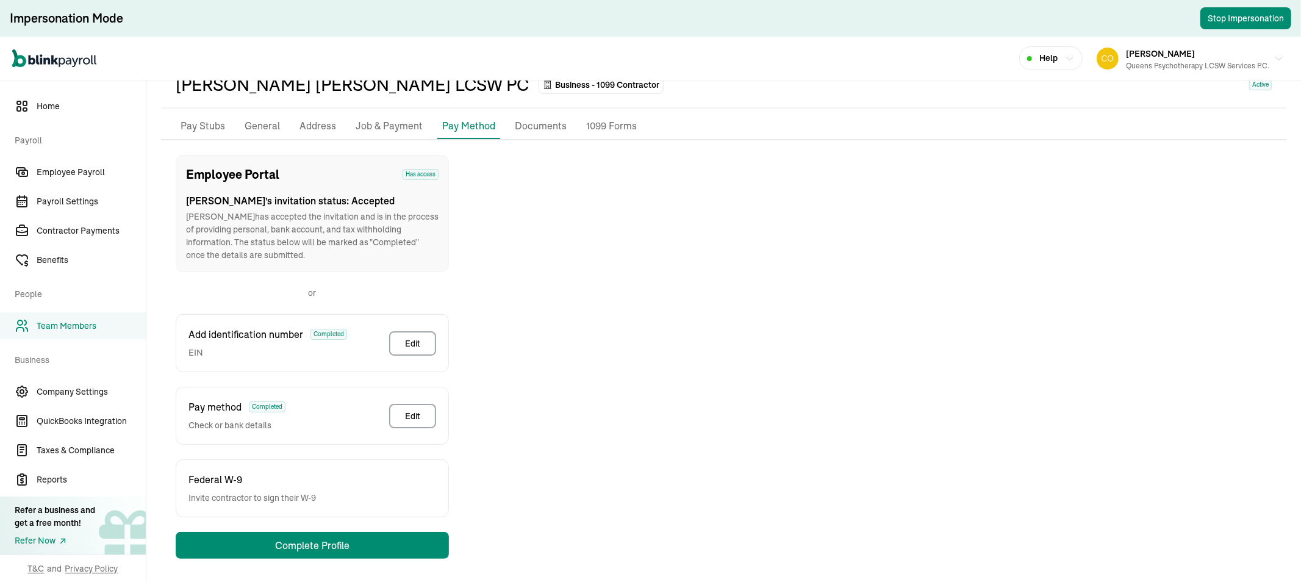
scroll to position [69, 0]
click at [322, 510] on div "Federal W-9 Invite contractor to sign their W-9" at bounding box center [312, 486] width 273 height 58
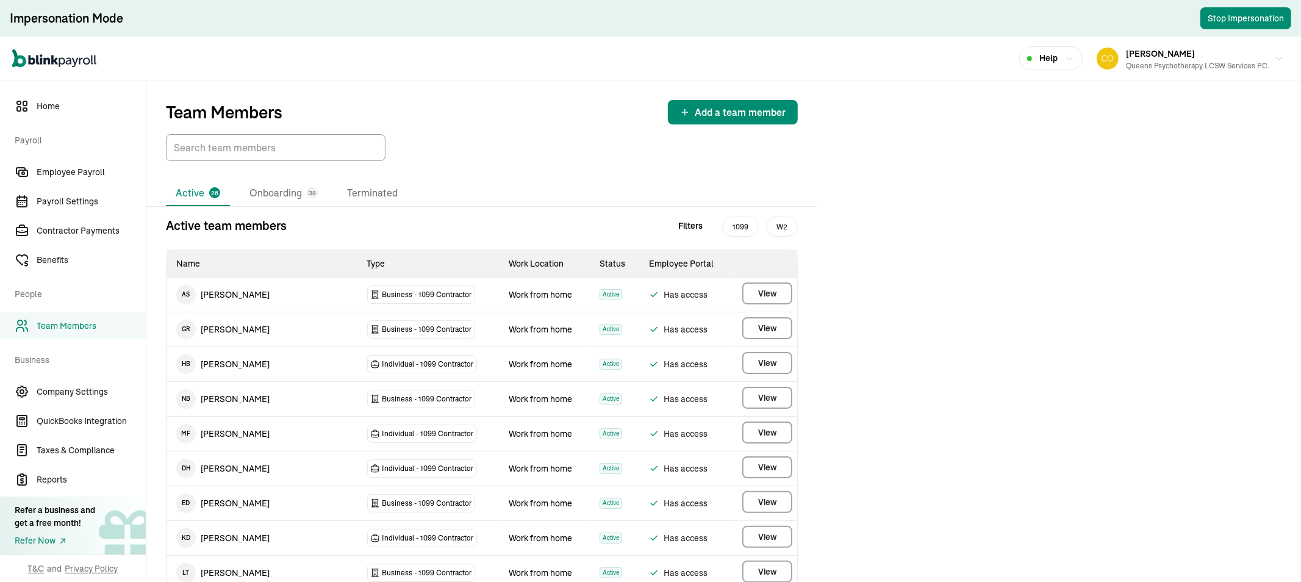
click at [269, 198] on li "Onboarding 38" at bounding box center [284, 193] width 88 height 26
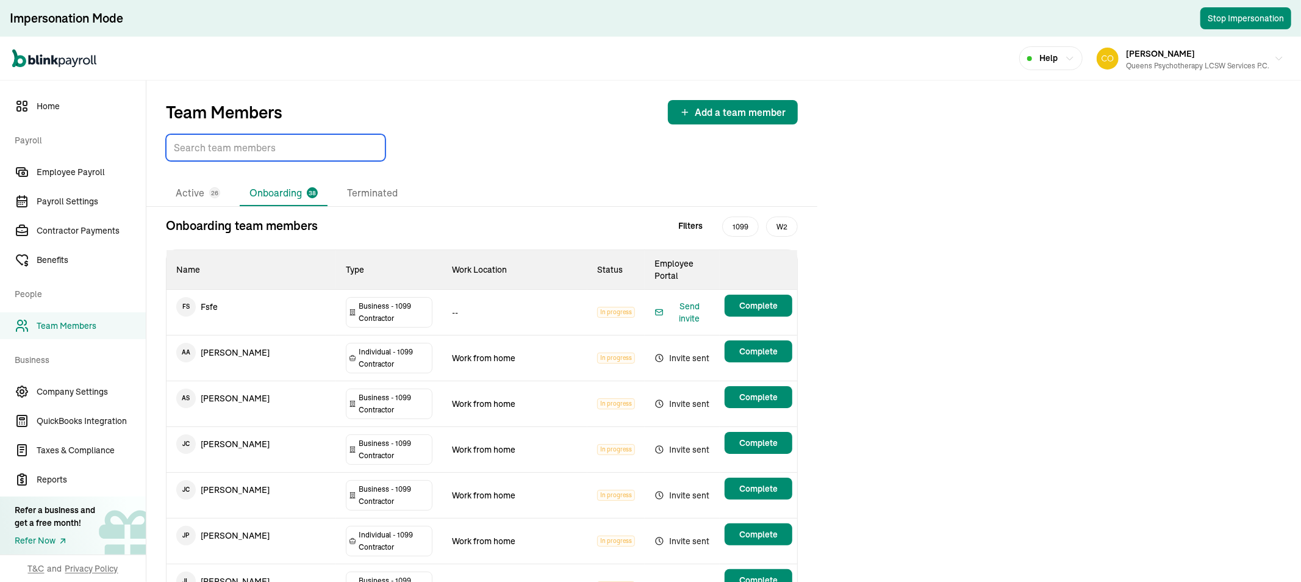
click at [267, 154] on input "TextInput" at bounding box center [276, 147] width 220 height 27
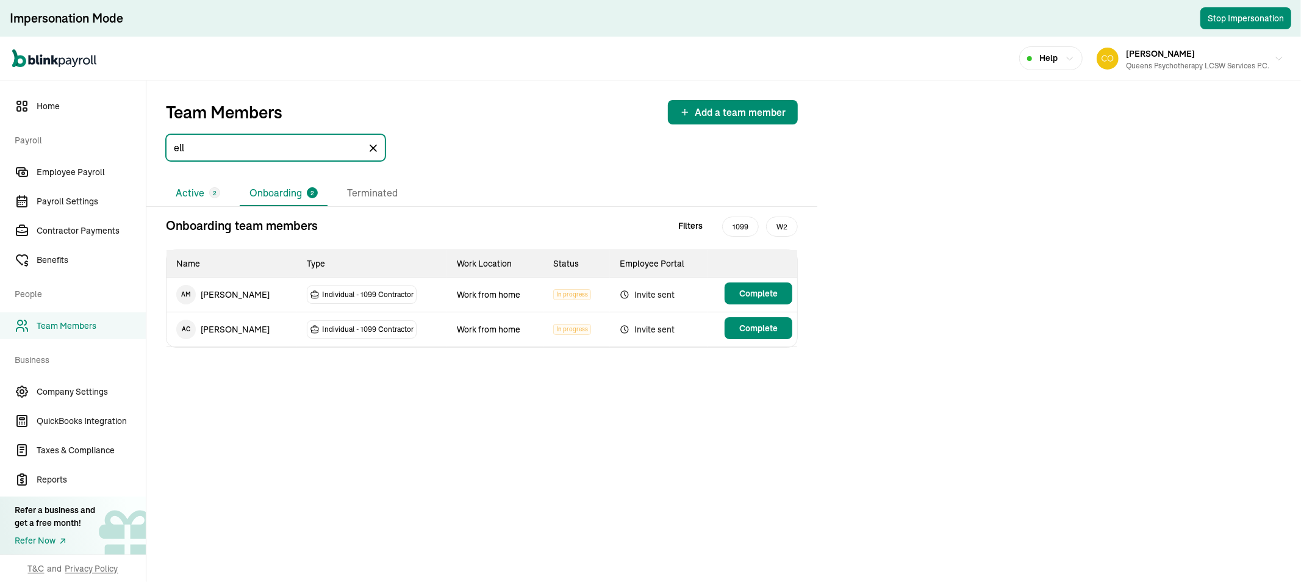
type input "ell"
click at [198, 189] on li "Active 2" at bounding box center [198, 193] width 64 height 26
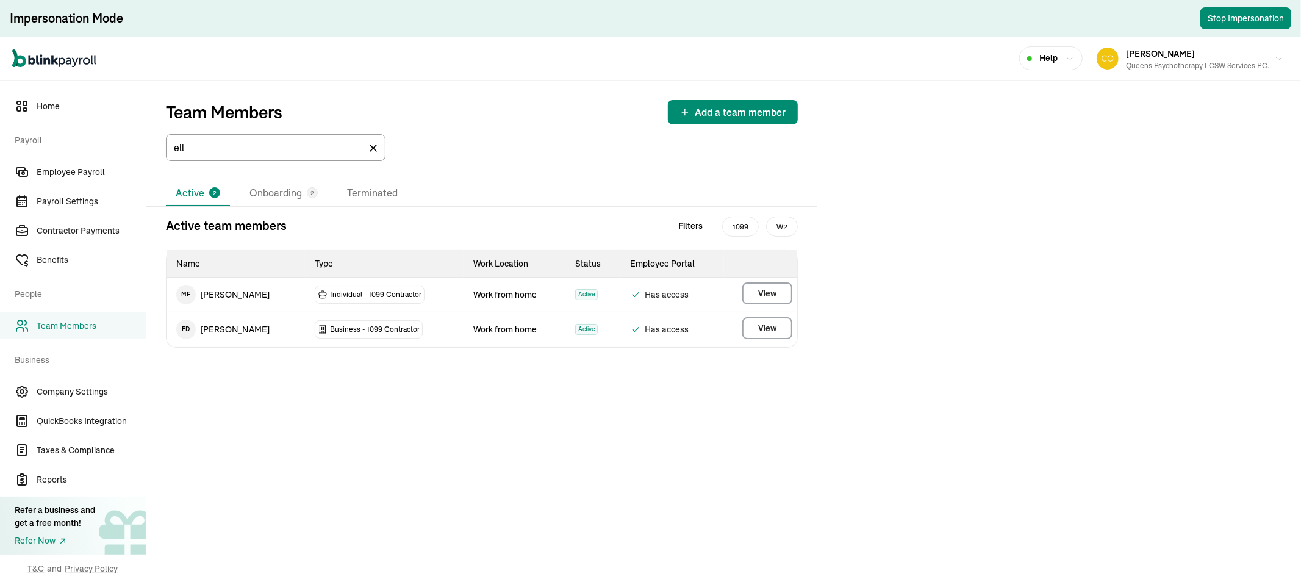
click at [376, 153] on icon at bounding box center [373, 148] width 12 height 12
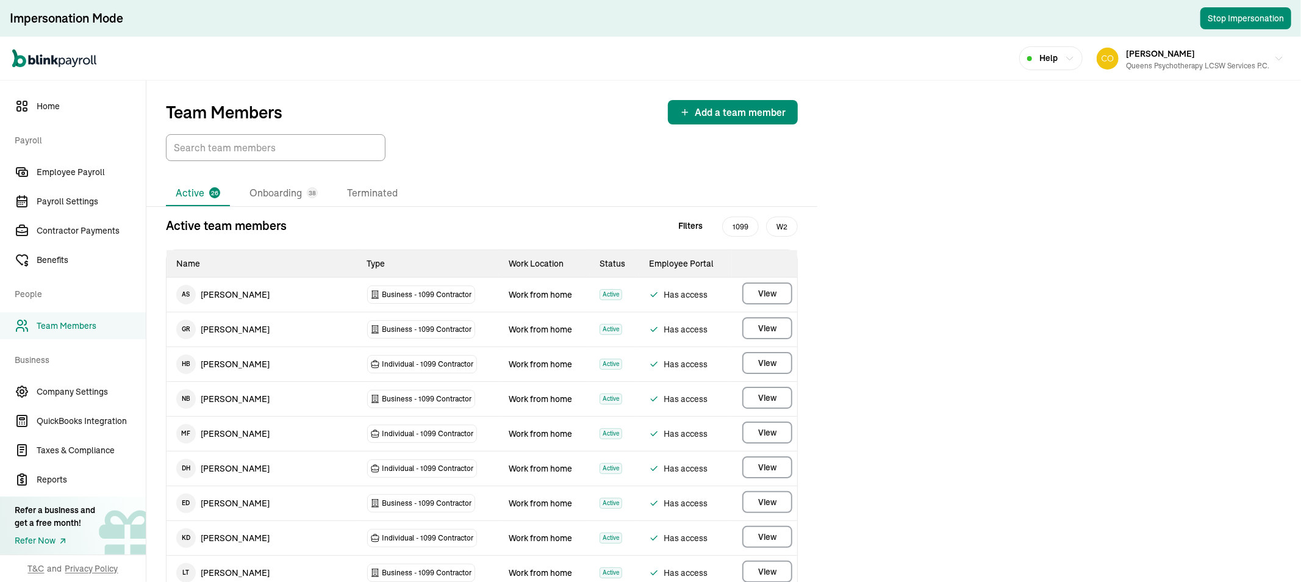
click at [198, 194] on li "Active 26" at bounding box center [198, 193] width 64 height 26
click at [254, 144] on input "TextInput" at bounding box center [276, 147] width 220 height 27
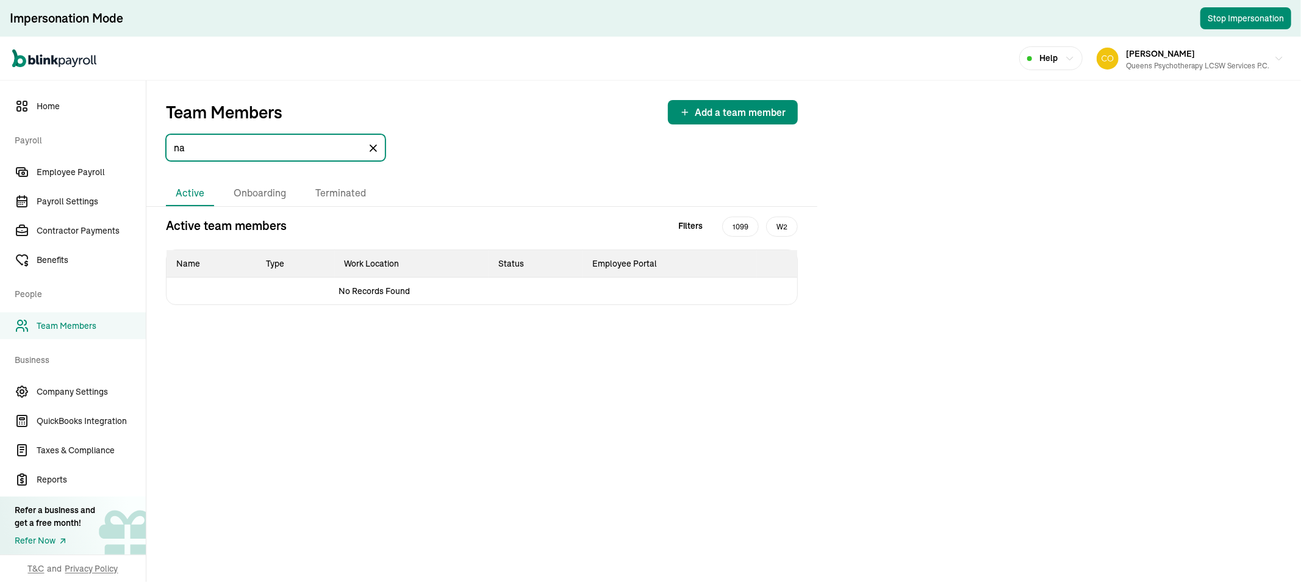
type input "n"
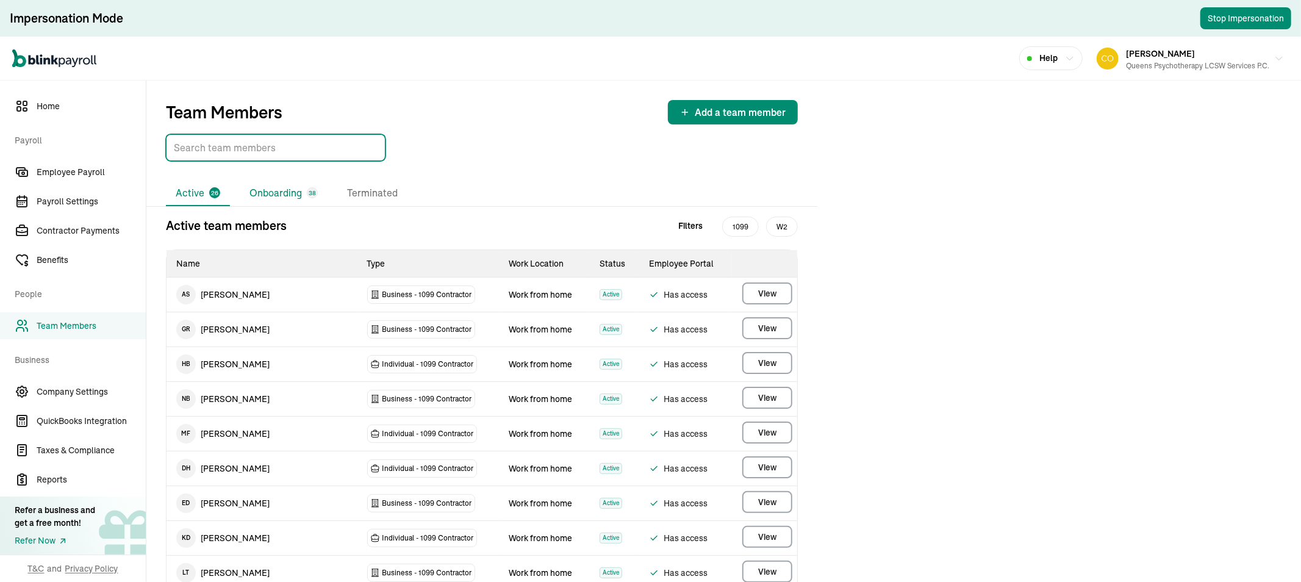
click at [249, 188] on li "Onboarding 38" at bounding box center [284, 193] width 88 height 26
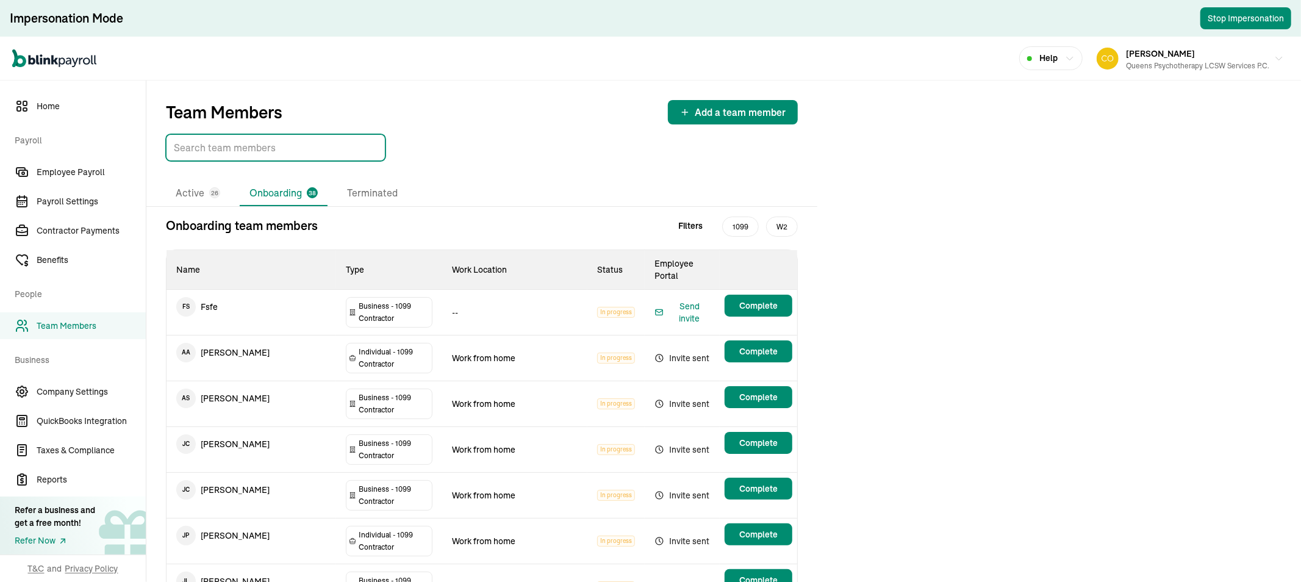
click at [229, 146] on input "TextInput" at bounding box center [276, 147] width 220 height 27
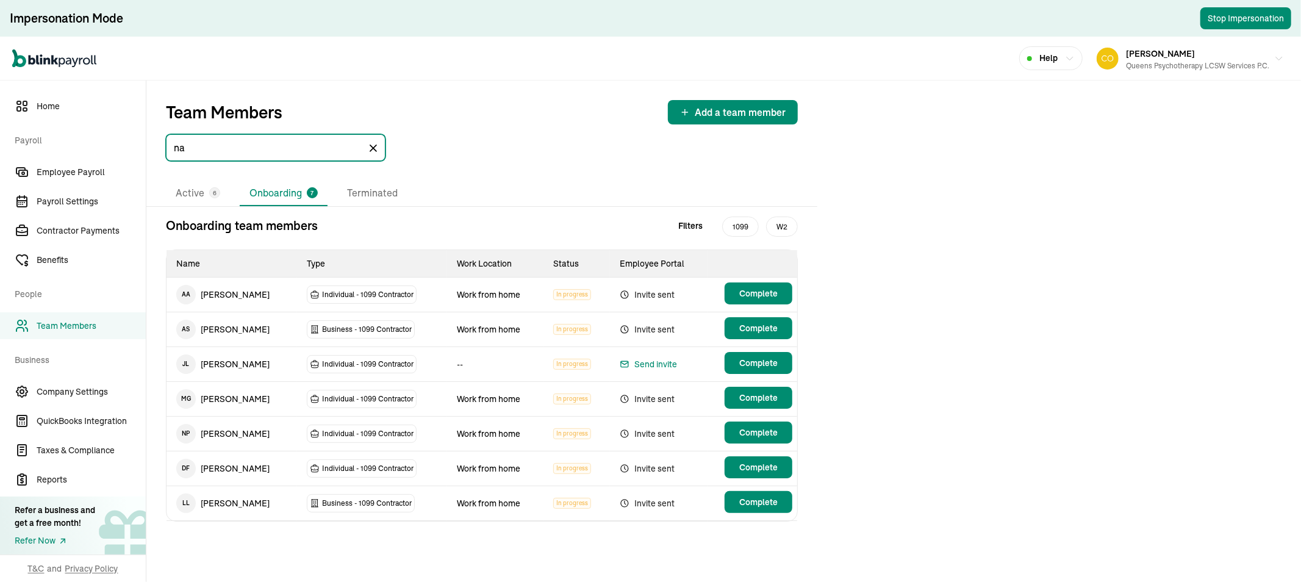
type input "n"
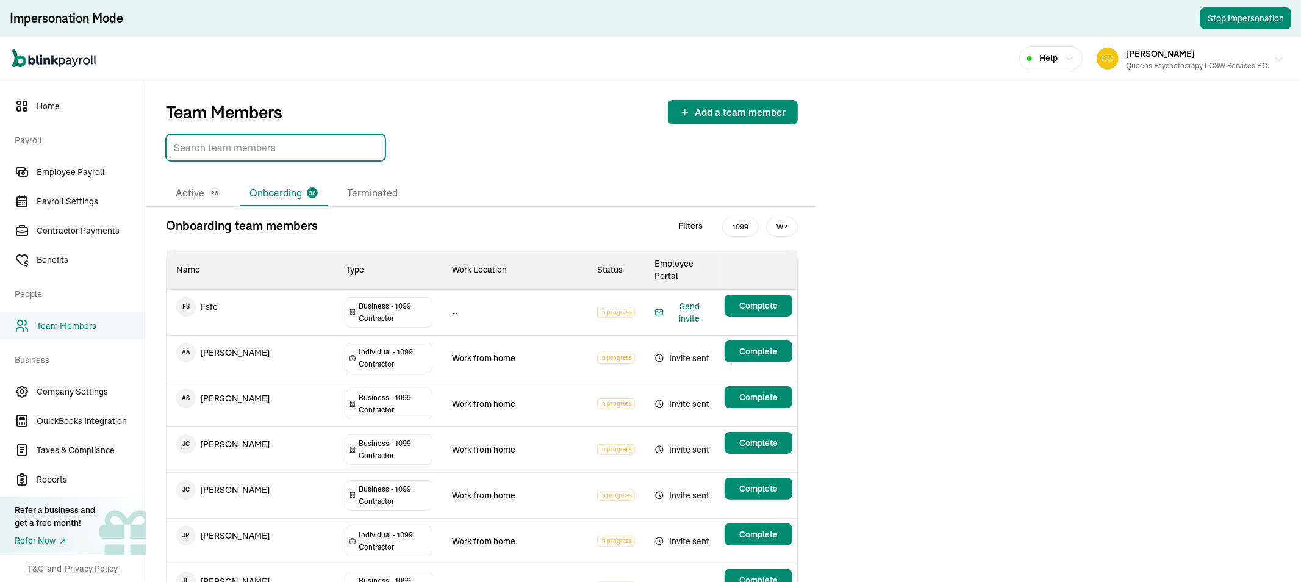
click at [1240, 54] on div "MARIANA SANTIAGO Queens Psychotherapy LCSW Services P.C." at bounding box center [1197, 59] width 143 height 26
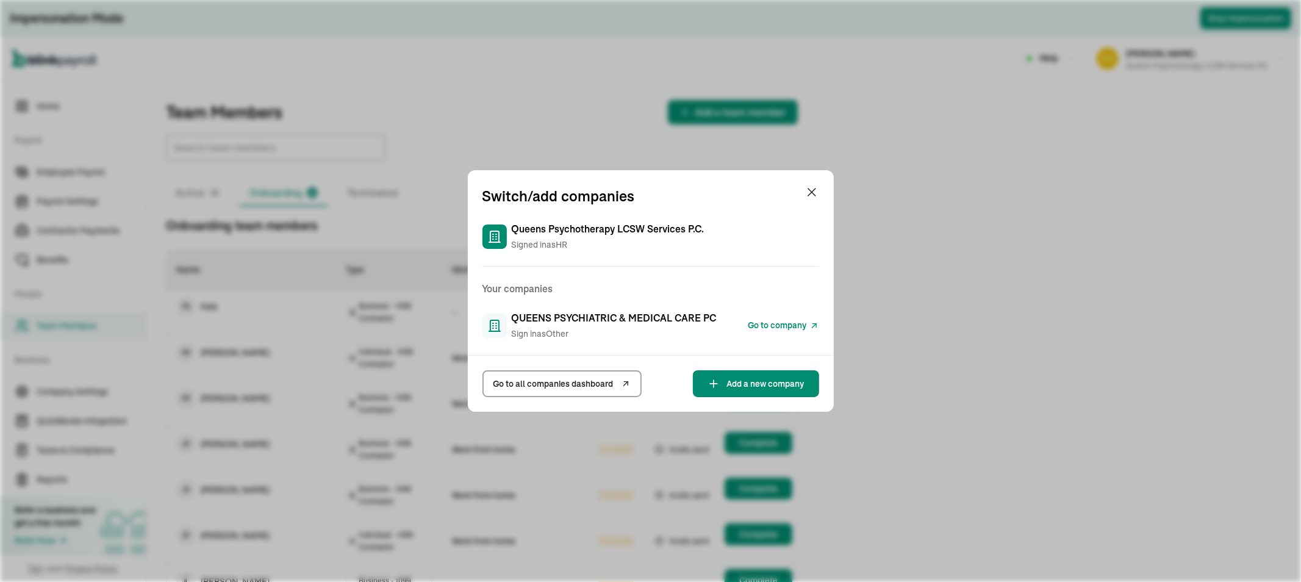
click at [751, 323] on span "Go to company" at bounding box center [777, 325] width 59 height 13
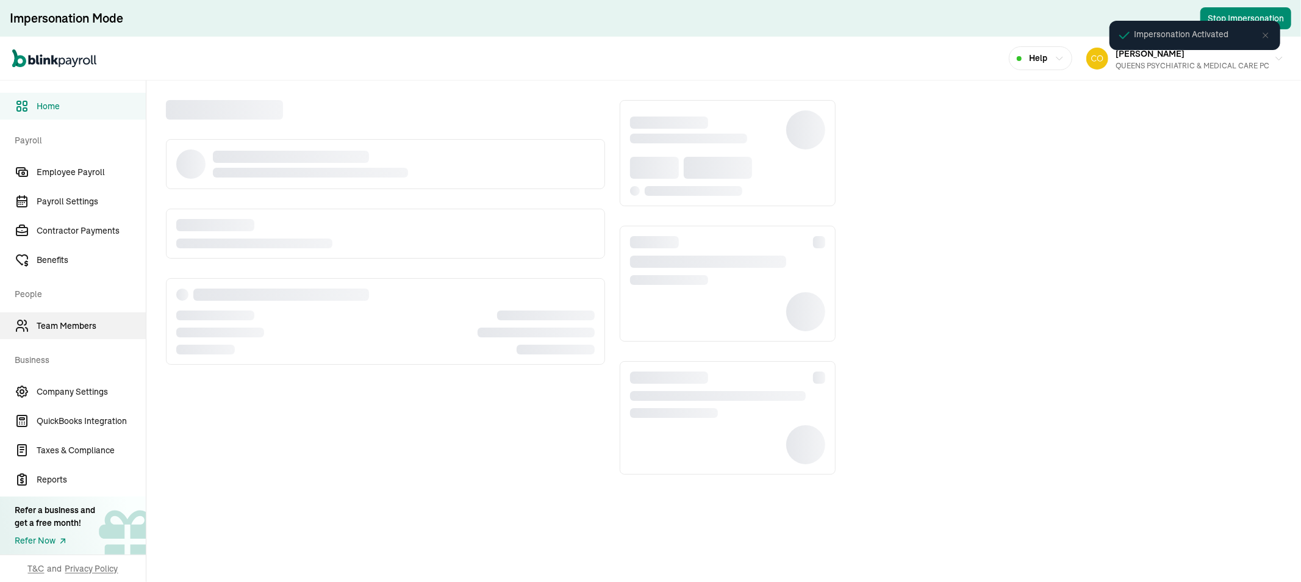
click at [73, 316] on link "Team Members" at bounding box center [73, 325] width 146 height 27
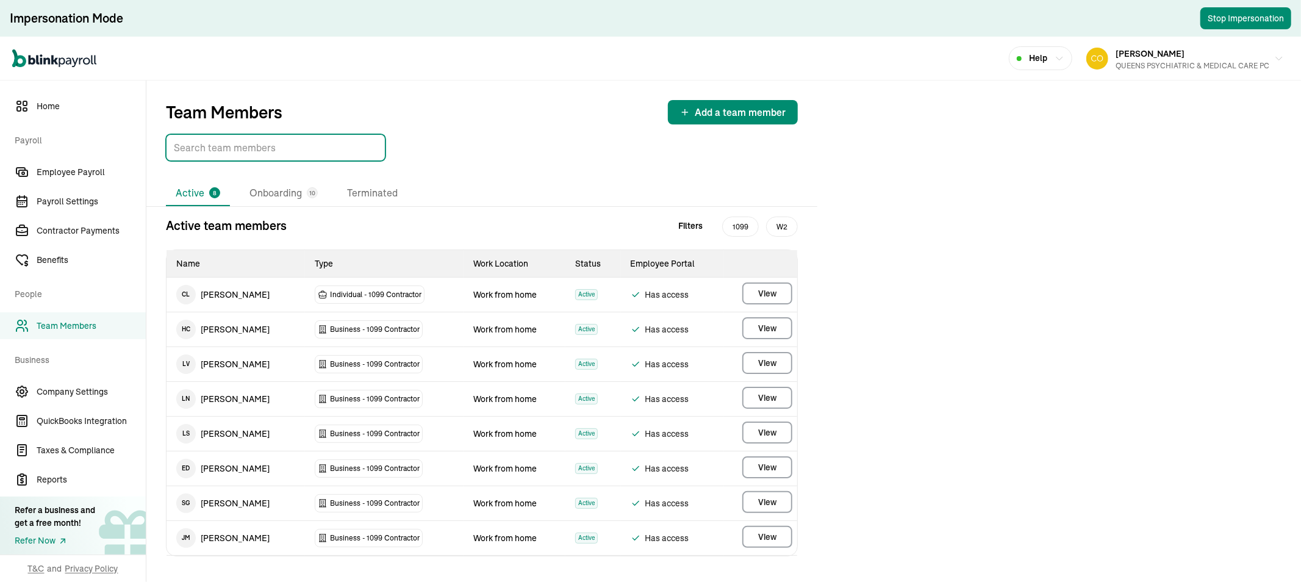
click at [236, 151] on input "TextInput" at bounding box center [276, 147] width 220 height 27
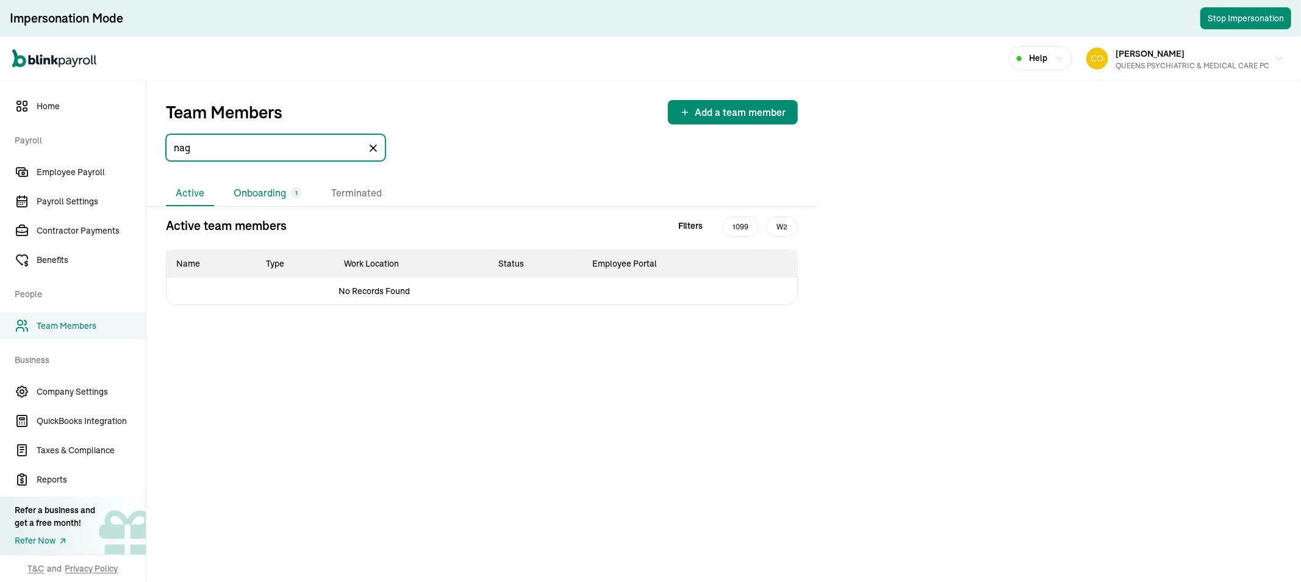
type input "nag"
click at [277, 193] on li "Onboarding 1" at bounding box center [268, 193] width 88 height 26
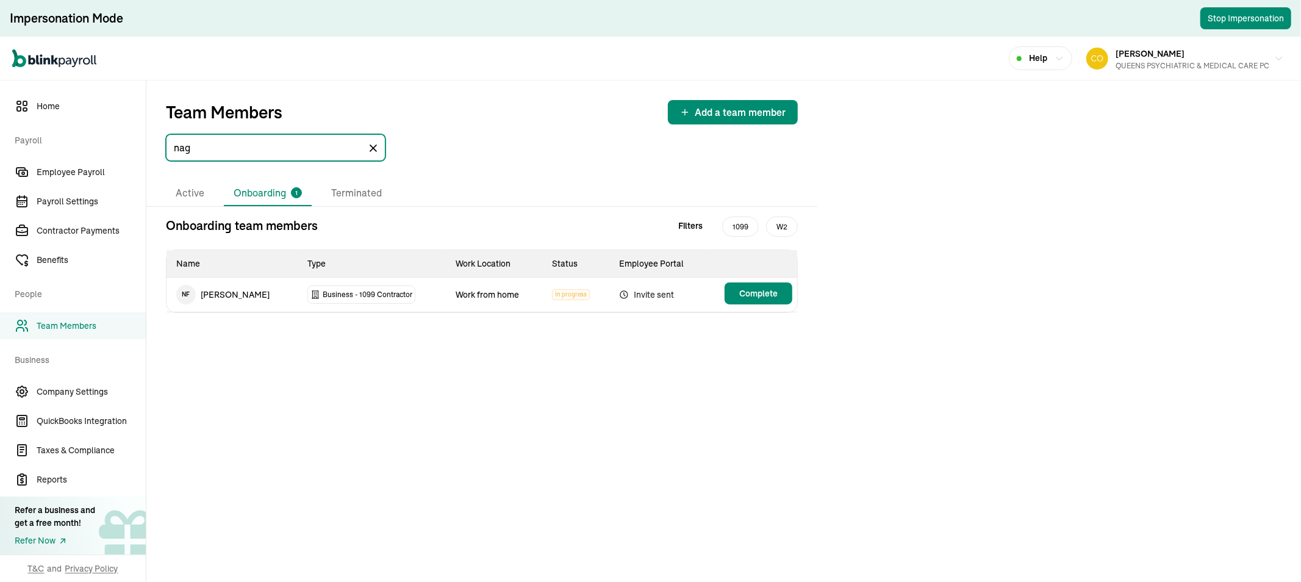
click at [254, 152] on input "nag" at bounding box center [276, 147] width 220 height 27
click at [779, 293] on button "Complete" at bounding box center [758, 293] width 68 height 22
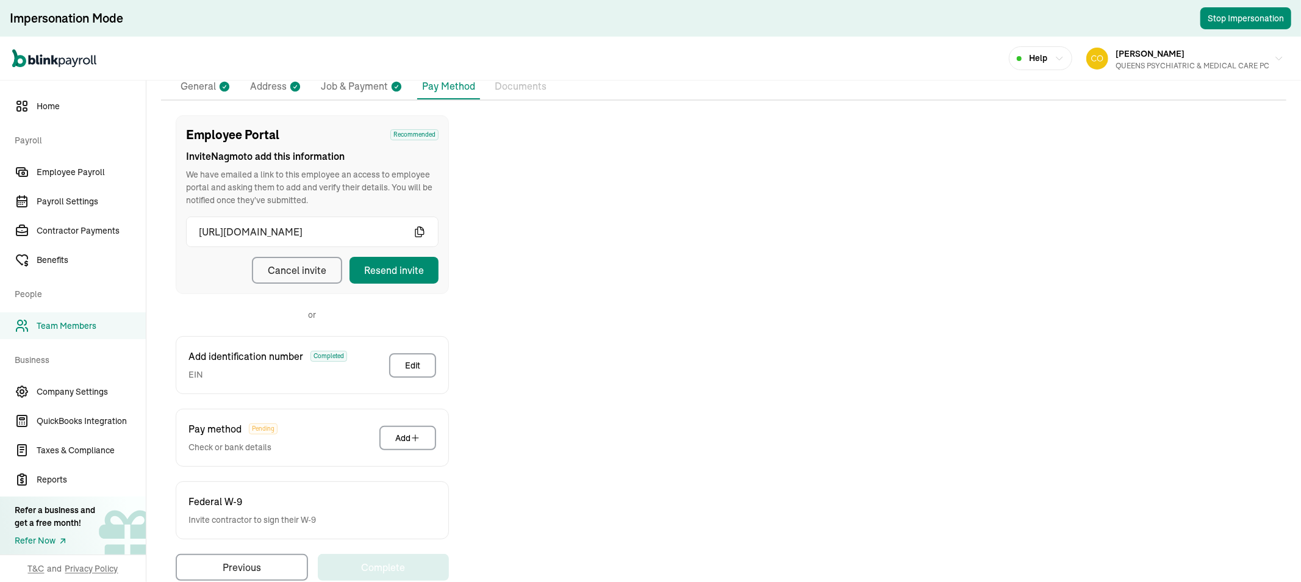
scroll to position [130, 0]
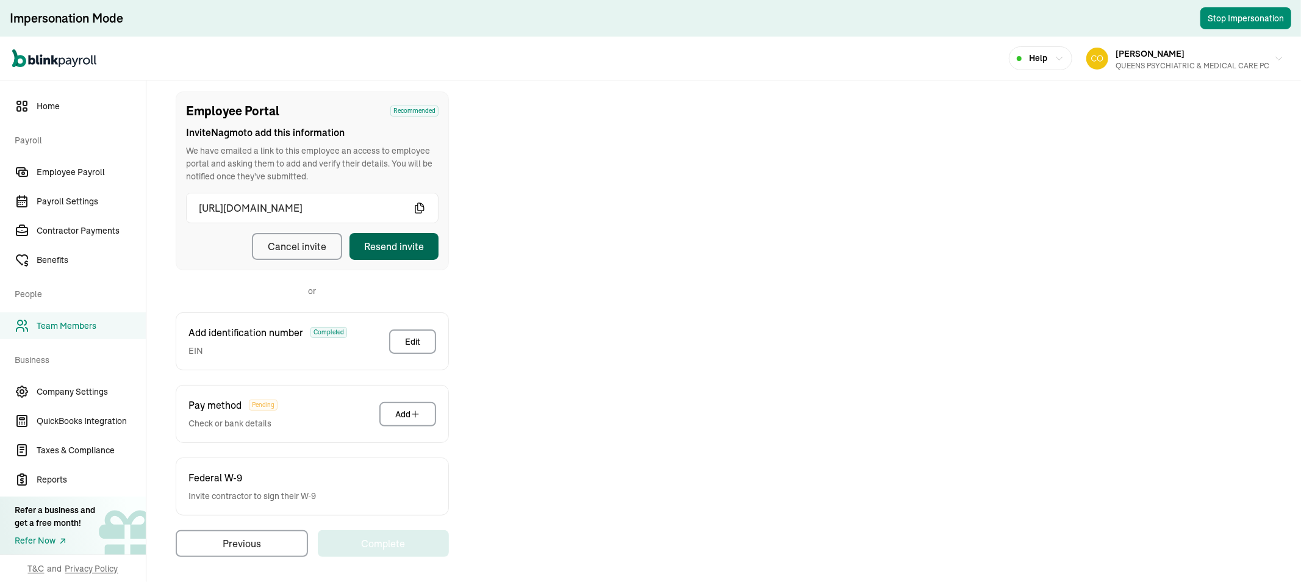
click at [385, 239] on div "Resend invite" at bounding box center [394, 246] width 60 height 15
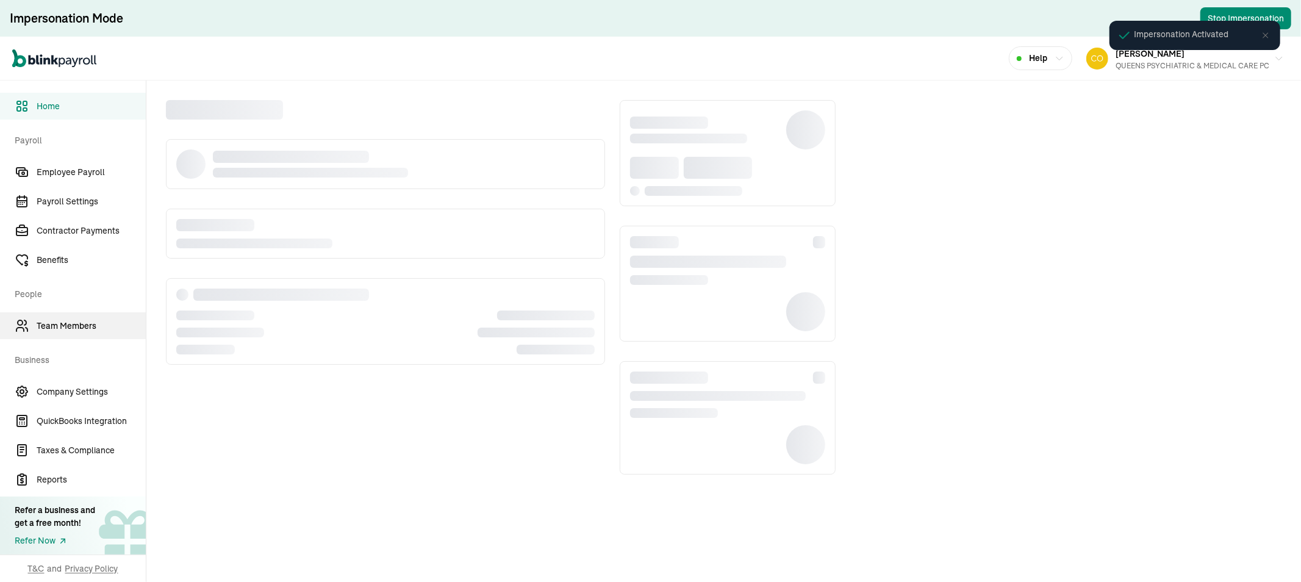
click at [73, 316] on link "Team Members" at bounding box center [73, 325] width 146 height 27
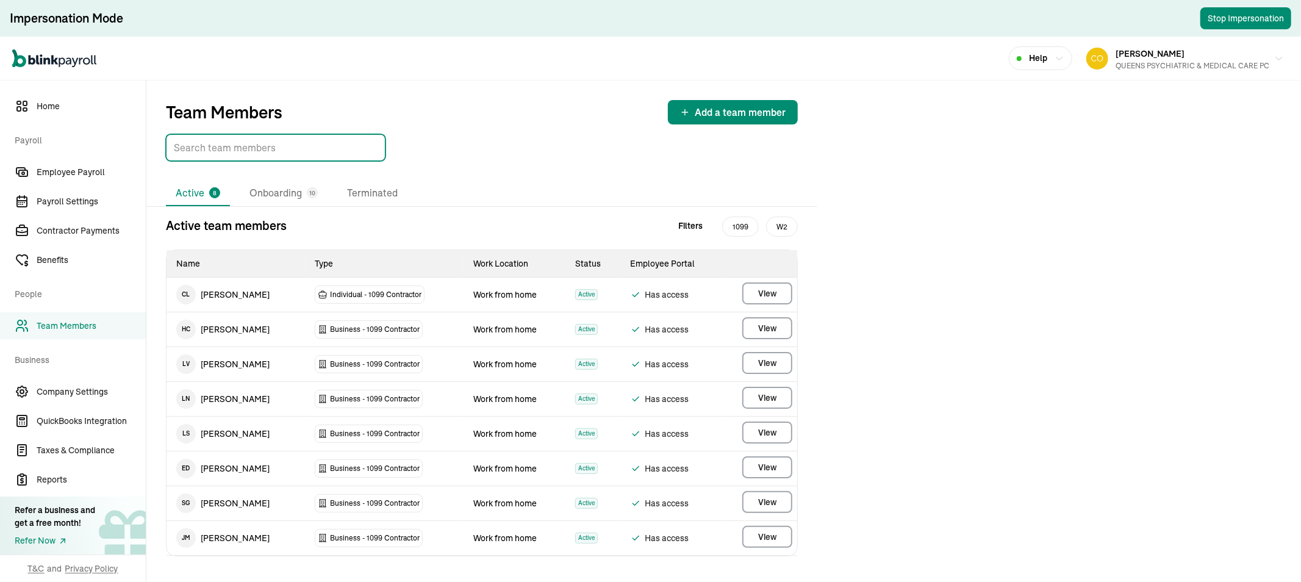
click at [236, 151] on input "TextInput" at bounding box center [276, 147] width 220 height 27
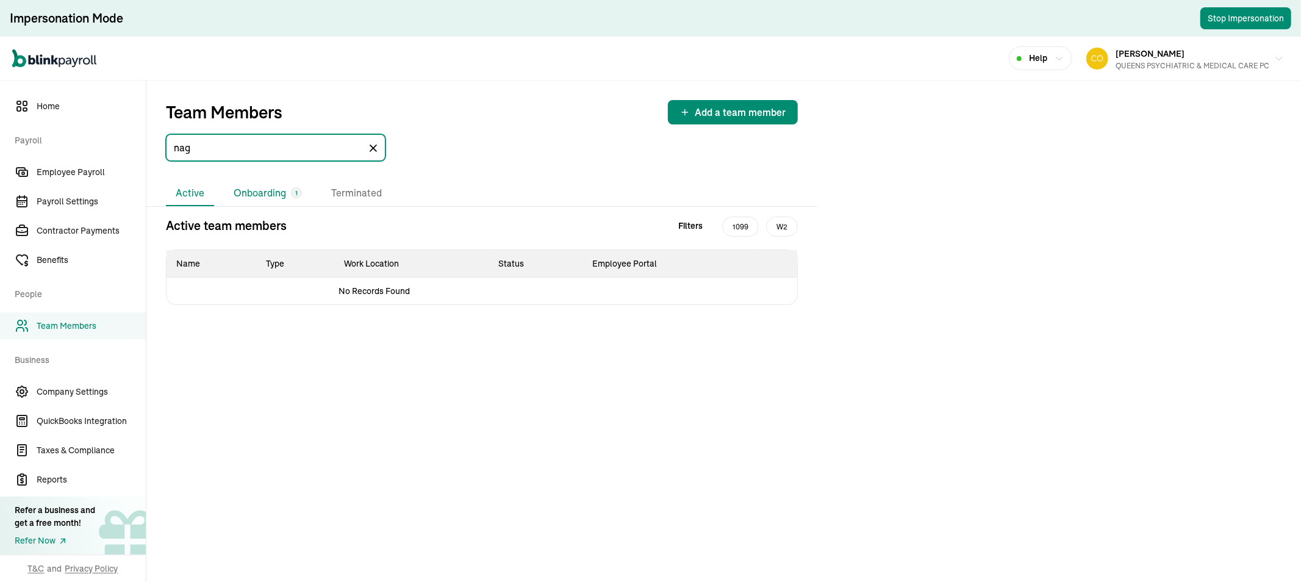
type input "nag"
click at [277, 193] on li "Onboarding 1" at bounding box center [268, 193] width 88 height 26
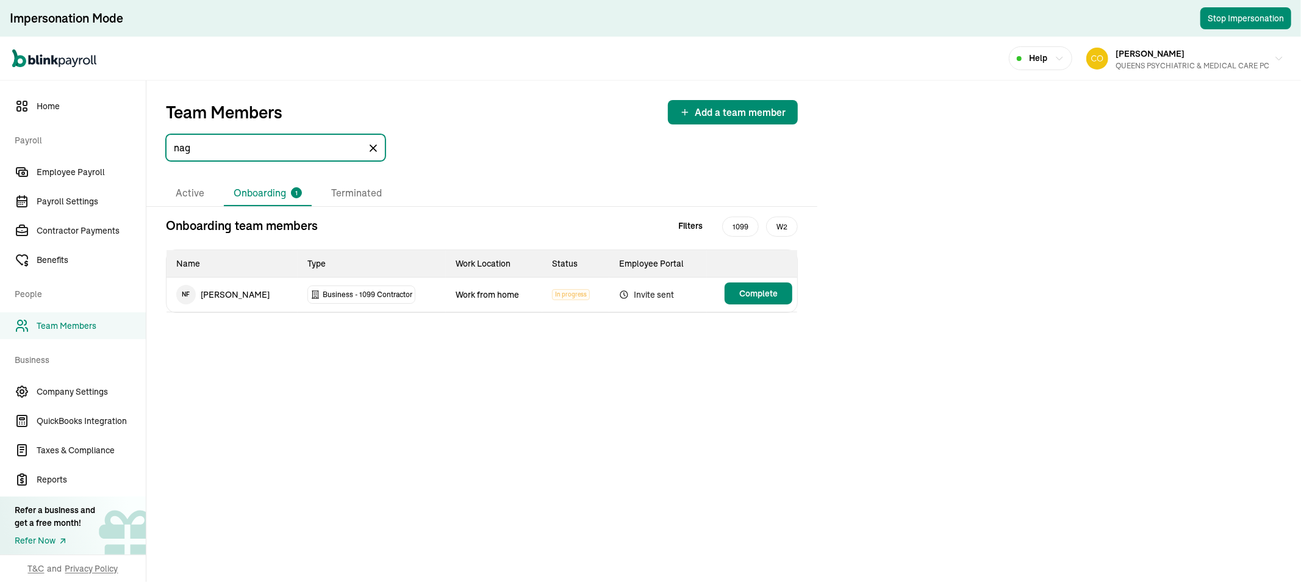
click at [254, 152] on input "nag" at bounding box center [276, 147] width 220 height 27
click at [779, 293] on button "Complete" at bounding box center [758, 293] width 68 height 22
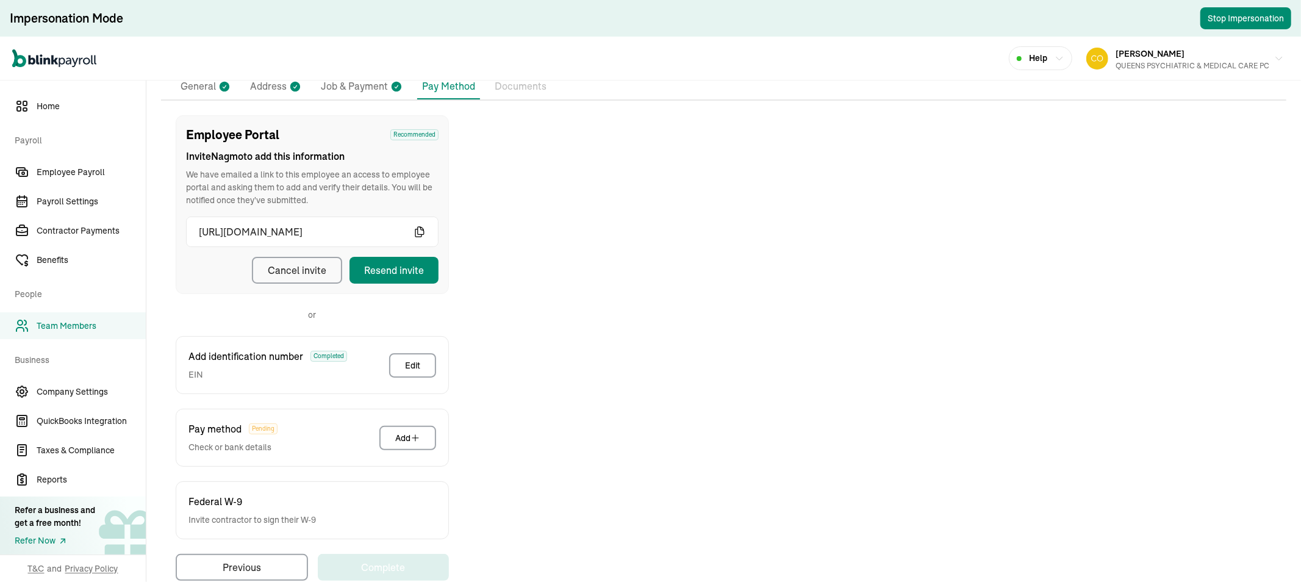
scroll to position [130, 0]
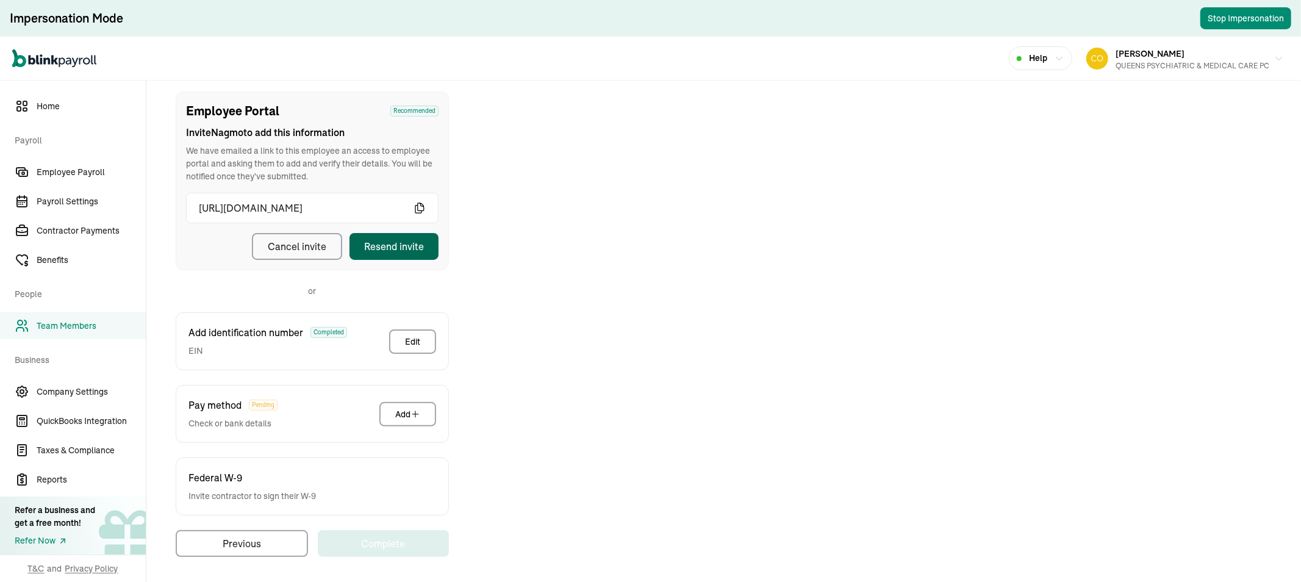
click at [385, 239] on div "Resend invite" at bounding box center [394, 246] width 60 height 15
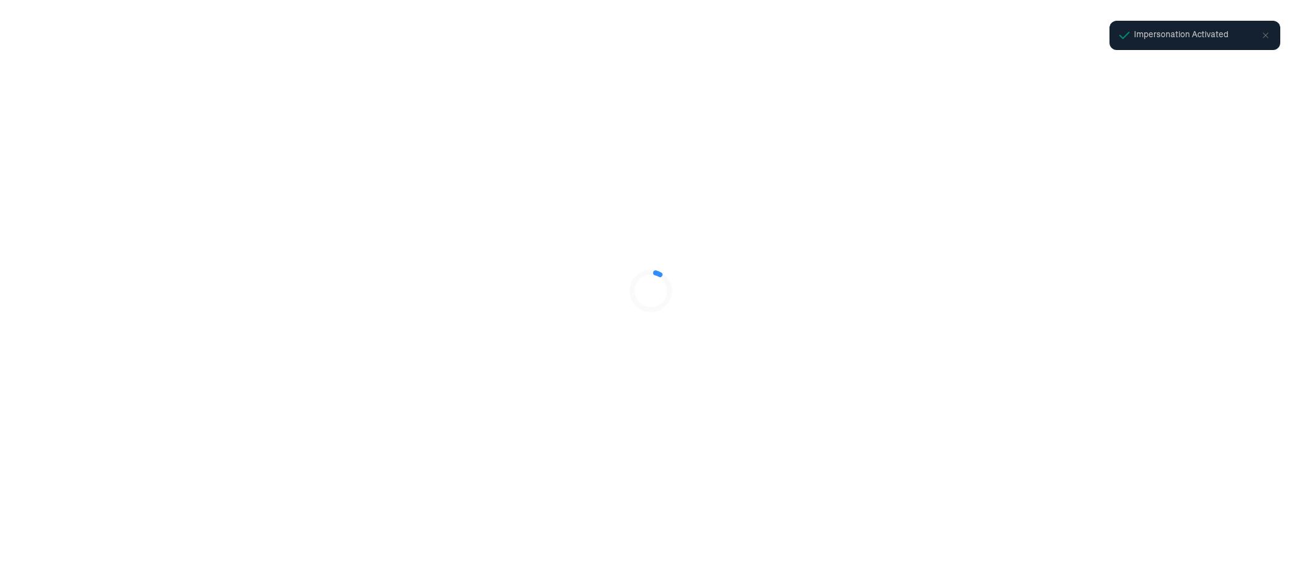
select select "Limited Liability Company (LLC)"
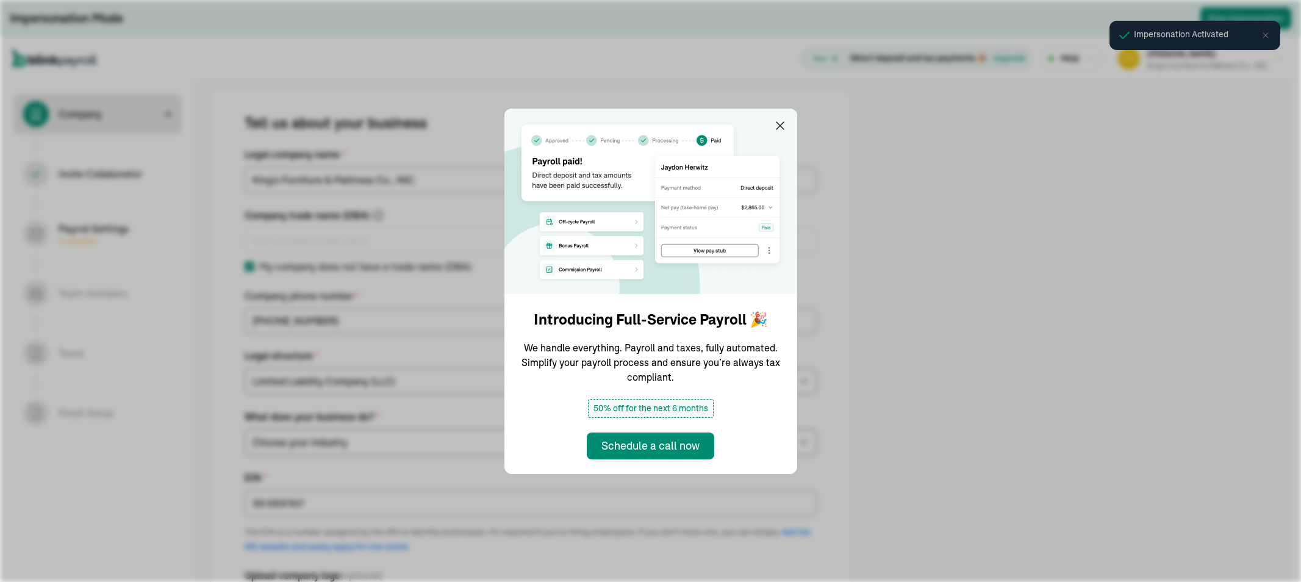
select select "Non Food Retail or Wholesale"
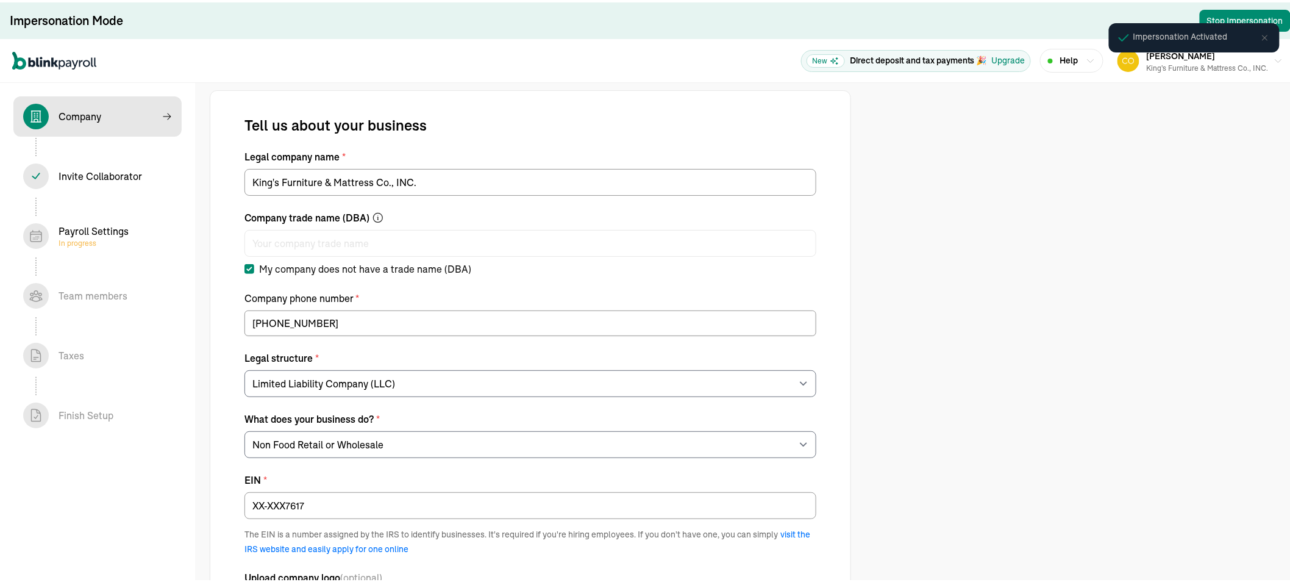
click at [143, 221] on div "Payroll Settings In progress" at bounding box center [97, 234] width 149 height 26
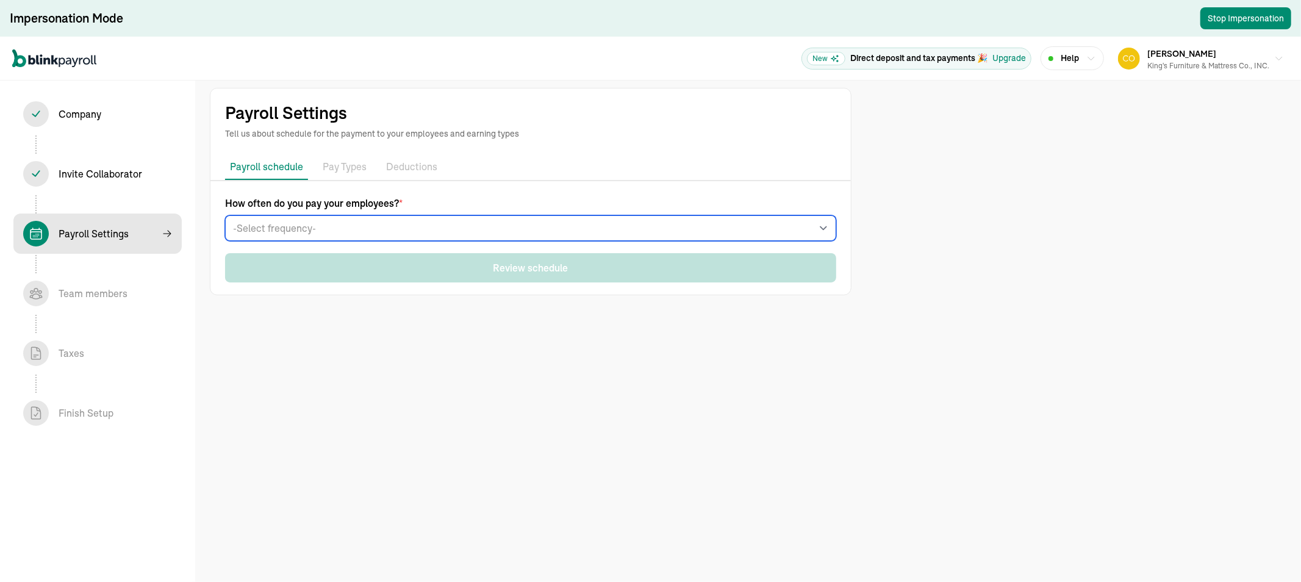
click at [282, 226] on select "-Select frequency- Weekly Bi-weekly Semi-monthly Monthly" at bounding box center [530, 228] width 611 height 26
select select "weekly"
click at [225, 215] on select "-Select frequency- Weekly Bi-weekly Semi-monthly Monthly" at bounding box center [530, 228] width 611 height 26
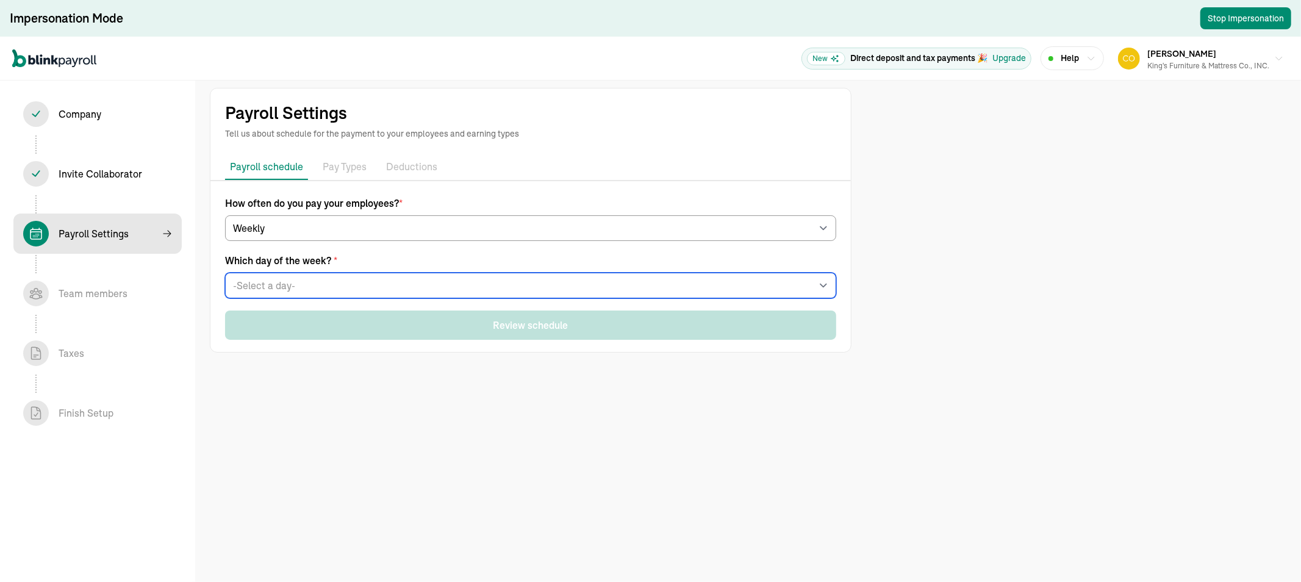
click at [256, 293] on select "-Select a day- Every [DATE] Every [DATE] Every [DATE] Every [DATE] Every [DATE]" at bounding box center [530, 286] width 611 height 26
select select "[DATE]"
click at [225, 273] on select "-Select a day- Every [DATE] Every [DATE] Every [DATE] Every [DATE] Every [DATE]" at bounding box center [530, 286] width 611 height 26
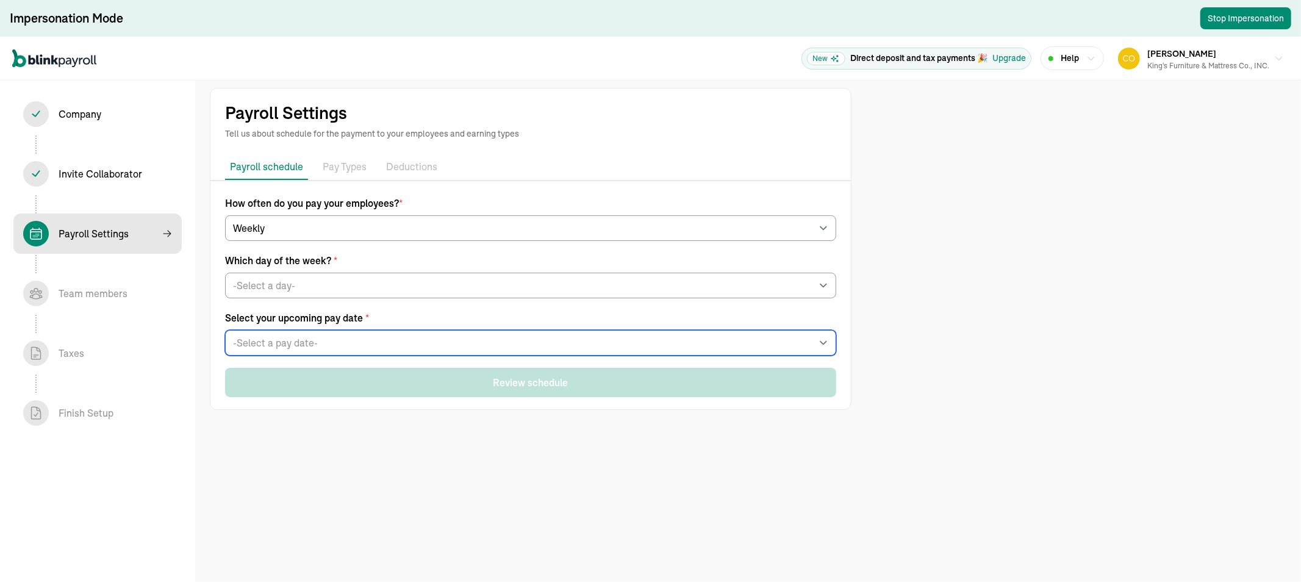
click at [256, 330] on select "-Select a pay date- [DATE] [DATE] [DATE] [DATE] [DATE] [DATE] [DATE] [DATE] [DA…" at bounding box center [530, 343] width 611 height 26
select select "[DATE]"
click at [225, 330] on select "-Select a pay date- [DATE] [DATE] [DATE] [DATE] [DATE] [DATE] [DATE] [DATE] [DA…" at bounding box center [530, 343] width 611 height 26
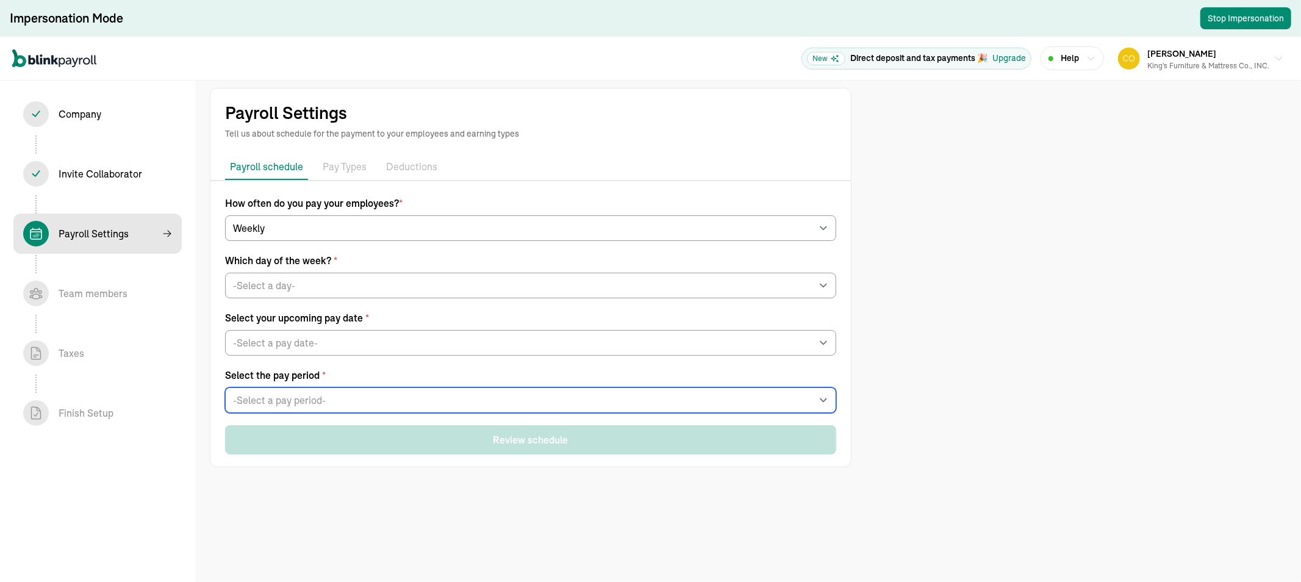
click at [248, 393] on select "-Select a pay period- [DATE] - [DATE] [DATE] - [DATE] Custom Pay Period" at bounding box center [530, 400] width 611 height 26
select select "[DATE] - [DATE]"
click at [225, 387] on select "-Select a pay period- [DATE] - [DATE] [DATE] - [DATE] Custom Pay Period" at bounding box center [530, 400] width 611 height 26
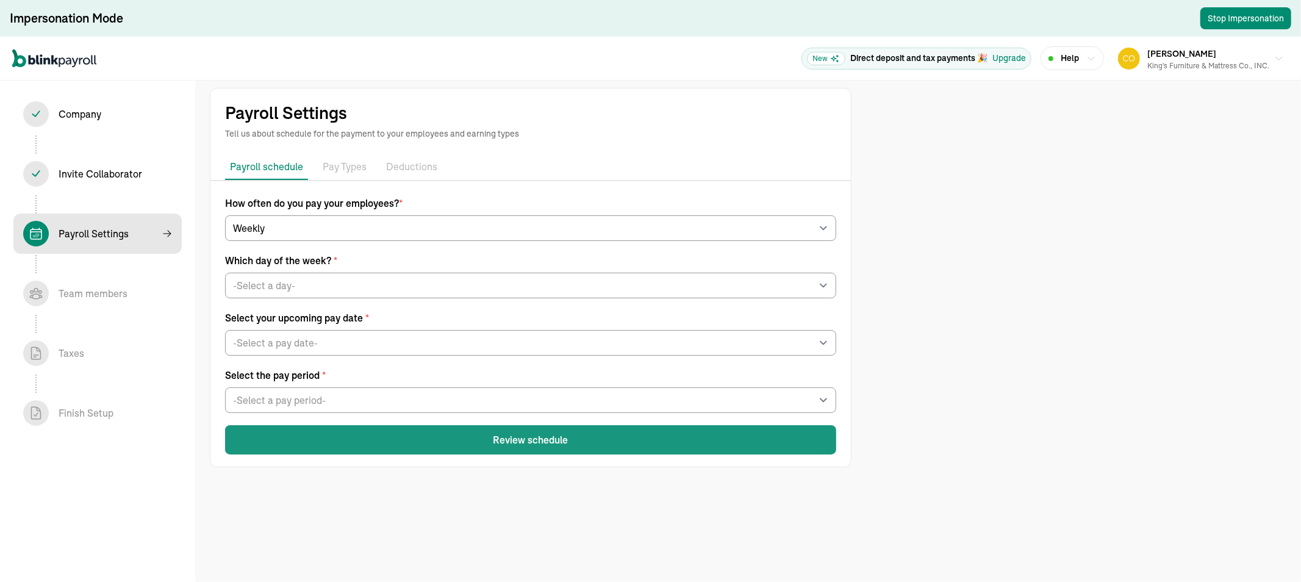
click at [282, 440] on button "Review schedule" at bounding box center [530, 439] width 611 height 29
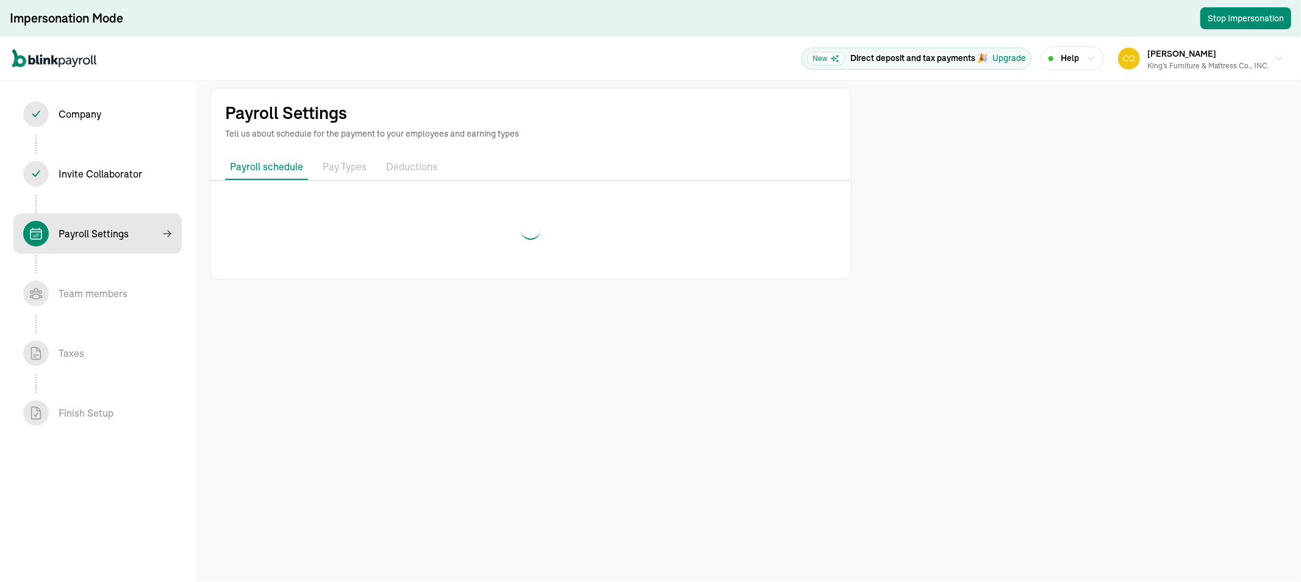
select select "weekly"
select select "[DATE]"
select select "[DATE] - [DATE]"
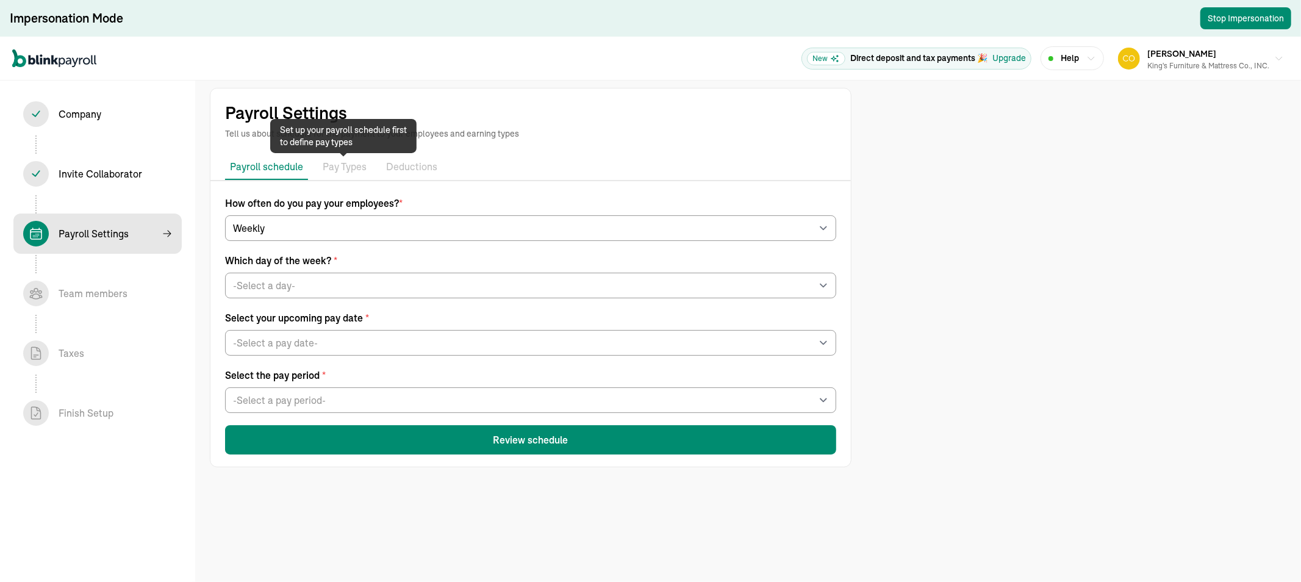
click at [324, 162] on p "Pay Types" at bounding box center [345, 167] width 44 height 16
click at [409, 159] on p "Deductions" at bounding box center [411, 167] width 51 height 16
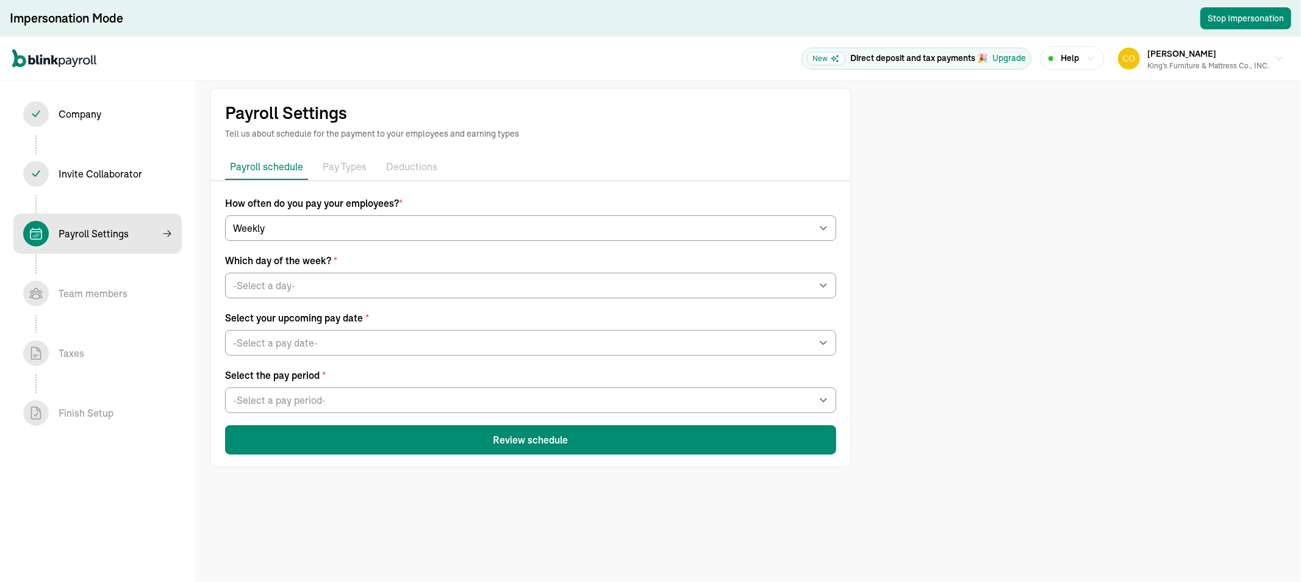
click at [260, 171] on p "Payroll schedule" at bounding box center [266, 166] width 73 height 15
click at [1198, 56] on span "[PERSON_NAME]" at bounding box center [1181, 53] width 69 height 11
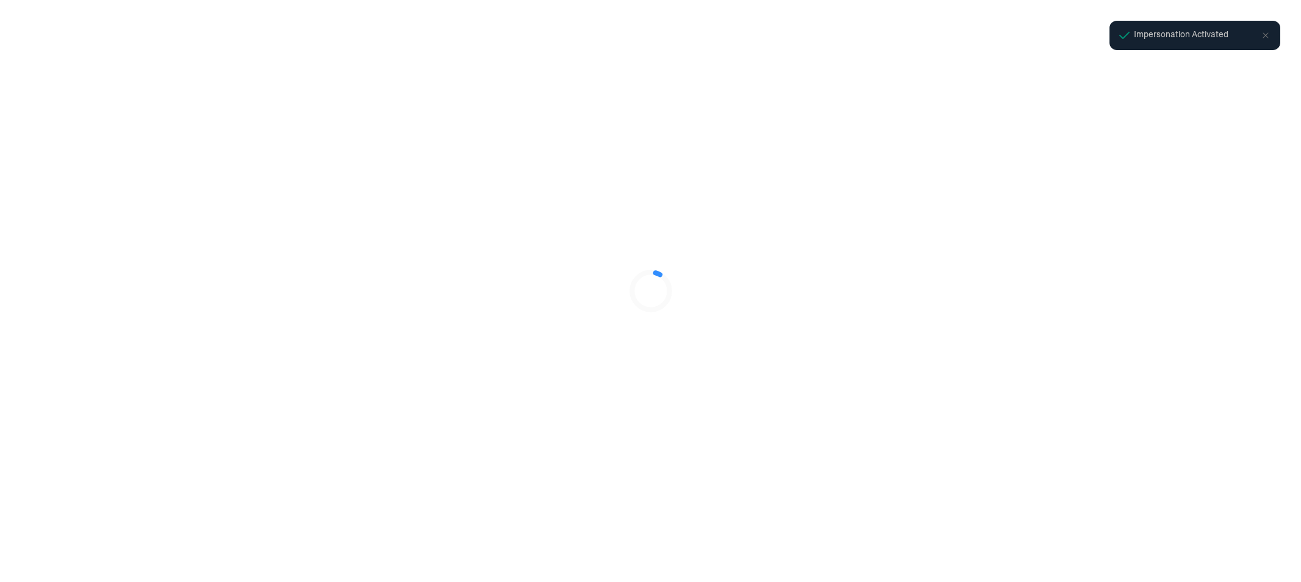
select select "Limited Liability Company (LLC)"
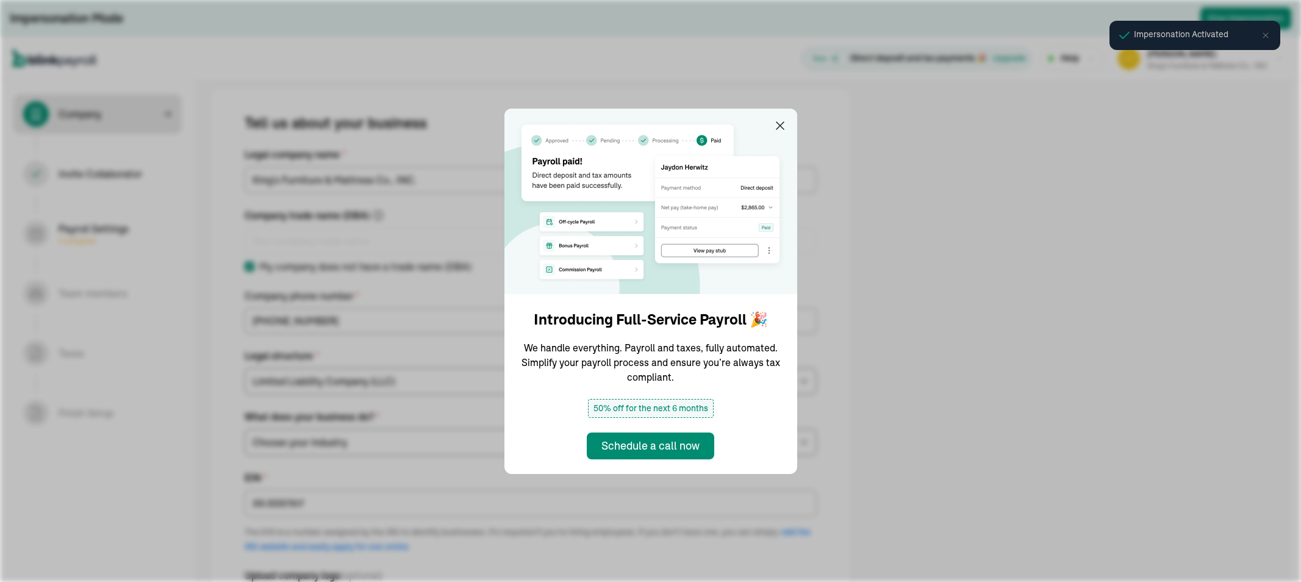
select select "Non Food Retail or Wholesale"
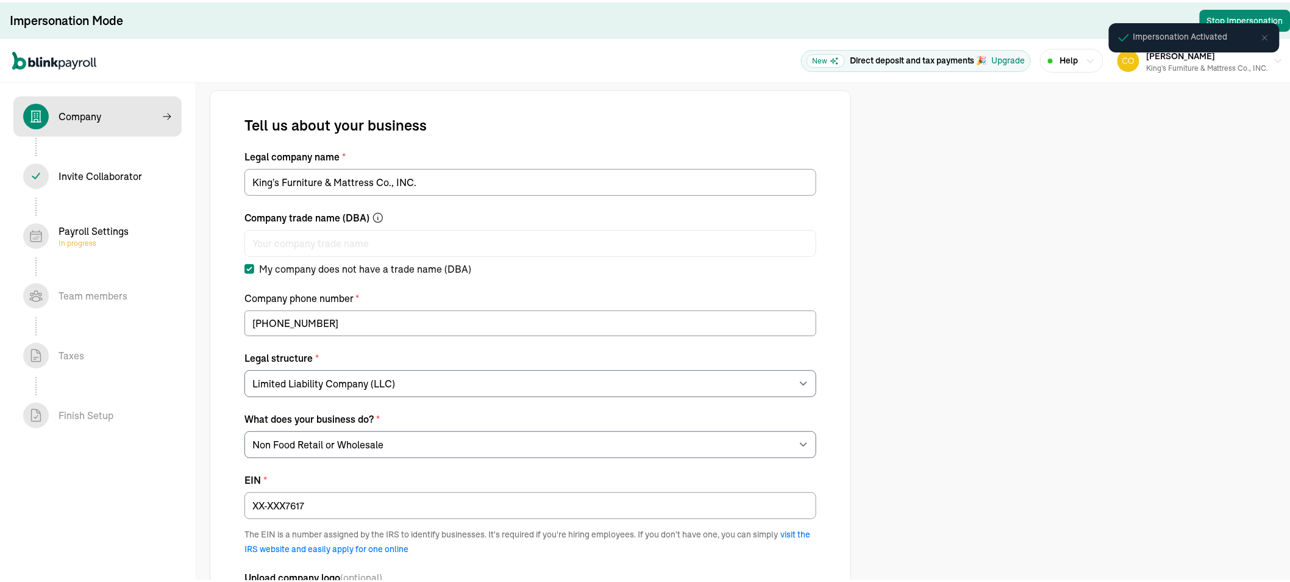
click at [143, 221] on div "Payroll Settings In progress" at bounding box center [97, 234] width 149 height 26
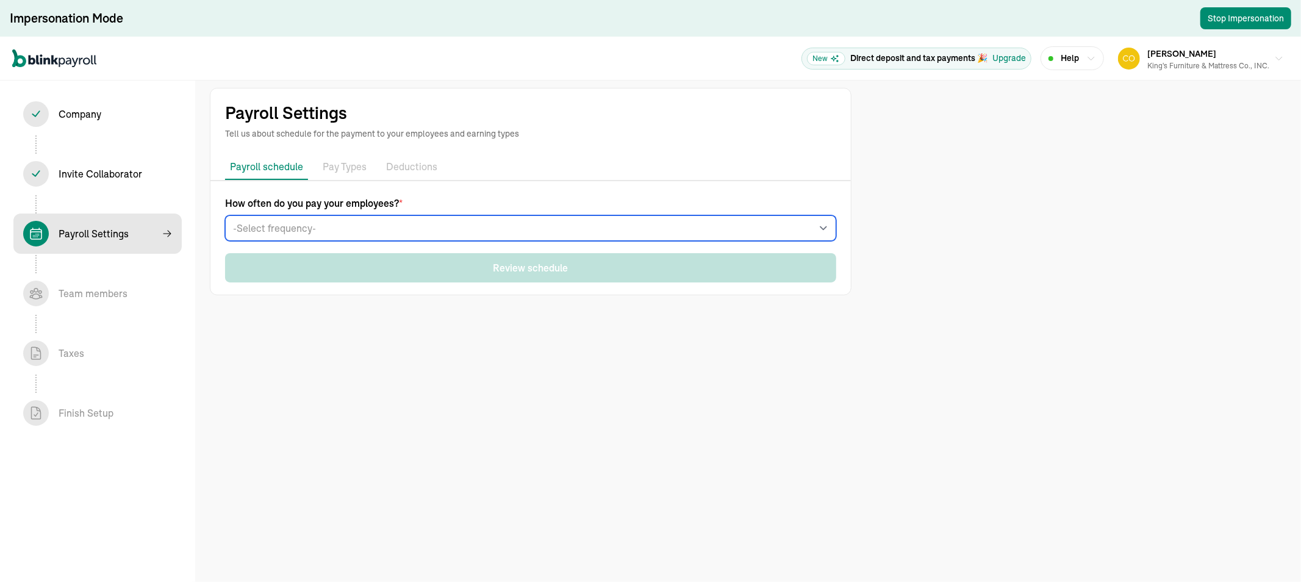
click at [282, 226] on select "-Select frequency- Weekly Bi-weekly Semi-monthly Monthly" at bounding box center [530, 228] width 611 height 26
select select "weekly"
click at [225, 215] on select "-Select frequency- Weekly Bi-weekly Semi-monthly Monthly" at bounding box center [530, 228] width 611 height 26
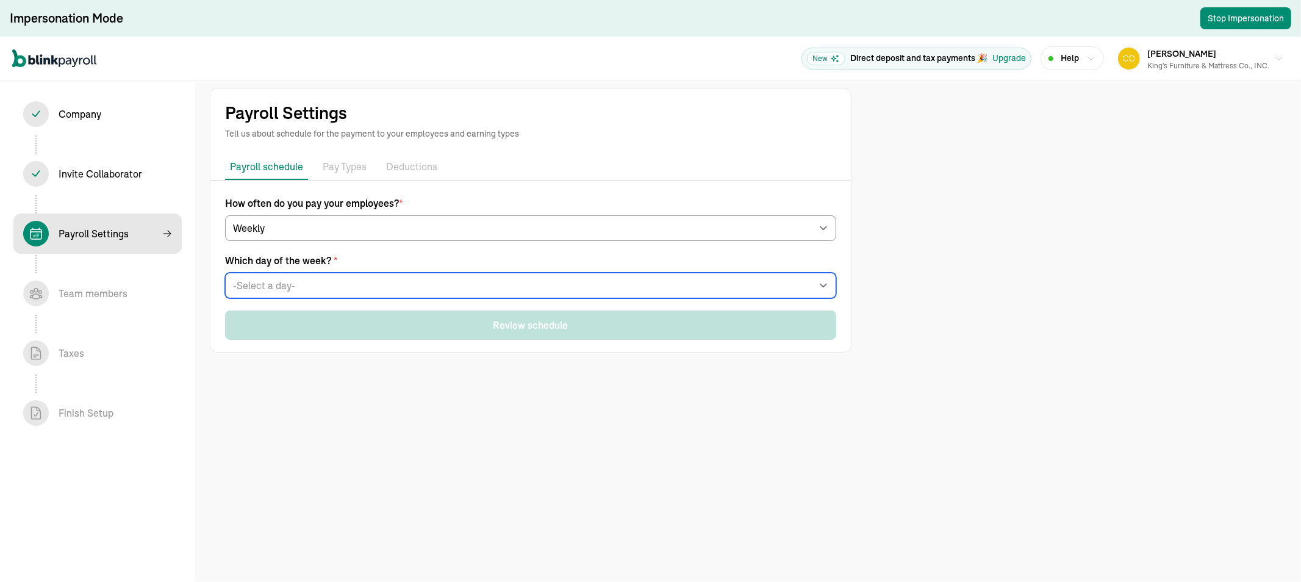
click at [256, 293] on select "-Select a day- Every [DATE] Every [DATE] Every [DATE] Every [DATE] Every [DATE]" at bounding box center [530, 286] width 611 height 26
select select "[DATE]"
click at [225, 273] on select "-Select a day- Every [DATE] Every [DATE] Every [DATE] Every [DATE] Every [DATE]" at bounding box center [530, 286] width 611 height 26
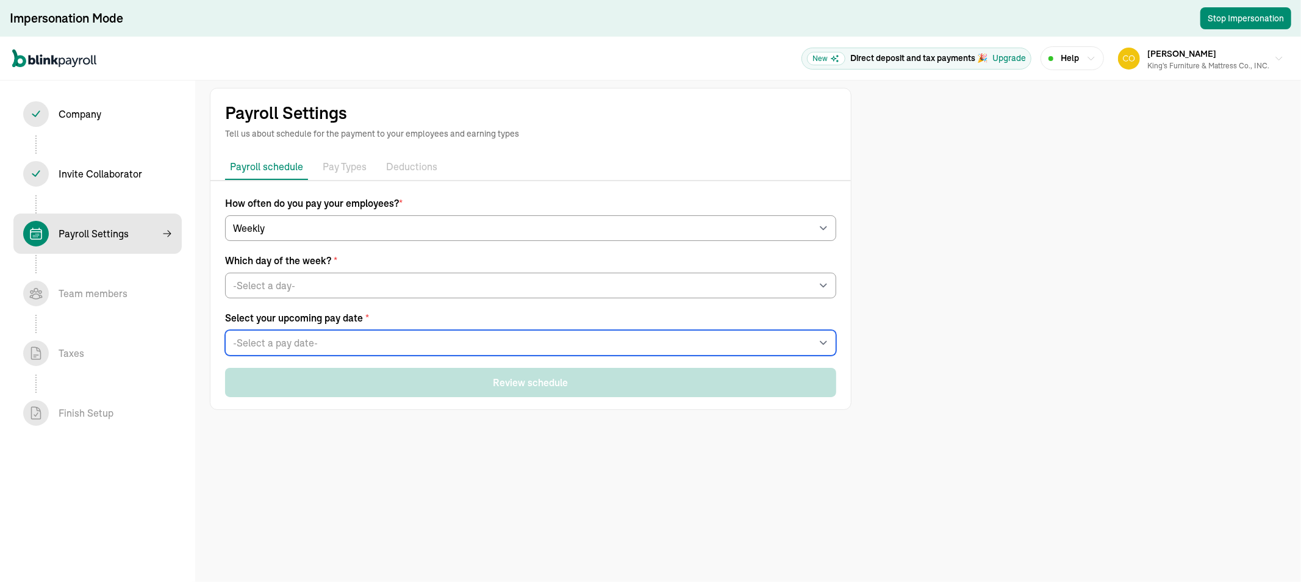
click at [256, 330] on select "-Select a pay date- [DATE] [DATE] [DATE] [DATE] [DATE] [DATE] [DATE] [DATE] [DA…" at bounding box center [530, 343] width 611 height 26
select select "[DATE]"
click at [225, 330] on select "-Select a pay date- [DATE] [DATE] [DATE] [DATE] [DATE] [DATE] [DATE] [DATE] [DA…" at bounding box center [530, 343] width 611 height 26
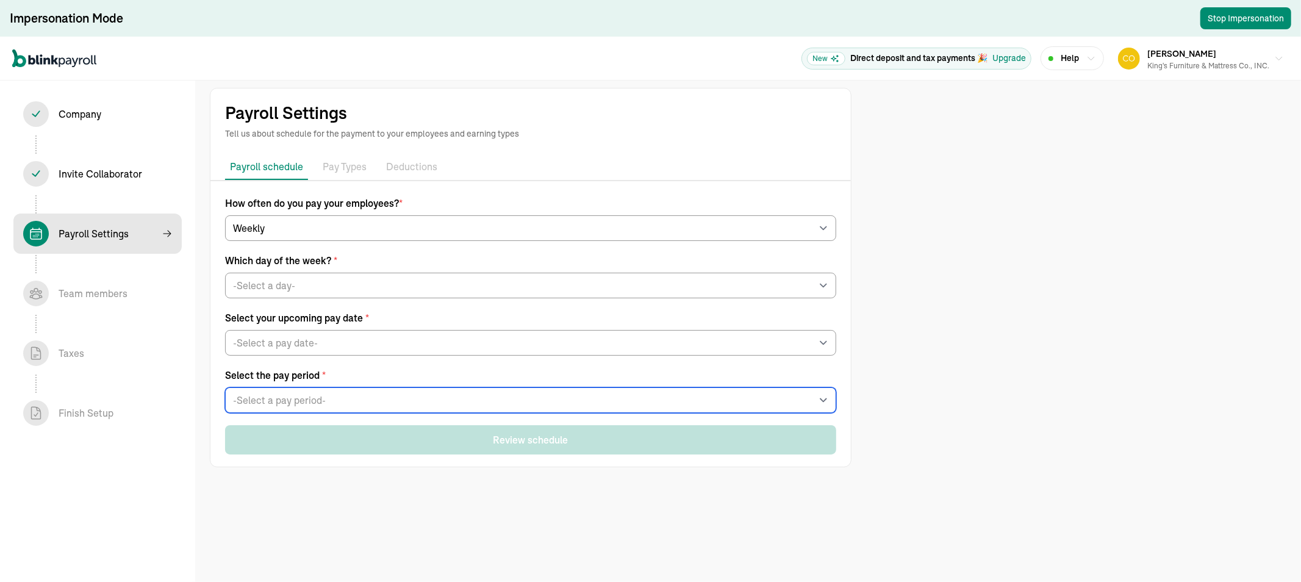
click at [248, 393] on select "-Select a pay period- [DATE] - [DATE] [DATE] - [DATE] Custom Pay Period" at bounding box center [530, 400] width 611 height 26
select select "[DATE] - [DATE]"
click at [225, 387] on select "-Select a pay period- [DATE] - [DATE] [DATE] - [DATE] Custom Pay Period" at bounding box center [530, 400] width 611 height 26
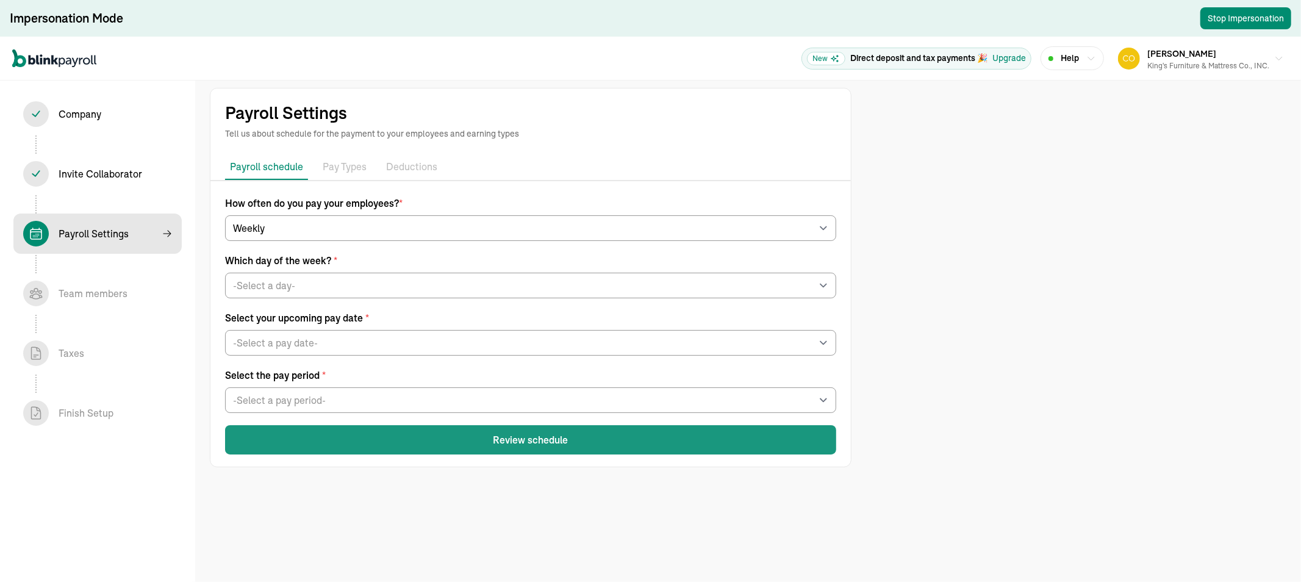
click at [282, 440] on button "Review schedule" at bounding box center [530, 439] width 611 height 29
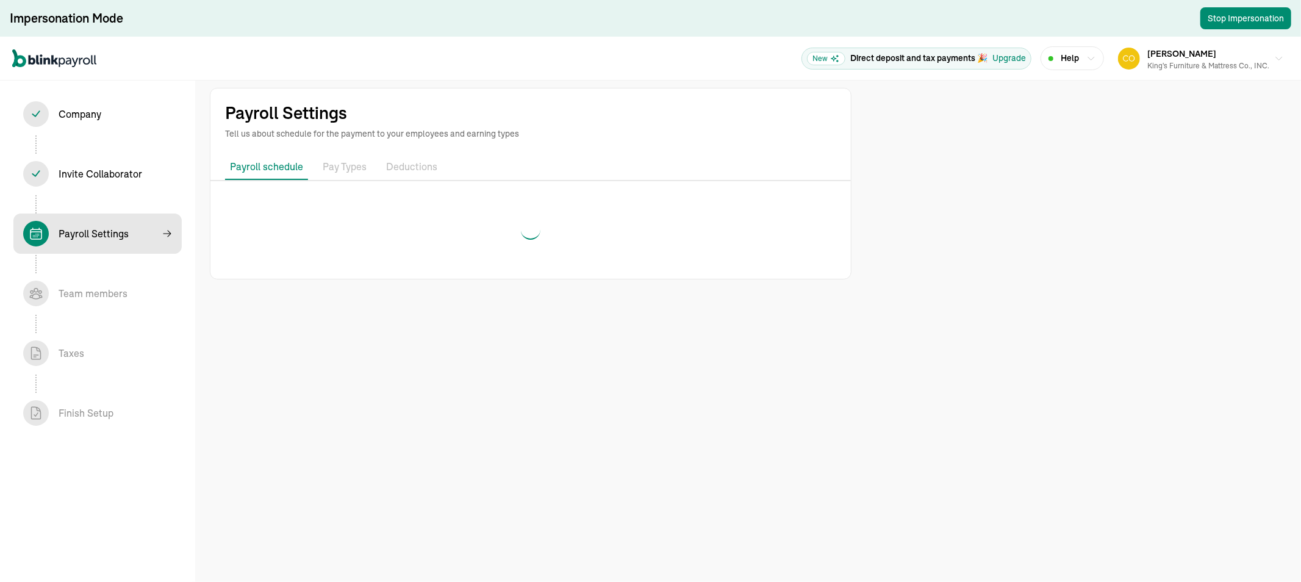
select select "weekly"
select select "[DATE]"
select select "[DATE] - [DATE]"
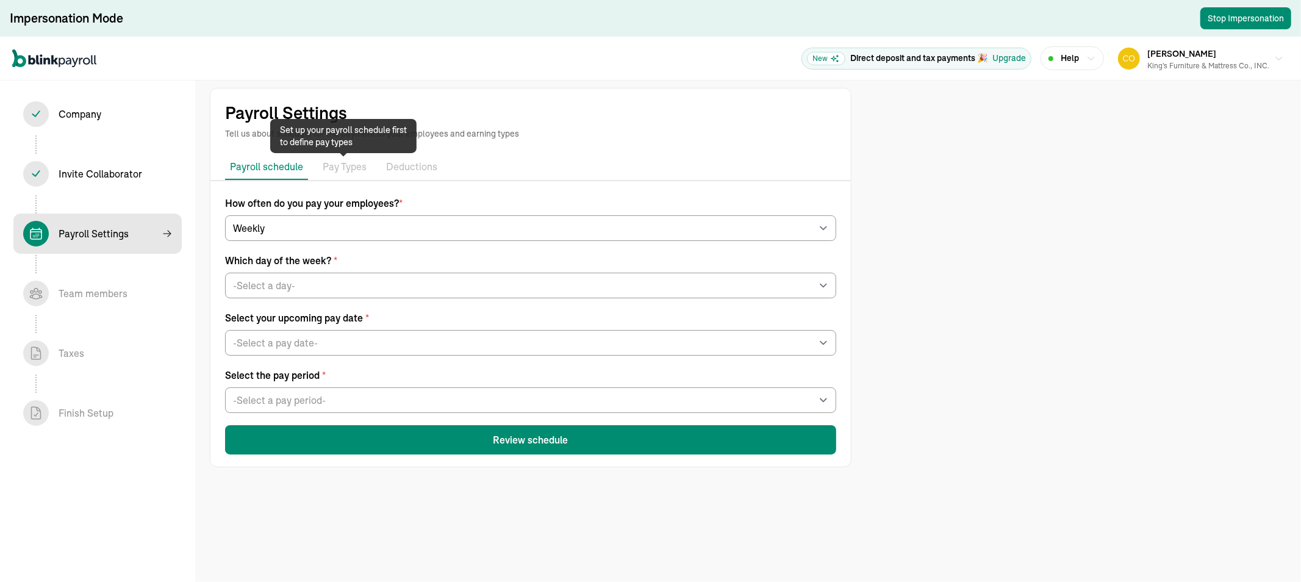
click at [324, 162] on p "Pay Types" at bounding box center [345, 167] width 44 height 16
click at [409, 159] on p "Deductions" at bounding box center [411, 167] width 51 height 16
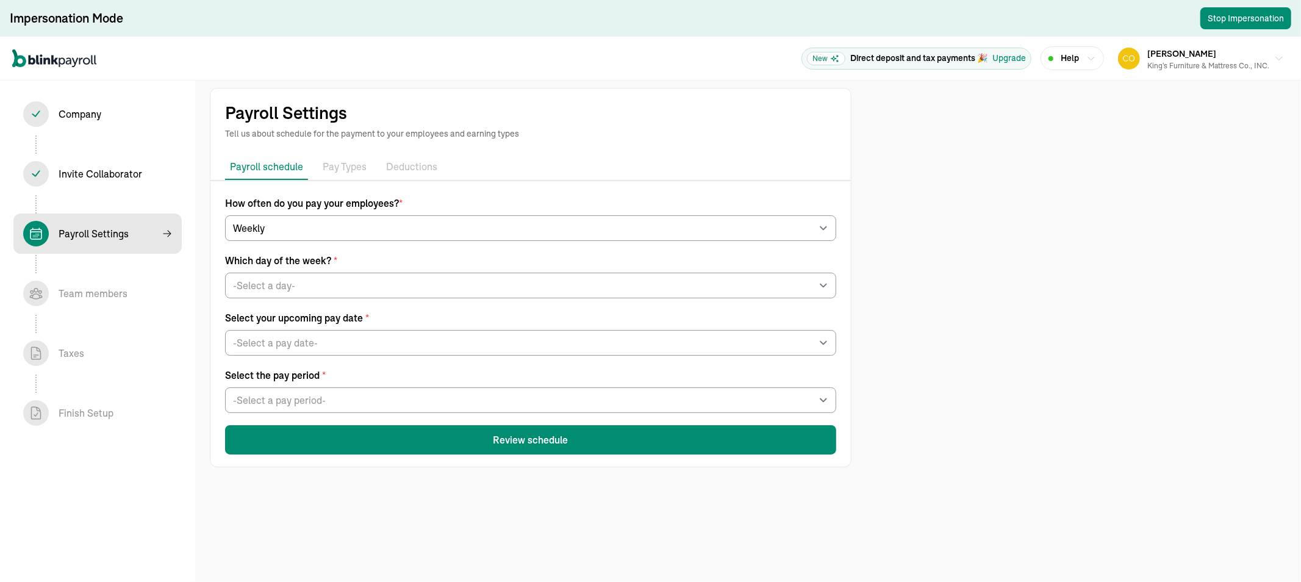
click at [260, 171] on p "Payroll schedule" at bounding box center [266, 166] width 73 height 15
click at [1198, 56] on span "[PERSON_NAME]" at bounding box center [1181, 53] width 69 height 11
click at [101, 174] on div "Invite Collaborator In progress" at bounding box center [101, 173] width 84 height 15
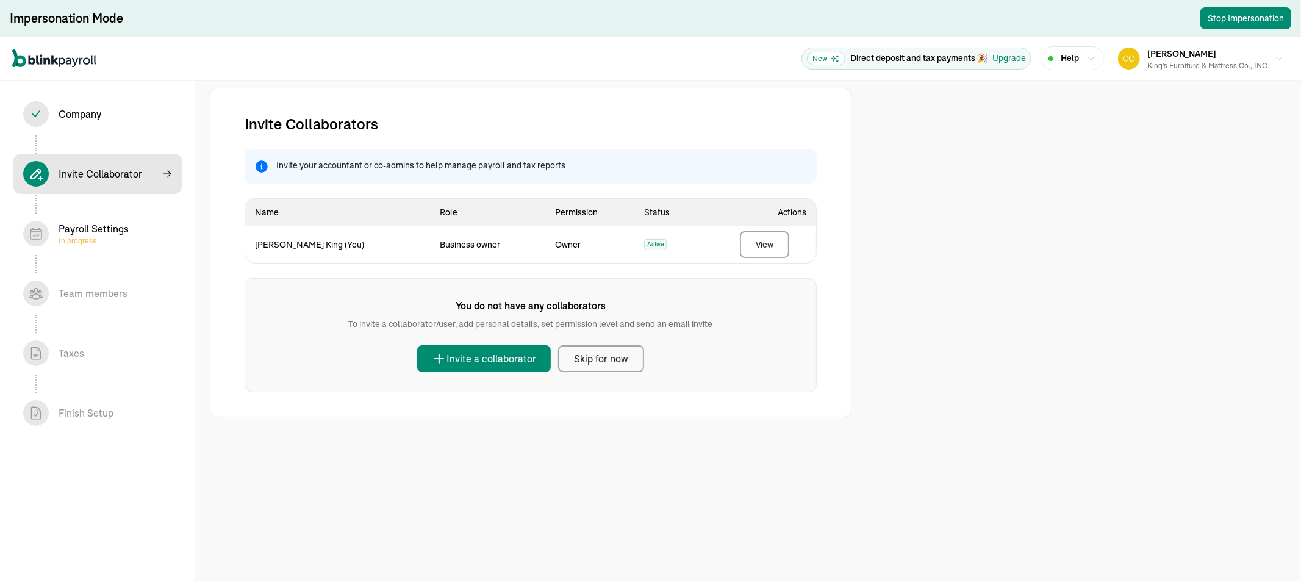
click at [106, 228] on div "Payroll Settings In progress" at bounding box center [94, 233] width 70 height 24
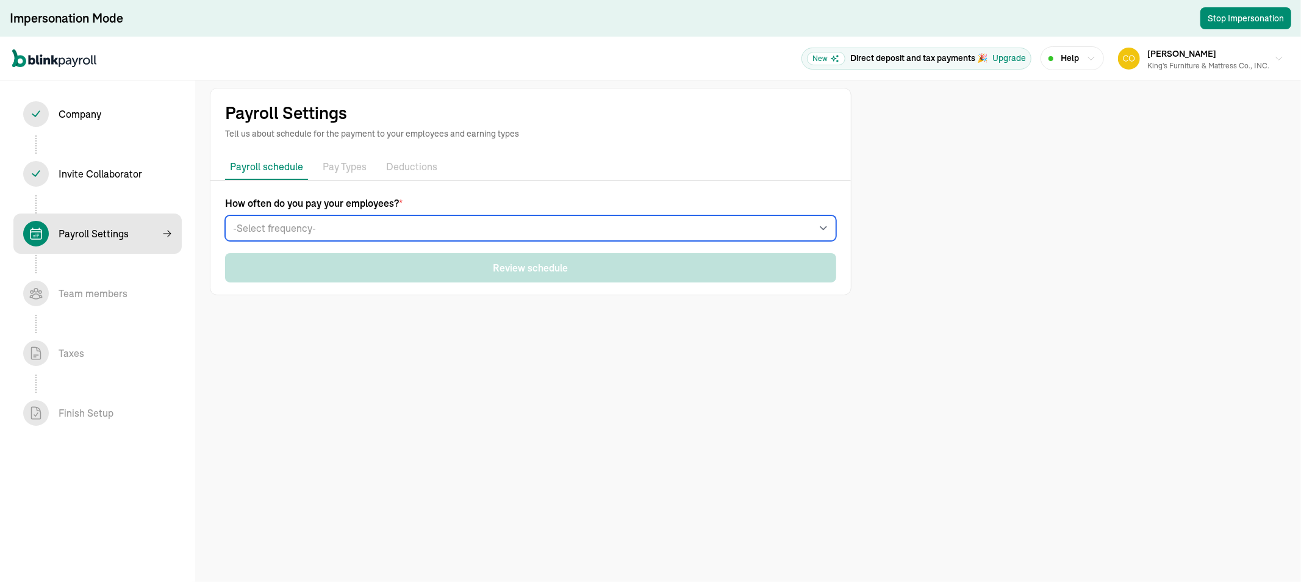
click at [380, 233] on select "-Select frequency- Weekly Bi-weekly Semi-monthly Monthly" at bounding box center [530, 228] width 611 height 26
select select "weekly"
click at [225, 215] on select "-Select frequency- Weekly Bi-weekly Semi-monthly Monthly" at bounding box center [530, 228] width 611 height 26
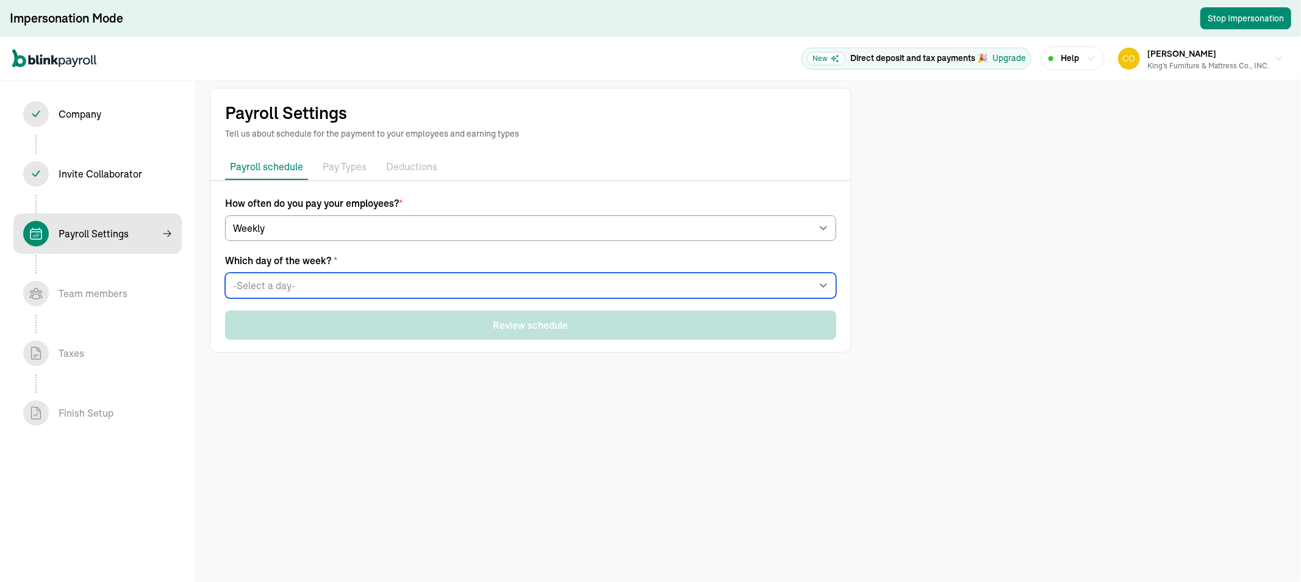
click at [290, 290] on select "-Select a day- Every [DATE] Every [DATE] Every [DATE] Every [DATE] Every [DATE]" at bounding box center [530, 286] width 611 height 26
select select "[DATE]"
click at [225, 273] on select "-Select a day- Every [DATE] Every [DATE] Every [DATE] Every [DATE] Every [DATE]" at bounding box center [530, 286] width 611 height 26
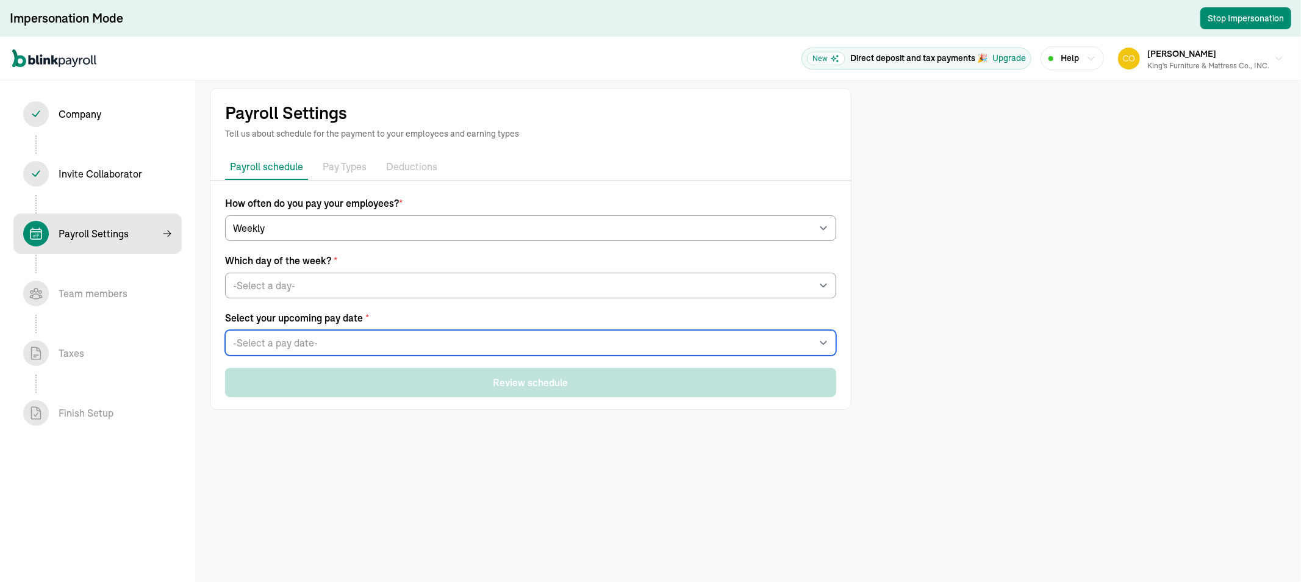
click at [293, 343] on select "-Select a pay date- [DATE] [DATE] [DATE] [DATE] [DATE] [DATE] [DATE] [DATE] [DA…" at bounding box center [530, 343] width 611 height 26
select select "[DATE]"
click at [225, 330] on select "-Select a pay date- [DATE] [DATE] [DATE] [DATE] [DATE] [DATE] [DATE] [DATE] [DA…" at bounding box center [530, 343] width 611 height 26
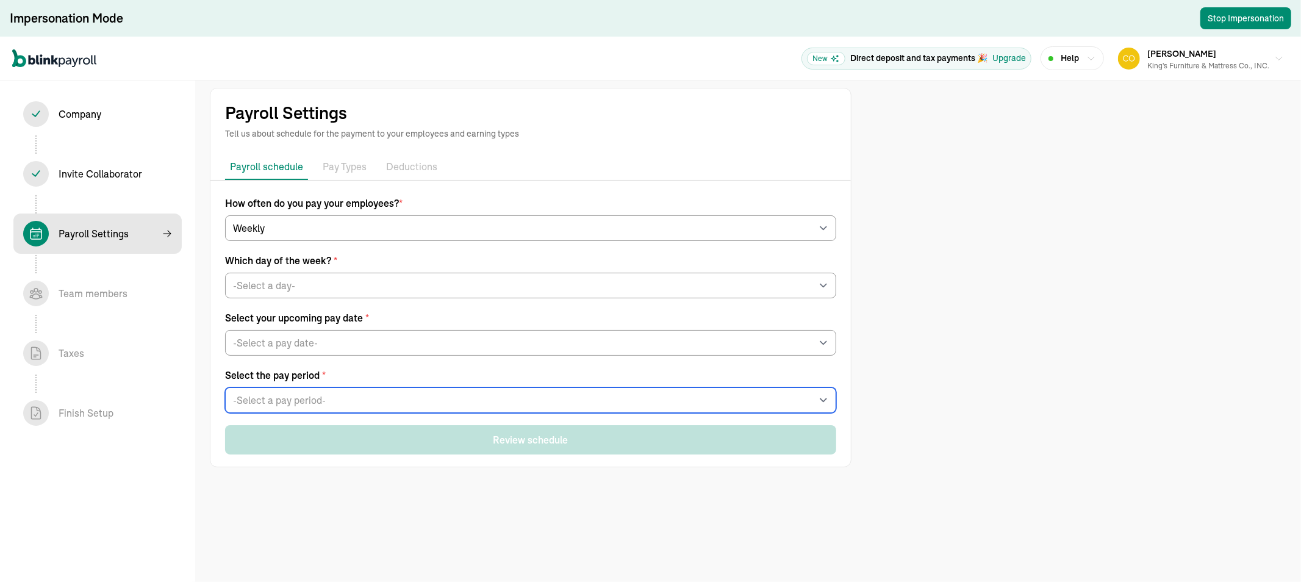
click at [300, 391] on select "-Select a pay period- [DATE] - [DATE] [DATE] - [DATE] Custom Pay Period" at bounding box center [530, 400] width 611 height 26
select select "[DATE] - [DATE]"
click at [225, 387] on select "-Select a pay period- [DATE] - [DATE] [DATE] - [DATE] Custom Pay Period" at bounding box center [530, 400] width 611 height 26
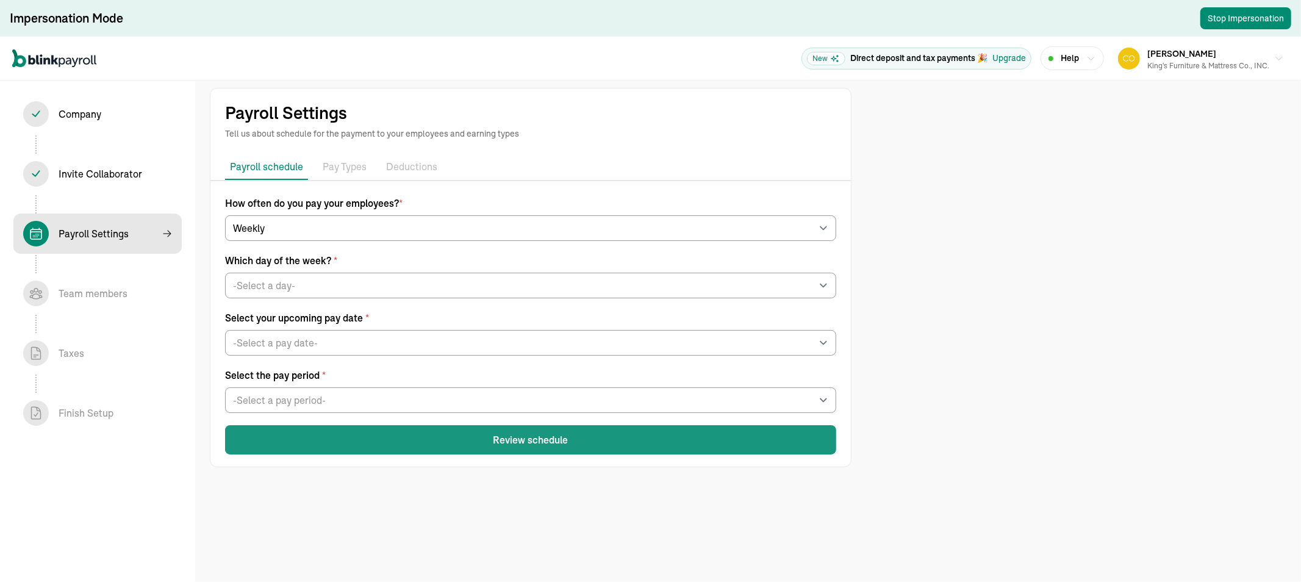
click at [257, 436] on button "Review schedule" at bounding box center [530, 439] width 611 height 29
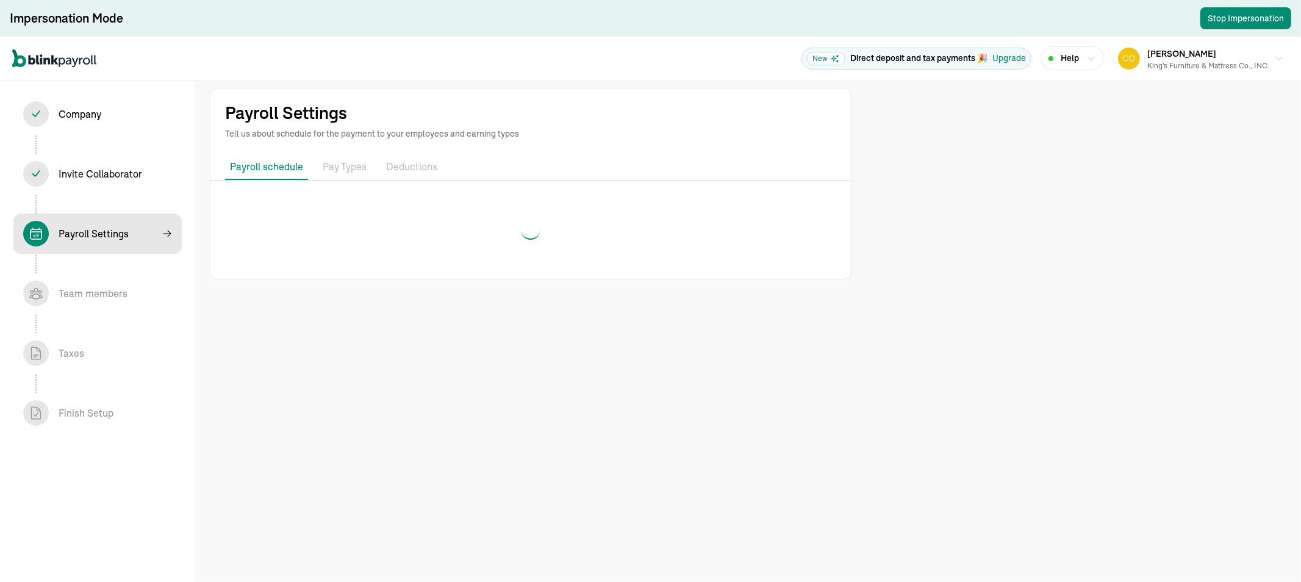
select select "weekly"
select select "[DATE]"
select select "[DATE] - [DATE]"
